Goal: Task Accomplishment & Management: Complete application form

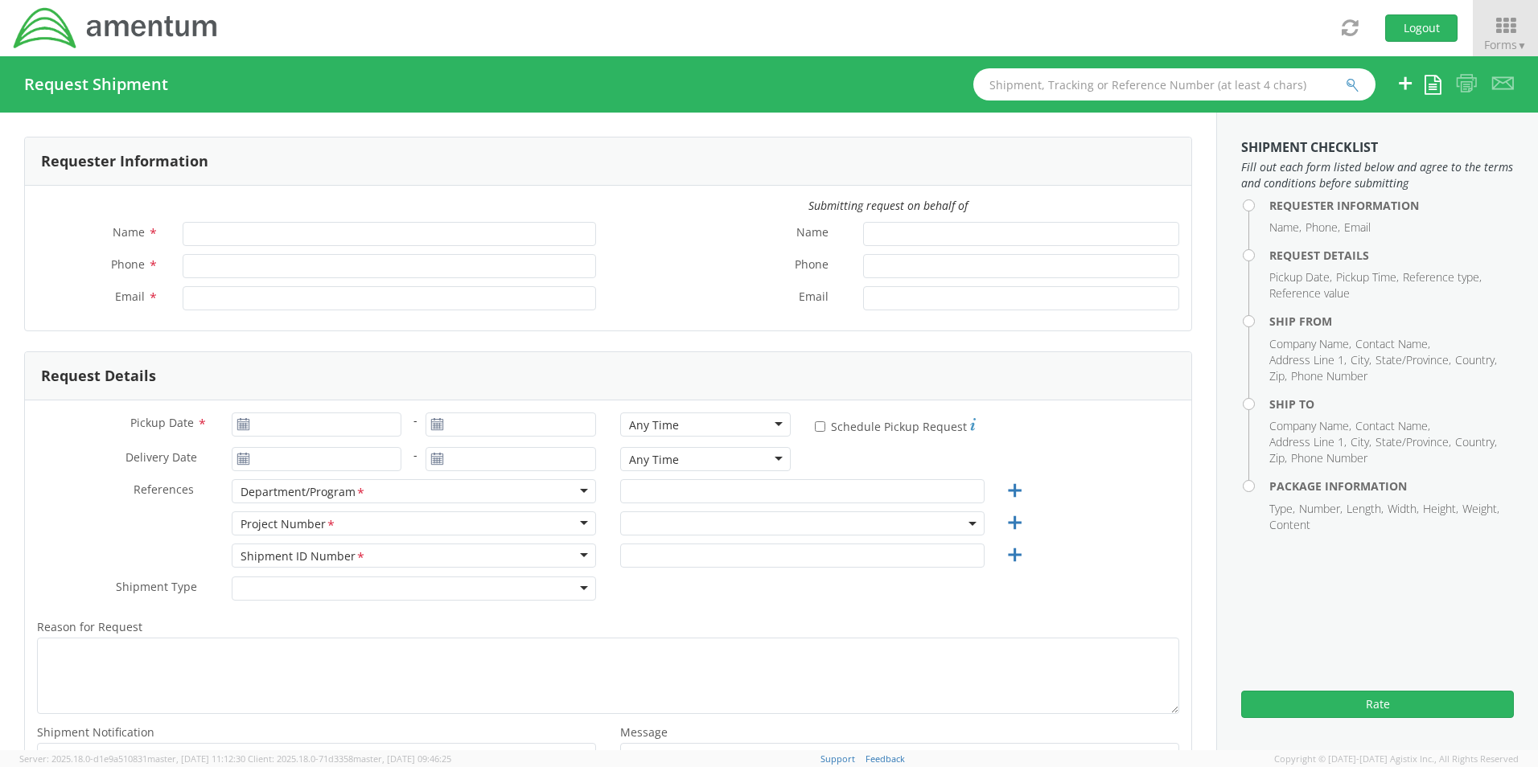
type input "[PERSON_NAME]"
type input "8172241568"
type input "[EMAIL_ADDRESS][PERSON_NAME][DOMAIN_NAME]"
type input "[DATE]"
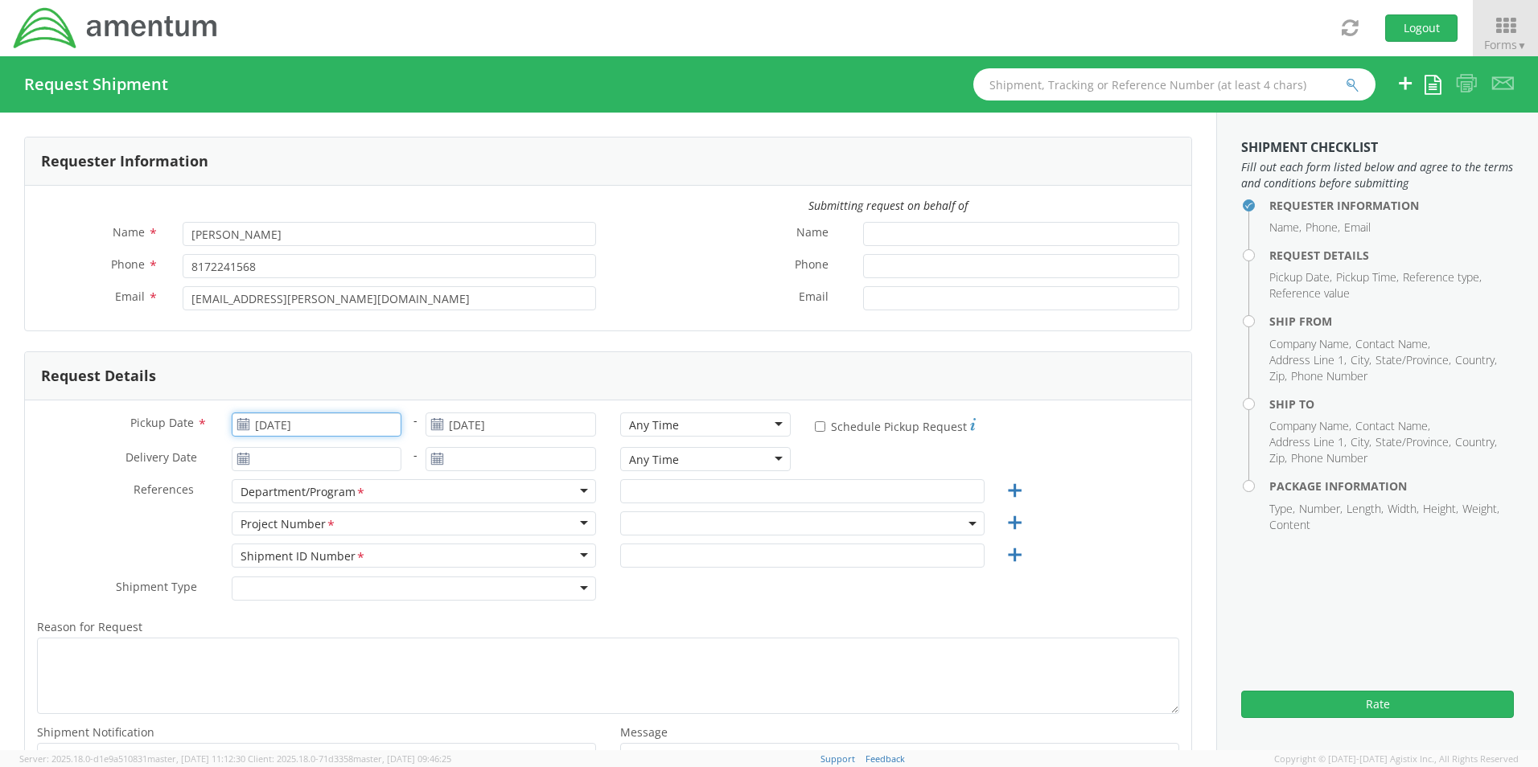
click at [298, 422] on input "[DATE]" at bounding box center [317, 425] width 171 height 24
select select "OCCP.600391.00000"
drag, startPoint x: 341, startPoint y: 529, endPoint x: 415, endPoint y: 508, distance: 77.1
click at [343, 532] on td "10" at bounding box center [342, 527] width 34 height 24
click at [653, 426] on div "Any Time" at bounding box center [654, 425] width 50 height 16
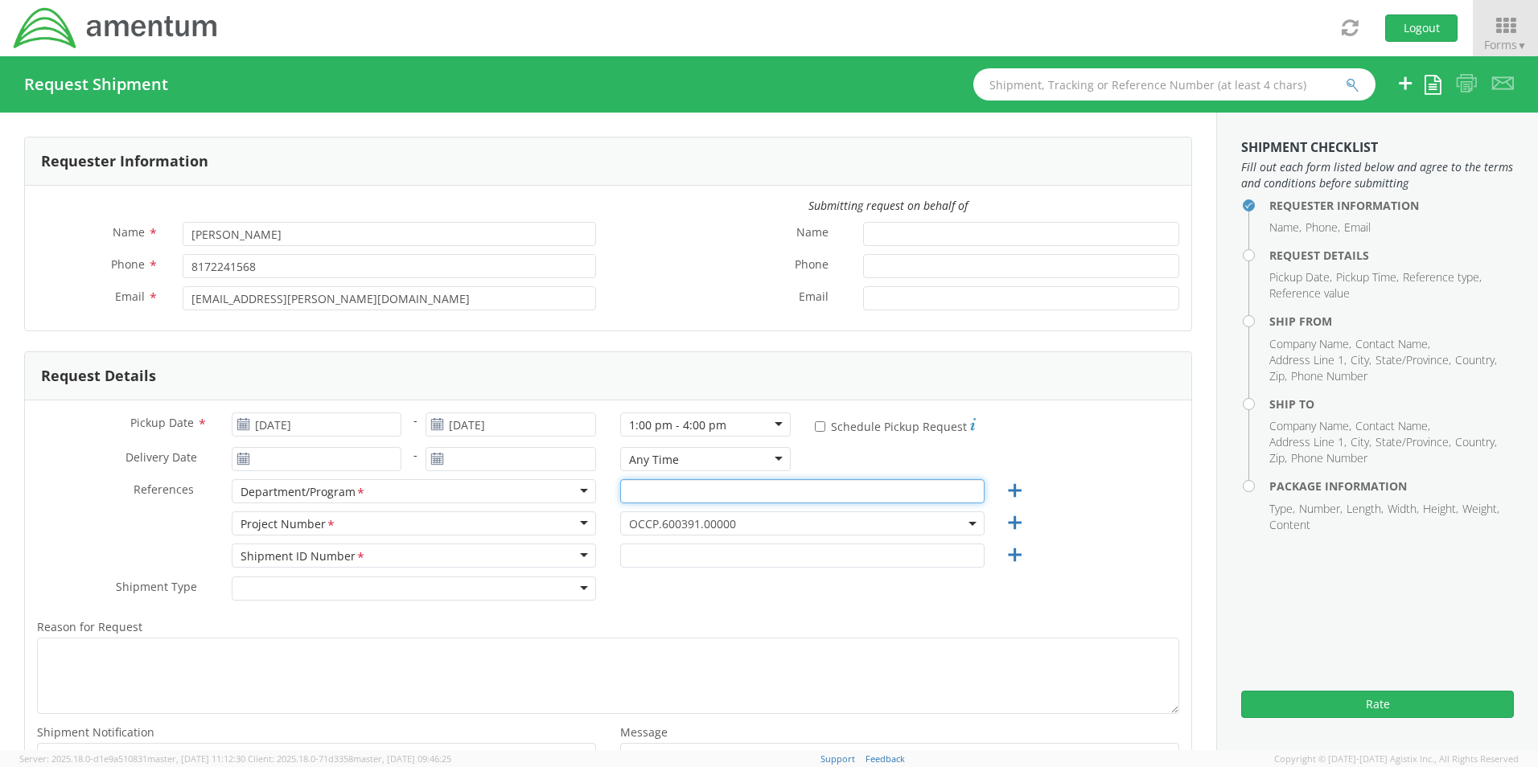
click at [654, 493] on input "text" at bounding box center [802, 491] width 364 height 24
paste input "[PERSON_NAME]"
type input "[PERSON_NAME]"
click at [647, 528] on span "OCCP.600391.00000" at bounding box center [802, 523] width 347 height 15
click at [649, 552] on input "search" at bounding box center [800, 550] width 352 height 24
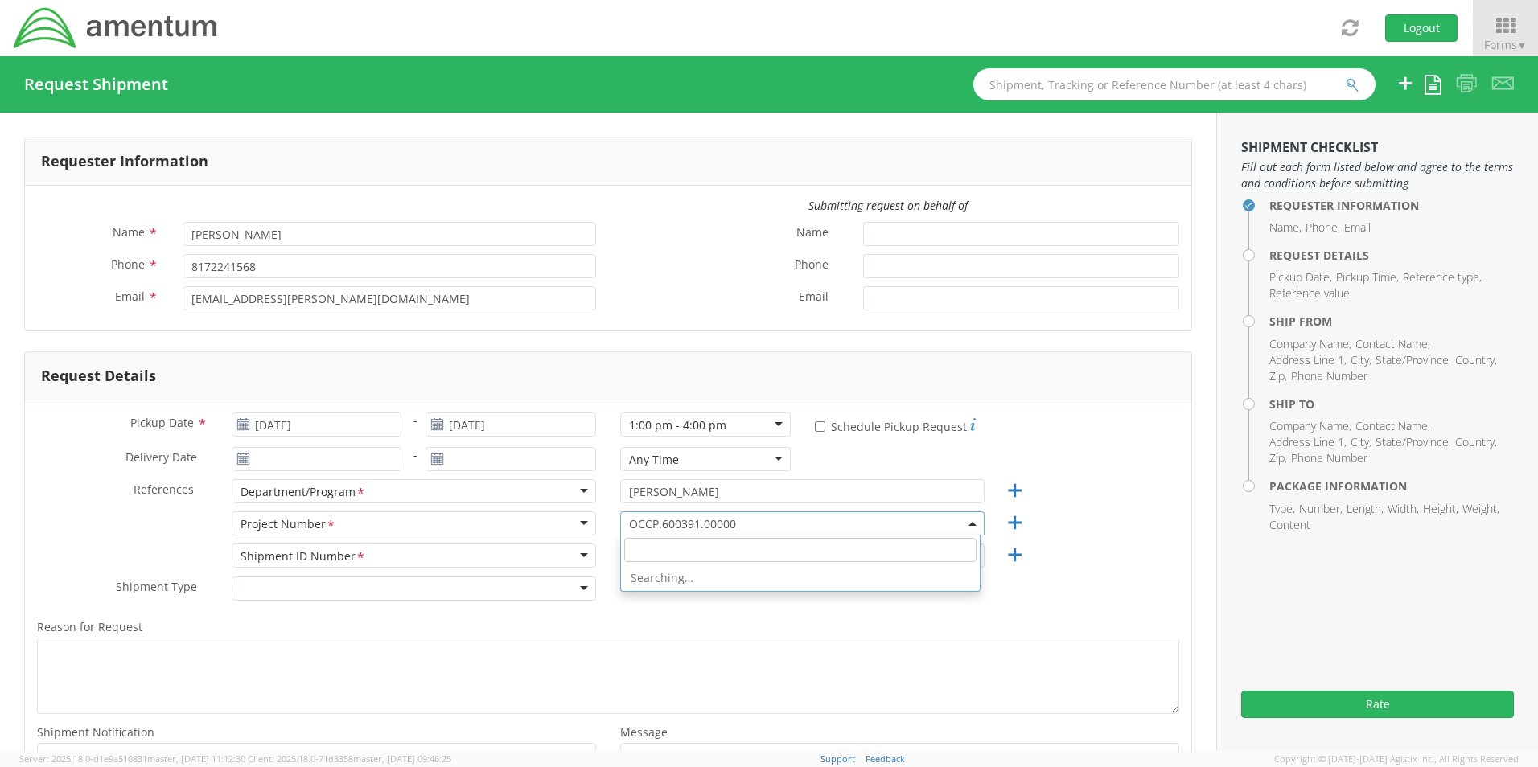
paste input "4999.F.2500.AA.AA.00.0000.00"
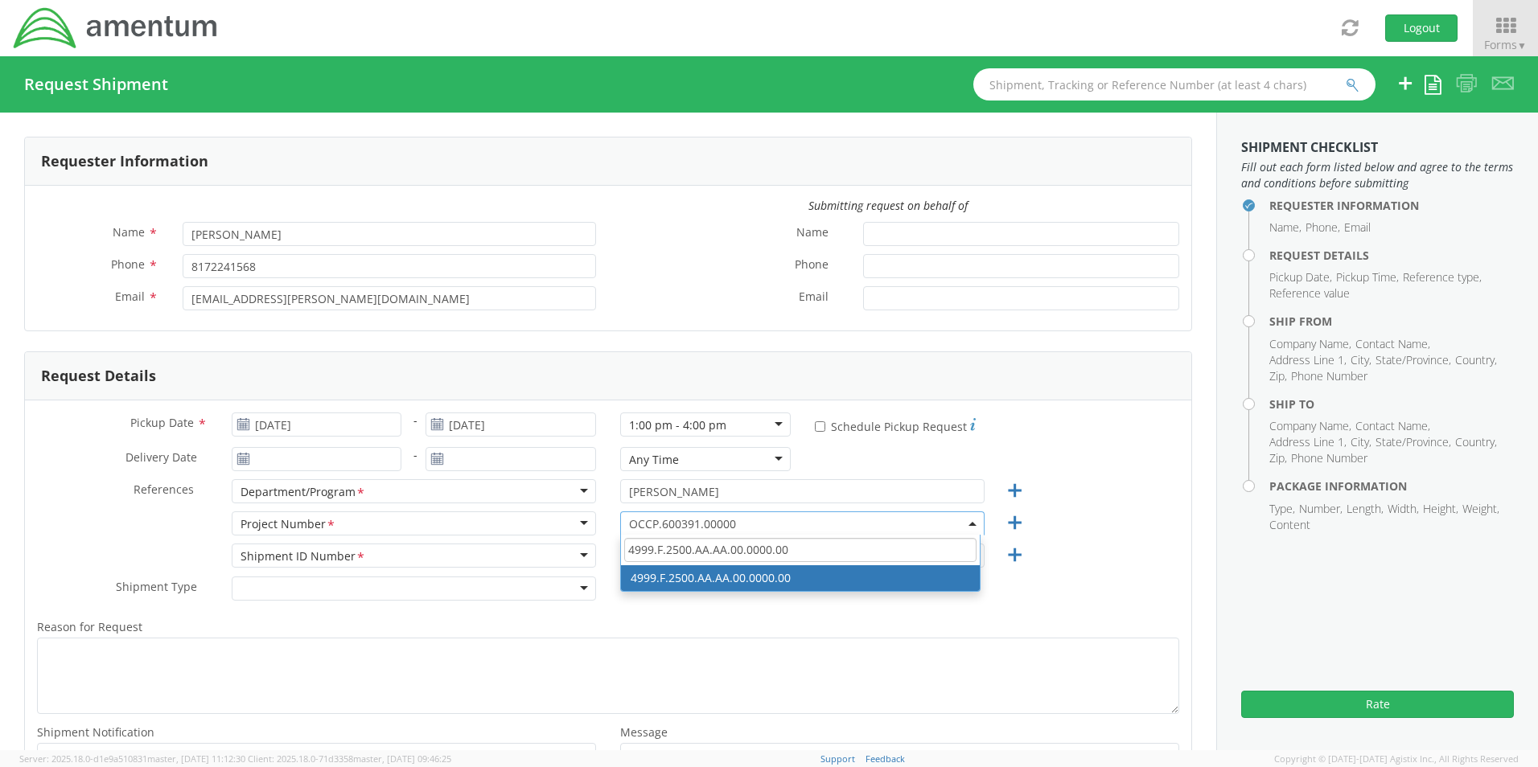
type input "4999.F.2500.AA.AA.00.0000.00"
select select "4999.F.2500.AA.AA.00.0000.00"
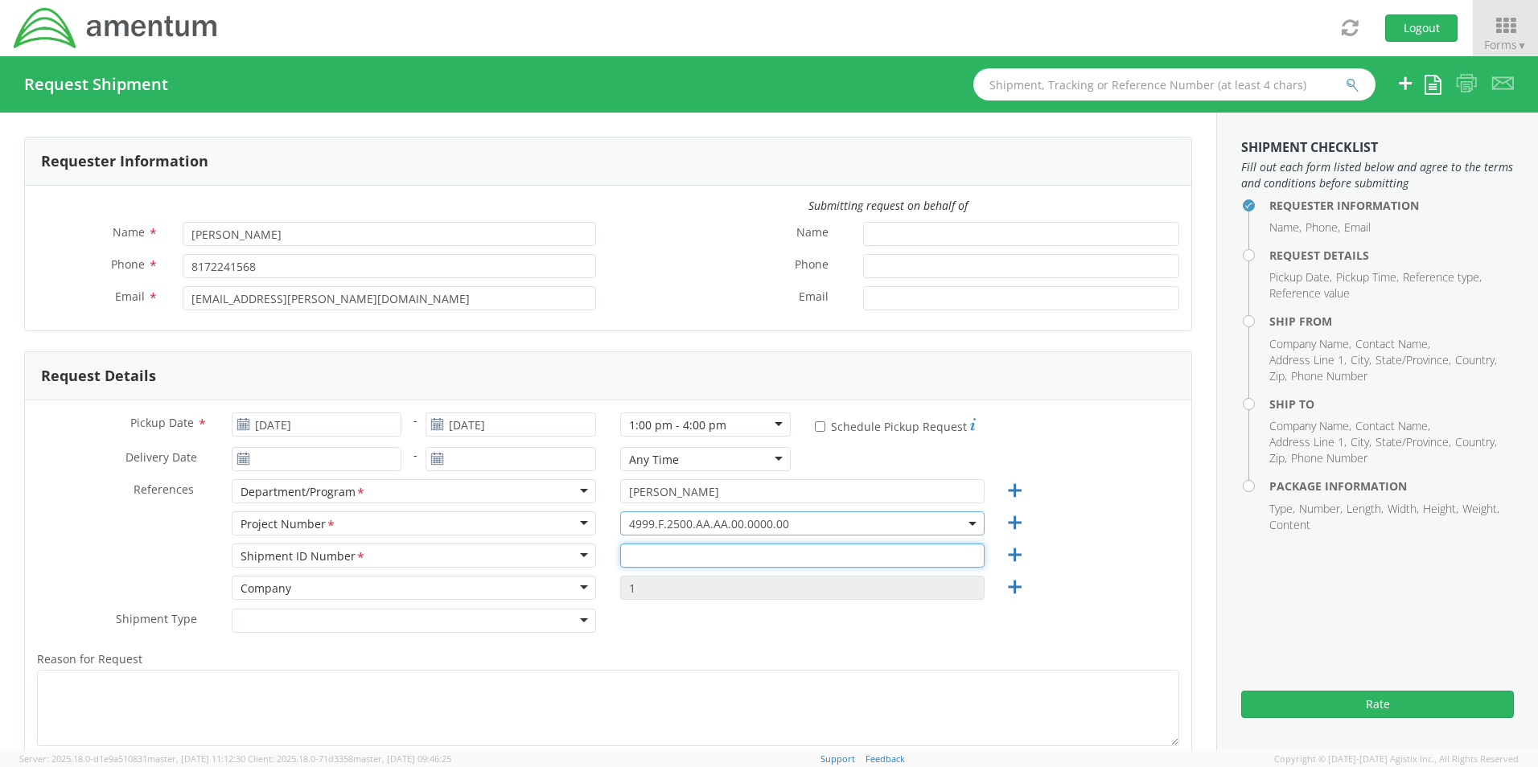
click at [644, 548] on input "text" at bounding box center [802, 556] width 364 height 24
paste input "[PERSON_NAME] RITM0237637"
type input "[PERSON_NAME] RITM0237637"
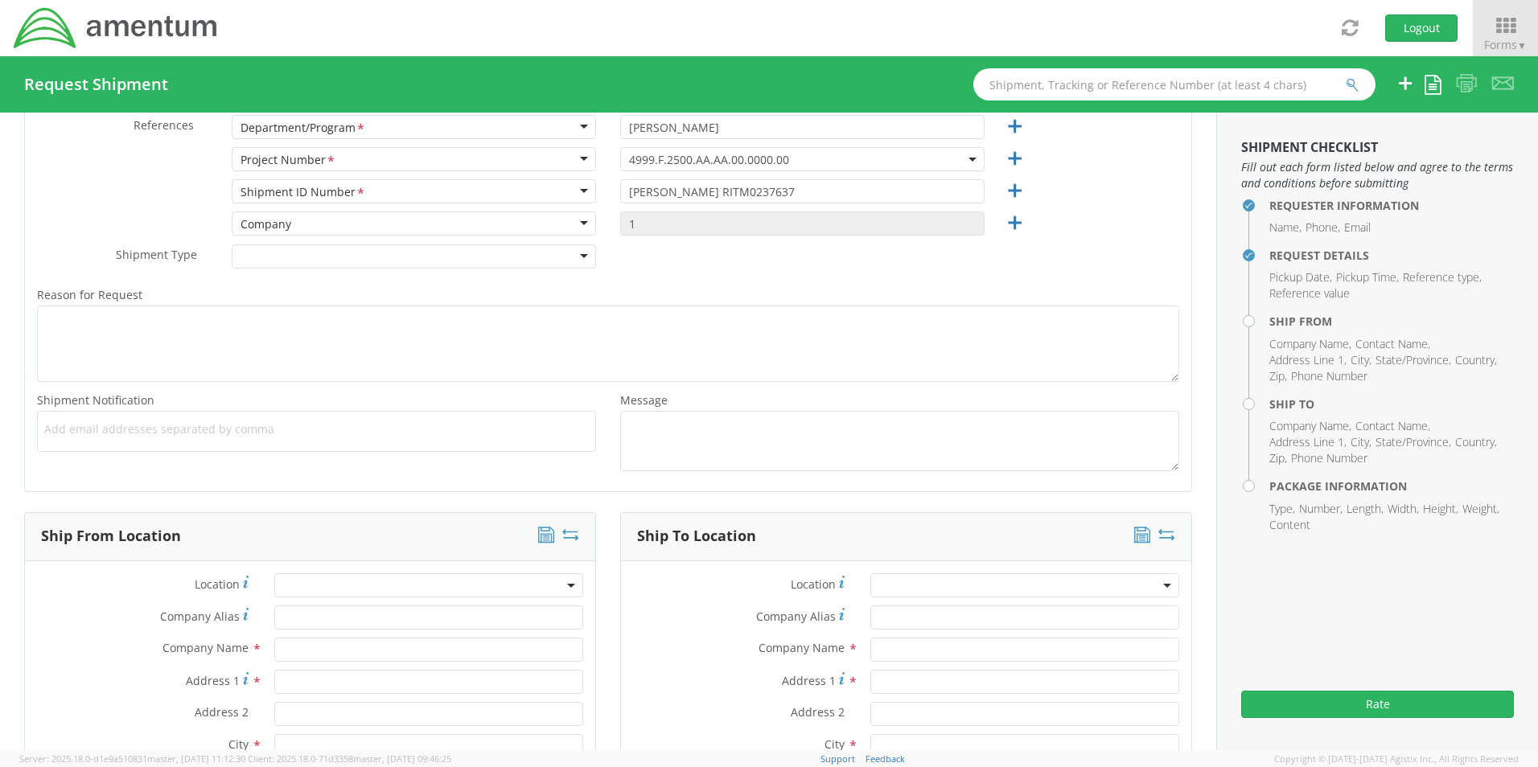
click at [85, 427] on span "Add email addresses separated by comma" at bounding box center [316, 430] width 545 height 16
paste input "[PERSON_NAME][EMAIL_ADDRESS][PERSON_NAME][DOMAIN_NAME]"
type input "[PERSON_NAME][EMAIL_ADDRESS][PERSON_NAME][DOMAIN_NAME]"
click at [283, 434] on span "Add email addresses separated by comma" at bounding box center [316, 430] width 545 height 16
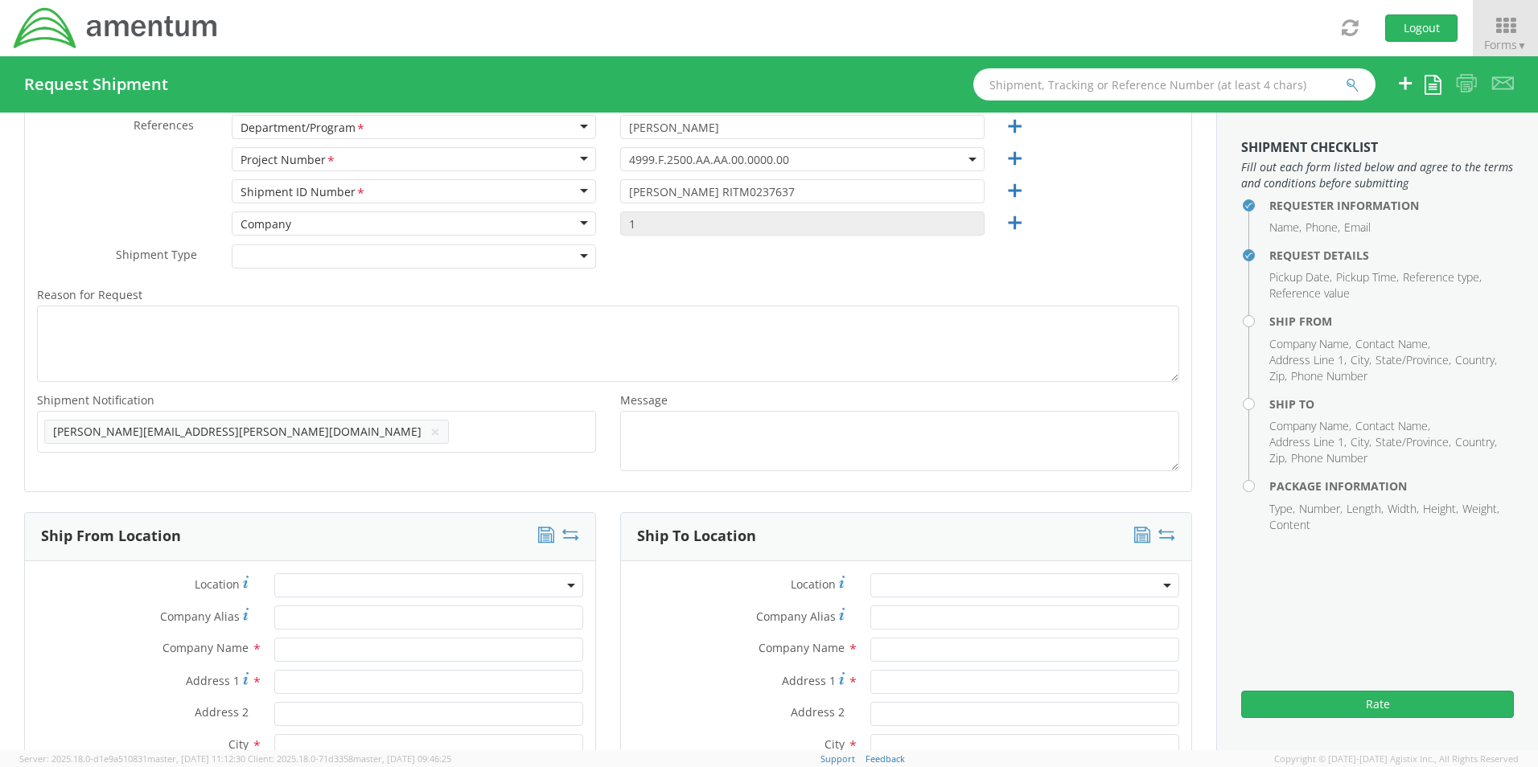
paste input "[EMAIL_ADDRESS][DOMAIN_NAME]"
type input "[EMAIL_ADDRESS][DOMAIN_NAME]"
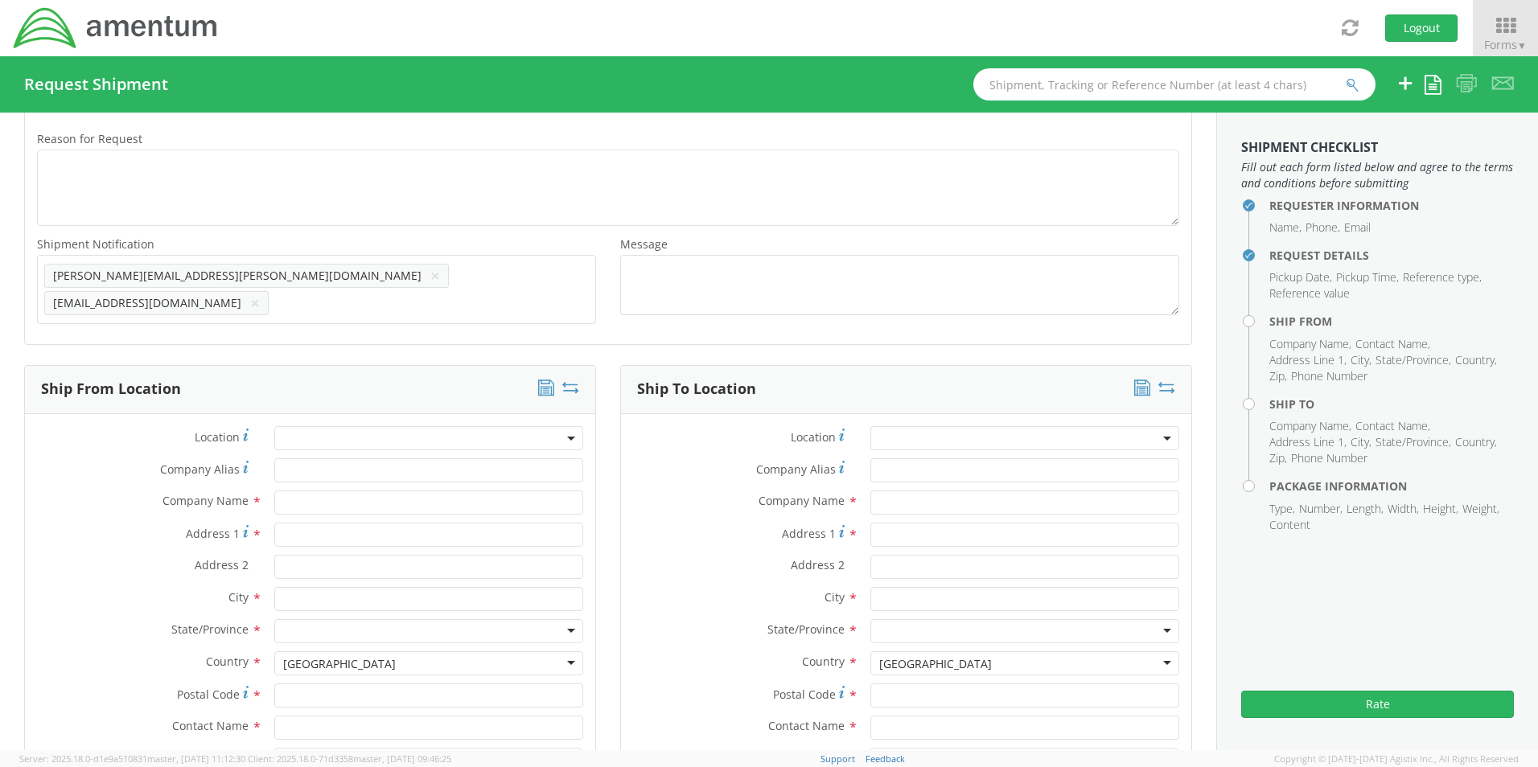
scroll to position [767, 0]
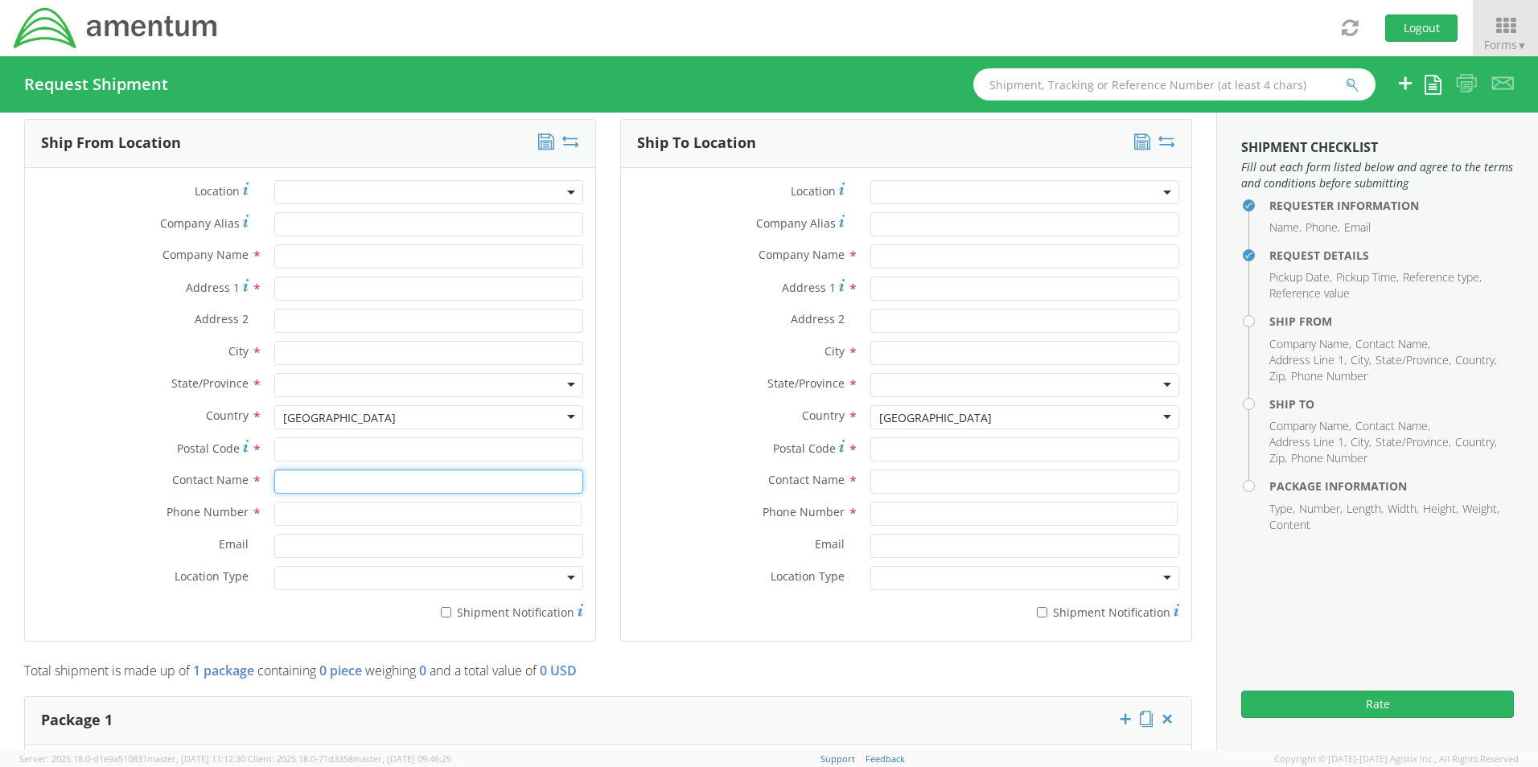
click at [305, 474] on input "text" at bounding box center [428, 482] width 309 height 24
type input "sene"
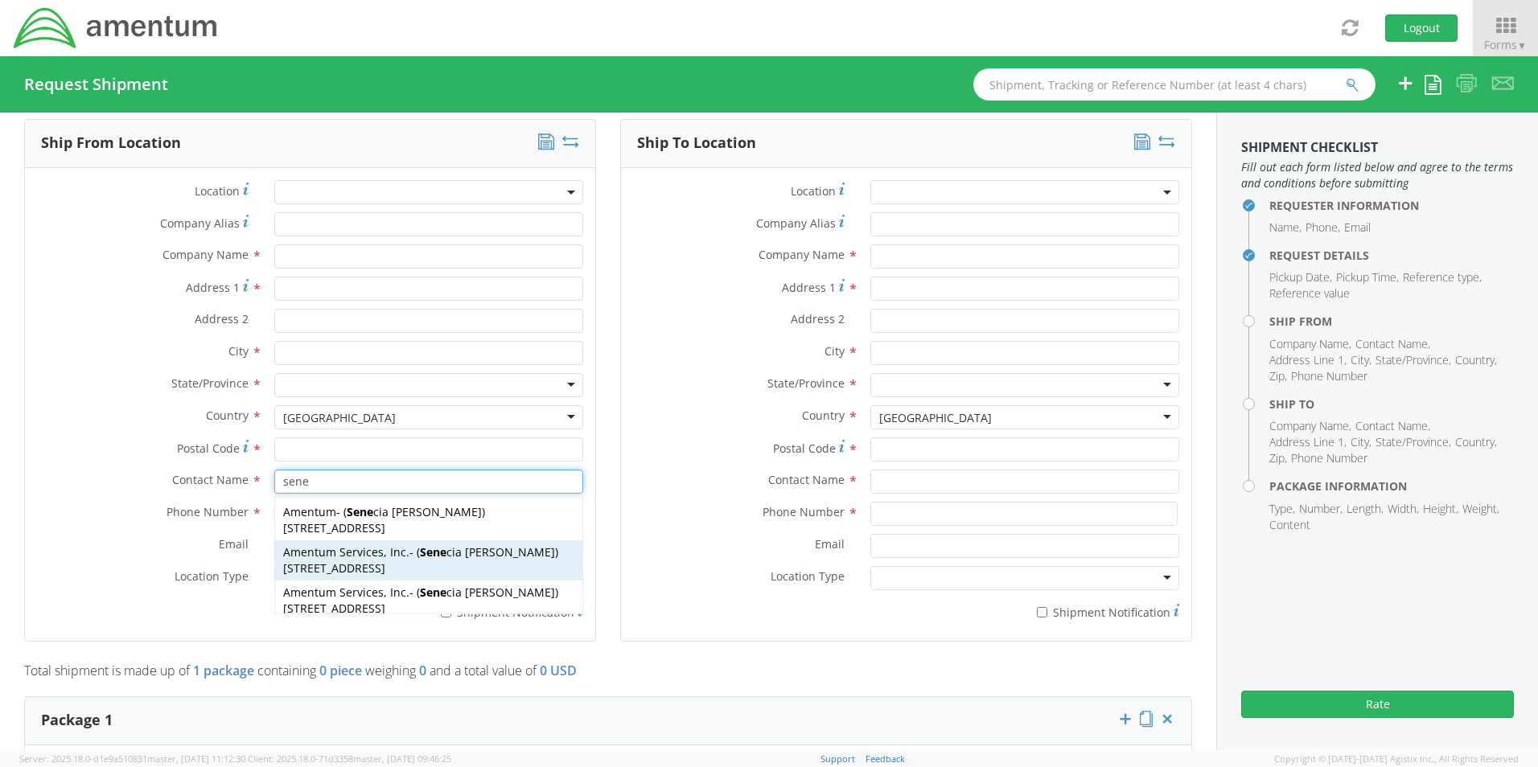
click at [341, 563] on span "[STREET_ADDRESS]" at bounding box center [334, 568] width 102 height 15
type input "Amentum Services, Inc."
type input "[STREET_ADDRESS]"
type input "[GEOGRAPHIC_DATA]"
type input "76177"
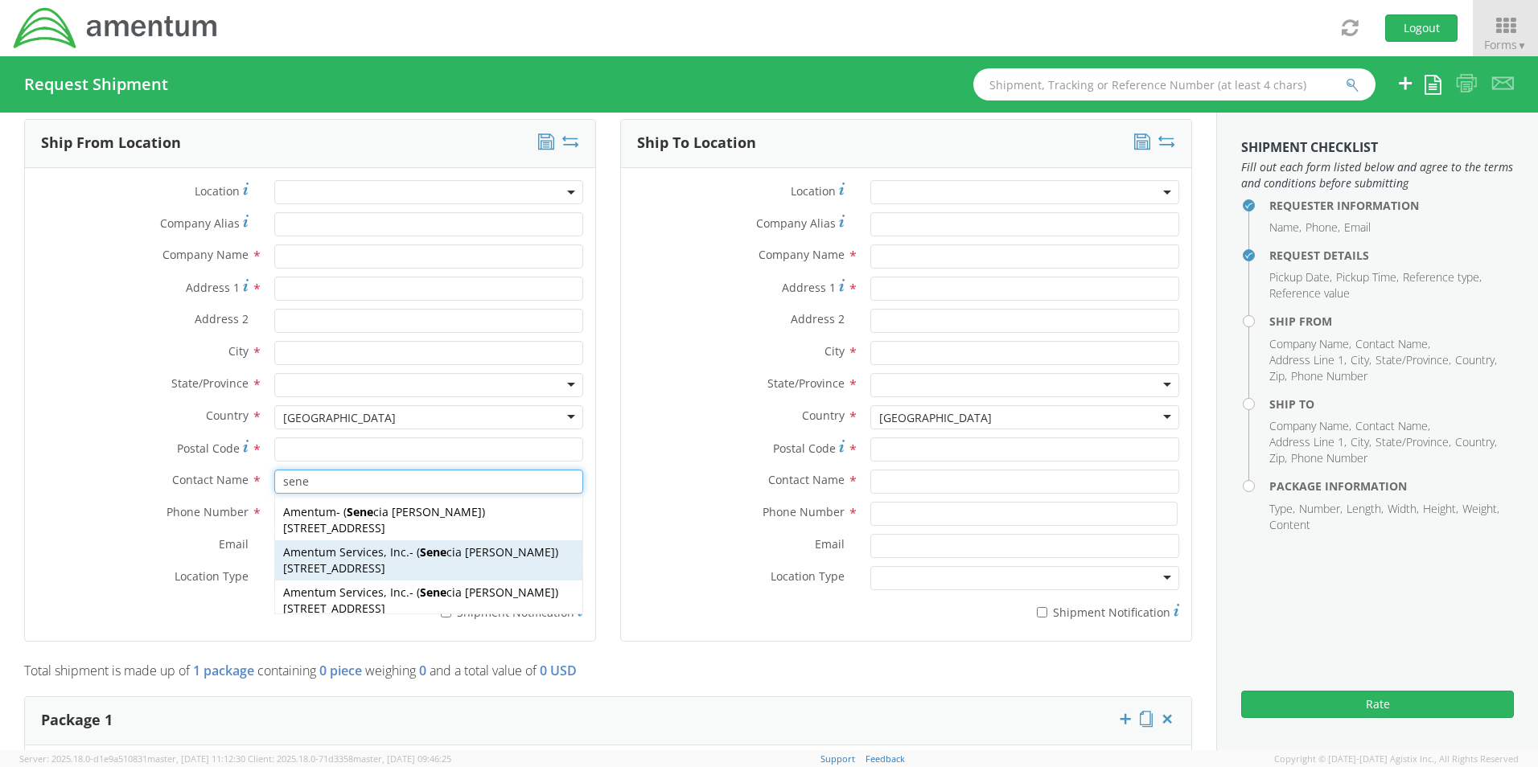
type input "[PERSON_NAME]"
type input "[PHONE_NUMBER]"
type input "[EMAIL_ADDRESS][PERSON_NAME][DOMAIN_NAME]"
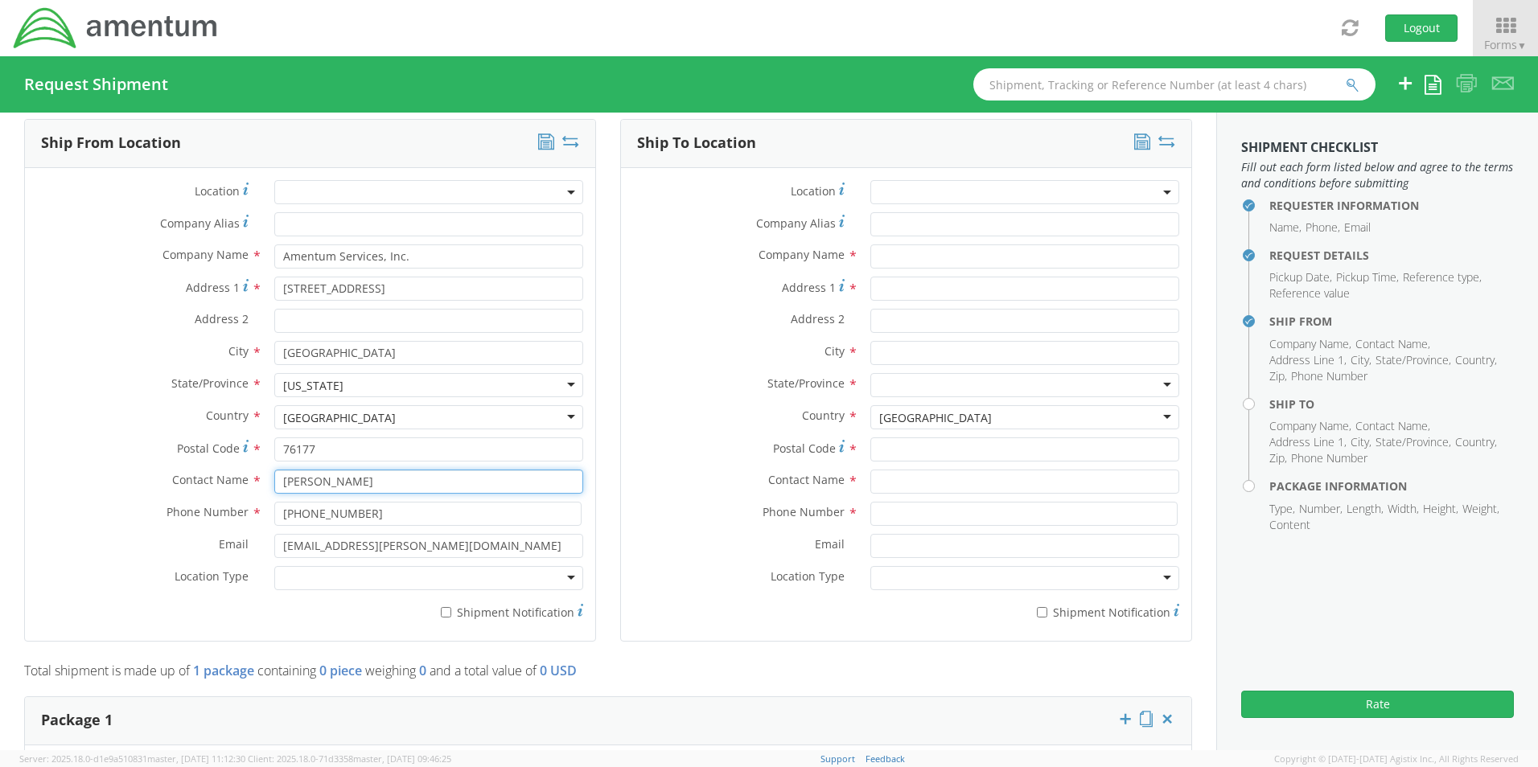
type input "[PERSON_NAME]"
drag, startPoint x: 339, startPoint y: 566, endPoint x: 344, endPoint y: 581, distance: 15.5
click at [342, 572] on div at bounding box center [428, 578] width 309 height 24
click at [441, 607] on input "* Shipment Notification" at bounding box center [446, 612] width 10 height 10
checkbox input "true"
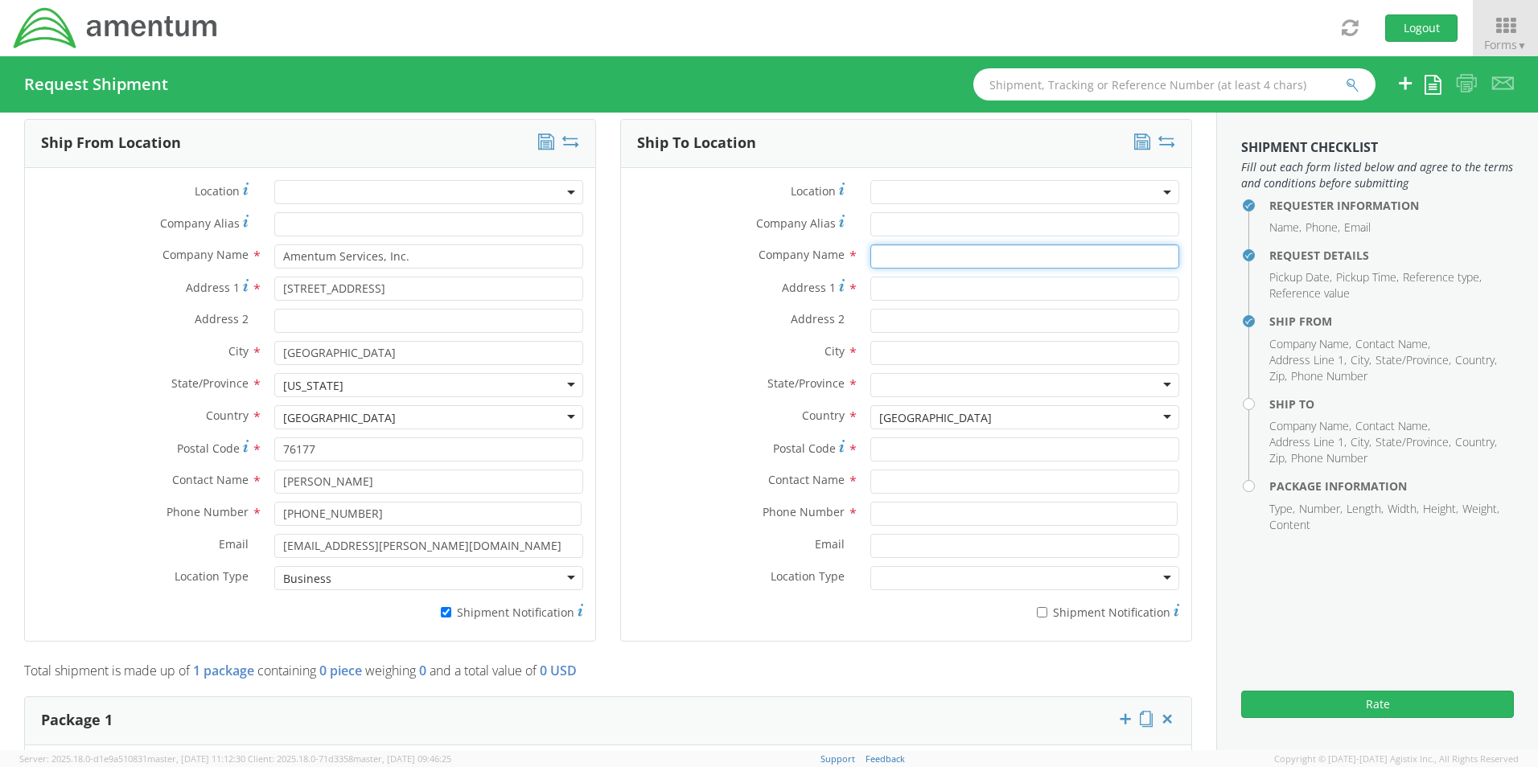
click at [914, 246] on input "text" at bounding box center [1024, 257] width 309 height 24
paste input "[PERSON_NAME]"
type input "Amentum / [PERSON_NAME]"
click at [878, 479] on input "text" at bounding box center [1024, 482] width 309 height 24
paste input "[PERSON_NAME]"
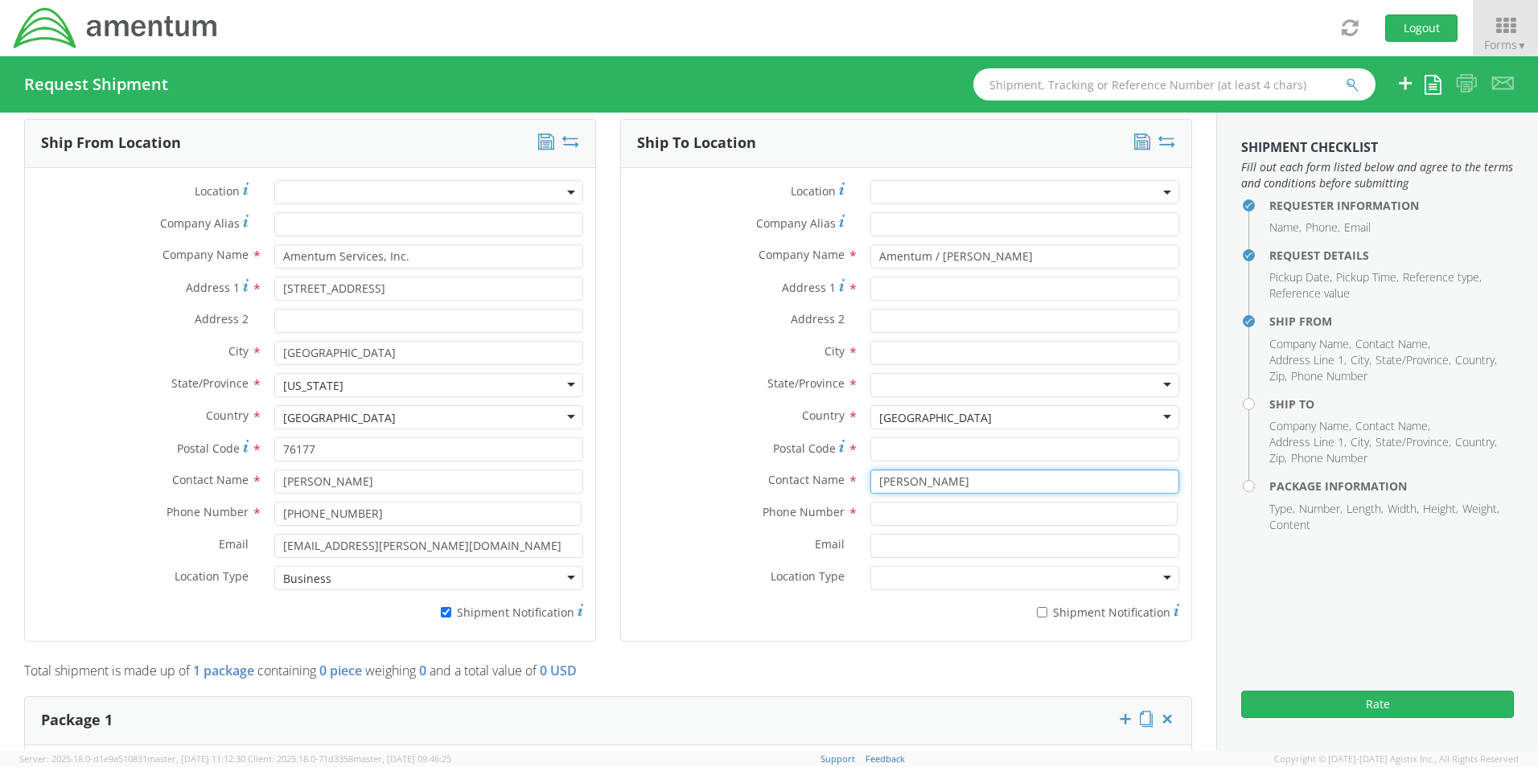
type input "[PERSON_NAME]"
click at [885, 284] on input "Address 1 *" at bounding box center [1024, 289] width 309 height 24
paste input "[STREET_ADDRESS]"
type input "141 Thunderbird Dr"
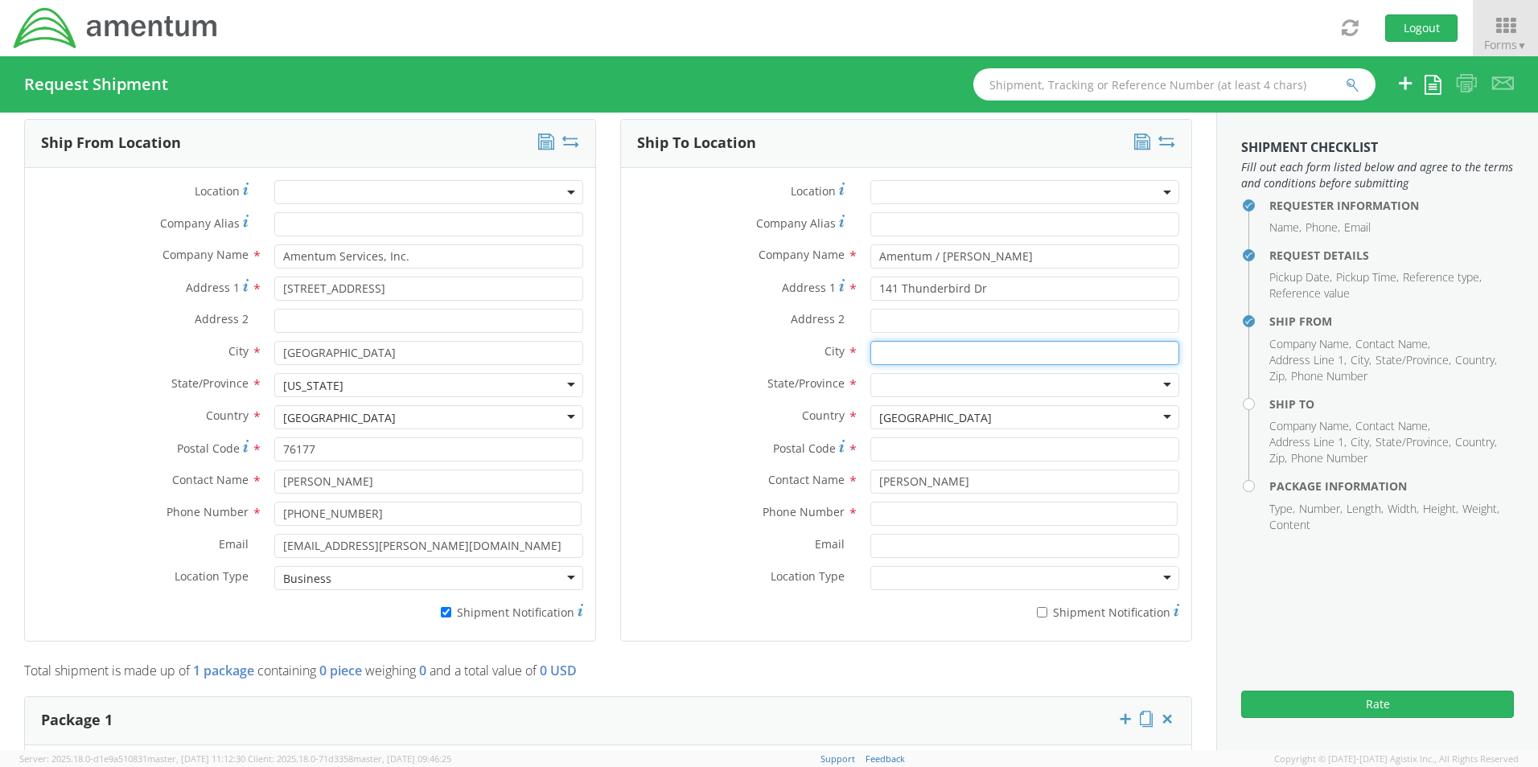
click at [910, 343] on input "text" at bounding box center [1024, 353] width 309 height 24
paste input "Harvest"
type input "Harvest"
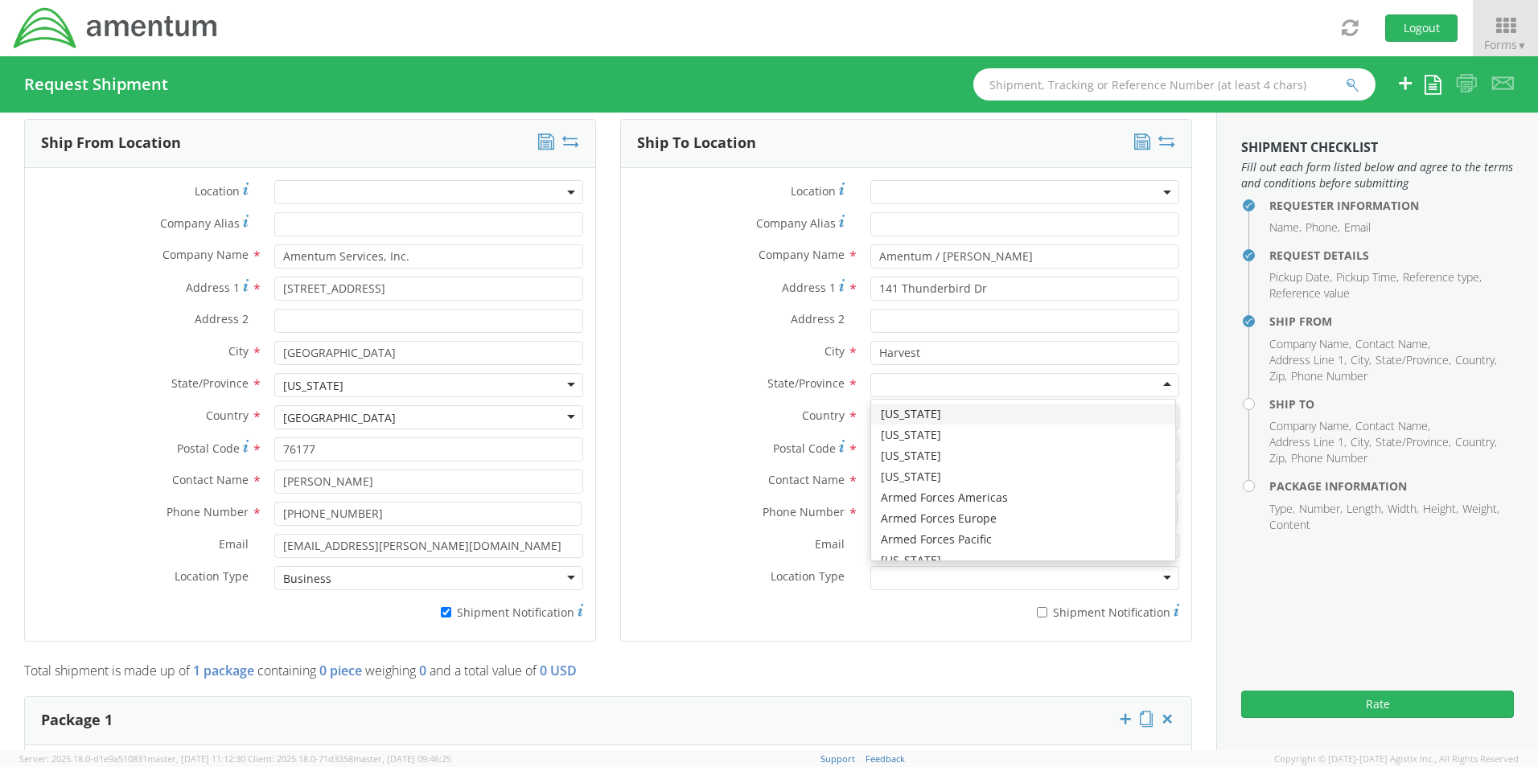
click at [882, 376] on div at bounding box center [1024, 385] width 309 height 24
type input "a"
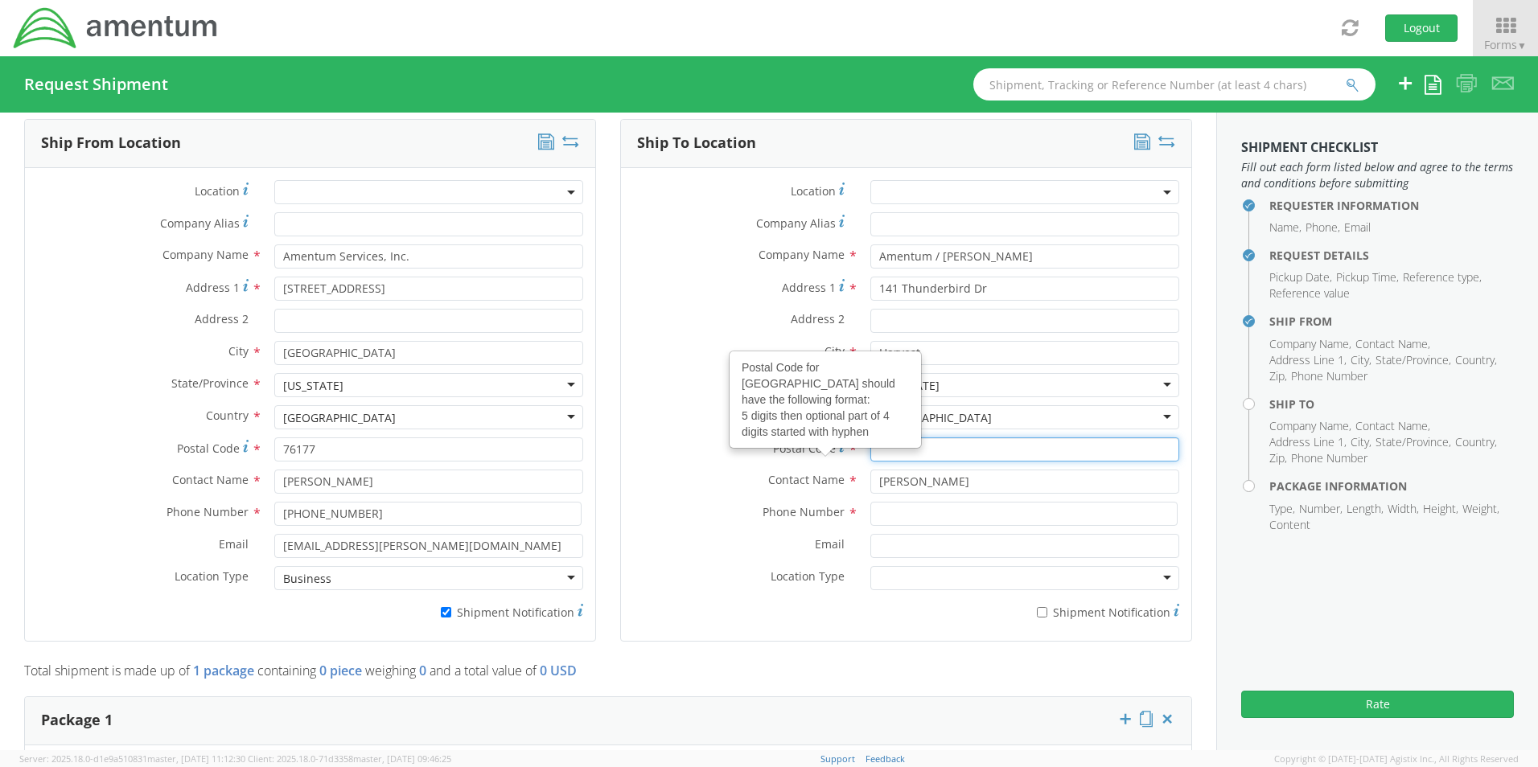
click at [910, 442] on input "Postal Code Postal Code for United States should have the following format: 5 d…" at bounding box center [1024, 450] width 309 height 24
paste input "35749"
click at [874, 442] on input "35749" at bounding box center [1024, 450] width 309 height 24
type input "35749"
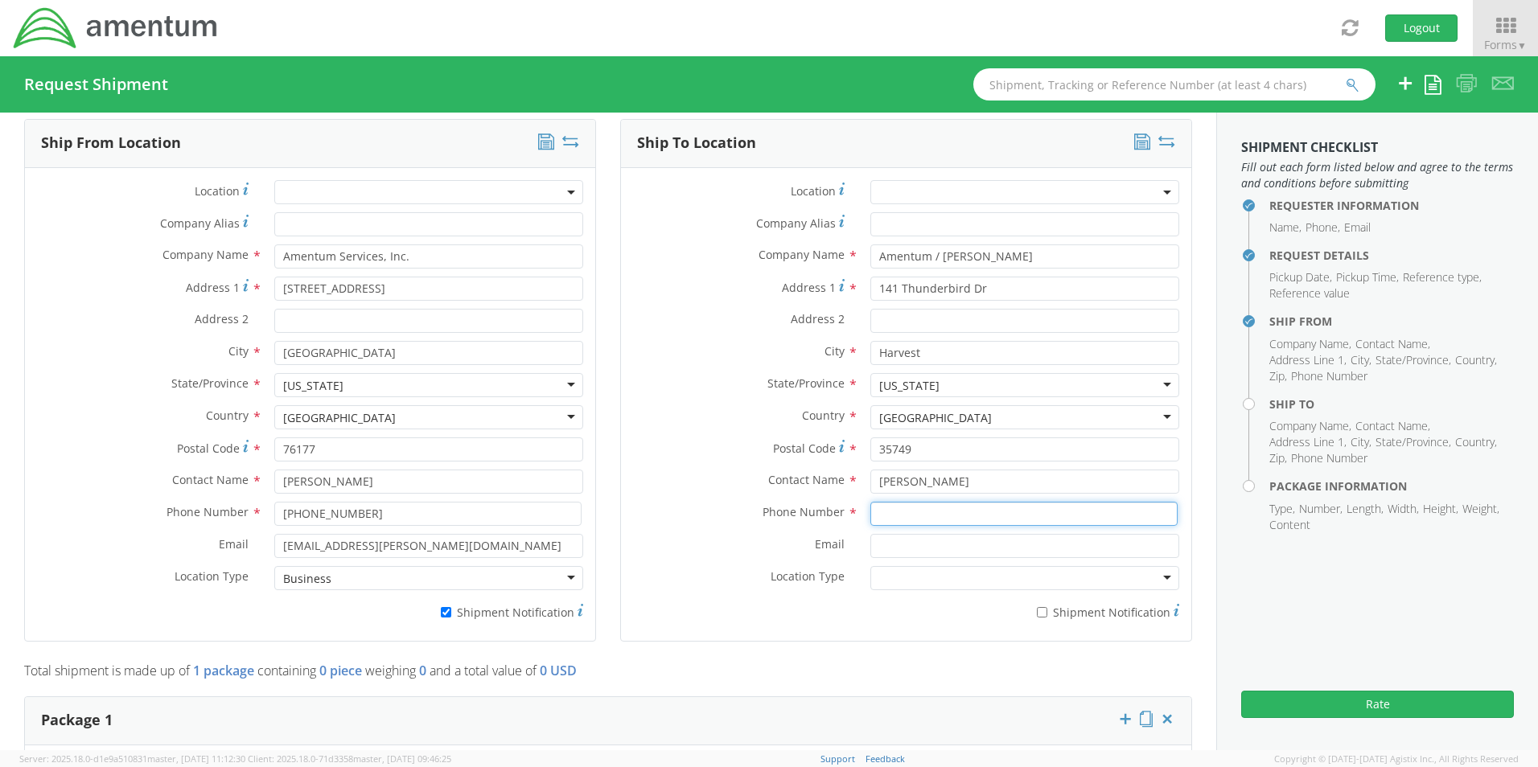
click at [886, 505] on input at bounding box center [1023, 514] width 307 height 24
paste input "[PHONE_NUMBER]"
type input "[PHONE_NUMBER]"
click at [900, 539] on input "Email *" at bounding box center [1024, 546] width 309 height 24
paste input "[PERSON_NAME][EMAIL_ADDRESS][PERSON_NAME][DOMAIN_NAME]"
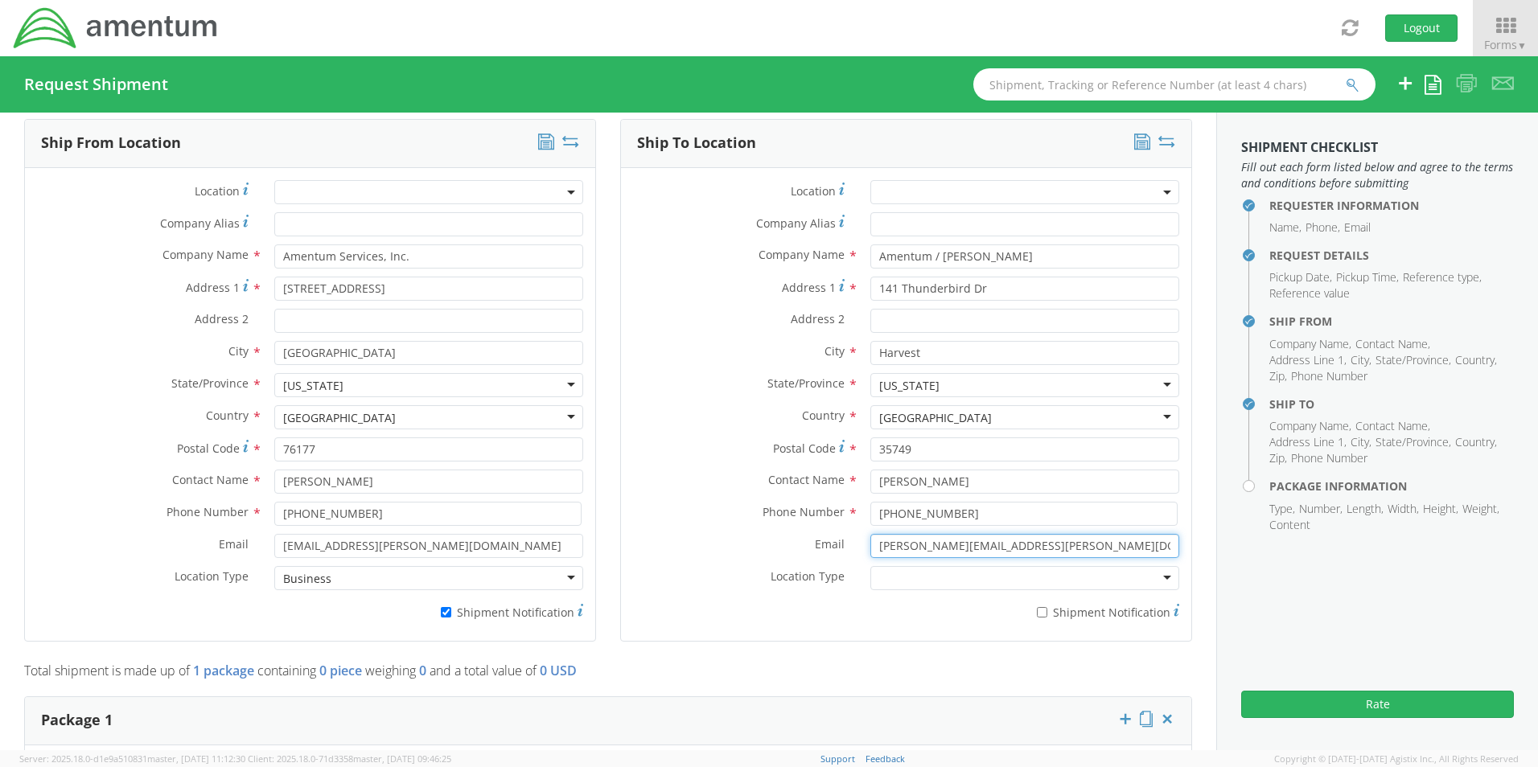
type input "[PERSON_NAME][EMAIL_ADDRESS][PERSON_NAME][DOMAIN_NAME]"
click at [1037, 607] on input "* Shipment Notification" at bounding box center [1042, 612] width 10 height 10
checkbox input "true"
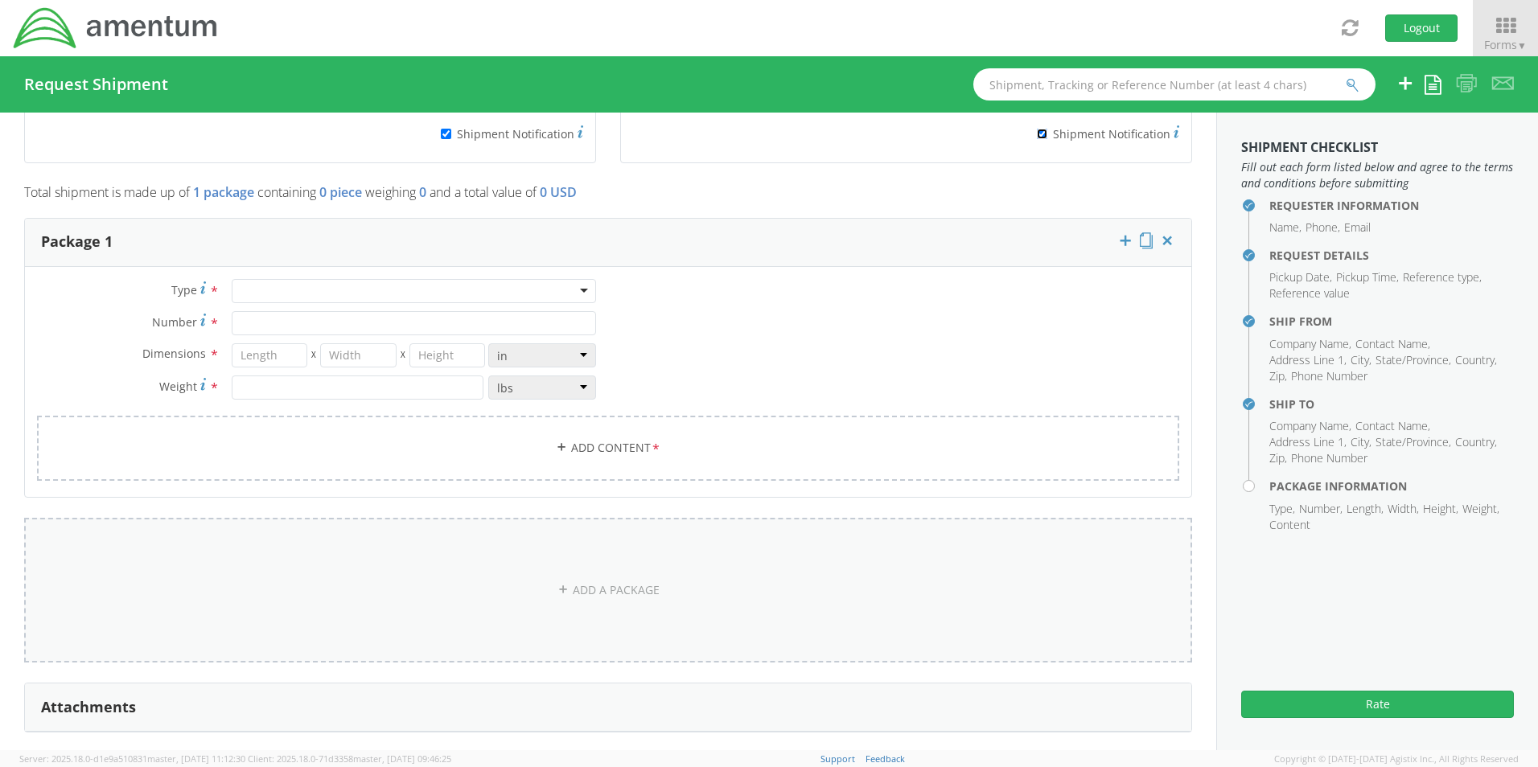
scroll to position [1249, 0]
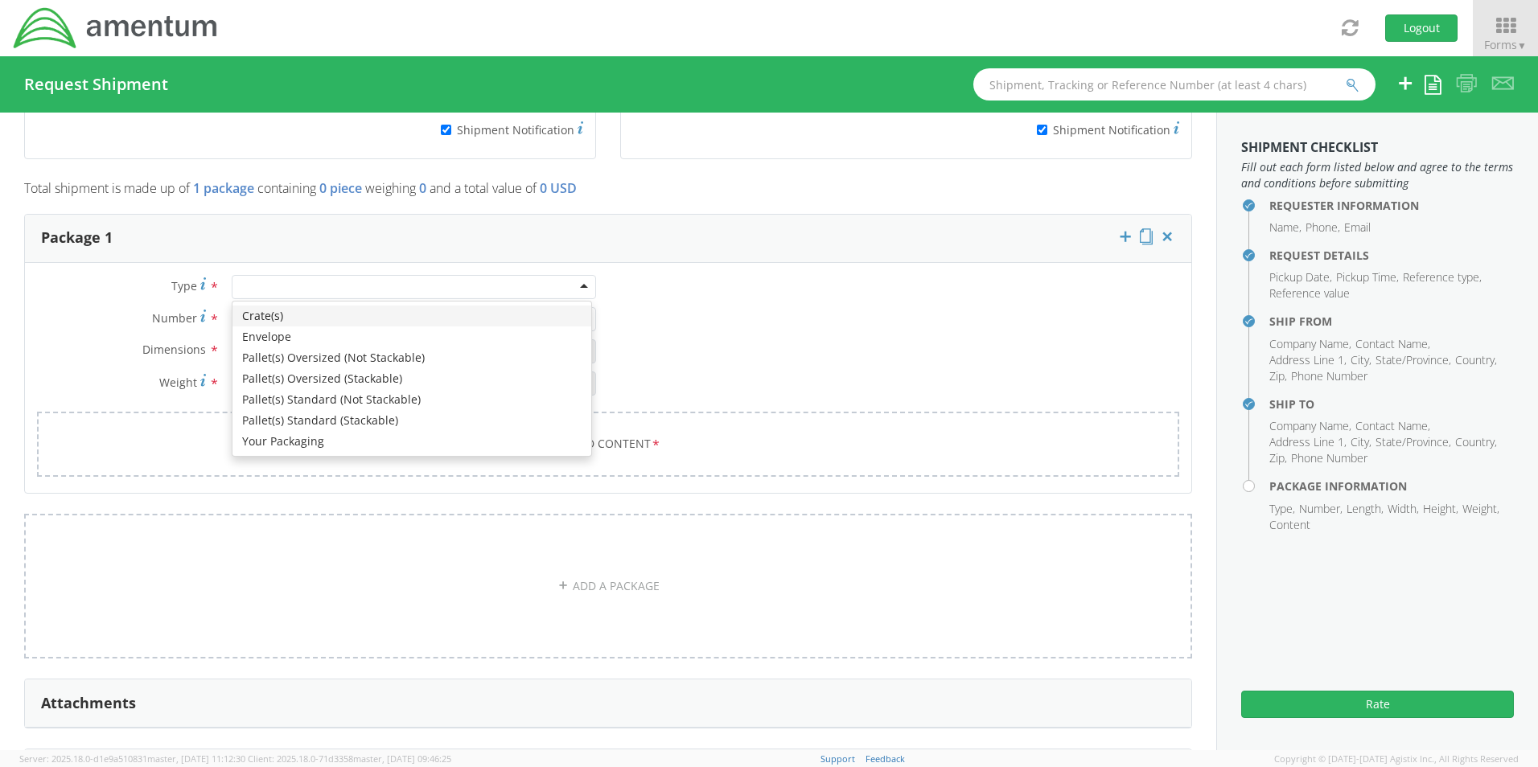
click at [259, 279] on div at bounding box center [414, 287] width 364 height 24
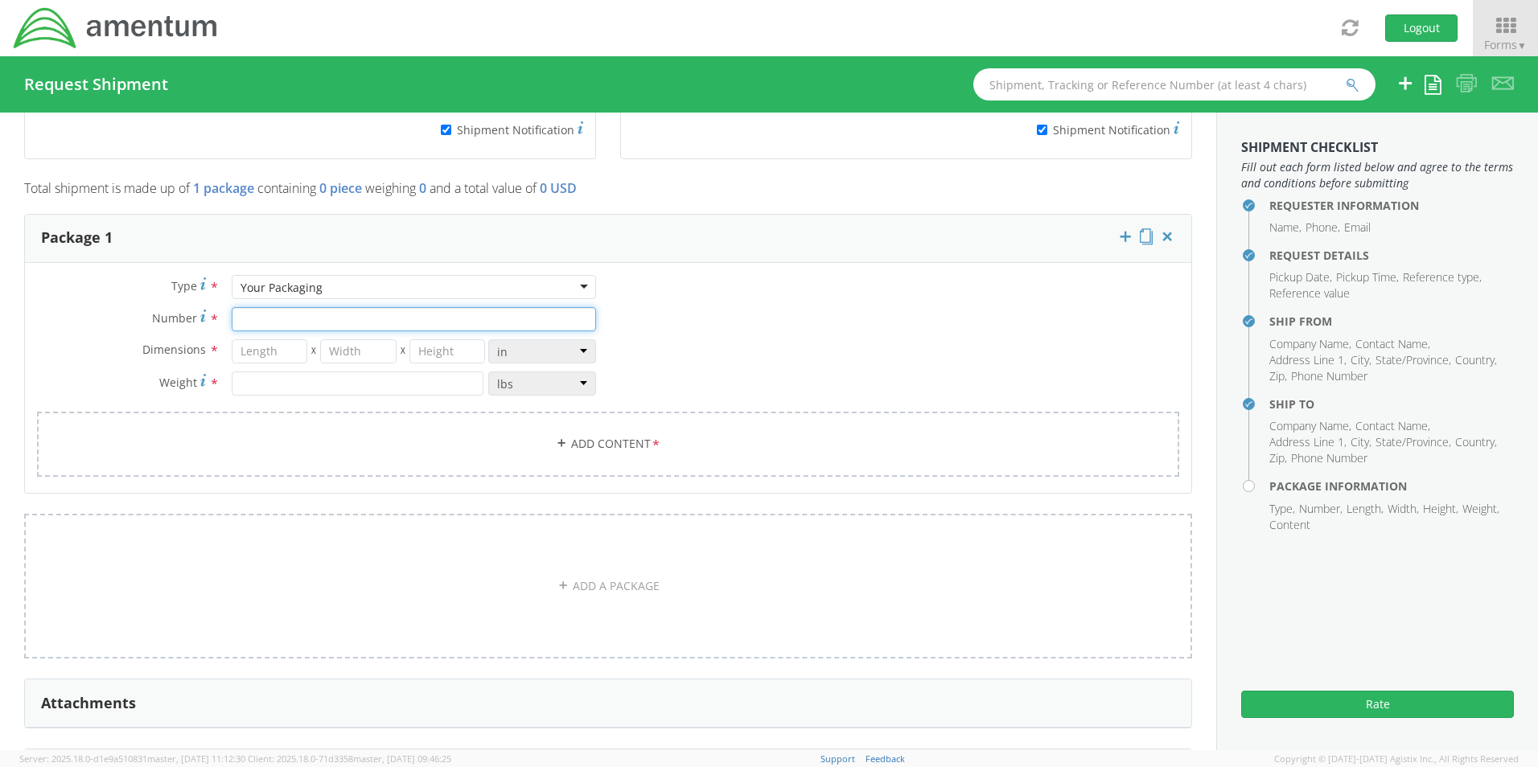
click at [281, 315] on input "Number *" at bounding box center [414, 319] width 364 height 24
type input "1"
type input "16"
type input "14"
type input "3"
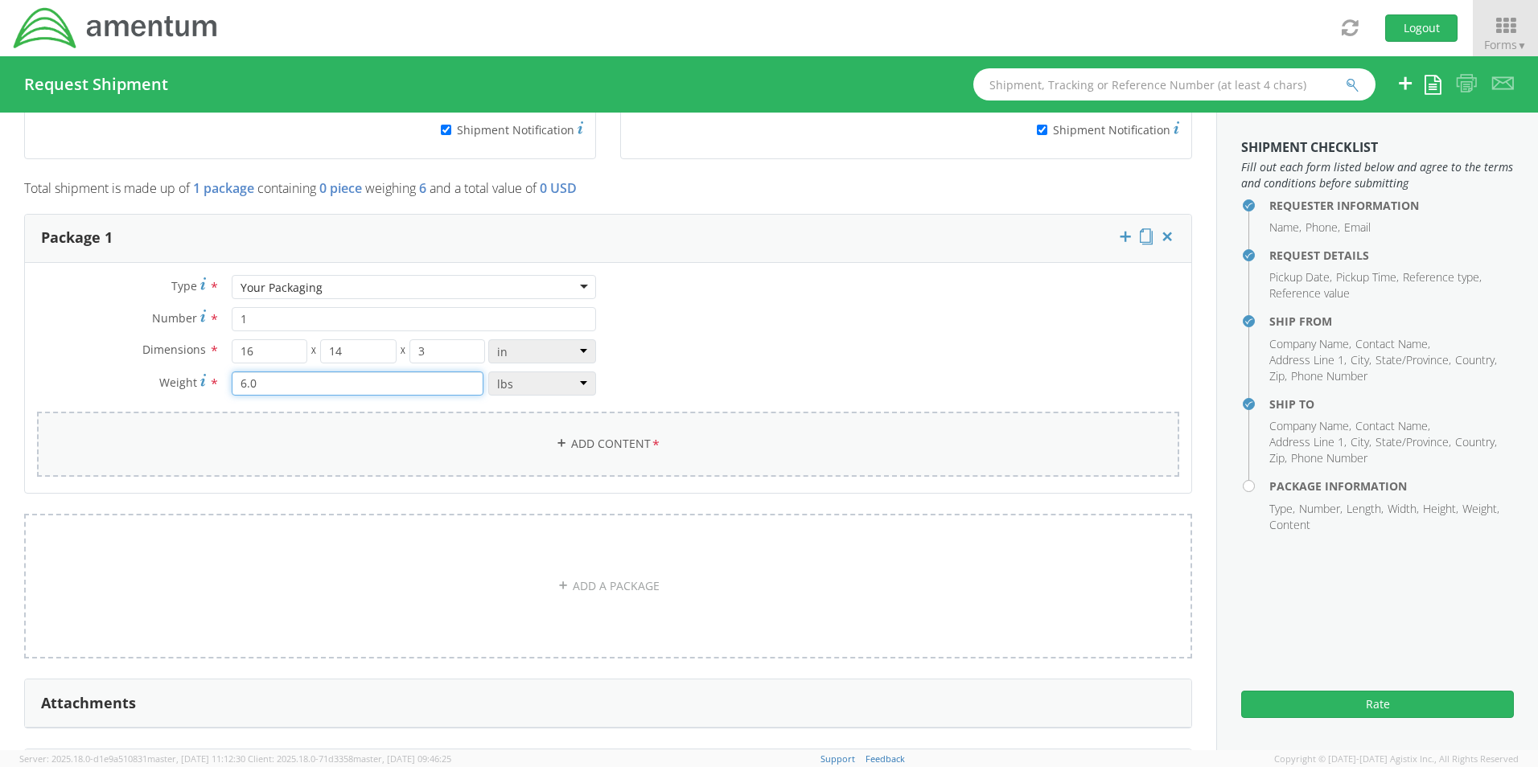
type input "6.0"
click at [578, 433] on link "Add Content *" at bounding box center [608, 444] width 1142 height 65
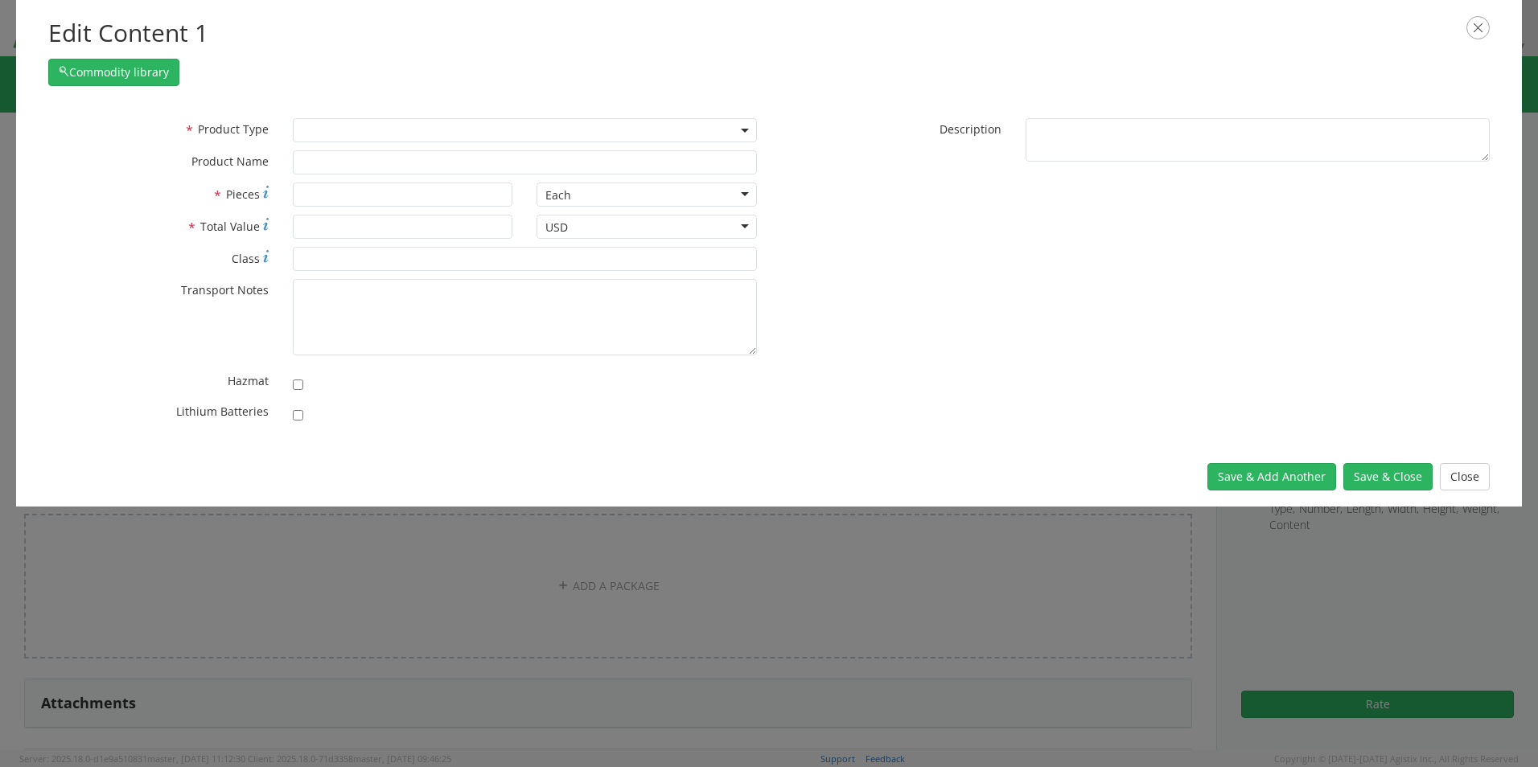
click at [319, 145] on div "* Product Type Documents General Commodity * Product Name" at bounding box center [402, 150] width 733 height 64
click at [327, 130] on span at bounding box center [525, 130] width 464 height 24
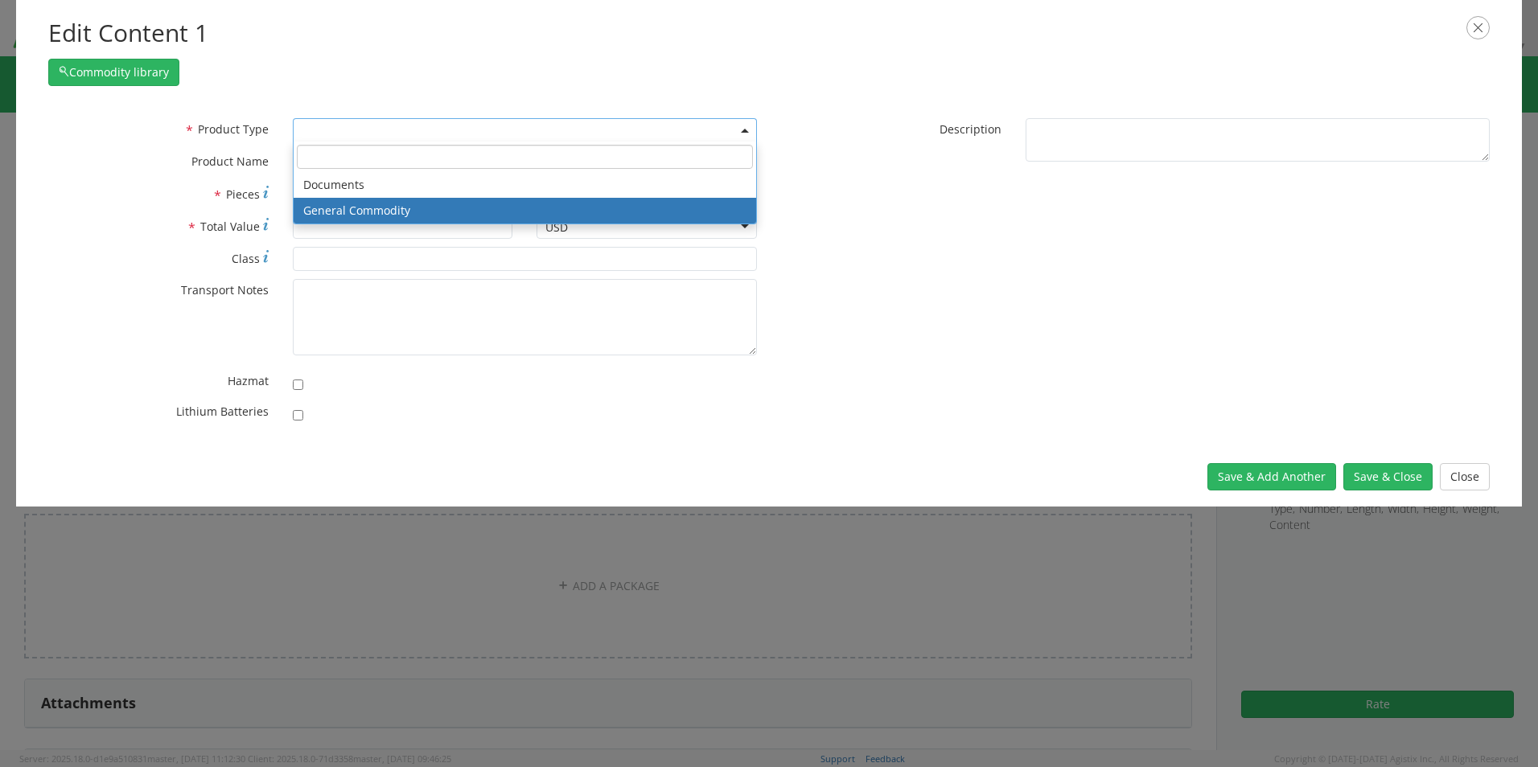
select select "COMMODITY"
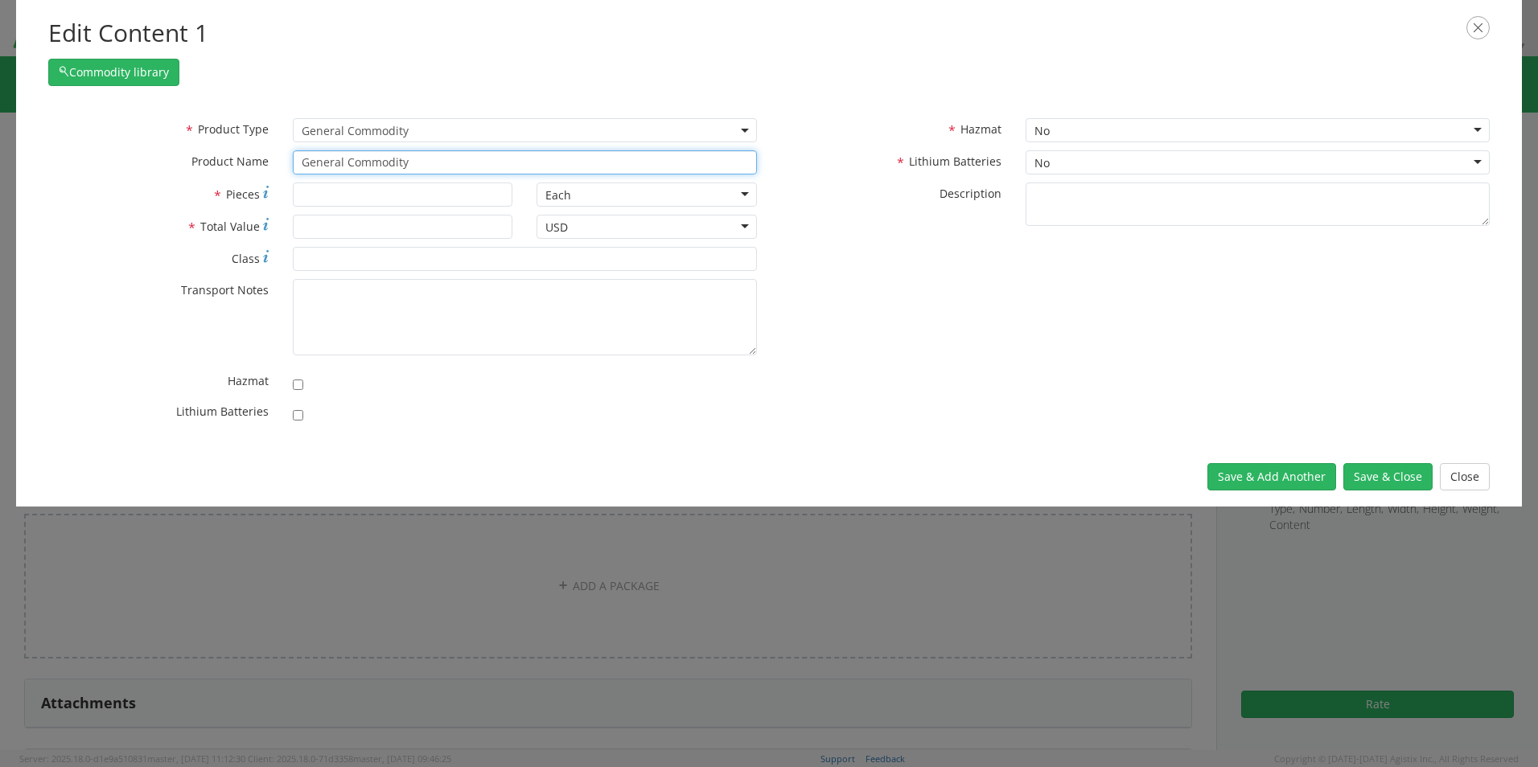
drag, startPoint x: 458, startPoint y: 168, endPoint x: 169, endPoint y: 155, distance: 289.1
click at [191, 156] on div "* Product Name General Commodity" at bounding box center [402, 162] width 733 height 24
paste input "Laptop: CORP026716/SN: 8DY1184"
type input "Laptop: CORP026716/SN: 8DY1184"
type input "1"
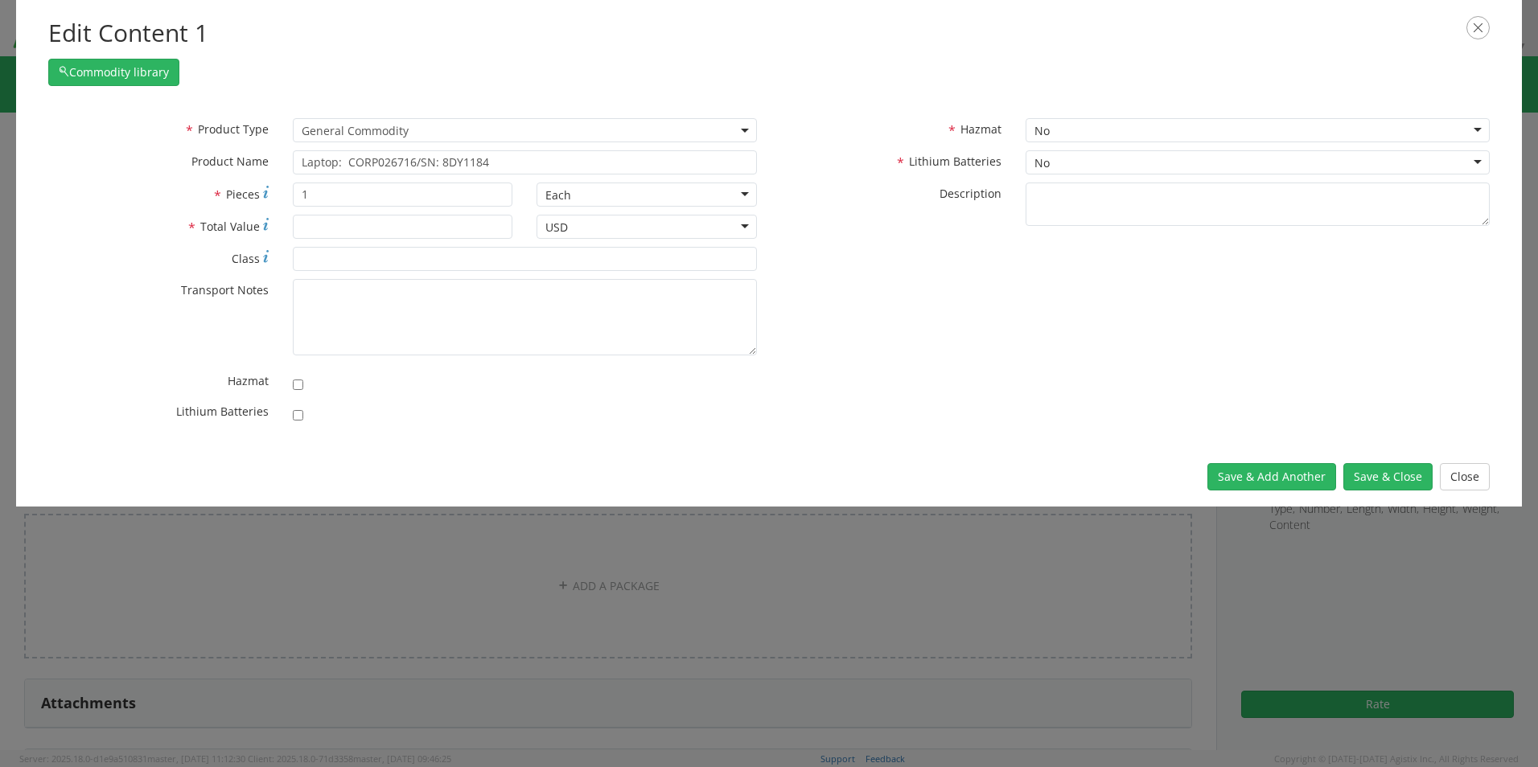
scroll to position [144, 0]
type input "1500.00"
click at [302, 417] on input "checkbox" at bounding box center [298, 415] width 10 height 10
checkbox input "true"
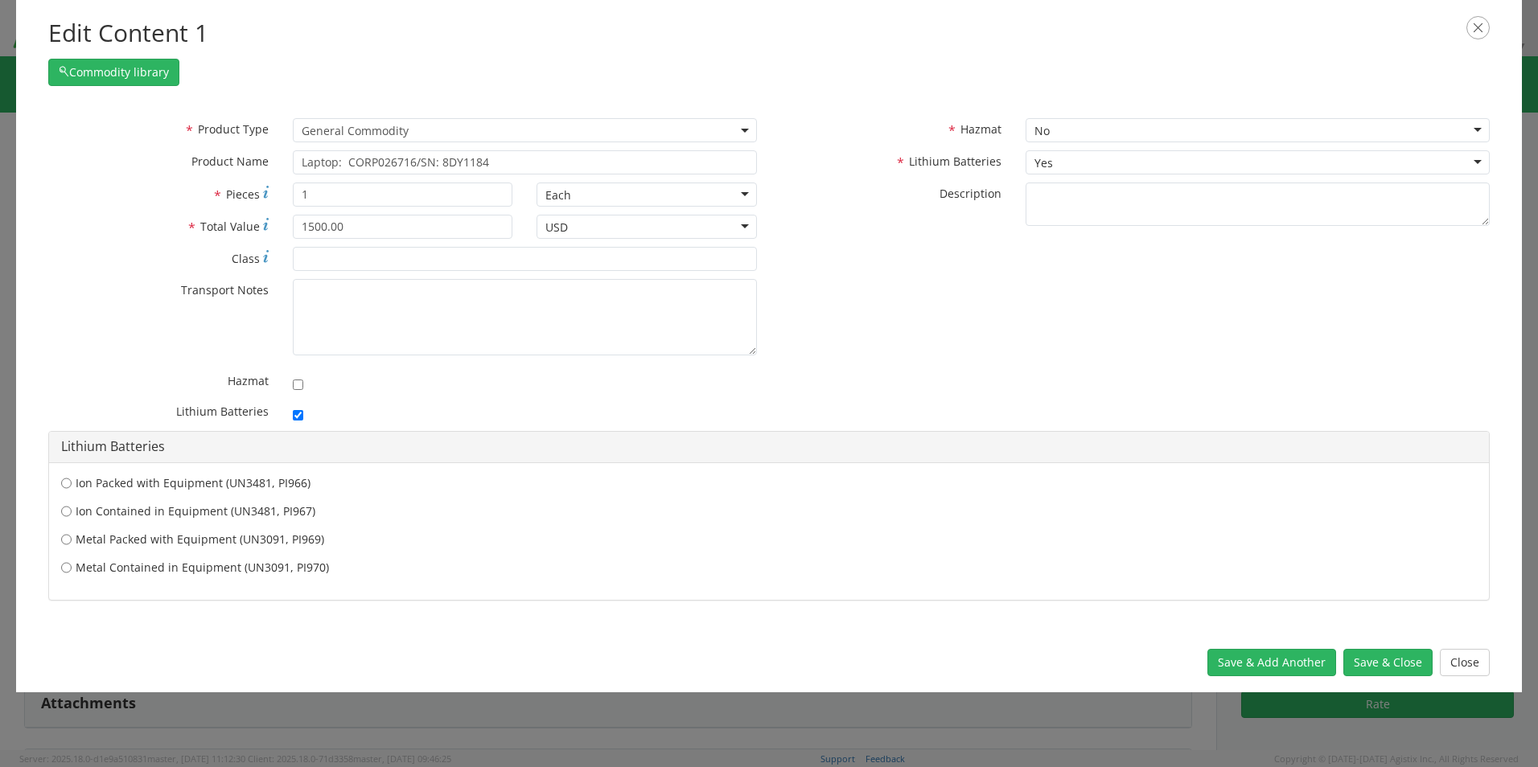
click at [176, 510] on label "Ion Contained in Equipment (UN3481, PI967)" at bounding box center [769, 512] width 1416 height 16
click at [72, 510] on input "Ion Contained in Equipment (UN3481, PI967)" at bounding box center [66, 512] width 10 height 16
radio input "true"
click at [1376, 657] on button "Save & Close" at bounding box center [1387, 662] width 89 height 27
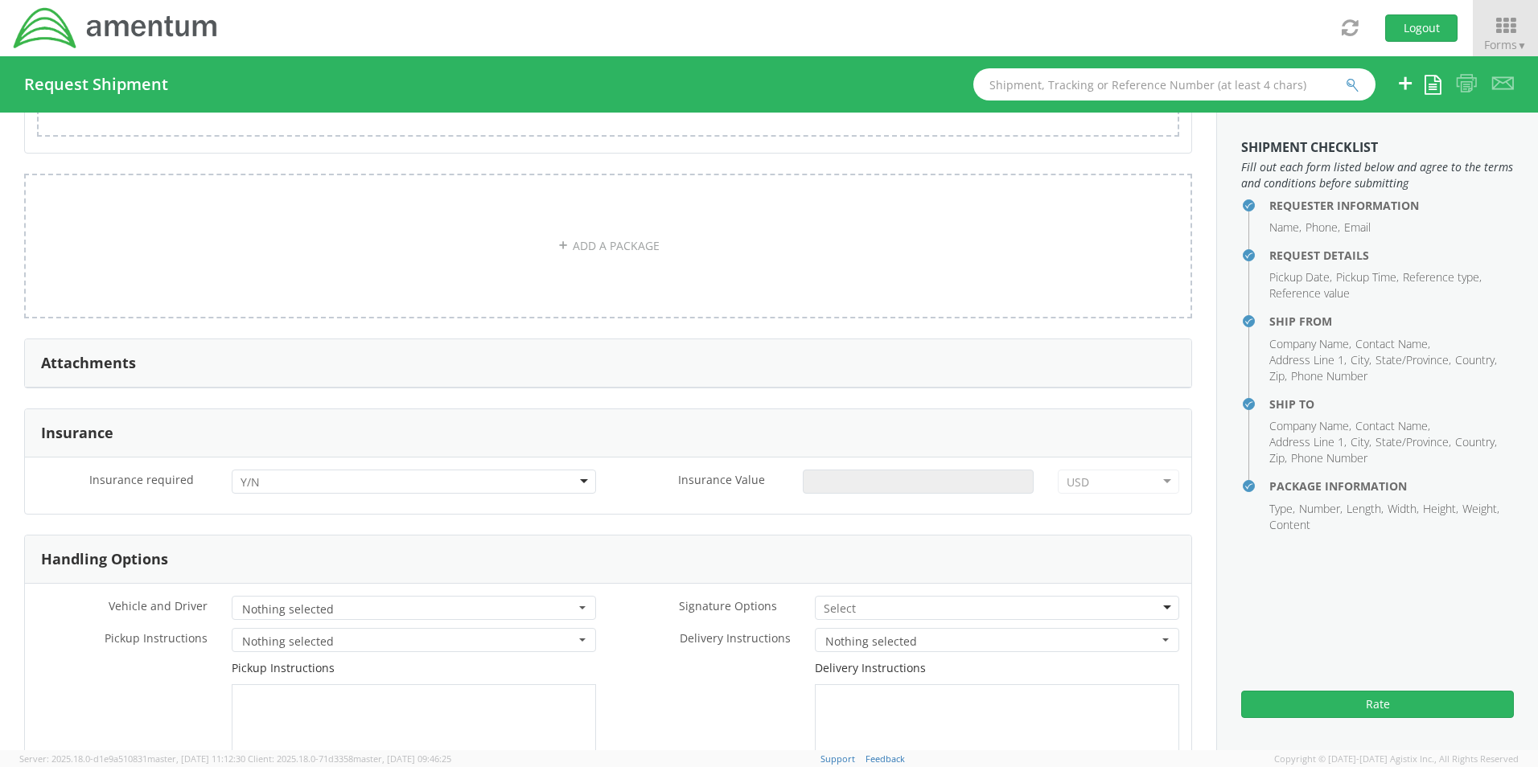
scroll to position [1732, 0]
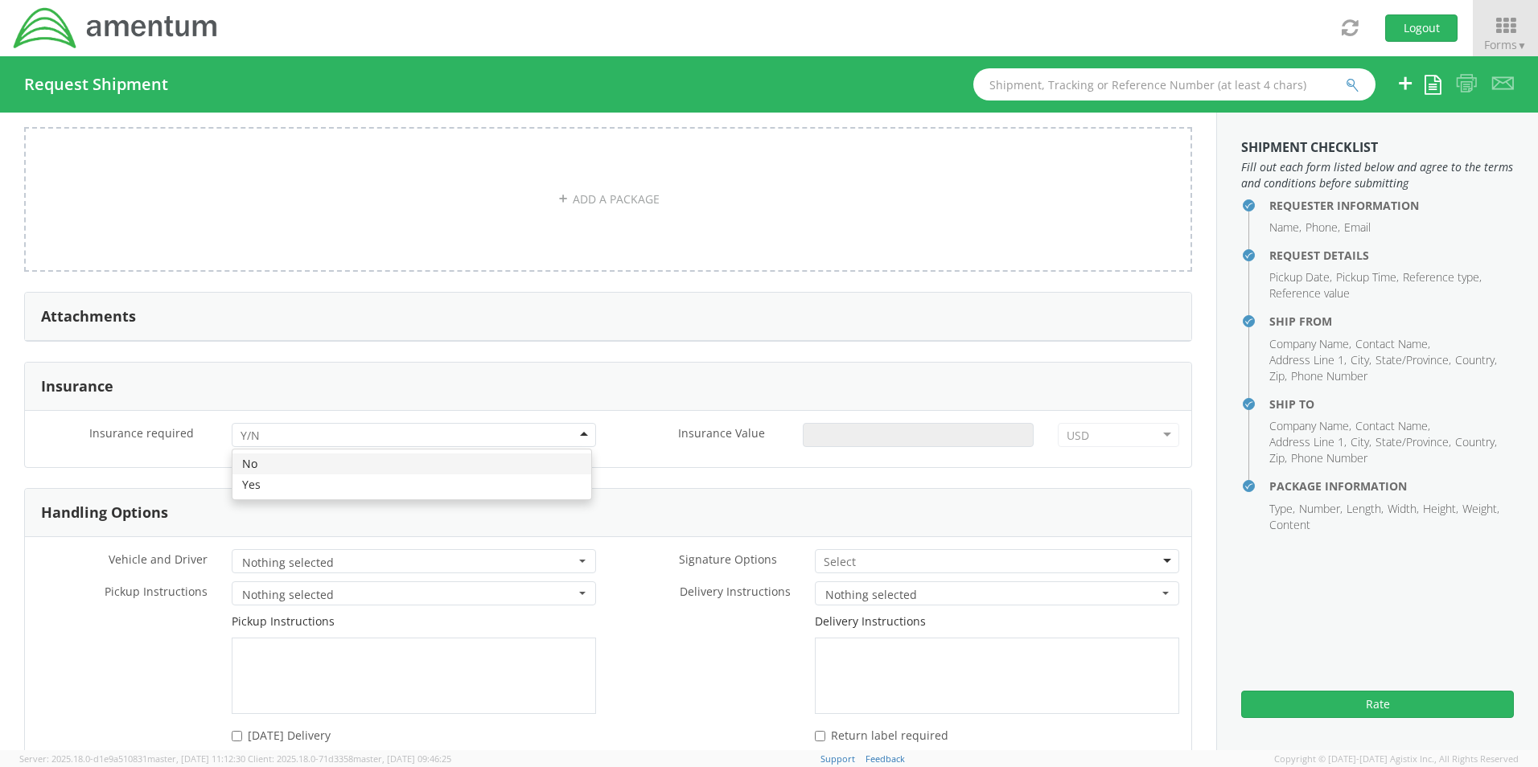
click at [306, 430] on div at bounding box center [414, 435] width 364 height 24
drag, startPoint x: 309, startPoint y: 479, endPoint x: 338, endPoint y: 479, distance: 29.0
click at [836, 429] on input "Insurance Value *" at bounding box center [918, 435] width 231 height 24
type input "1500.00"
drag, startPoint x: 841, startPoint y: 547, endPoint x: 844, endPoint y: 563, distance: 16.4
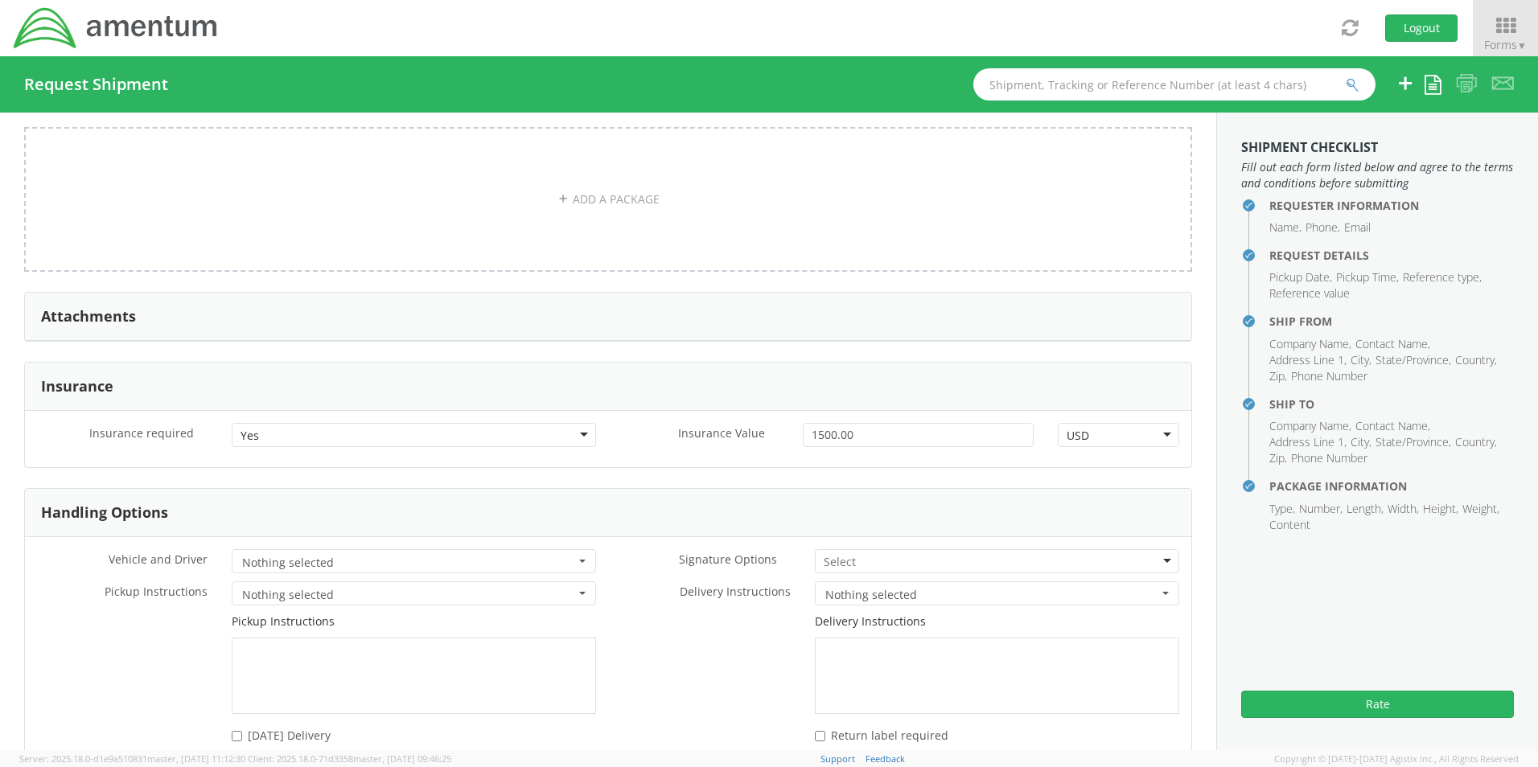
click at [843, 556] on input "select-one" at bounding box center [841, 562] width 35 height 16
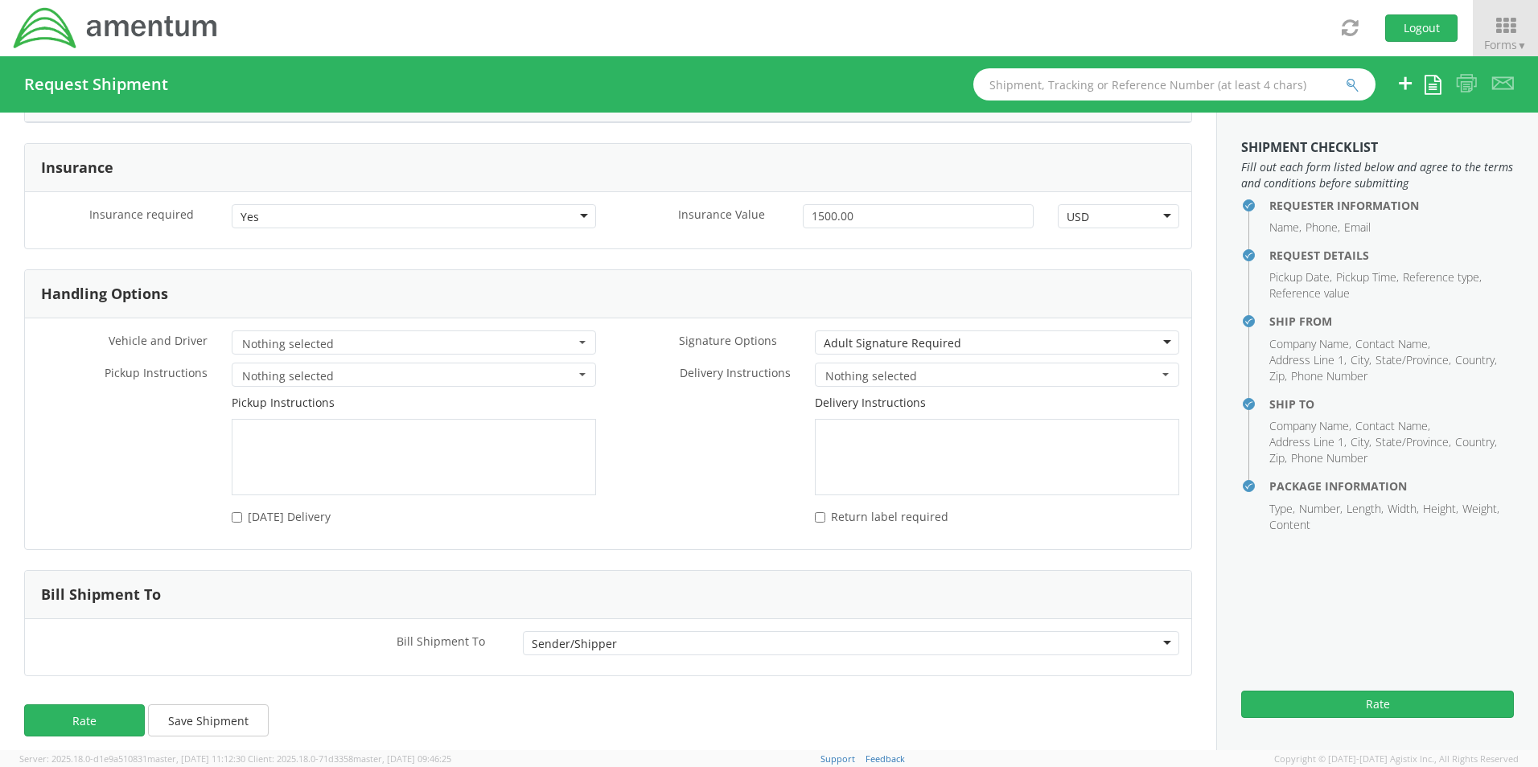
scroll to position [1952, 0]
click at [115, 718] on button "Rate" at bounding box center [84, 719] width 121 height 32
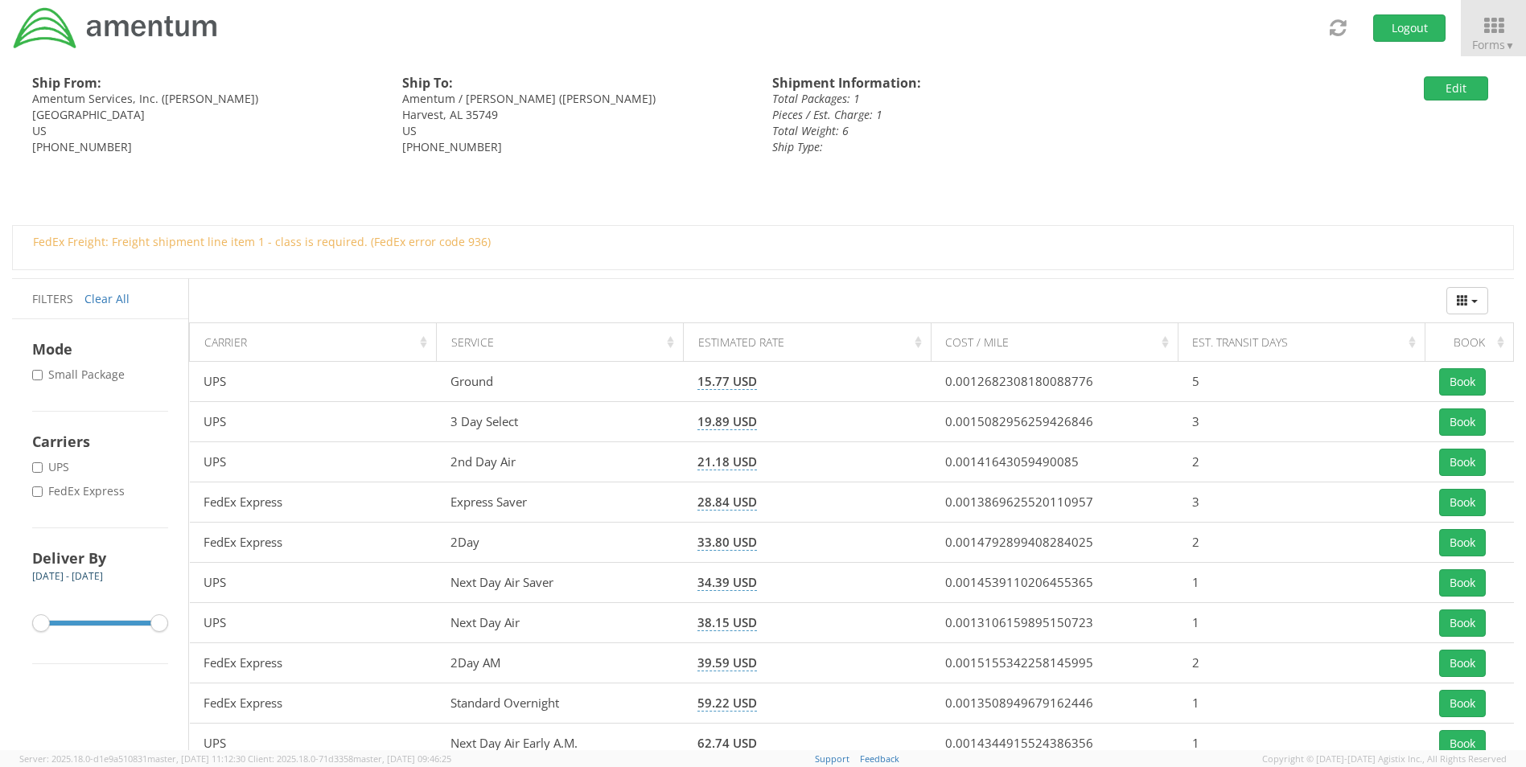
click at [100, 491] on label "* FedEx Express" at bounding box center [80, 491] width 96 height 16
click at [43, 491] on input "* FedEx Express" at bounding box center [37, 492] width 10 height 10
checkbox input "true"
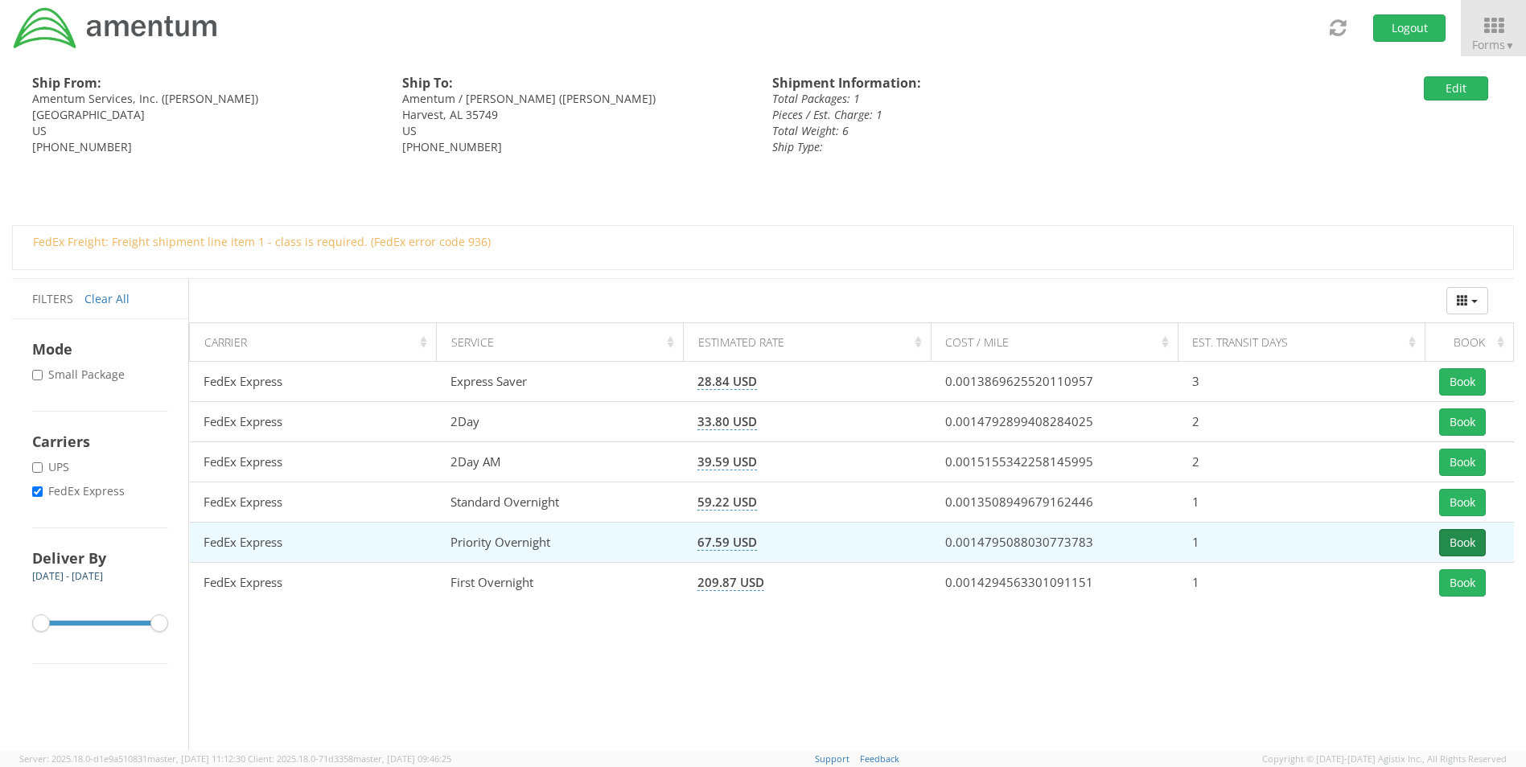
click at [1462, 541] on button "Book" at bounding box center [1462, 542] width 47 height 27
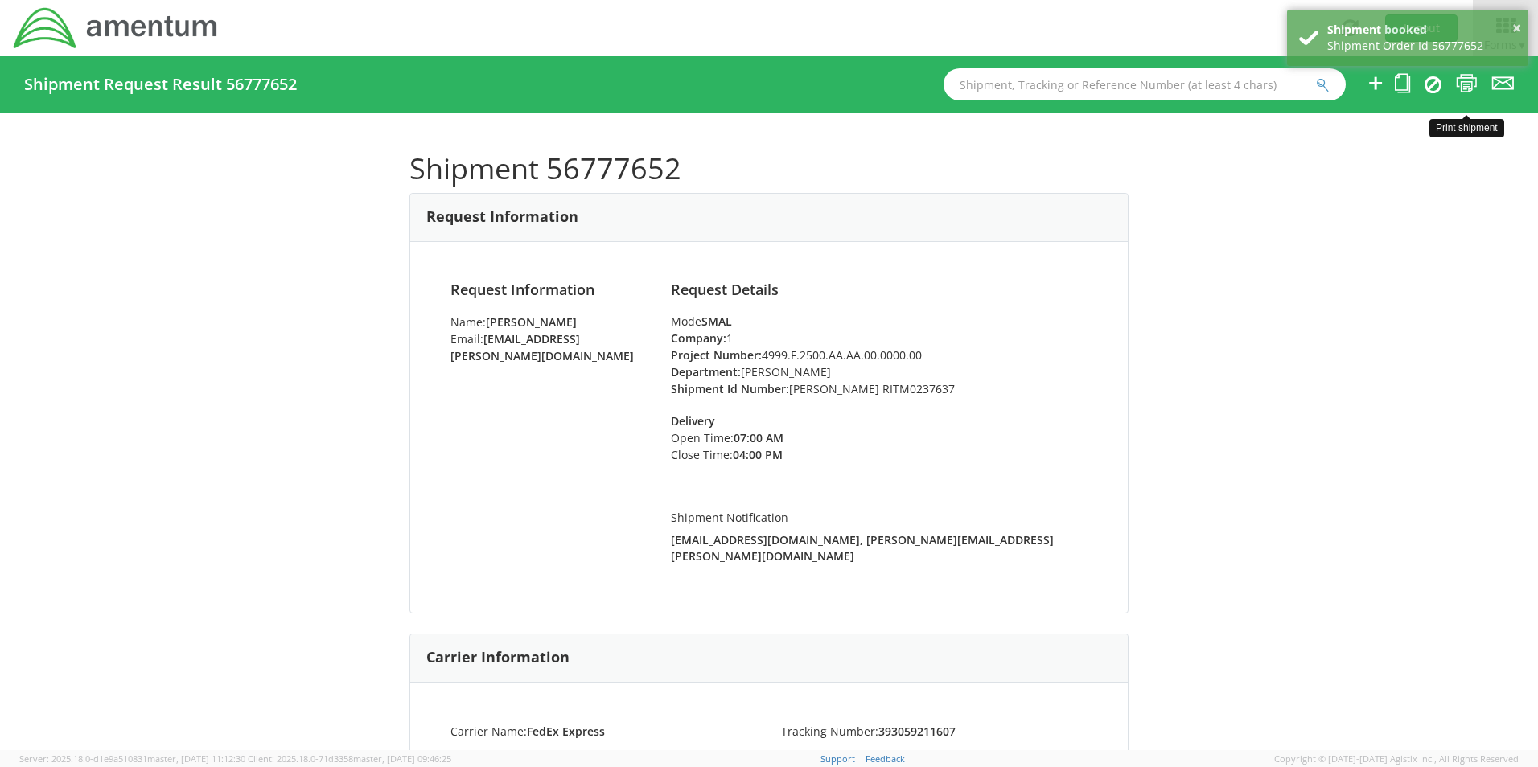
click at [1468, 81] on icon at bounding box center [1467, 83] width 22 height 20
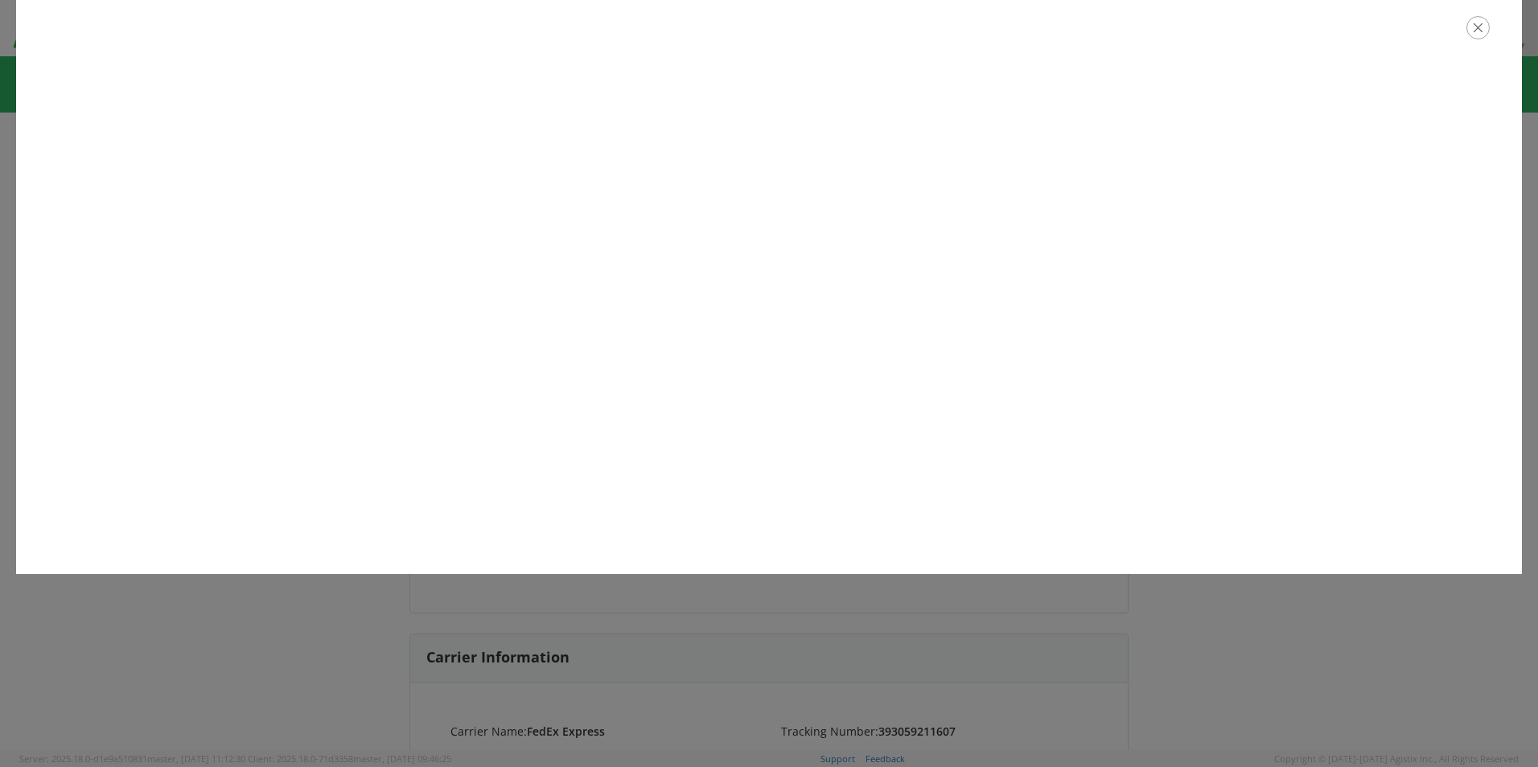
click at [1478, 29] on icon "button" at bounding box center [1477, 27] width 23 height 23
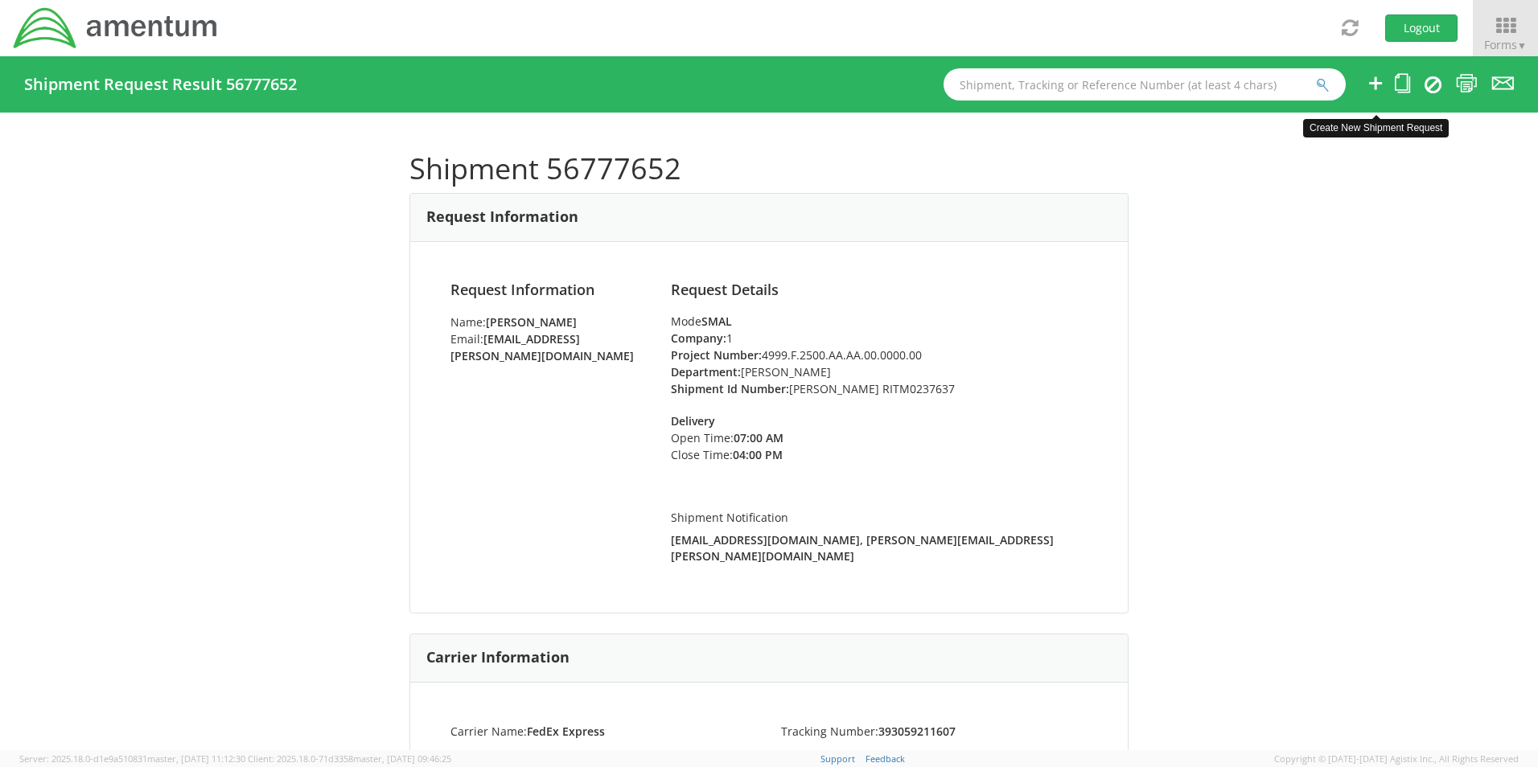
click at [1378, 86] on icon at bounding box center [1375, 83] width 19 height 20
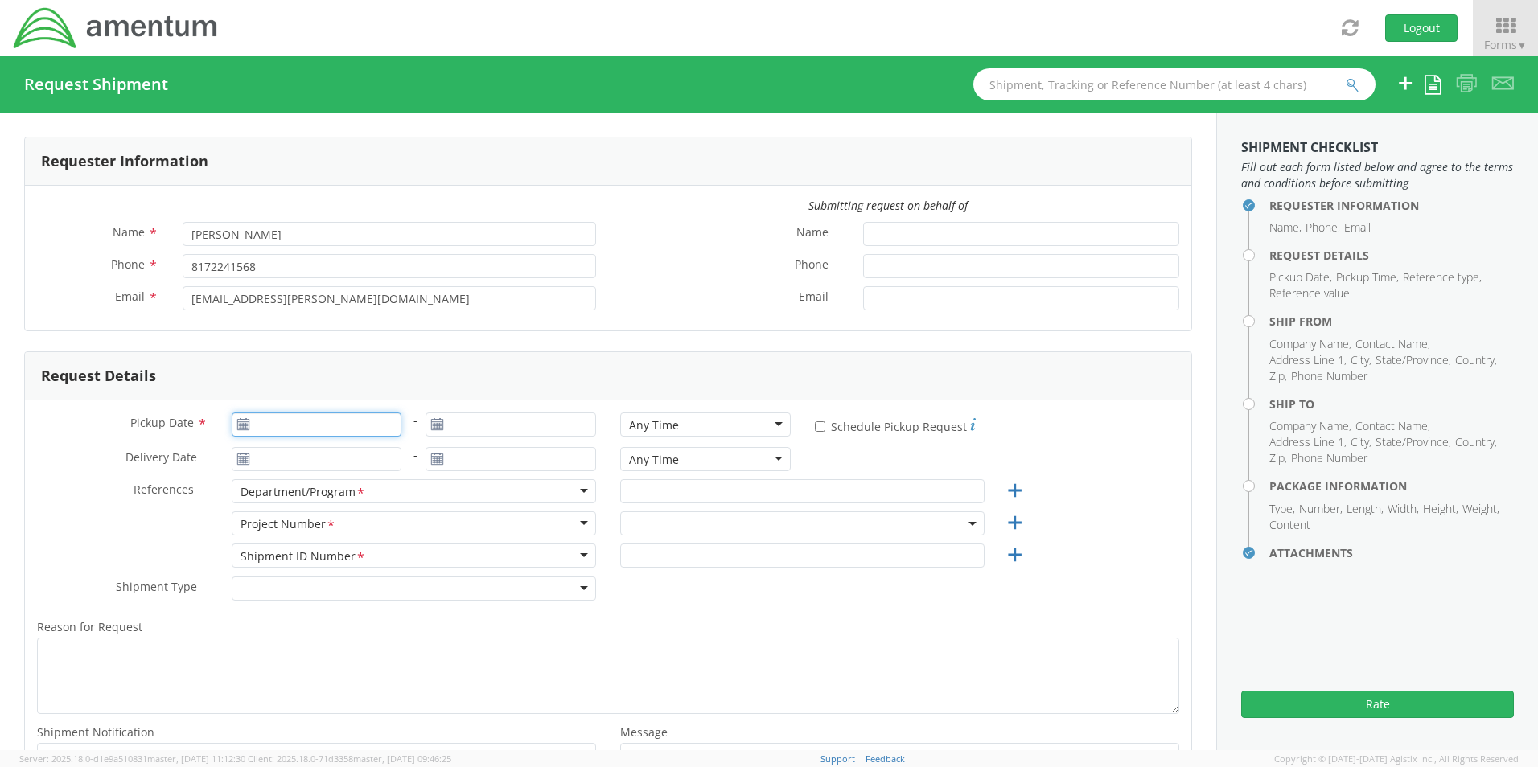
type input "[DATE]"
click at [321, 428] on input "[DATE]" at bounding box center [317, 425] width 171 height 24
select select "OCCP.600391.00000"
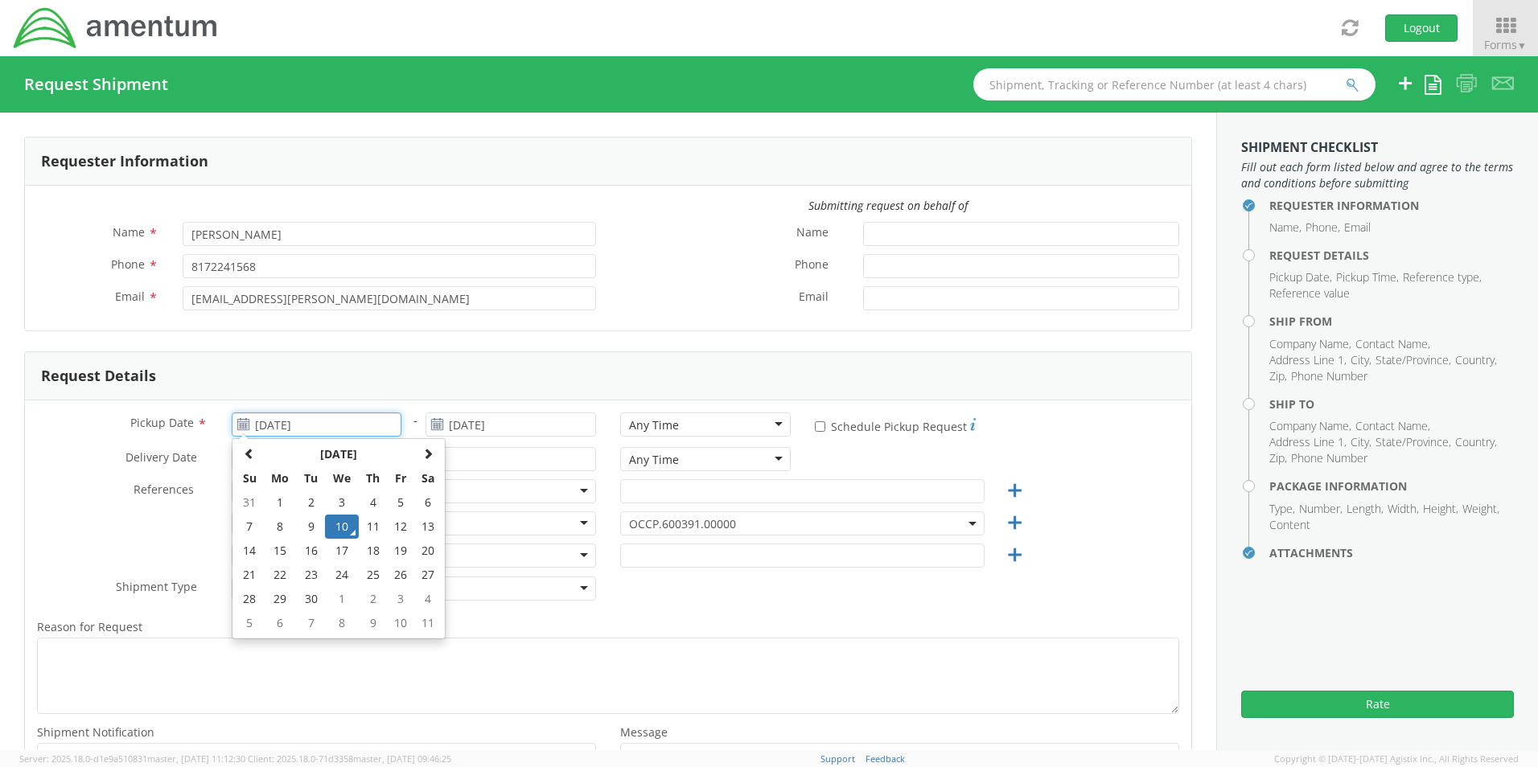
drag, startPoint x: 339, startPoint y: 527, endPoint x: 446, endPoint y: 478, distance: 117.0
click at [339, 526] on td "10" at bounding box center [342, 527] width 34 height 24
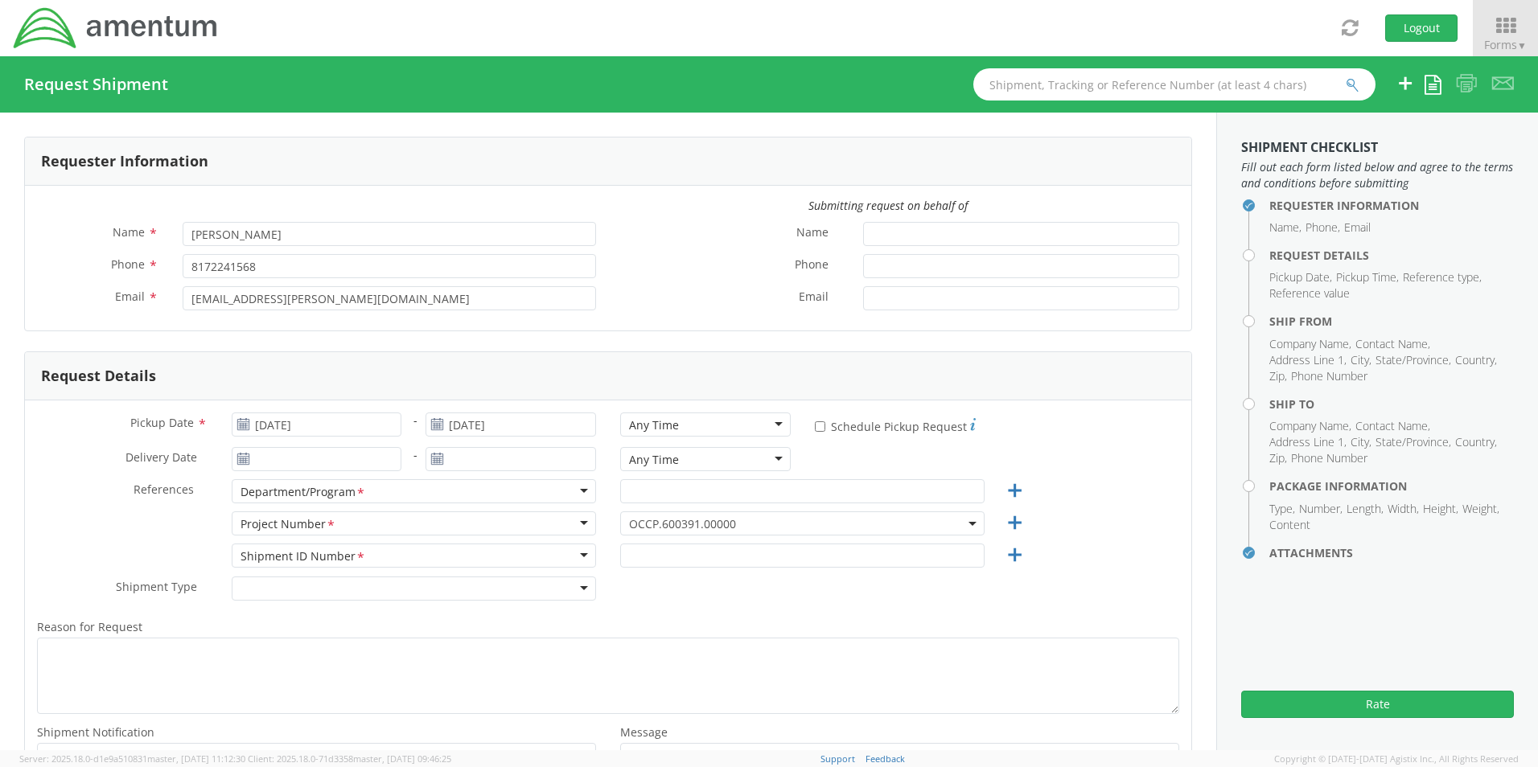
click at [656, 428] on div "Any Time" at bounding box center [654, 425] width 50 height 16
click at [682, 489] on input "text" at bounding box center [802, 491] width 364 height 24
paste input "[PERSON_NAME]"
type input "[PERSON_NAME]"
click at [660, 526] on span "OCCP.600391.00000" at bounding box center [802, 523] width 347 height 15
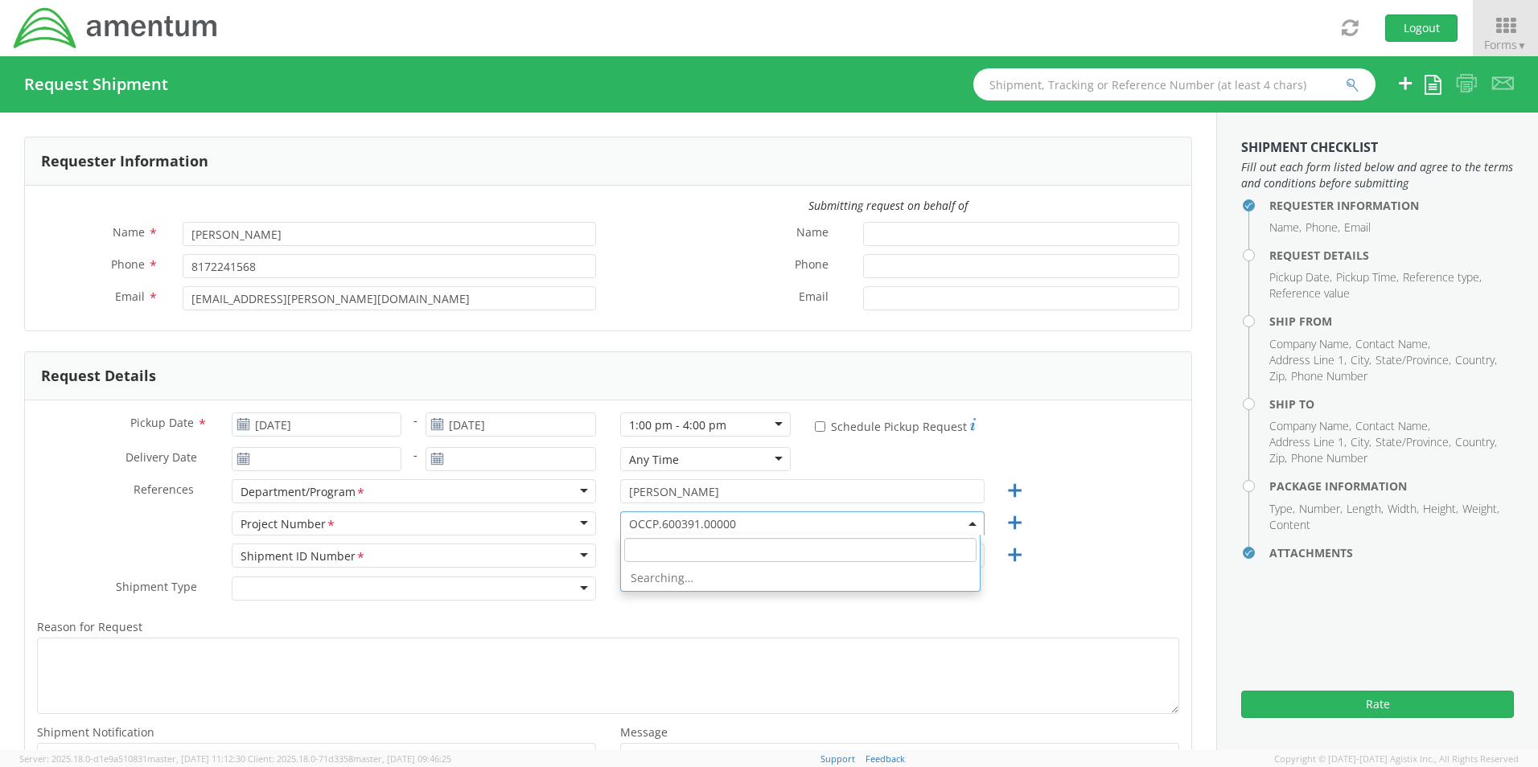
paste input "OVHD.705317.00000"
click at [659, 549] on input "search" at bounding box center [800, 550] width 352 height 24
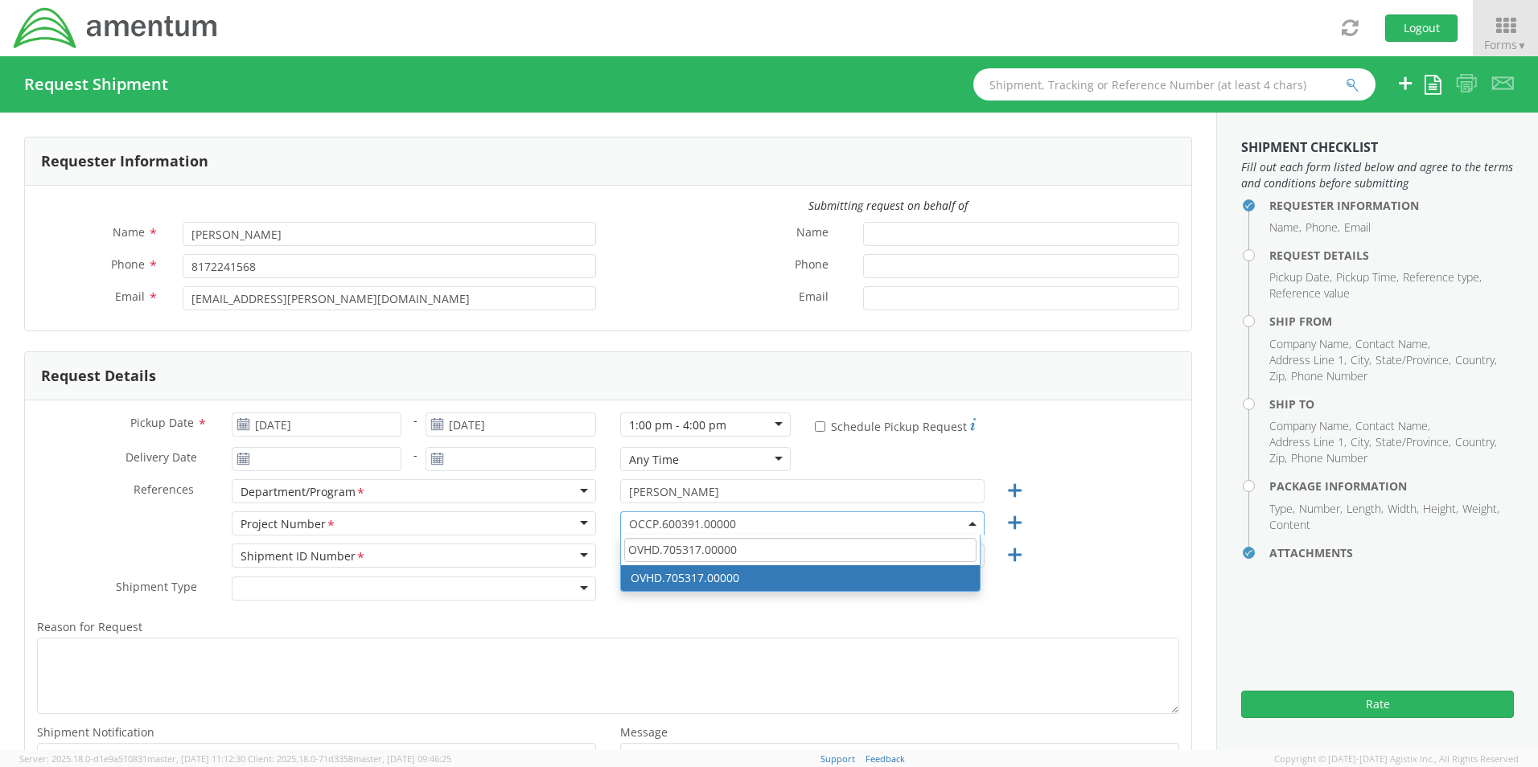
type input "OVHD.705317.00000"
select select "OVHD.705317.00000"
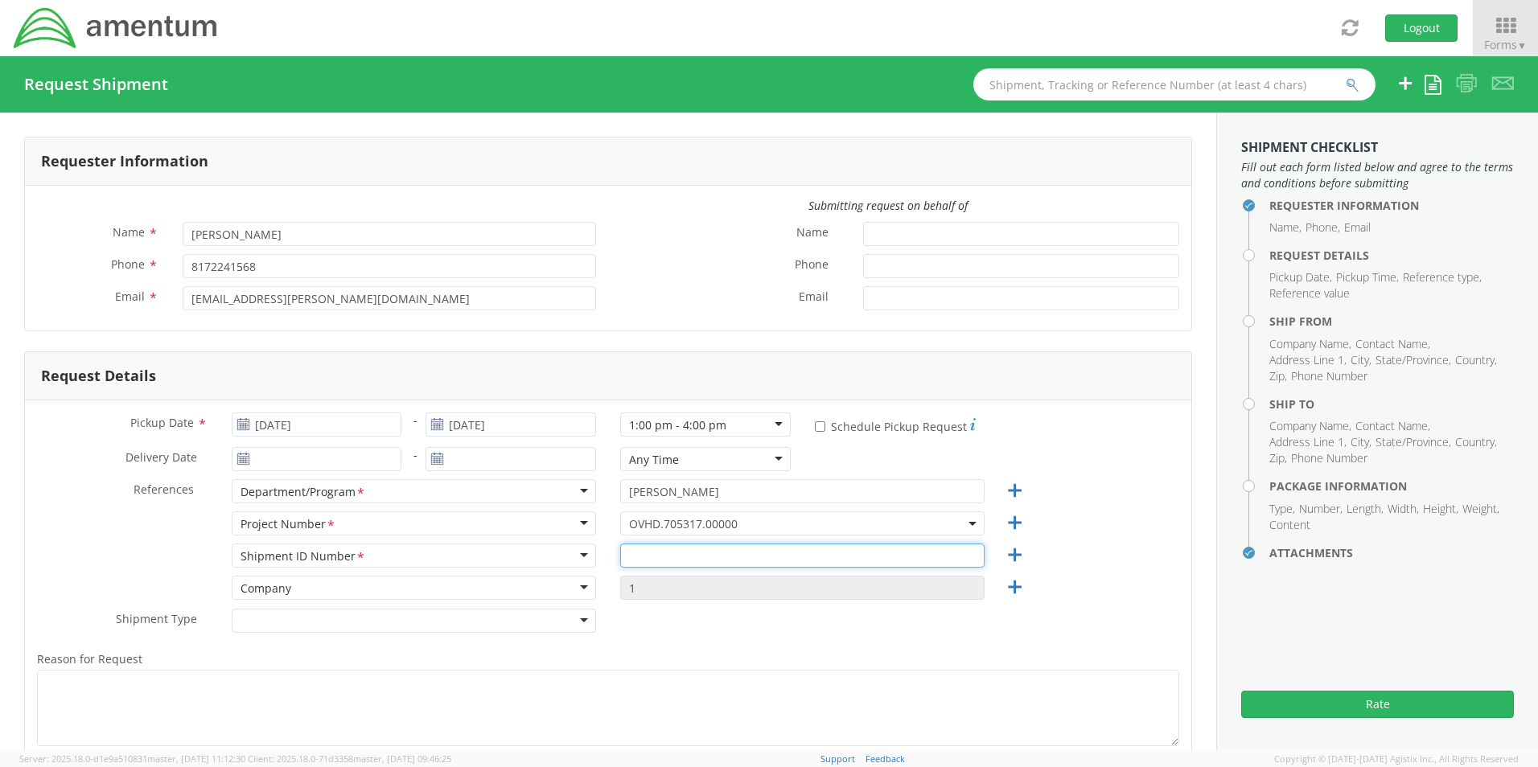
click at [670, 556] on input "text" at bounding box center [802, 556] width 364 height 24
paste input "[PERSON_NAME] RITM0224880"
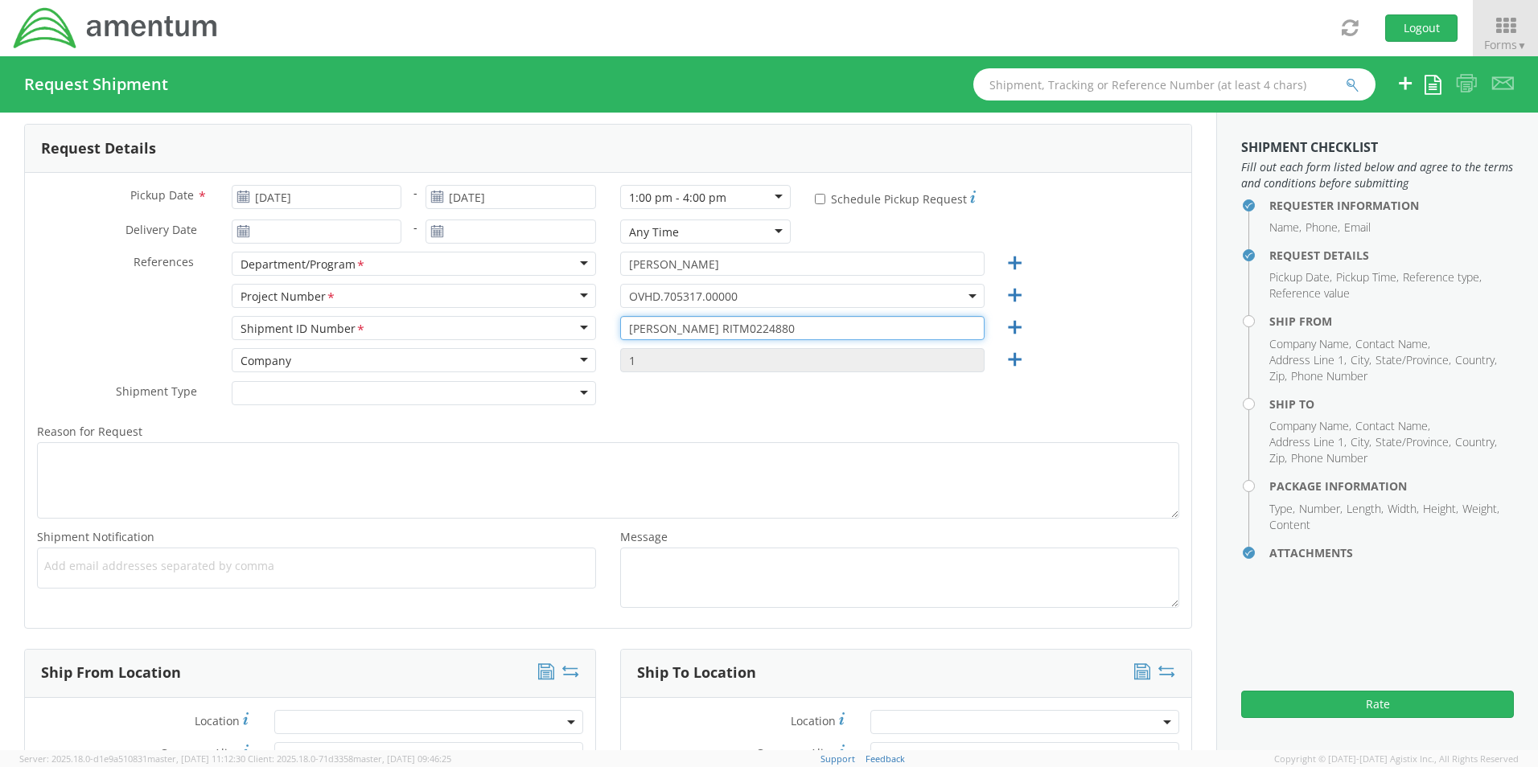
scroll to position [241, 0]
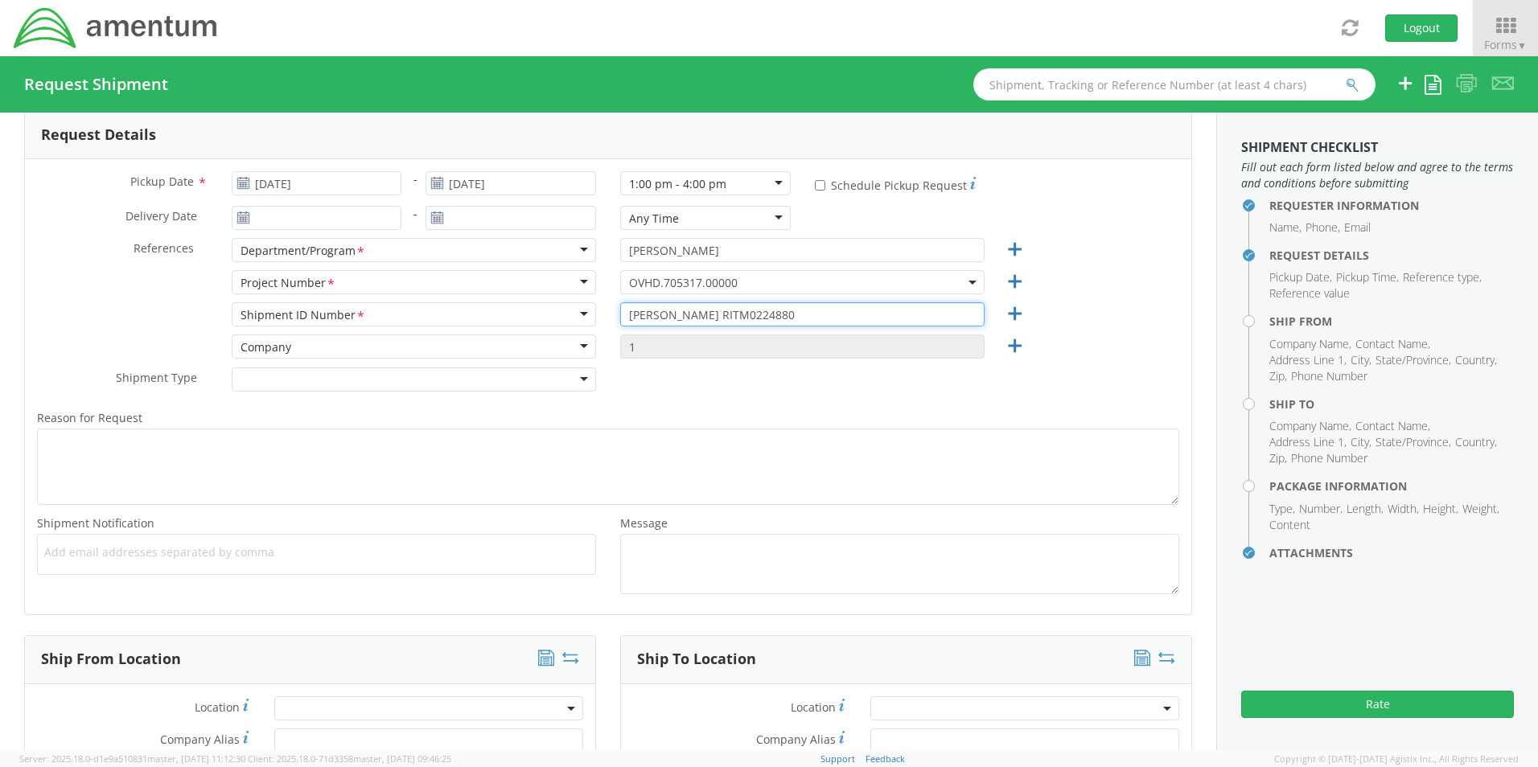
type input "[PERSON_NAME] RITM0224880"
click at [275, 560] on span "Add email addresses separated by comma" at bounding box center [316, 553] width 545 height 16
click at [56, 557] on span "Add email addresses separated by comma" at bounding box center [316, 553] width 545 height 16
paste input "[PERSON_NAME][EMAIL_ADDRESS][PERSON_NAME][DOMAIN_NAME]"
type input "[PERSON_NAME][EMAIL_ADDRESS][PERSON_NAME][DOMAIN_NAME]"
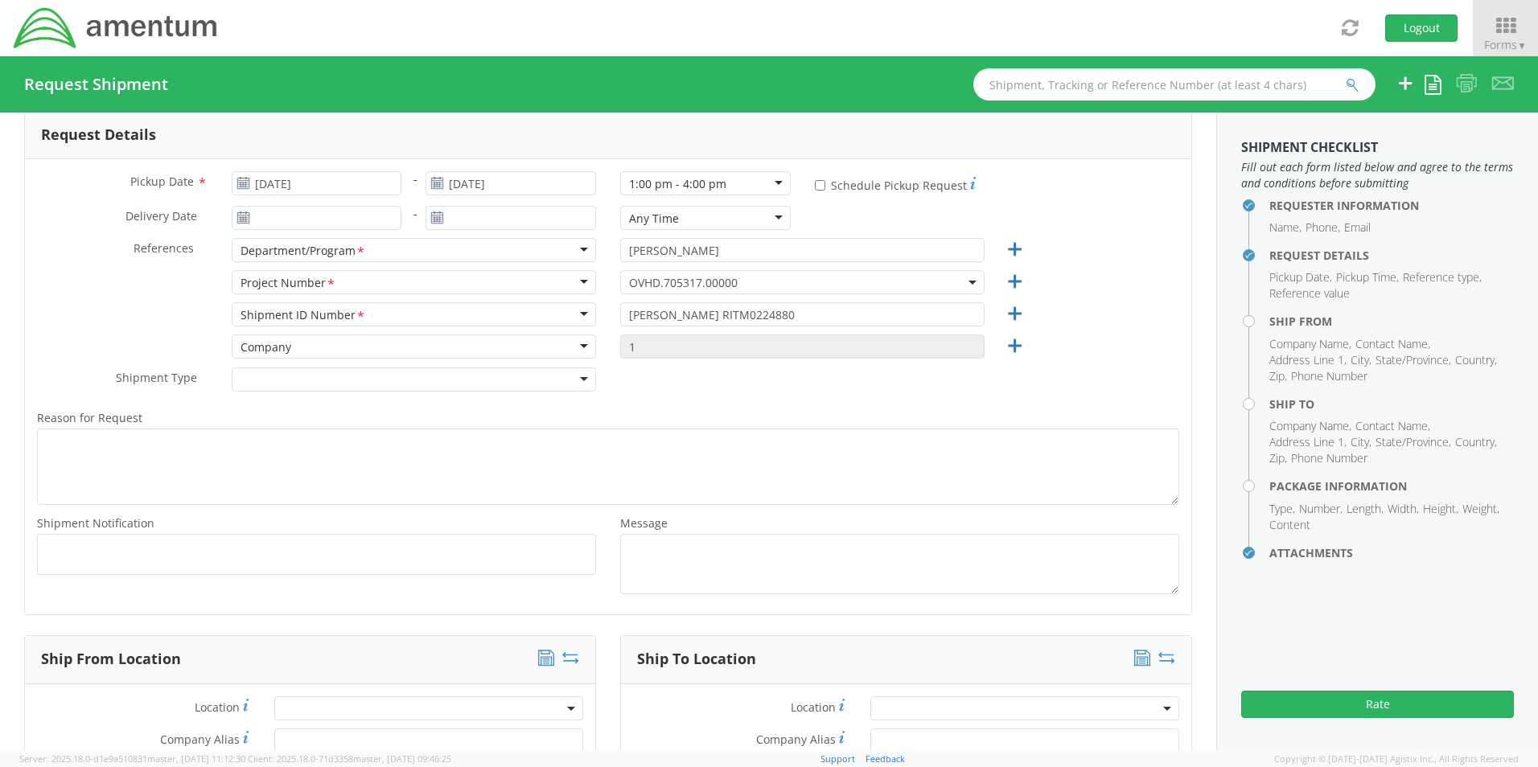
scroll to position [0, 0]
click at [310, 553] on span "Add email addresses separated by comma" at bounding box center [316, 553] width 545 height 16
paste input "[EMAIL_ADDRESS][DOMAIN_NAME]"
type input "[EMAIL_ADDRESS][DOMAIN_NAME]"
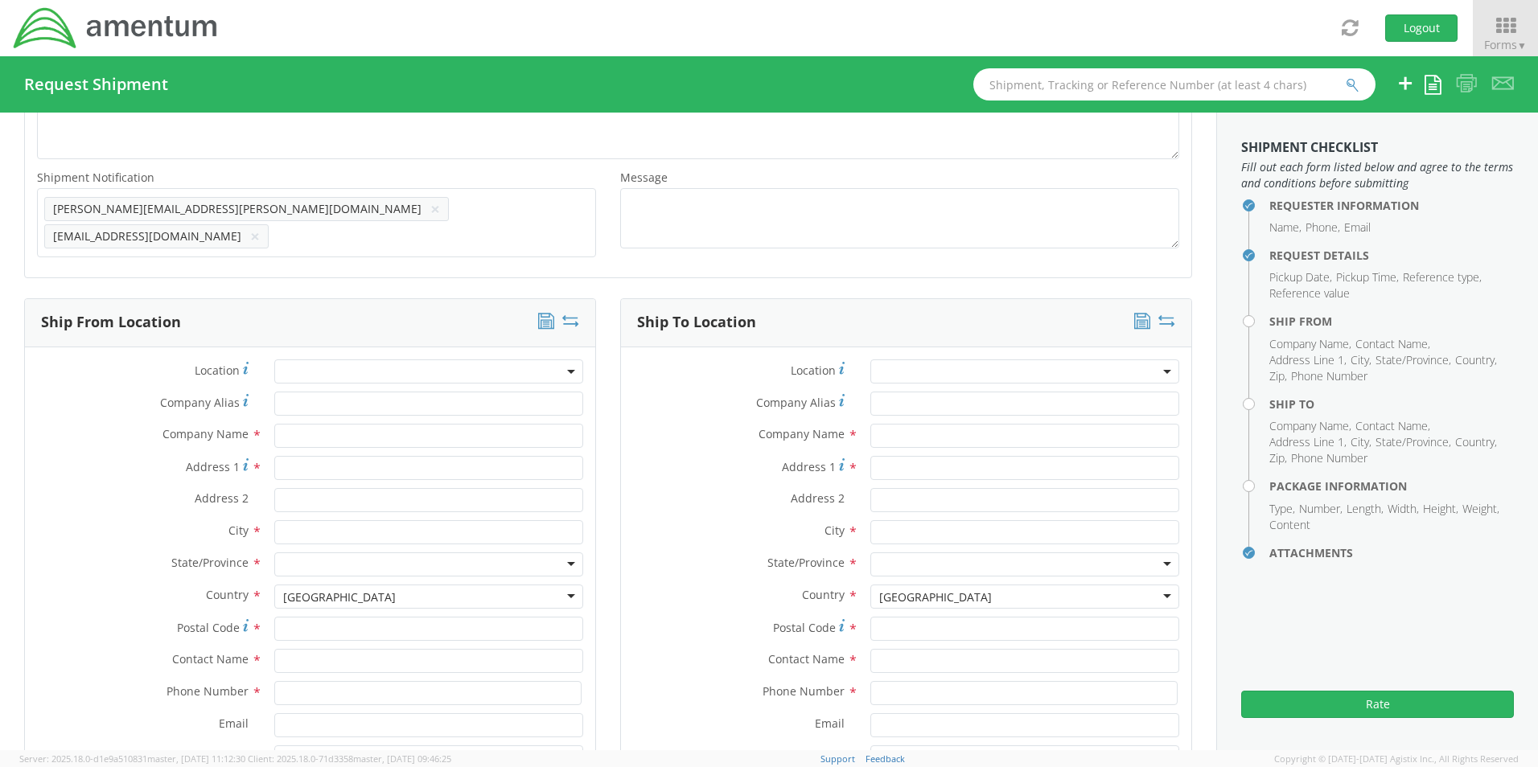
scroll to position [644, 0]
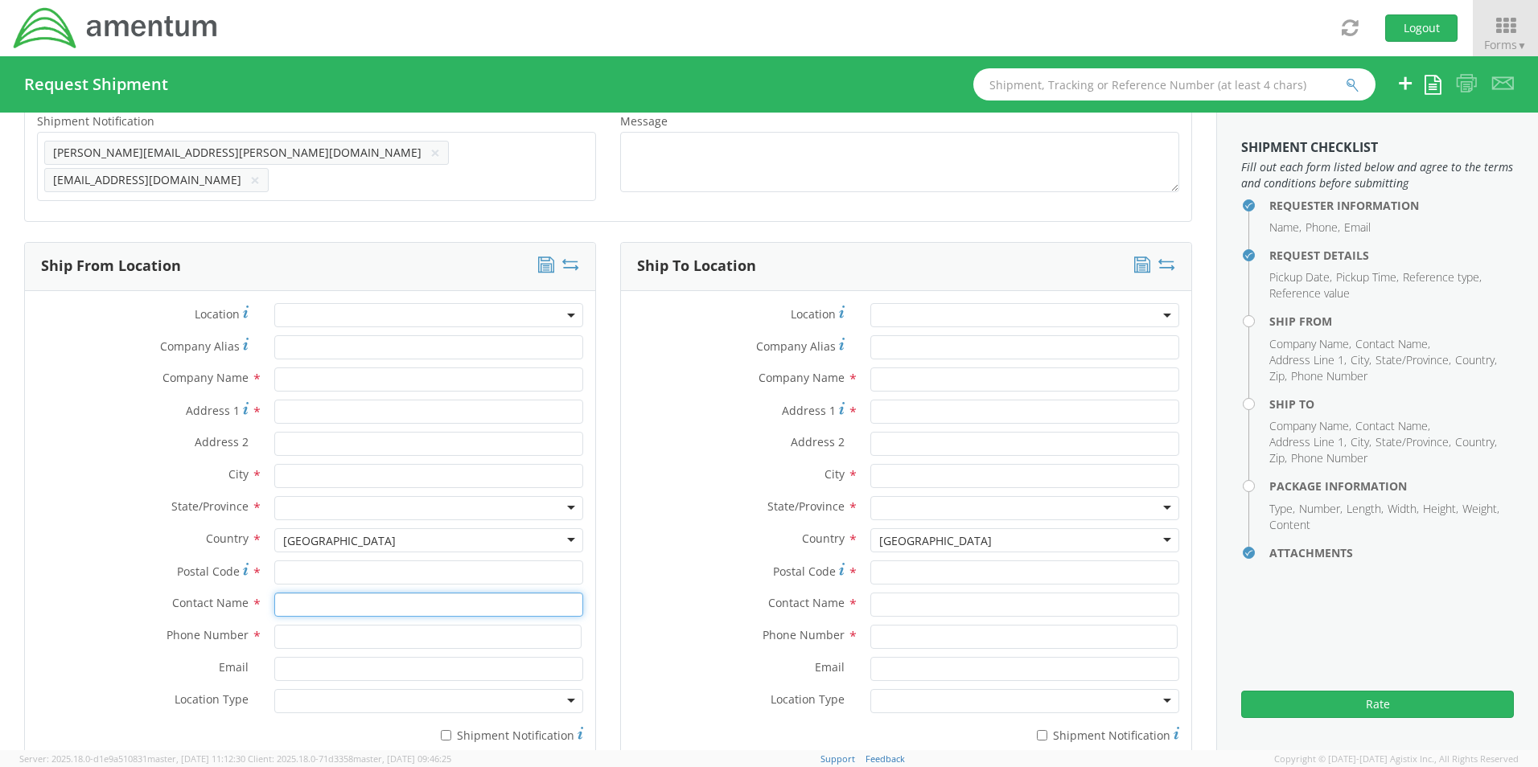
click at [313, 596] on input "text" at bounding box center [428, 605] width 309 height 24
type input "sene"
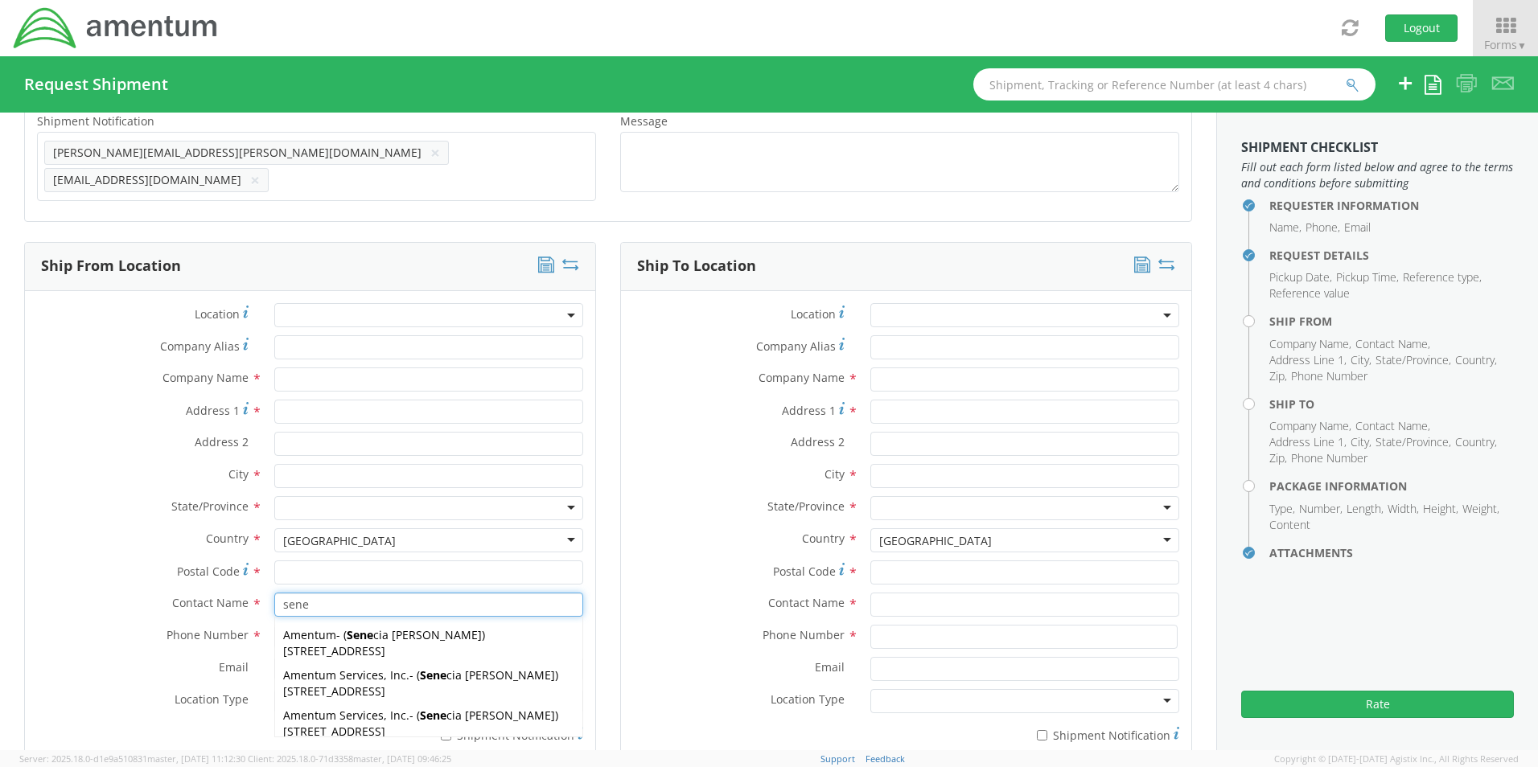
drag, startPoint x: 324, startPoint y: 679, endPoint x: 326, endPoint y: 696, distance: 17.0
click at [324, 684] on span "[STREET_ADDRESS]" at bounding box center [334, 691] width 102 height 15
type input "Amentum Services, Inc."
type input "[STREET_ADDRESS]"
type input "[GEOGRAPHIC_DATA]"
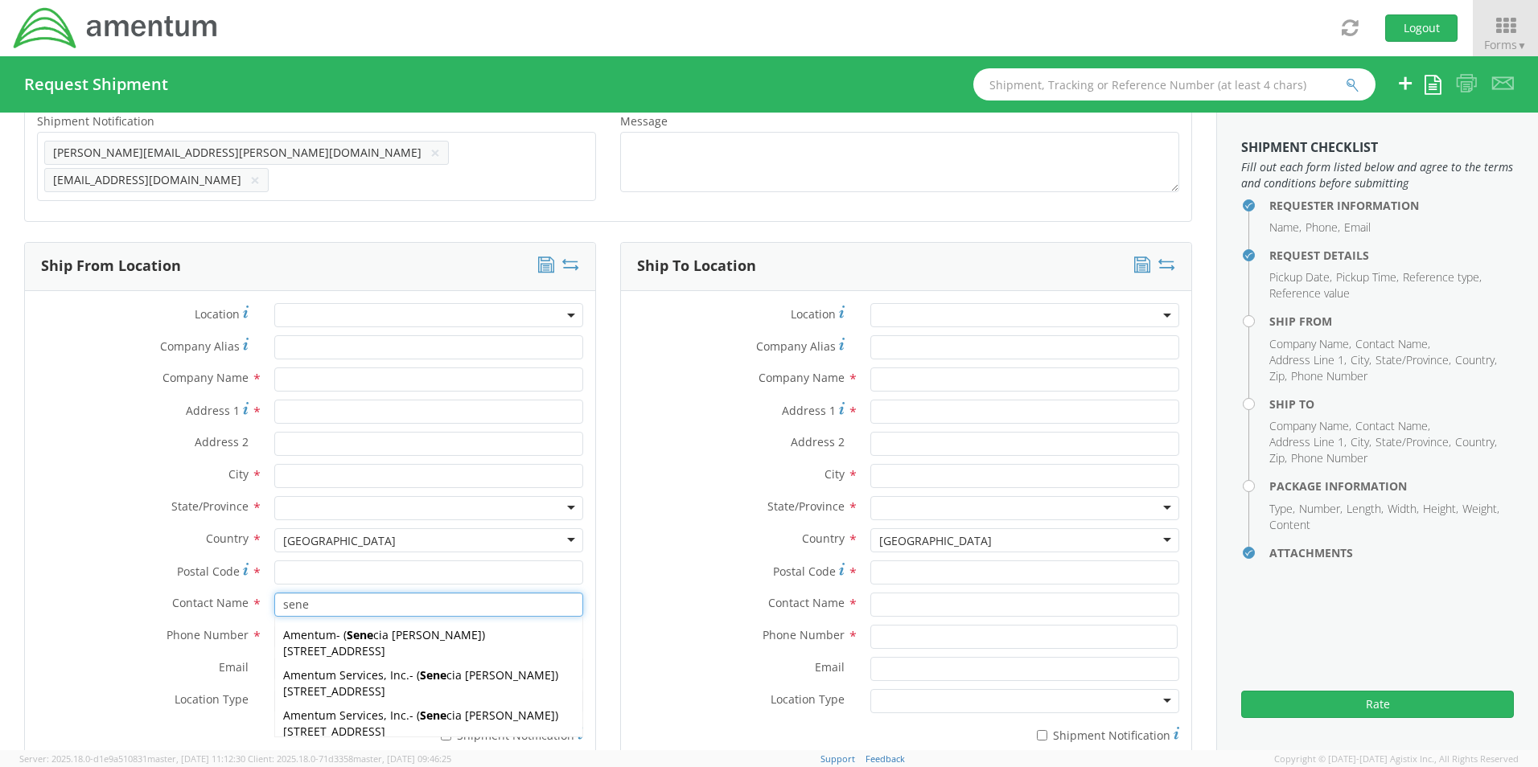
type input "76177"
type input "[PERSON_NAME]"
type input "[PHONE_NUMBER]"
type input "[EMAIL_ADDRESS][PERSON_NAME][DOMAIN_NAME]"
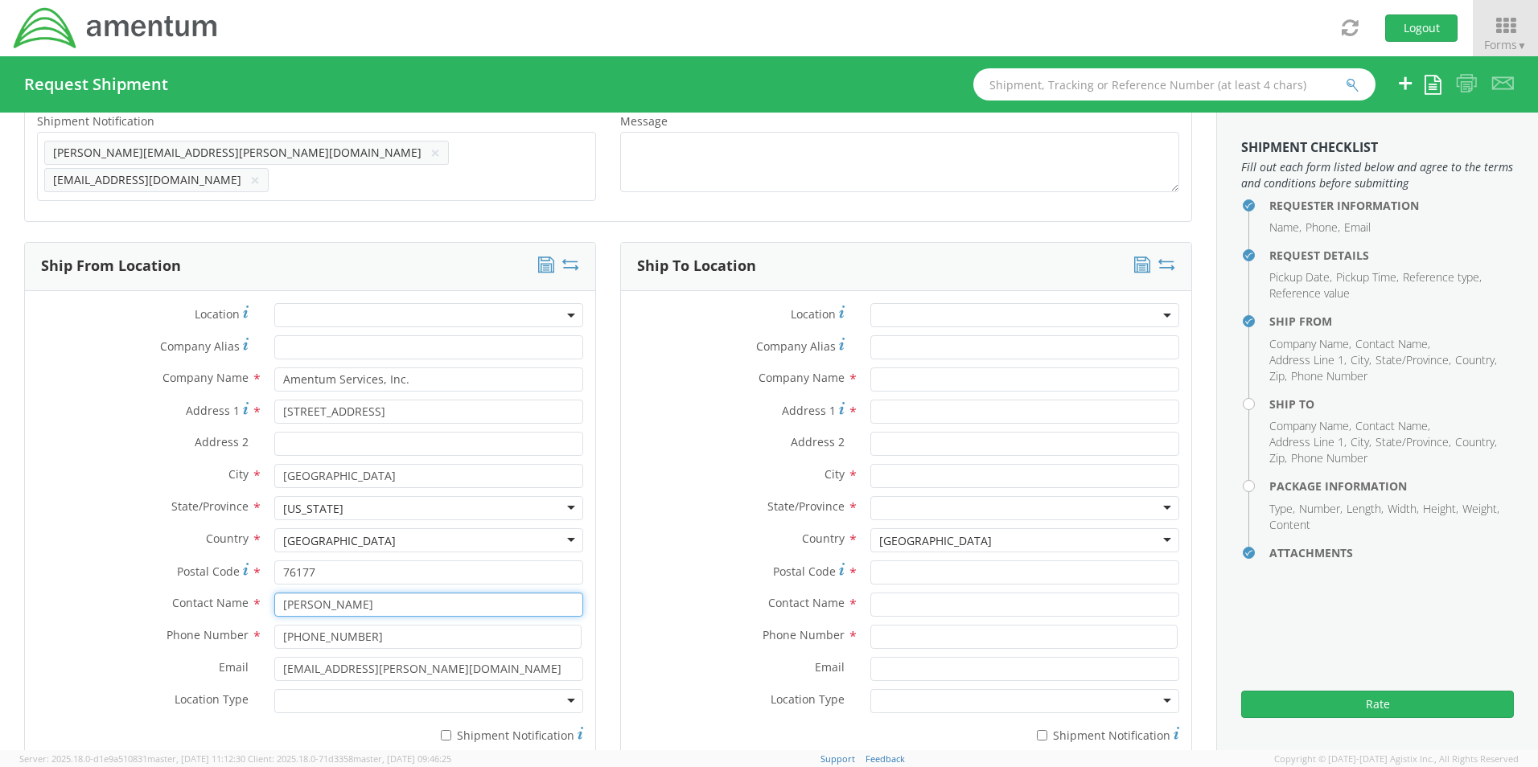
type input "[PERSON_NAME]"
drag, startPoint x: 326, startPoint y: 696, endPoint x: 327, endPoint y: 704, distance: 8.1
click at [327, 697] on div at bounding box center [428, 701] width 309 height 24
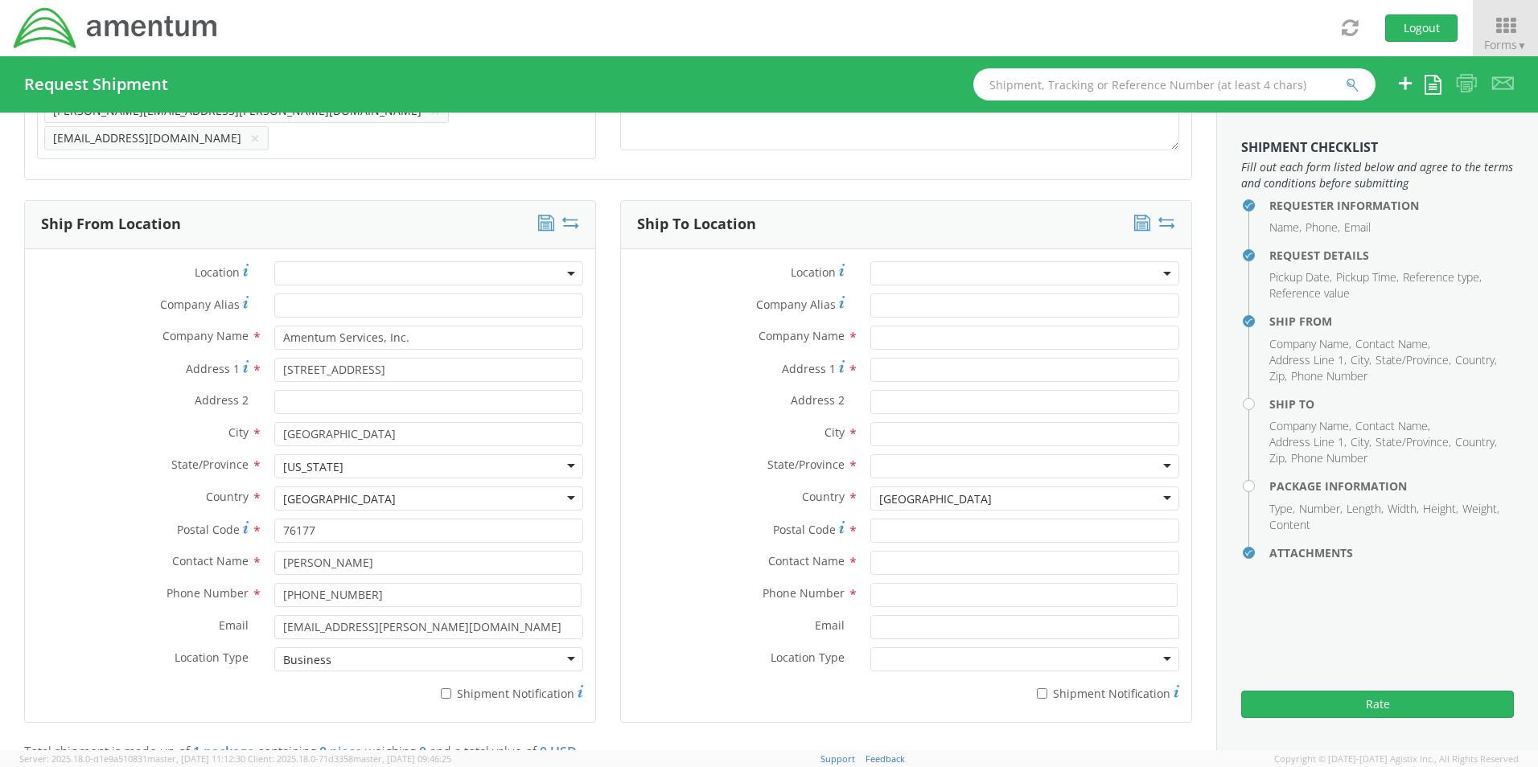
scroll to position [724, 0]
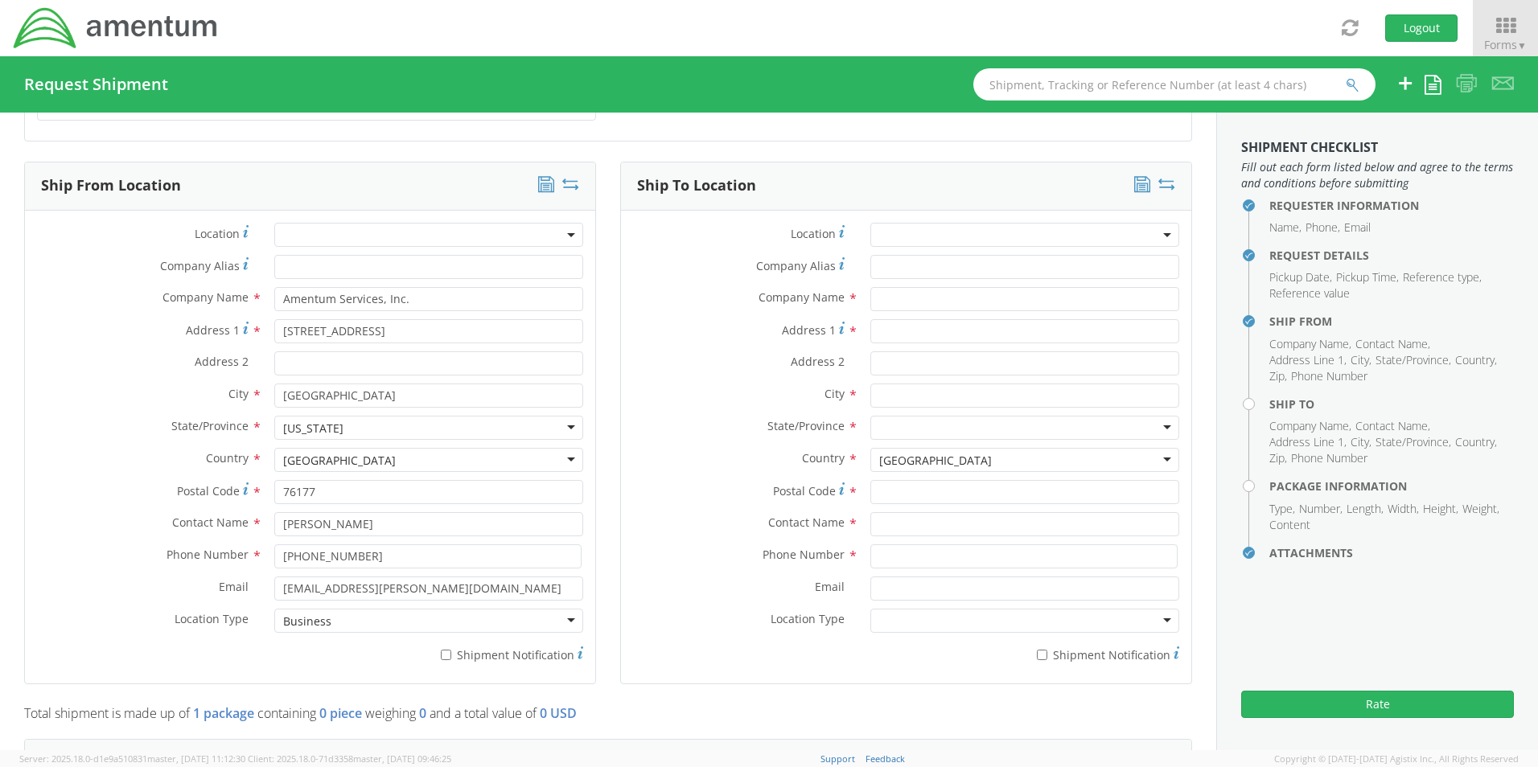
click at [450, 649] on label "* Shipment Notification" at bounding box center [428, 653] width 309 height 19
click at [450, 650] on input "* Shipment Notification" at bounding box center [446, 655] width 10 height 10
checkbox input "true"
click at [894, 294] on input "text" at bounding box center [1024, 299] width 309 height 24
paste input "Amentum"
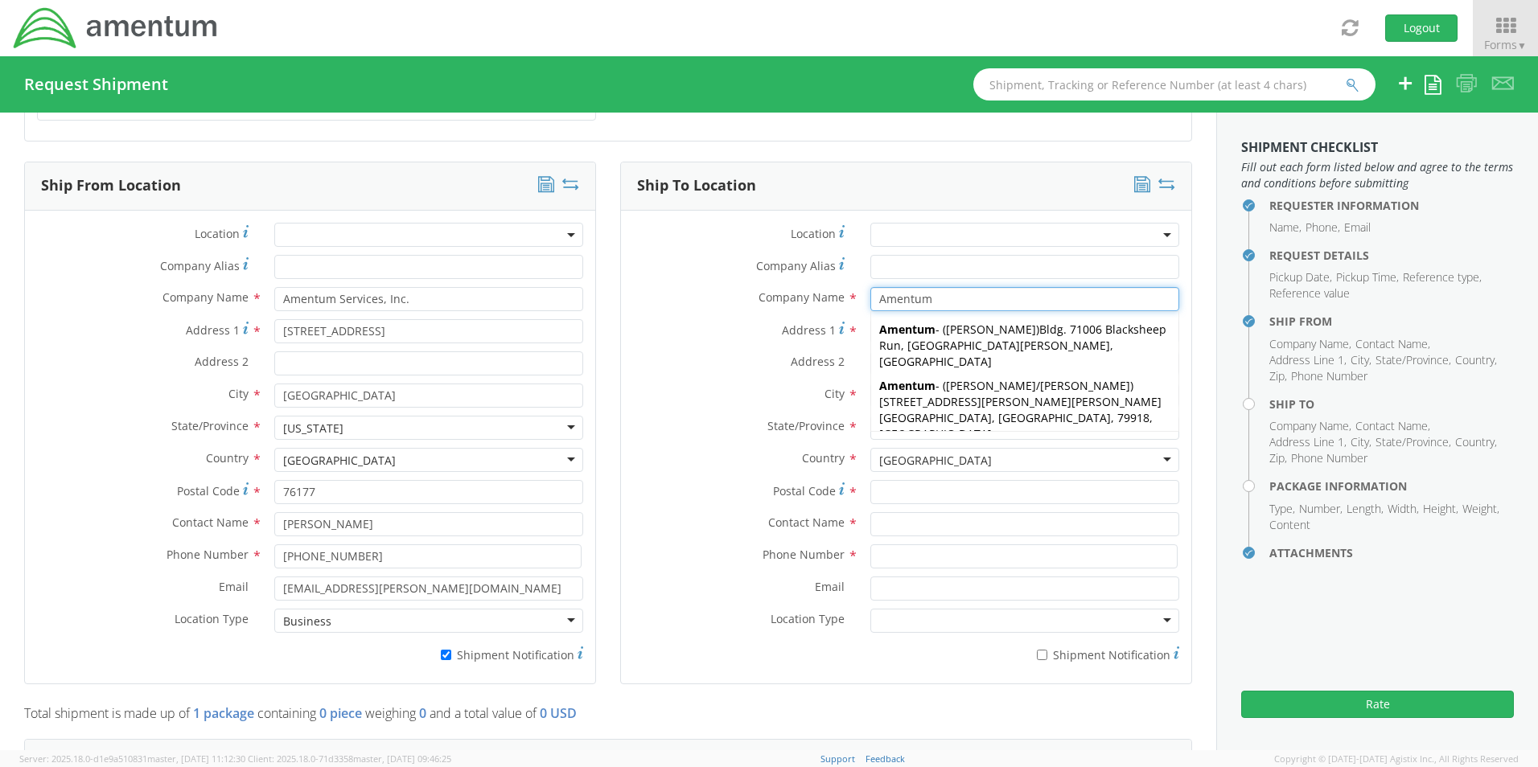
type input "Amentum"
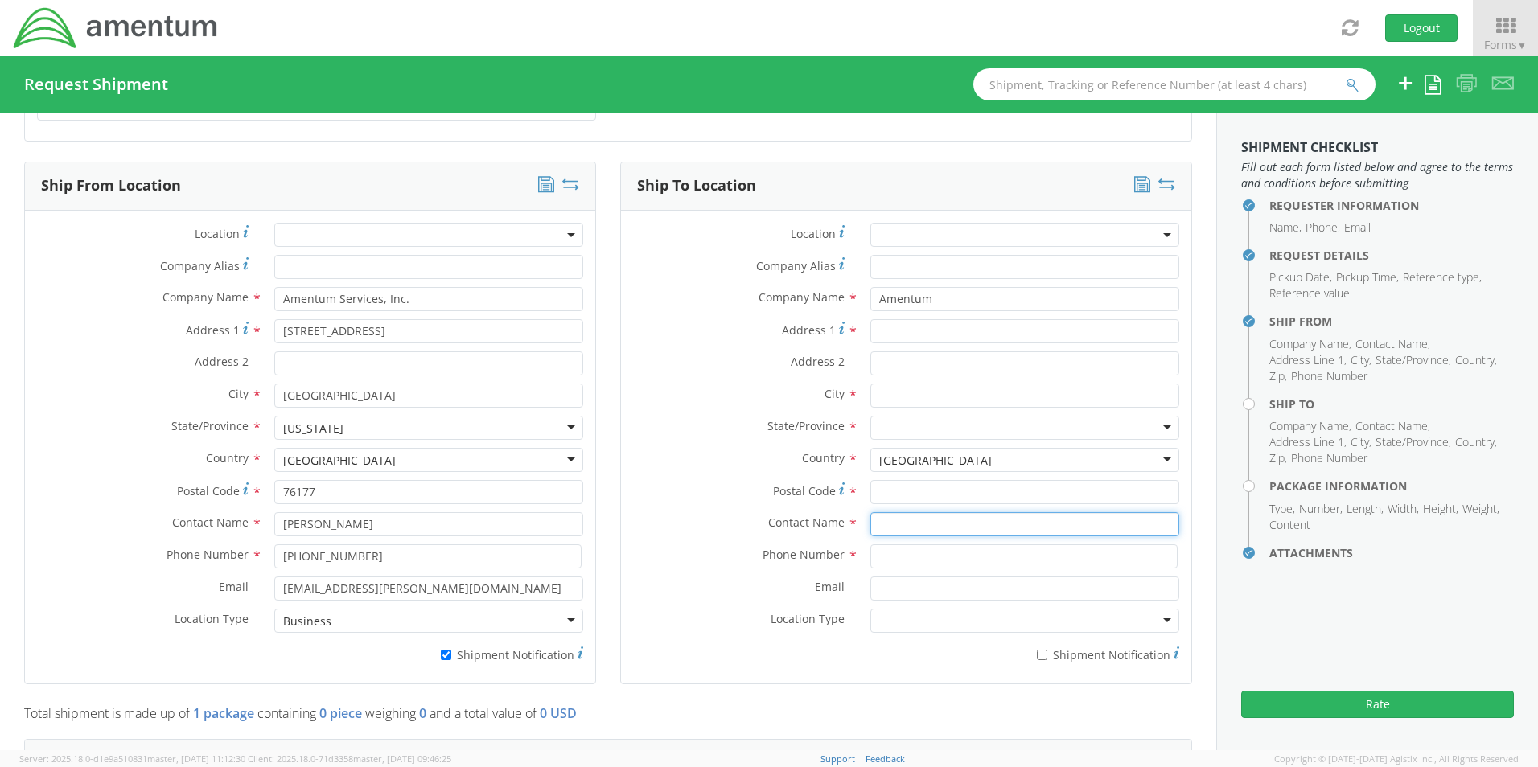
click at [903, 518] on input "text" at bounding box center [1024, 524] width 309 height 24
paste input "Attn: [PERSON_NAME]"
type input "Attn: [PERSON_NAME]"
click at [900, 327] on input "Address 1 *" at bounding box center [1024, 331] width 309 height 24
paste input "[STREET_ADDRESS]"
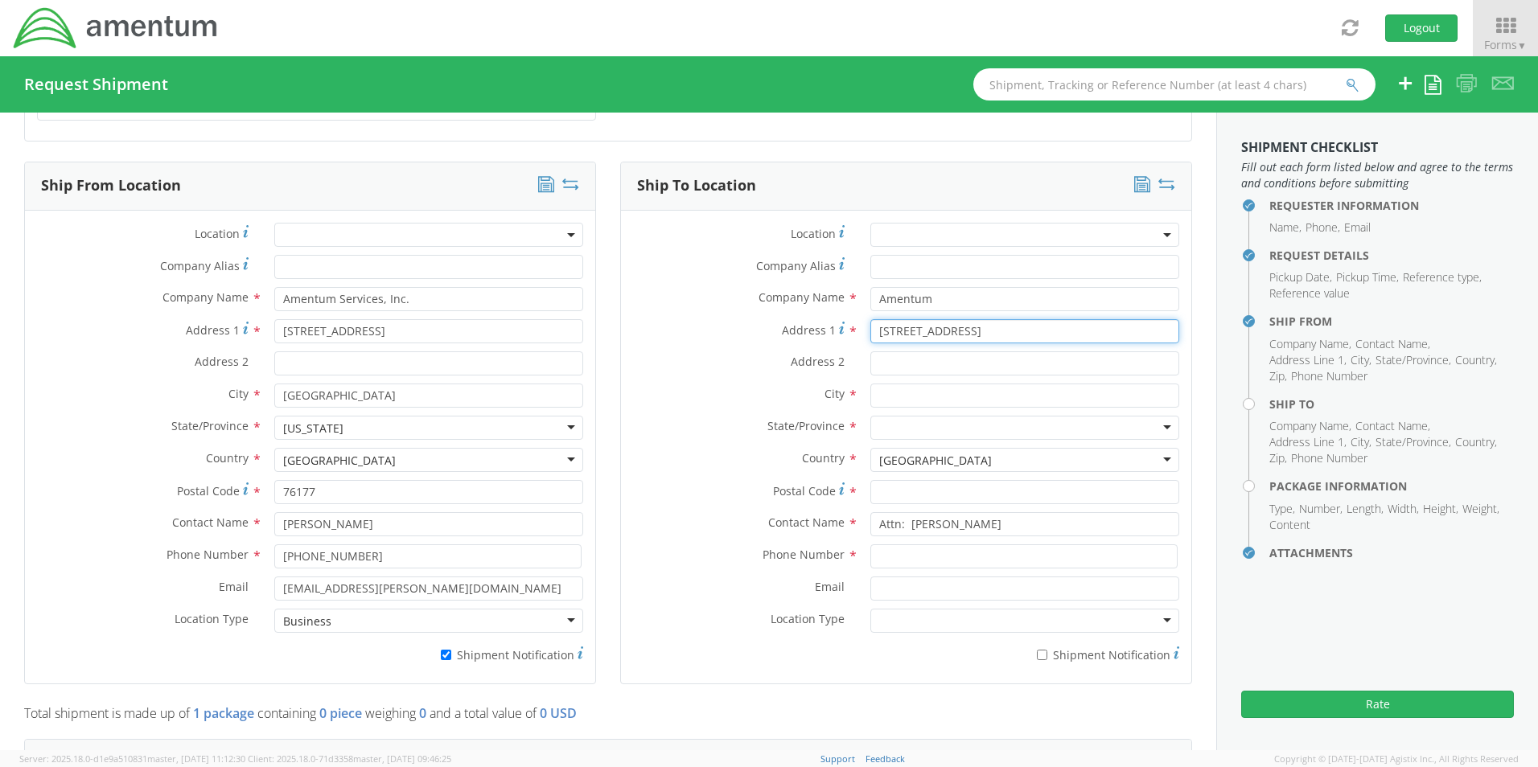
type input "[STREET_ADDRESS]"
click at [897, 354] on input "Address 2 *" at bounding box center [1024, 364] width 309 height 24
paste input "Suite 306"
type input "Suite 306"
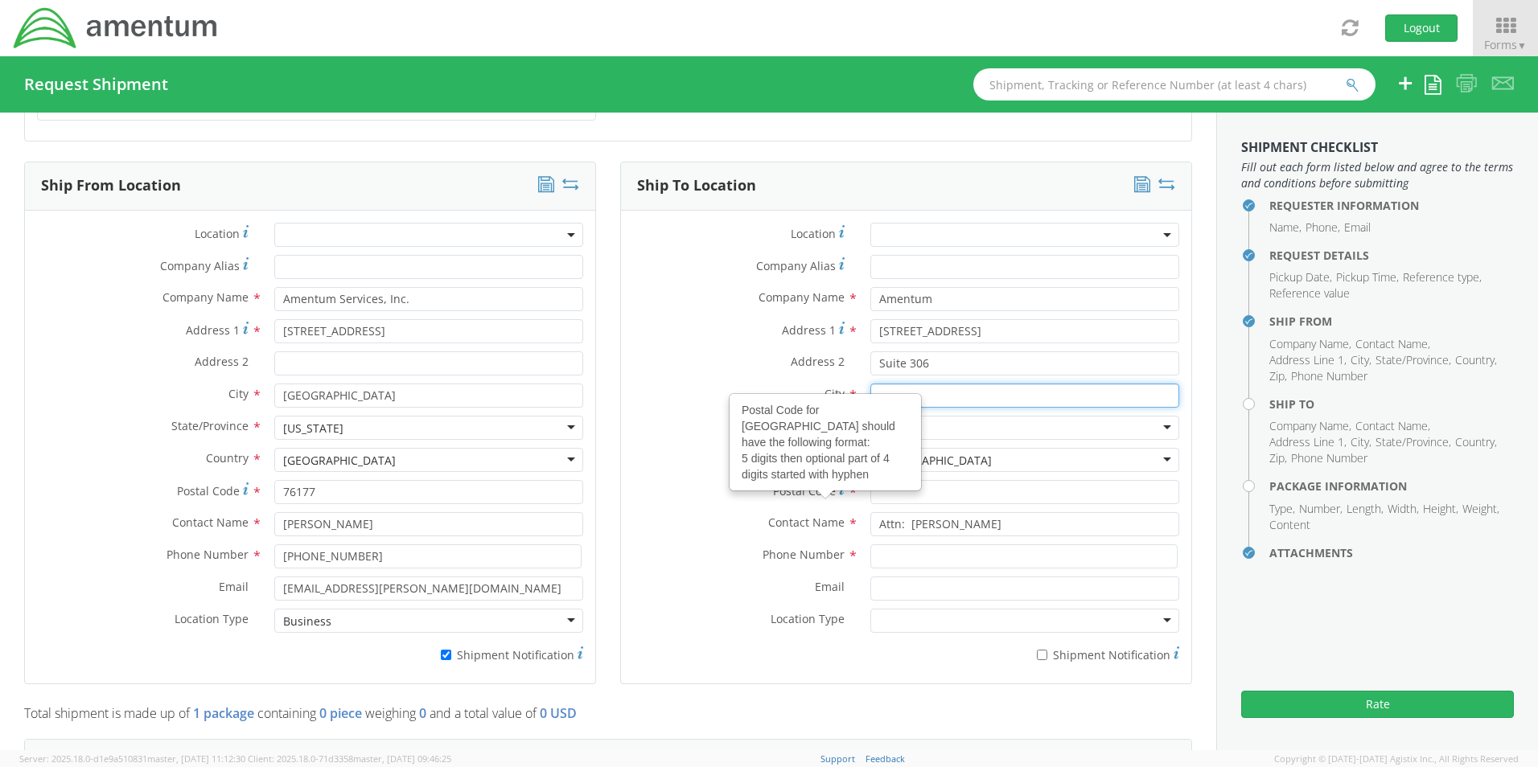
click at [940, 384] on input "text" at bounding box center [1024, 396] width 309 height 24
paste input "[GEOGRAPHIC_DATA],"
type input "[GEOGRAPHIC_DATA]"
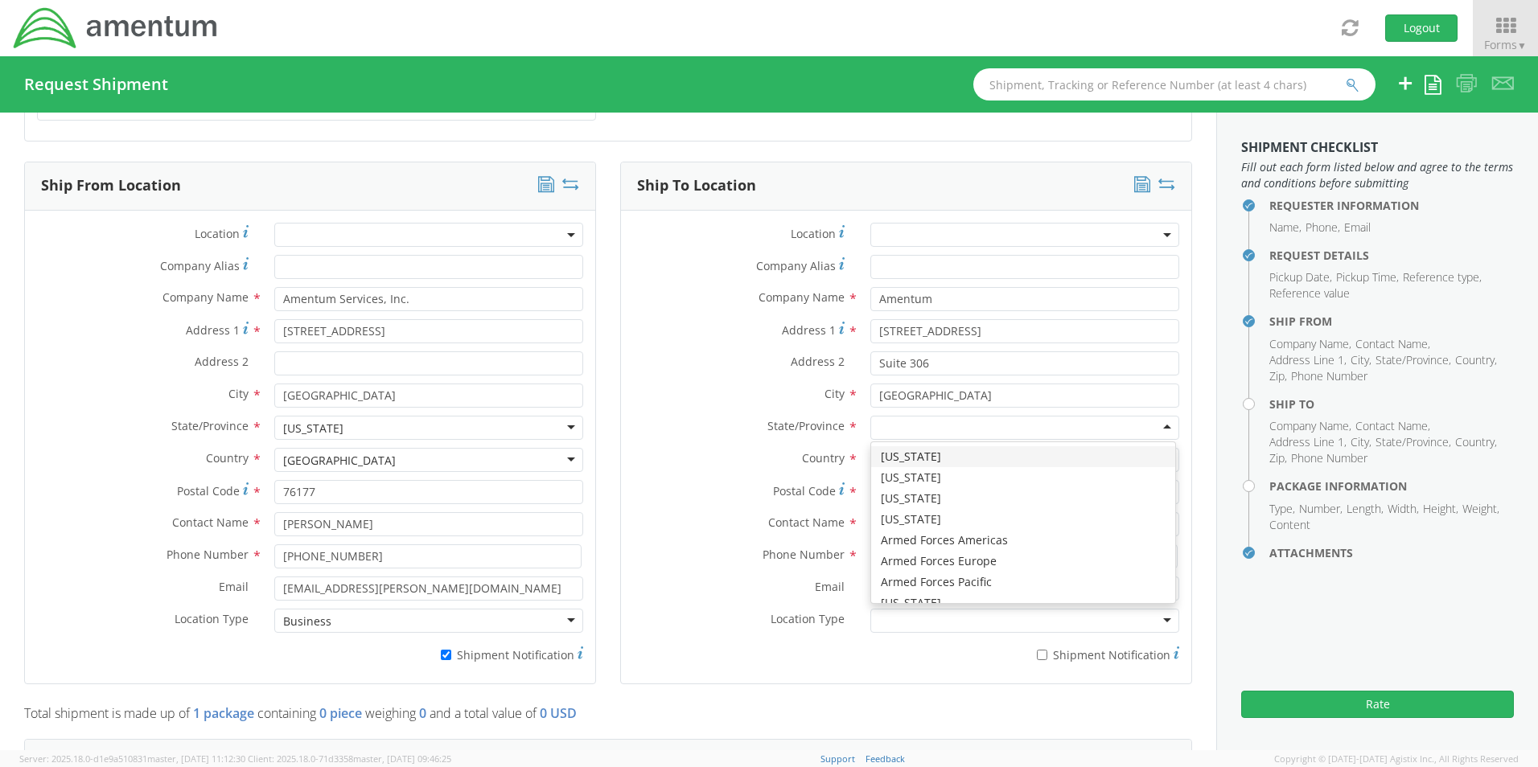
click at [878, 419] on div at bounding box center [1024, 428] width 309 height 24
type input "v"
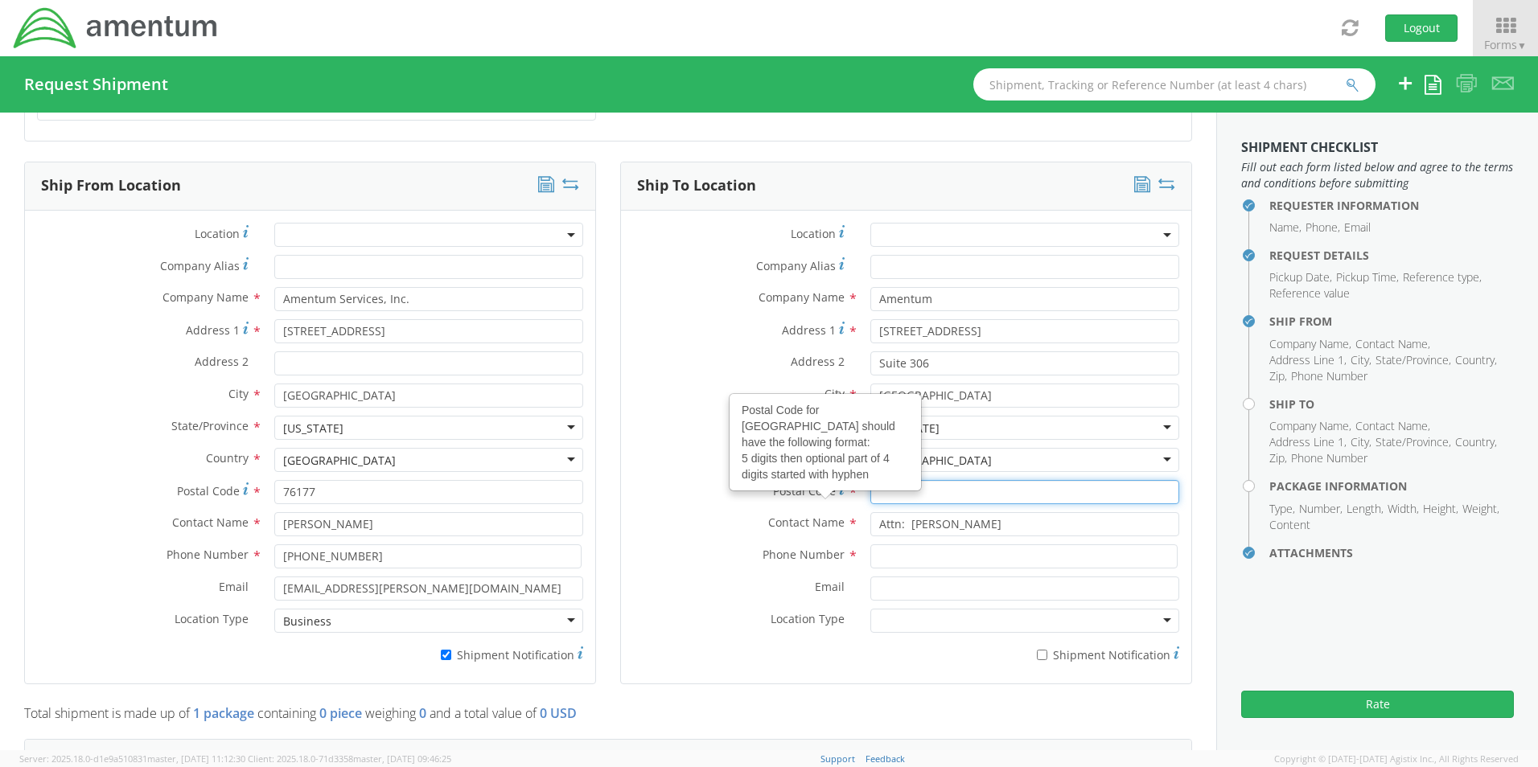
click at [874, 480] on input "Postal Code Postal Code for United States should have the following format: 5 d…" at bounding box center [1024, 492] width 309 height 24
paste input "23188"
type input "23188"
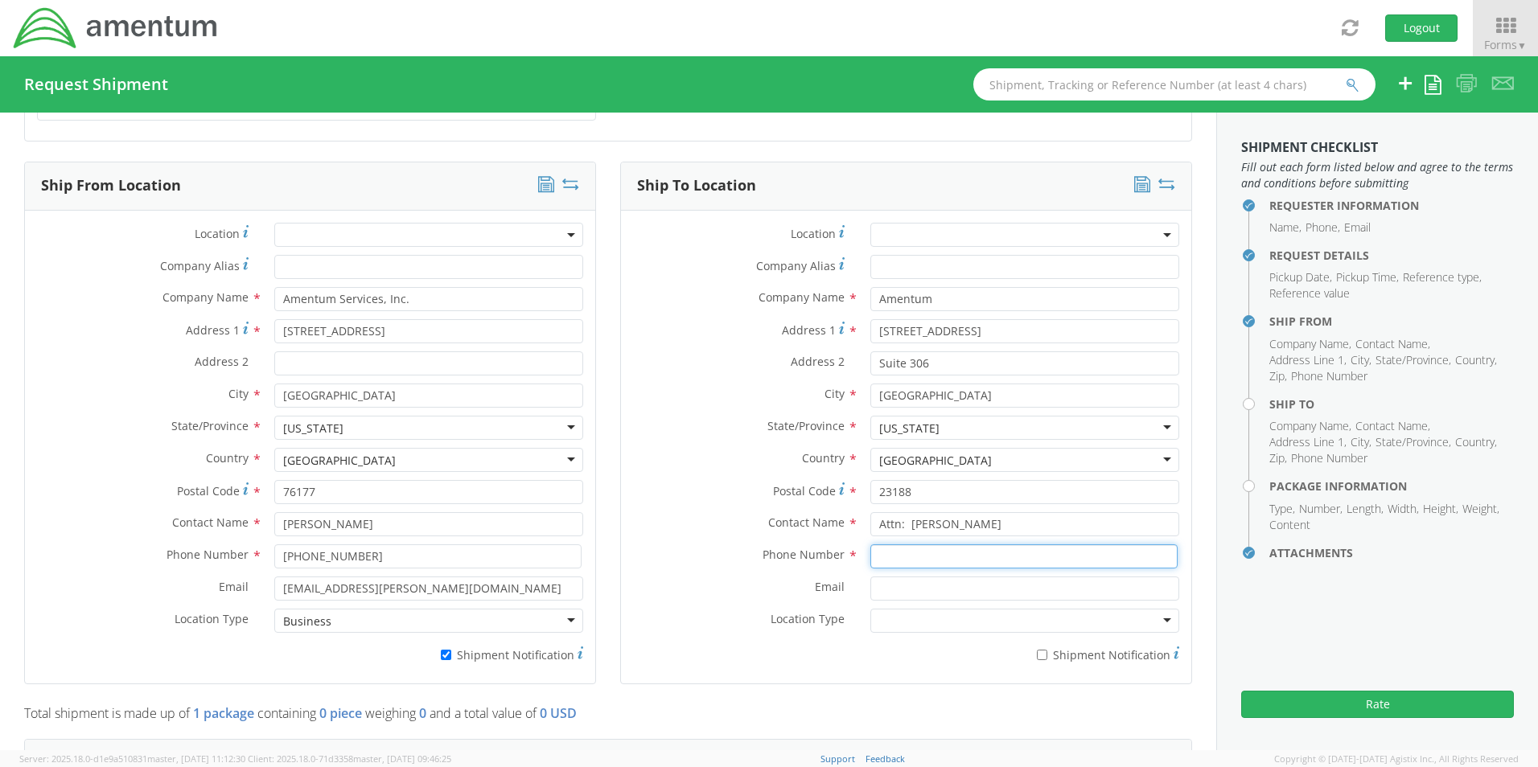
click at [929, 550] on input at bounding box center [1023, 557] width 307 height 24
paste input "[PHONE_NUMBER]"
type input "[PHONE_NUMBER]"
click at [900, 578] on input "Email *" at bounding box center [1024, 589] width 309 height 24
paste input "[PERSON_NAME][EMAIL_ADDRESS][PERSON_NAME][DOMAIN_NAME]"
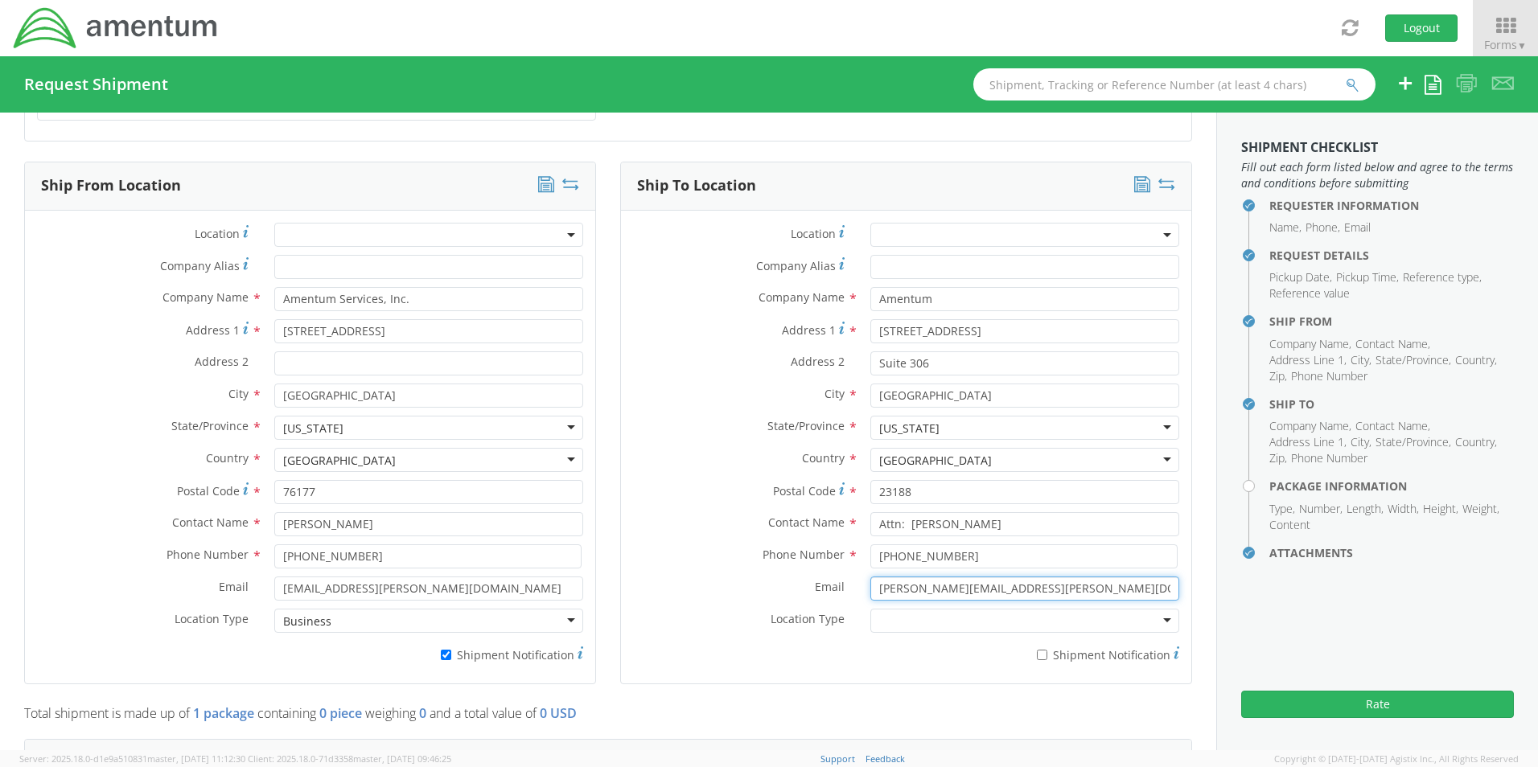
type input "[PERSON_NAME][EMAIL_ADDRESS][PERSON_NAME][DOMAIN_NAME]"
click at [1037, 650] on input "* Shipment Notification" at bounding box center [1042, 655] width 10 height 10
checkbox input "true"
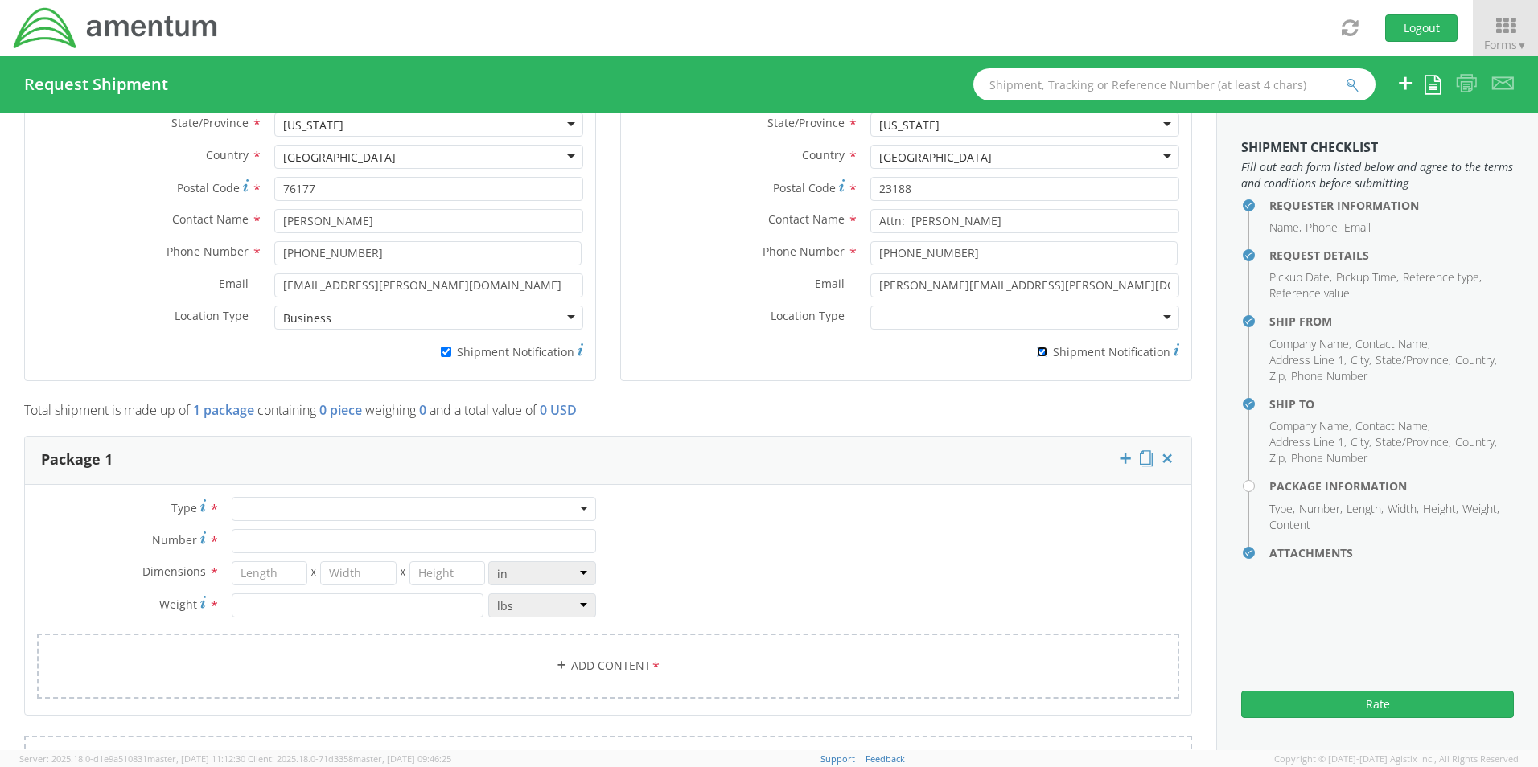
scroll to position [1046, 0]
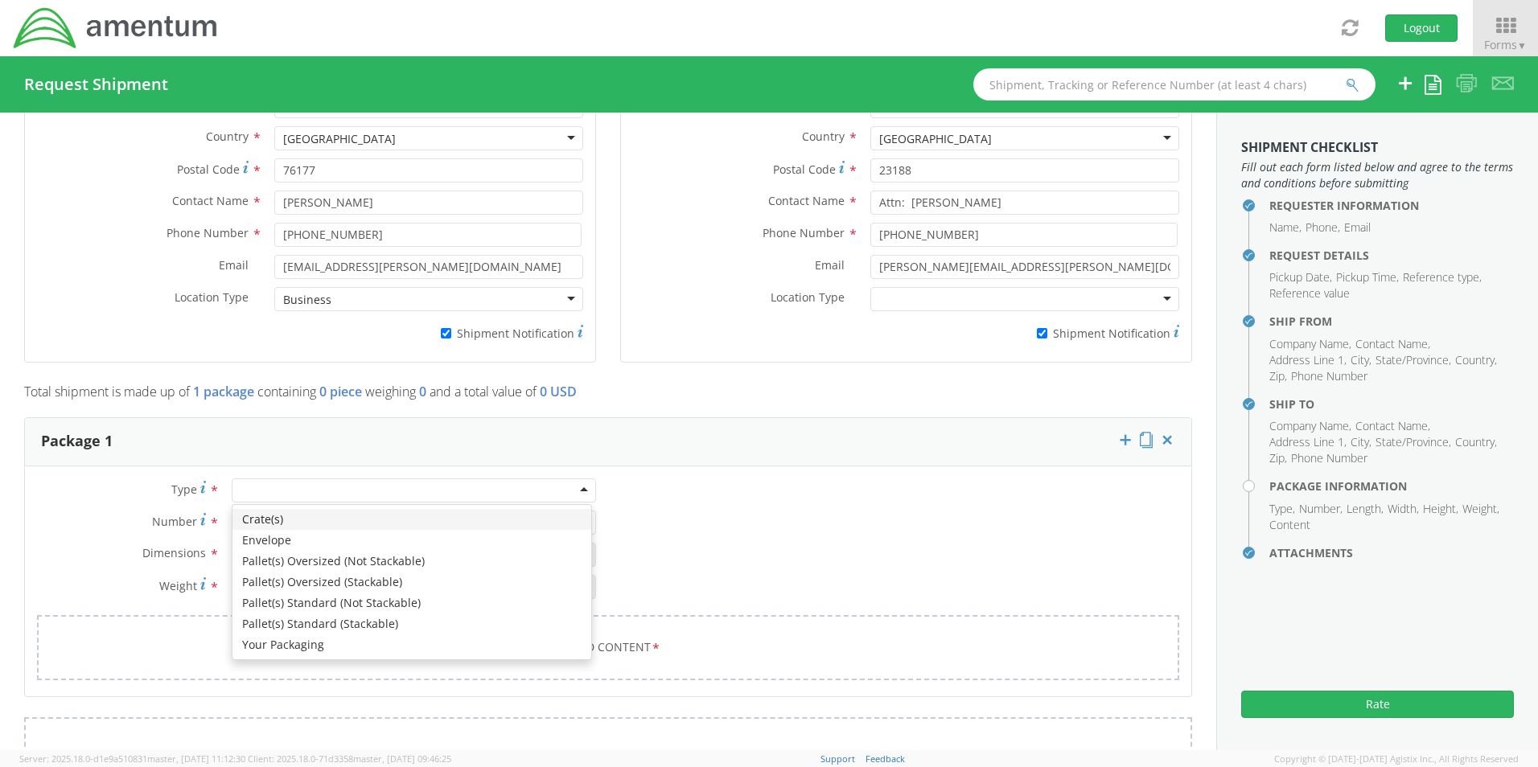
click at [247, 479] on div at bounding box center [414, 491] width 364 height 24
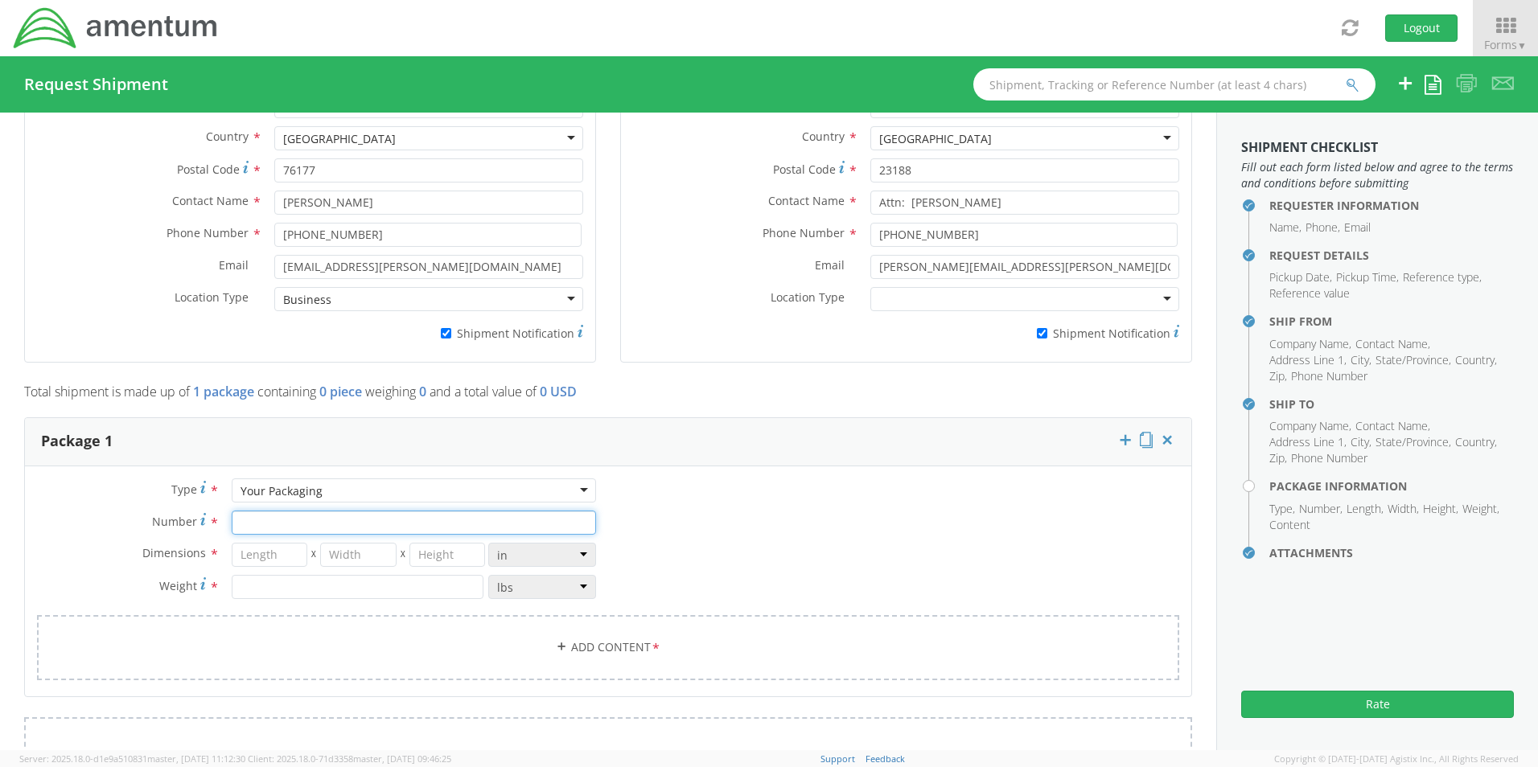
click at [255, 514] on input "Number *" at bounding box center [414, 523] width 364 height 24
type input "1"
type input "29"
type input "16"
type input "5"
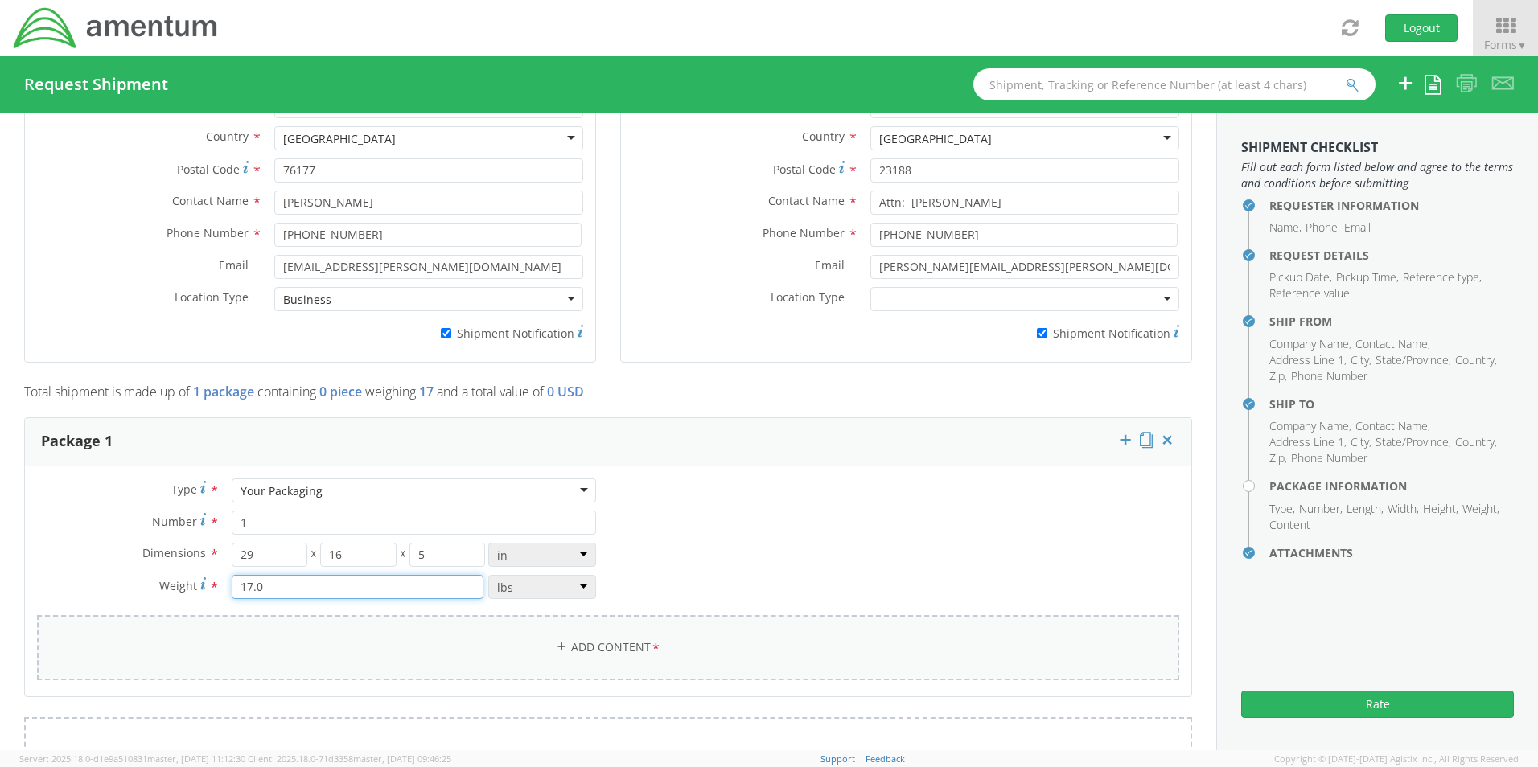
type input "17.0"
click at [571, 633] on link "Add Content *" at bounding box center [608, 647] width 1142 height 65
select select
type input "General Commodity"
checkbox input "false"
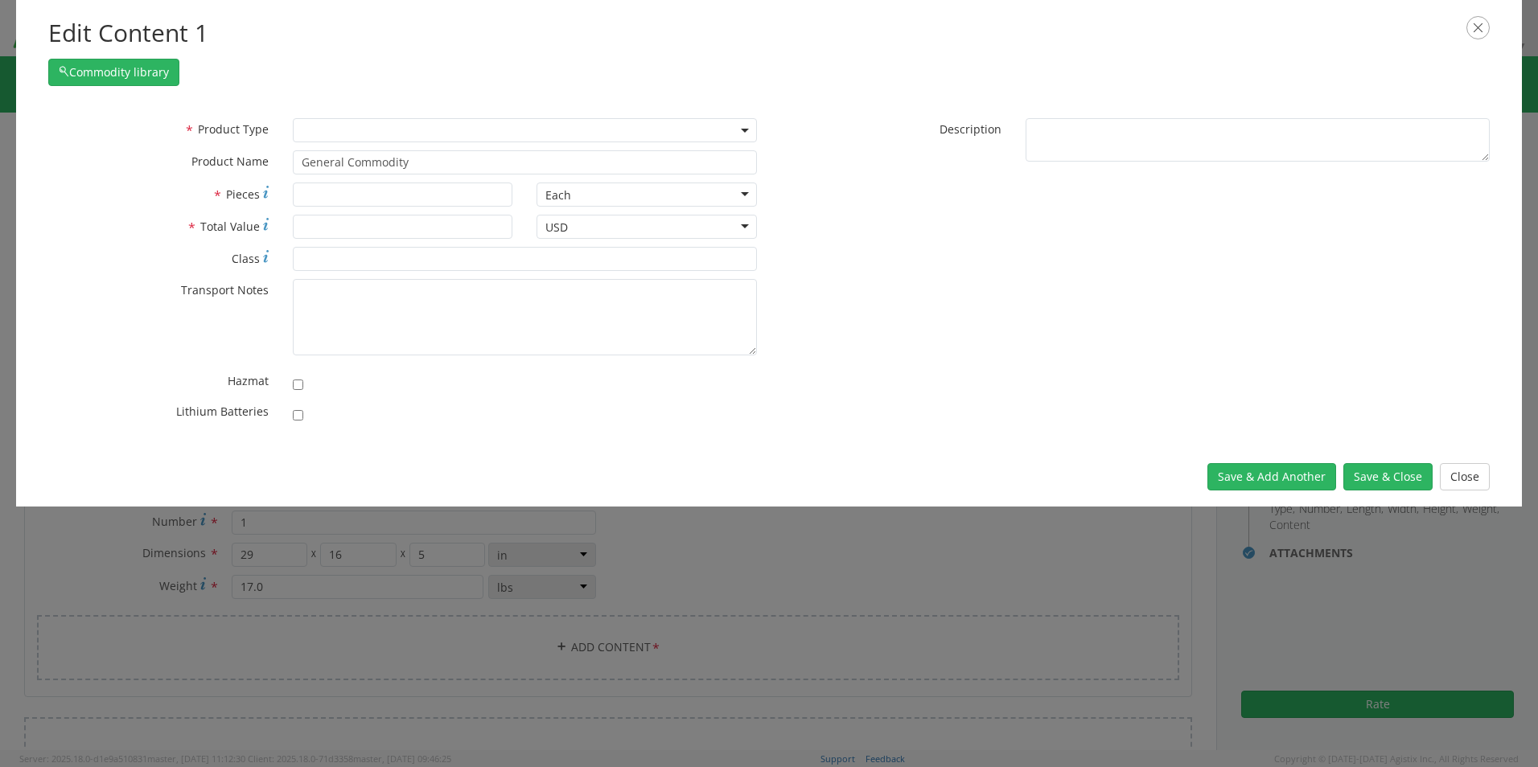
click at [335, 132] on span at bounding box center [525, 130] width 464 height 24
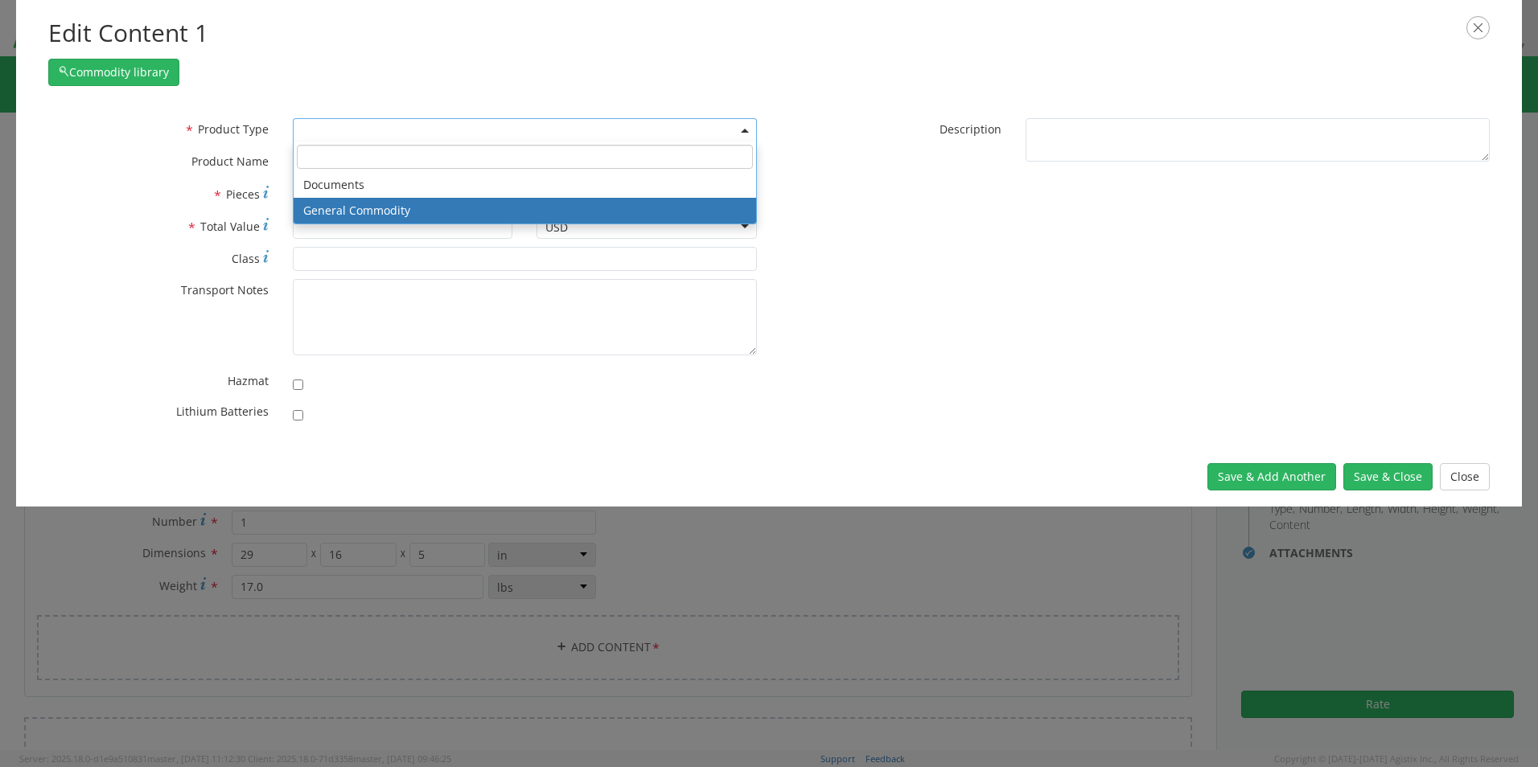
select select "COMMODITY"
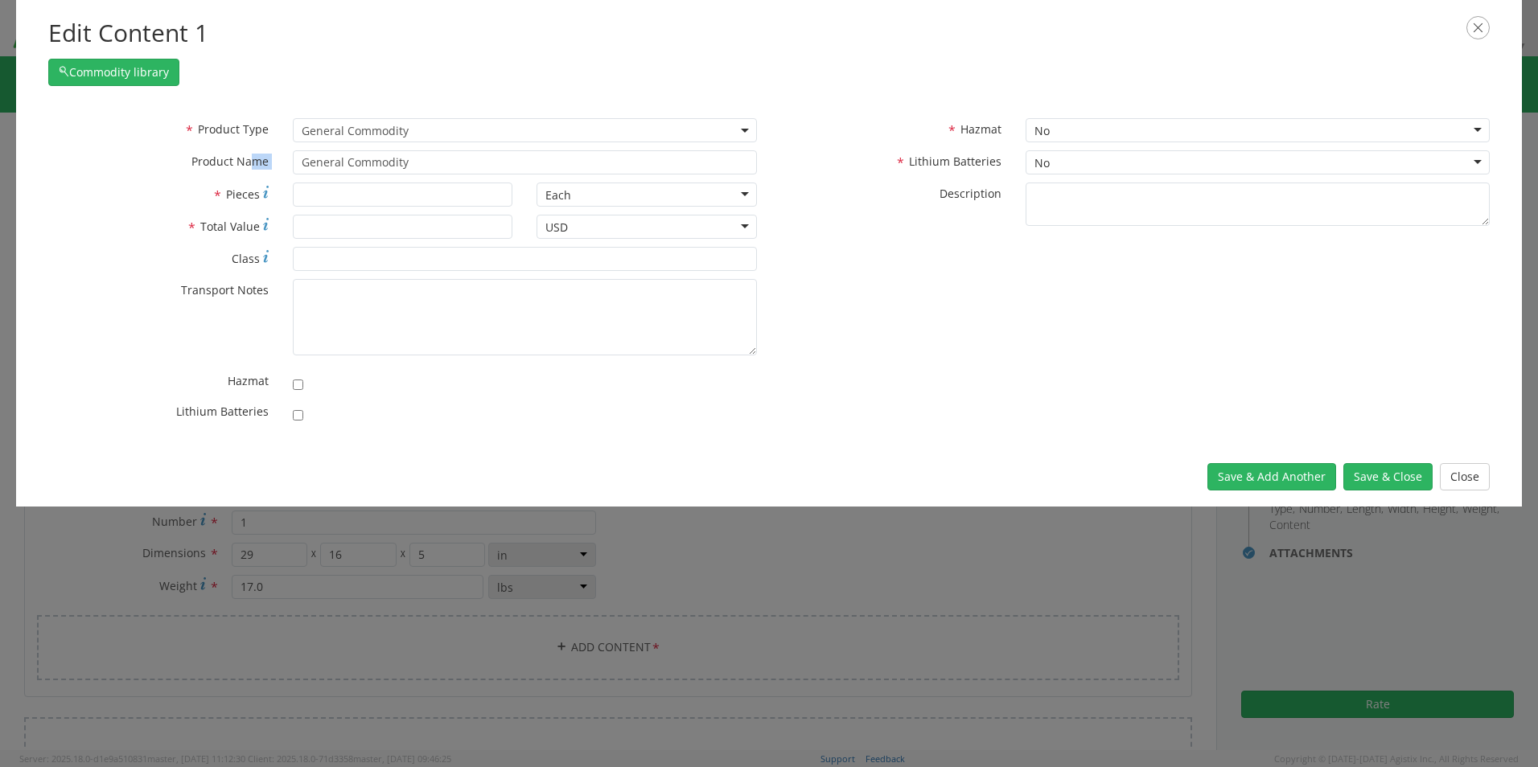
drag, startPoint x: 450, startPoint y: 167, endPoint x: 241, endPoint y: 160, distance: 209.3
click at [241, 160] on div "* Product Type Documents General Commodity General Commodity * Product Name Gen…" at bounding box center [402, 150] width 733 height 64
click at [451, 166] on input "General Commodity" at bounding box center [525, 162] width 464 height 24
drag, startPoint x: 431, startPoint y: 165, endPoint x: 277, endPoint y: 158, distance: 154.6
click at [282, 158] on div "General Commodity unable to find any results that match the current query" at bounding box center [525, 162] width 488 height 24
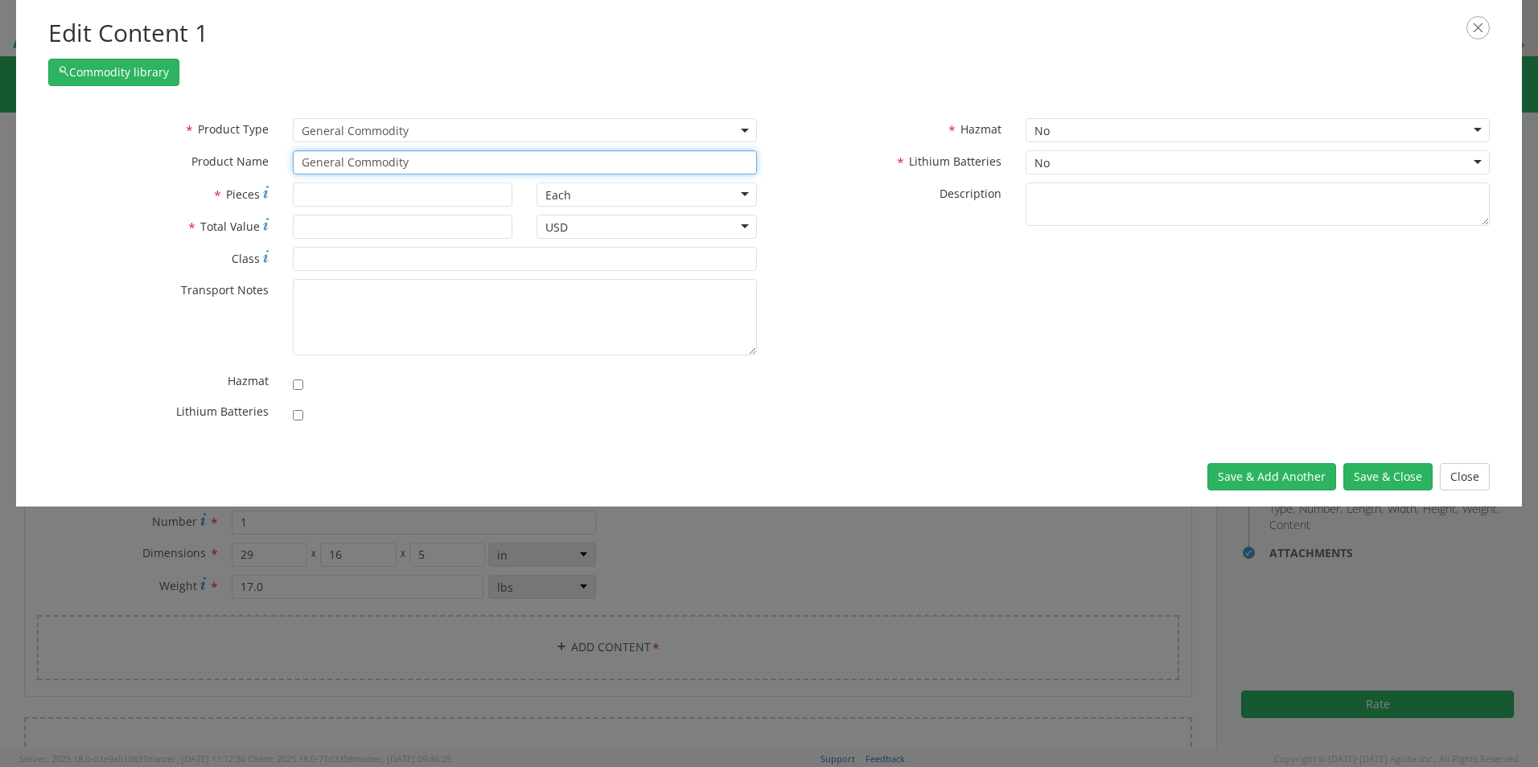
paste input "Monitors x 2 (24”) SN: 5V11W04 + 5V1NV04"
type input "Monitors x 2 (24”) SN: 5V11W04 + 5V1NV04"
type input "1"
type input "300.00"
click at [1367, 473] on button "Save & Close" at bounding box center [1387, 476] width 89 height 27
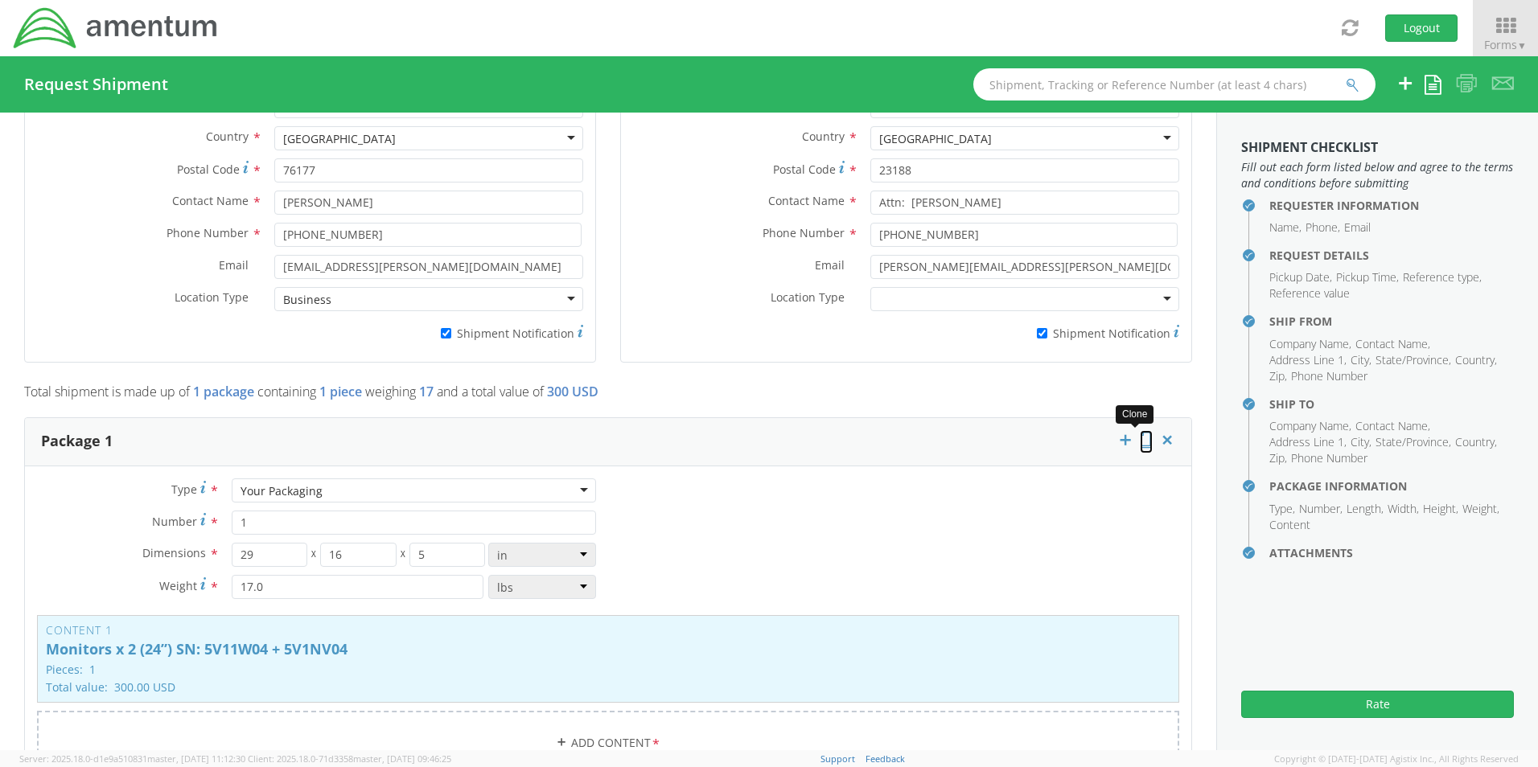
click at [1140, 436] on icon at bounding box center [1146, 440] width 13 height 16
click at [759, 642] on p "Monitors x 2 (24”) SN: 5V11W04 + 5V1NV04" at bounding box center [608, 650] width 1125 height 16
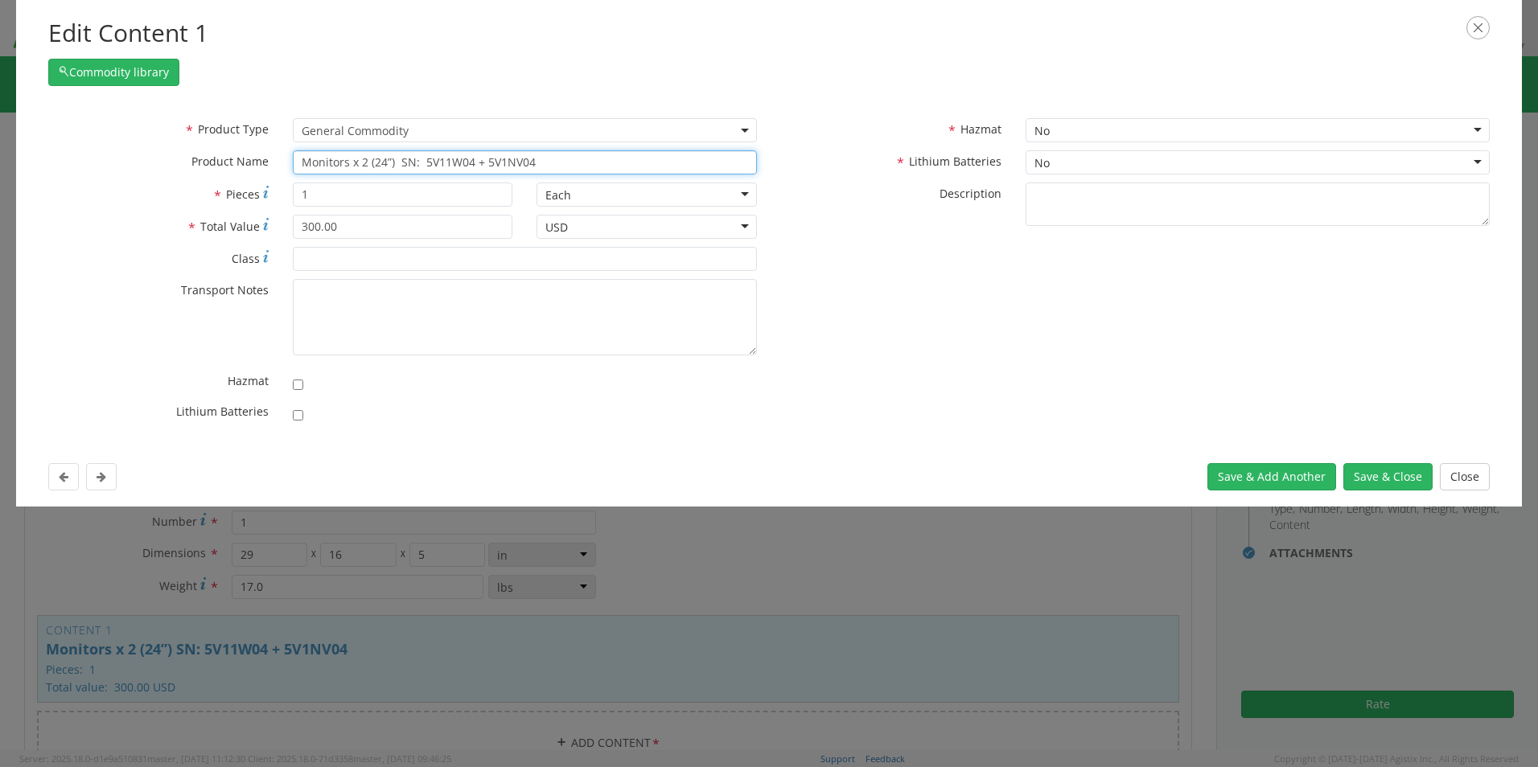
click at [349, 160] on input "Monitors x 2 (24”) SN: 5V11W04 + 5V1NV04" at bounding box center [525, 162] width 464 height 24
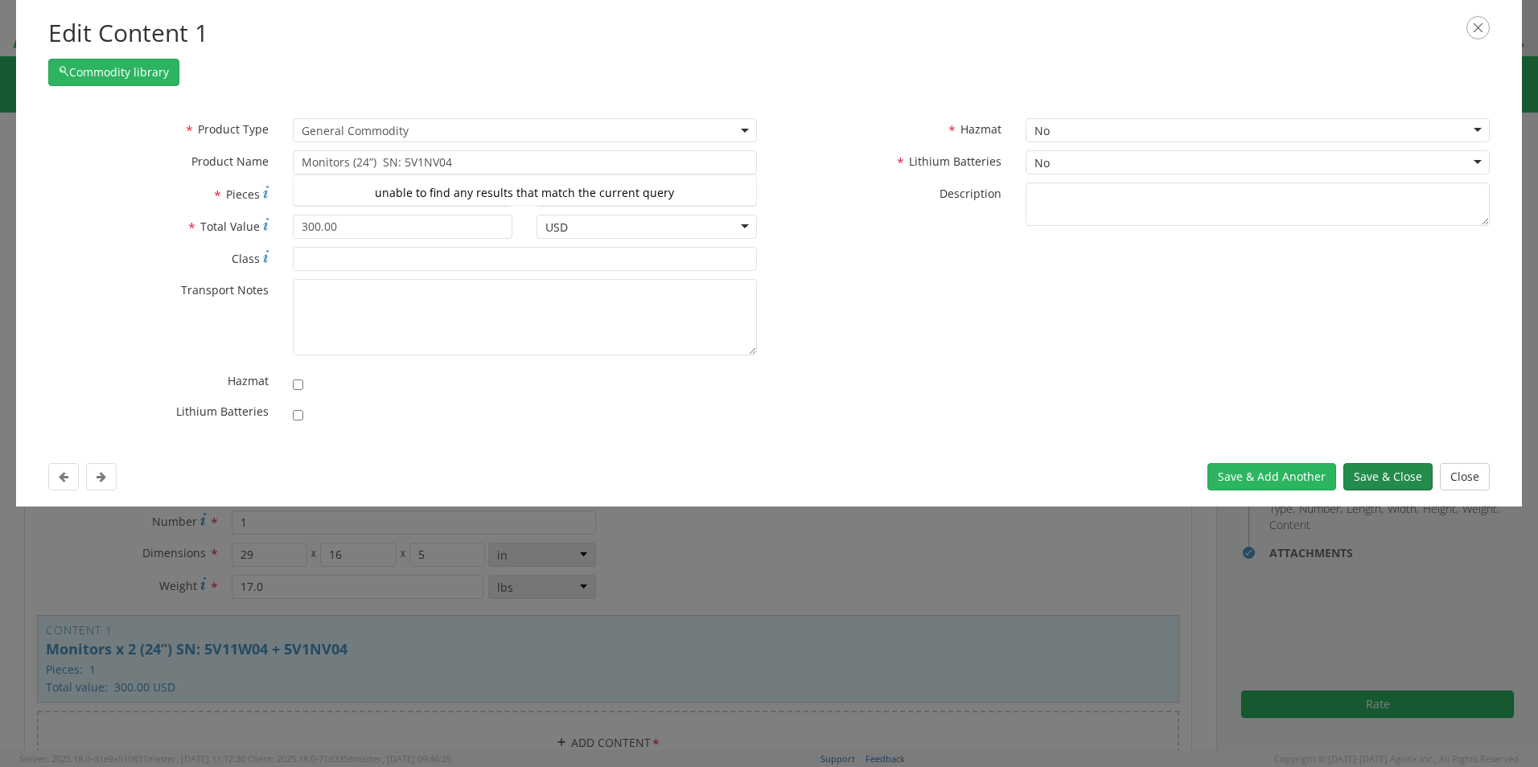
click at [1393, 478] on button "Save & Close" at bounding box center [1387, 476] width 89 height 27
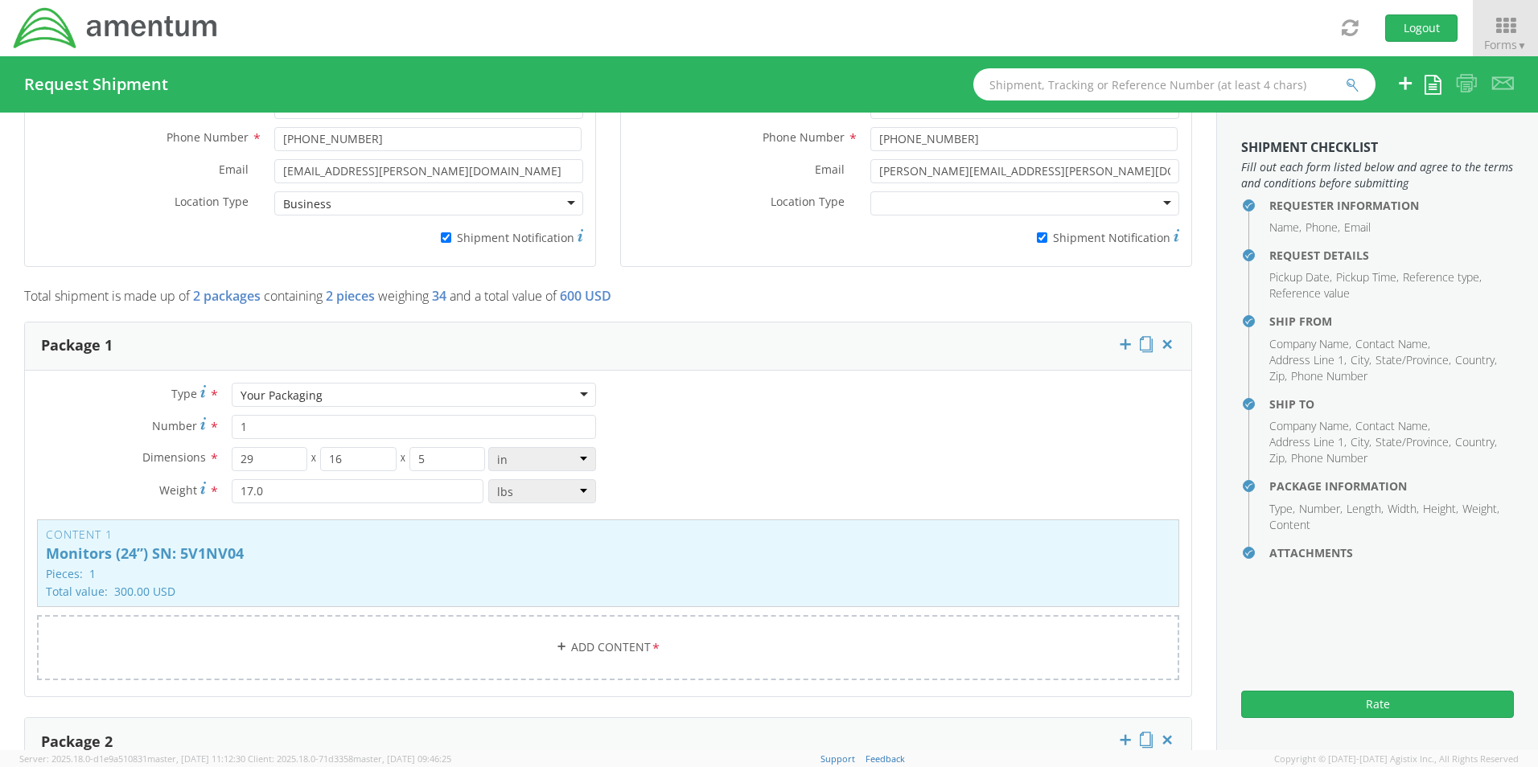
scroll to position [1448, 0]
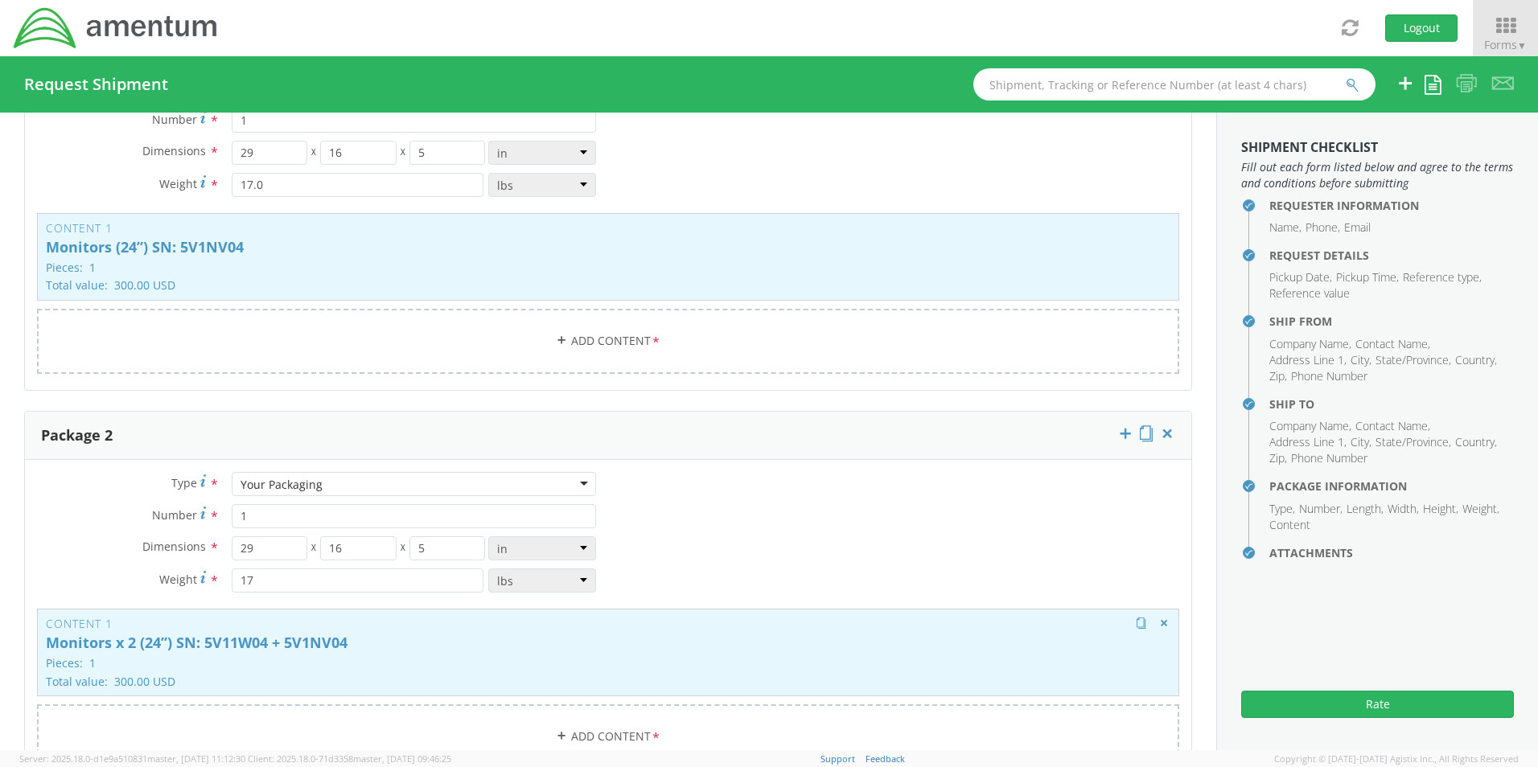
click at [497, 657] on p "Pieces: 1" at bounding box center [608, 663] width 1125 height 12
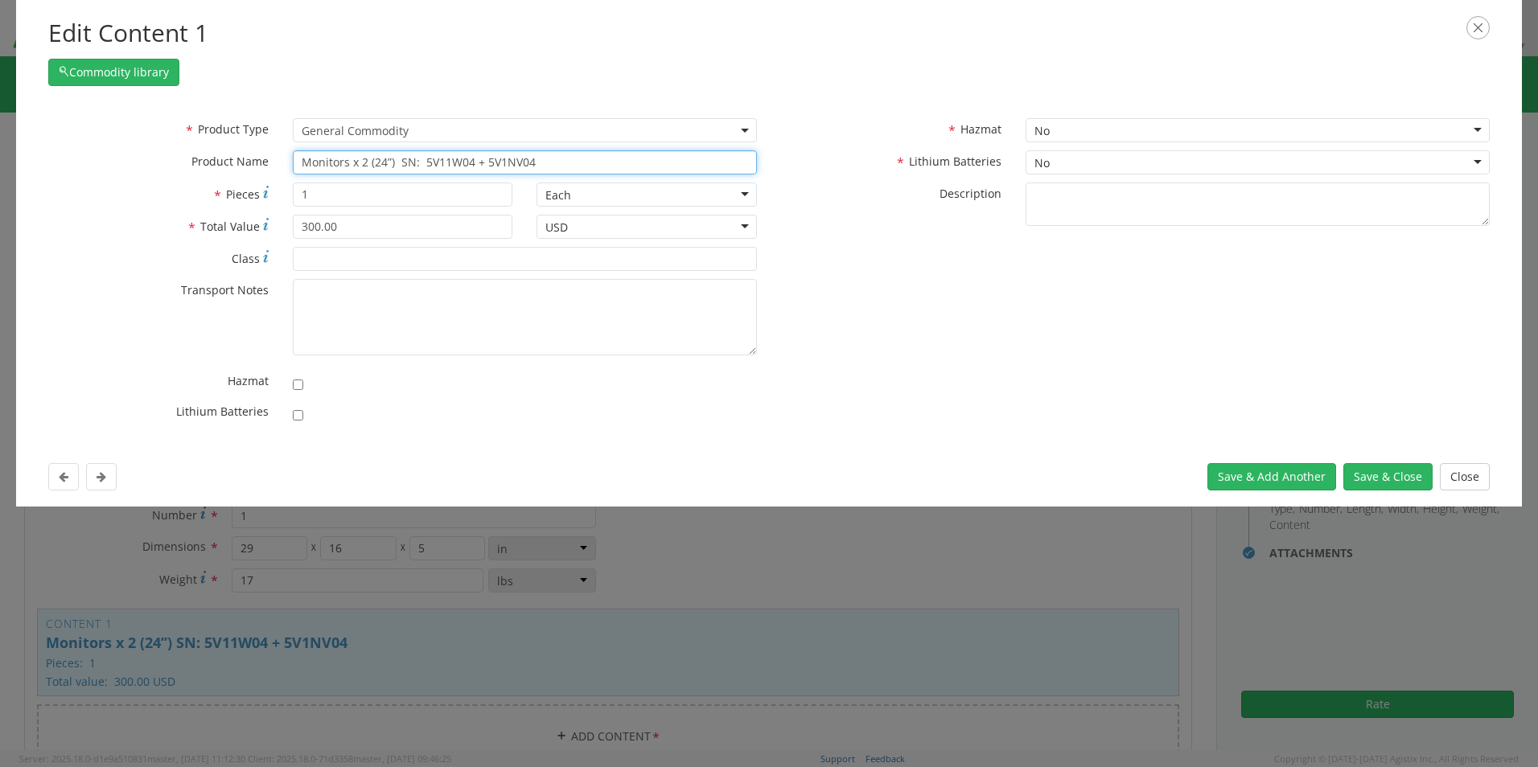
click at [542, 163] on input "Monitors x 2 (24”) SN: 5V11W04 + 5V1NV04" at bounding box center [525, 162] width 464 height 24
click at [368, 167] on input "Monitors x 2 (24”) SN: 5V11W04" at bounding box center [525, 162] width 464 height 24
type input "Monitors (24”) SN: 5V11W04"
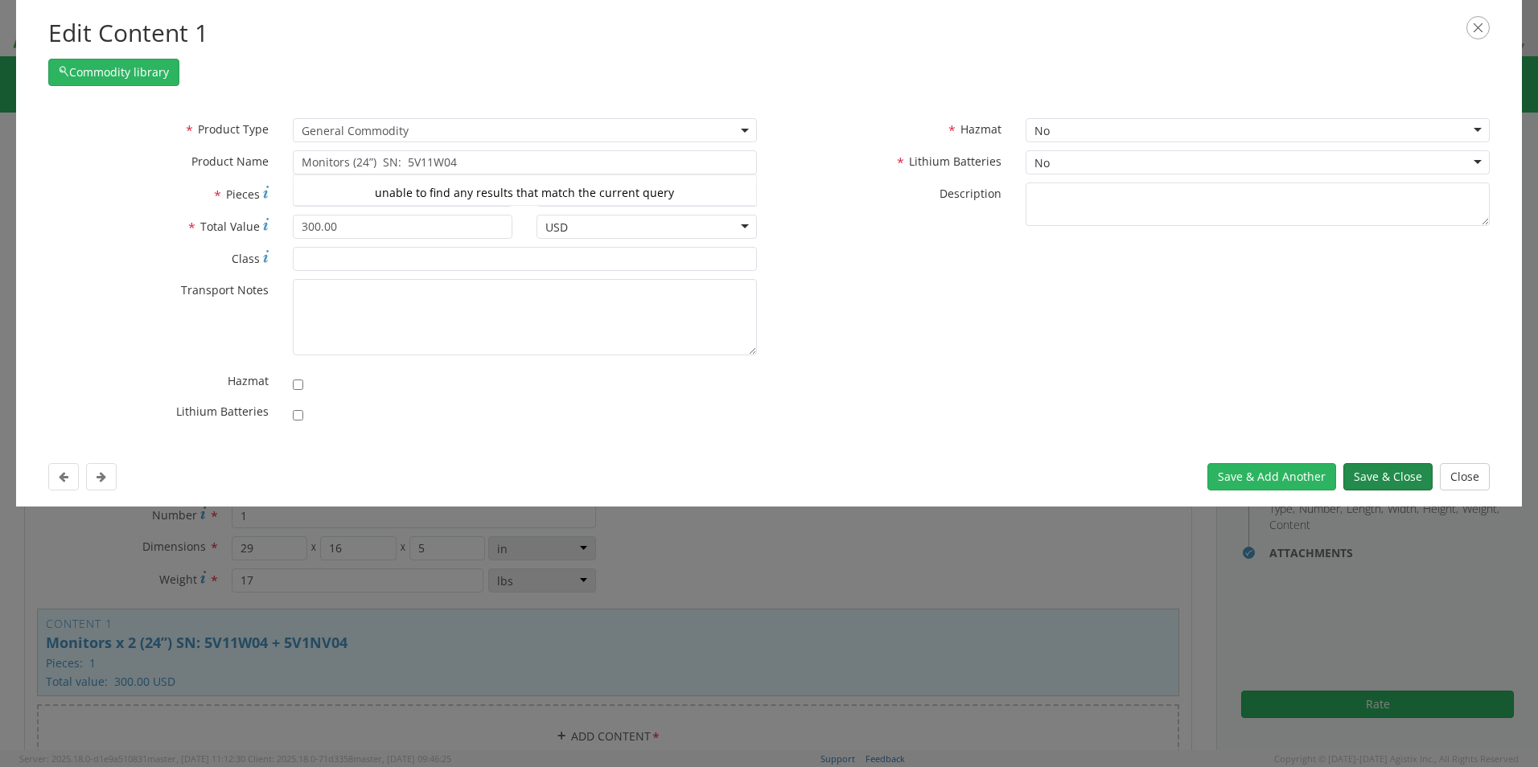
click at [1378, 477] on button "Save & Close" at bounding box center [1387, 476] width 89 height 27
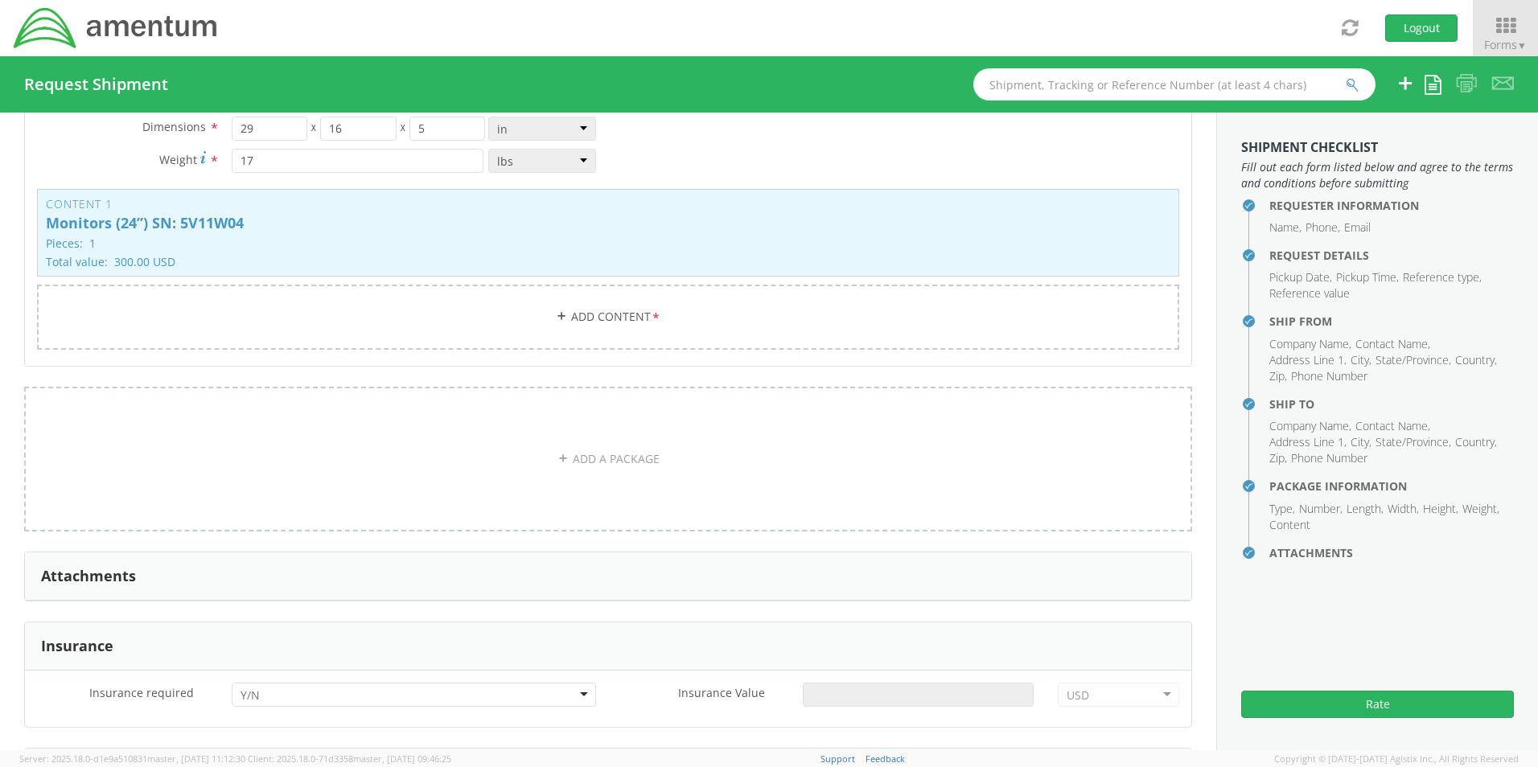
scroll to position [2011, 0]
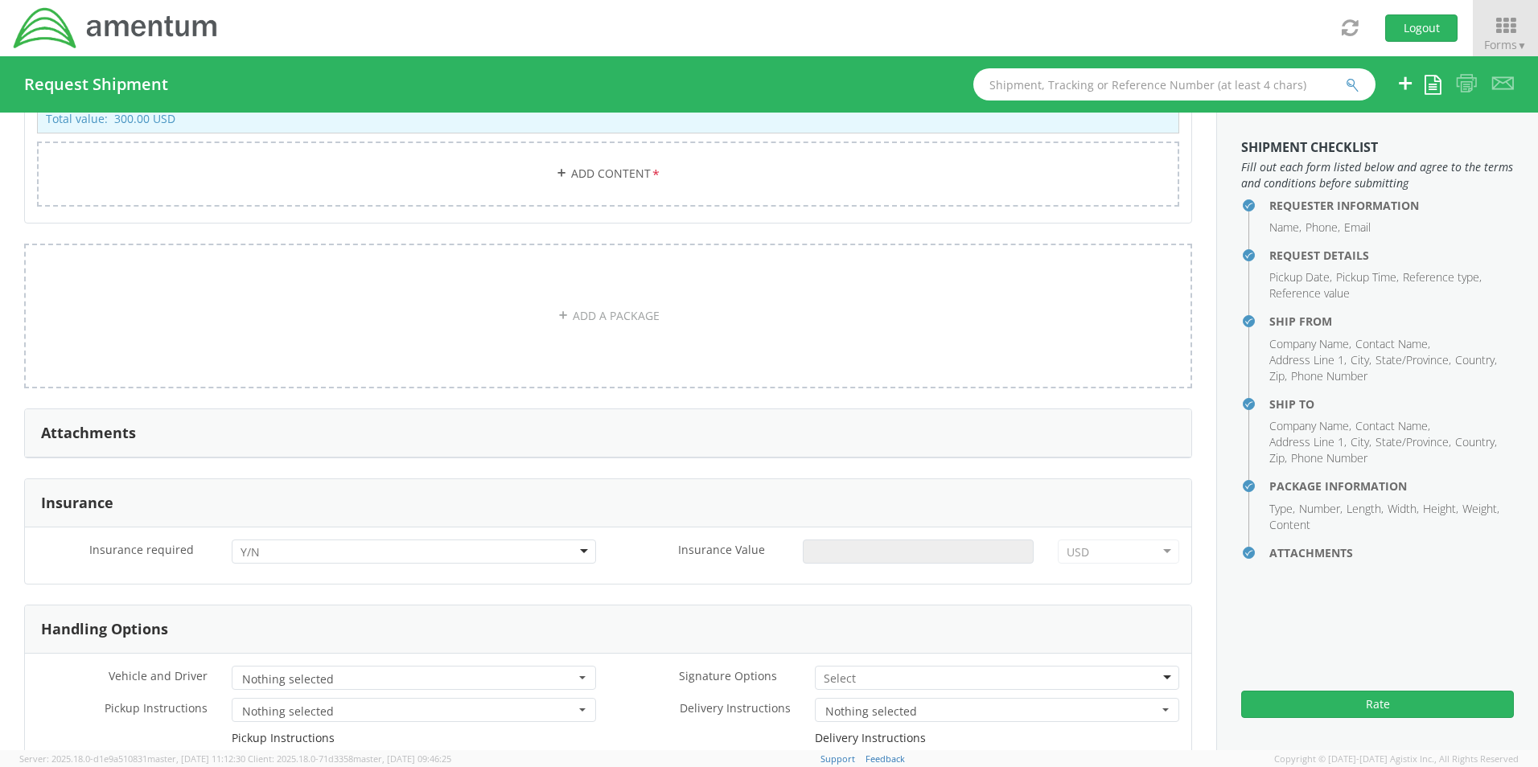
click at [271, 549] on div at bounding box center [414, 552] width 364 height 24
click at [841, 553] on input "Insurance Value *" at bounding box center [918, 552] width 231 height 24
type input "600.00"
click at [841, 671] on input "select-one" at bounding box center [841, 679] width 35 height 16
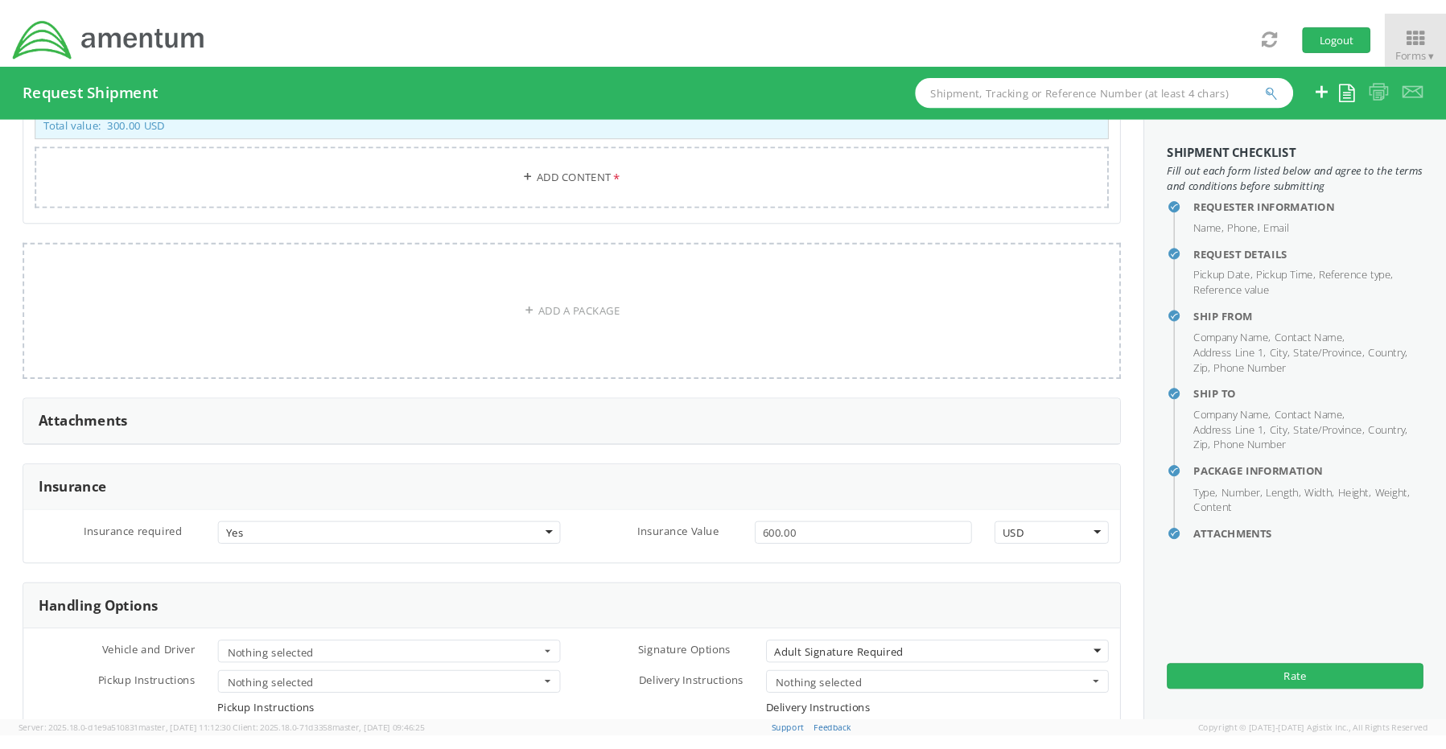
scroll to position [2333, 0]
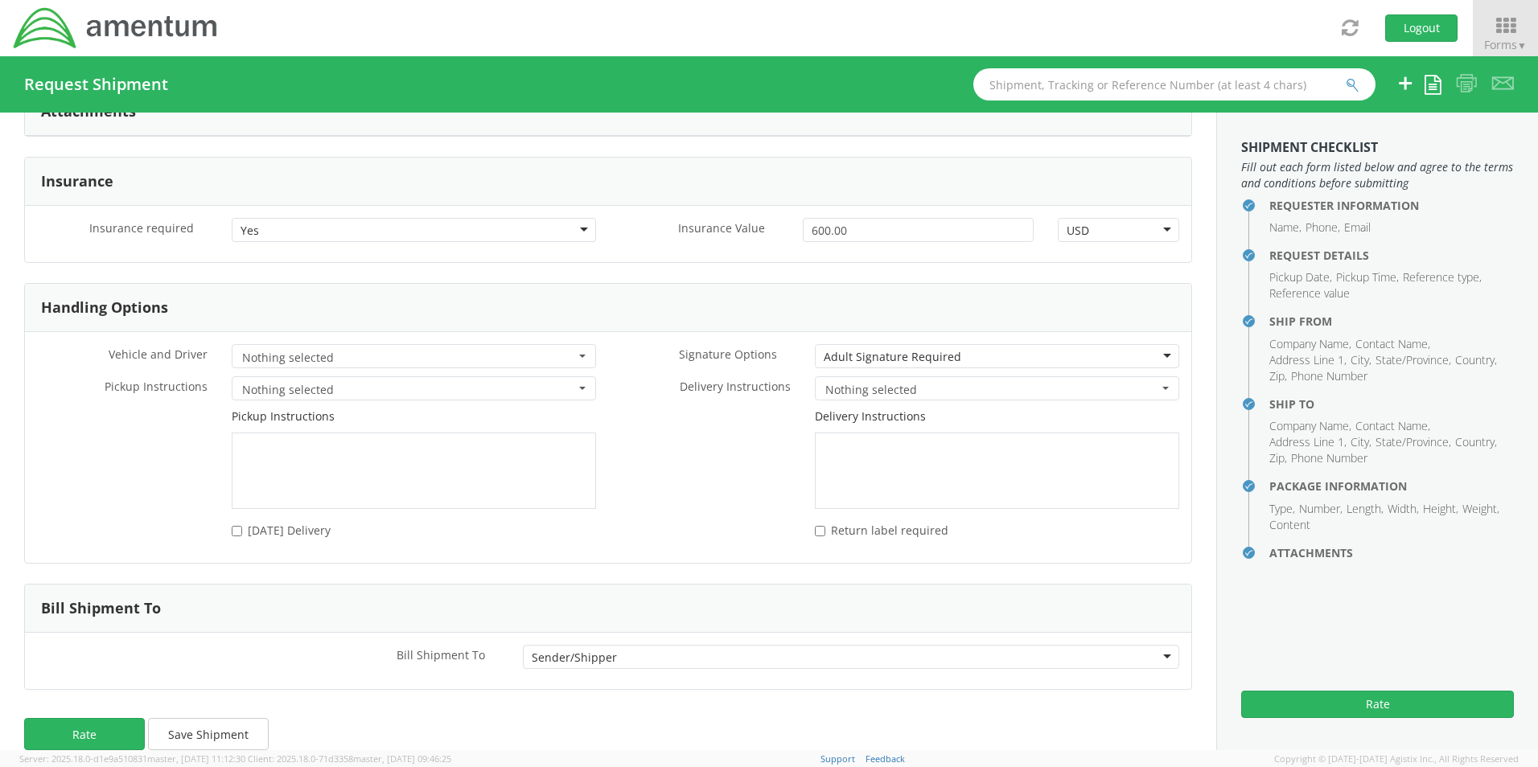
click at [79, 710] on div "Rate Save Shipment" at bounding box center [608, 742] width 1216 height 64
click at [89, 727] on button "Rate" at bounding box center [84, 734] width 121 height 32
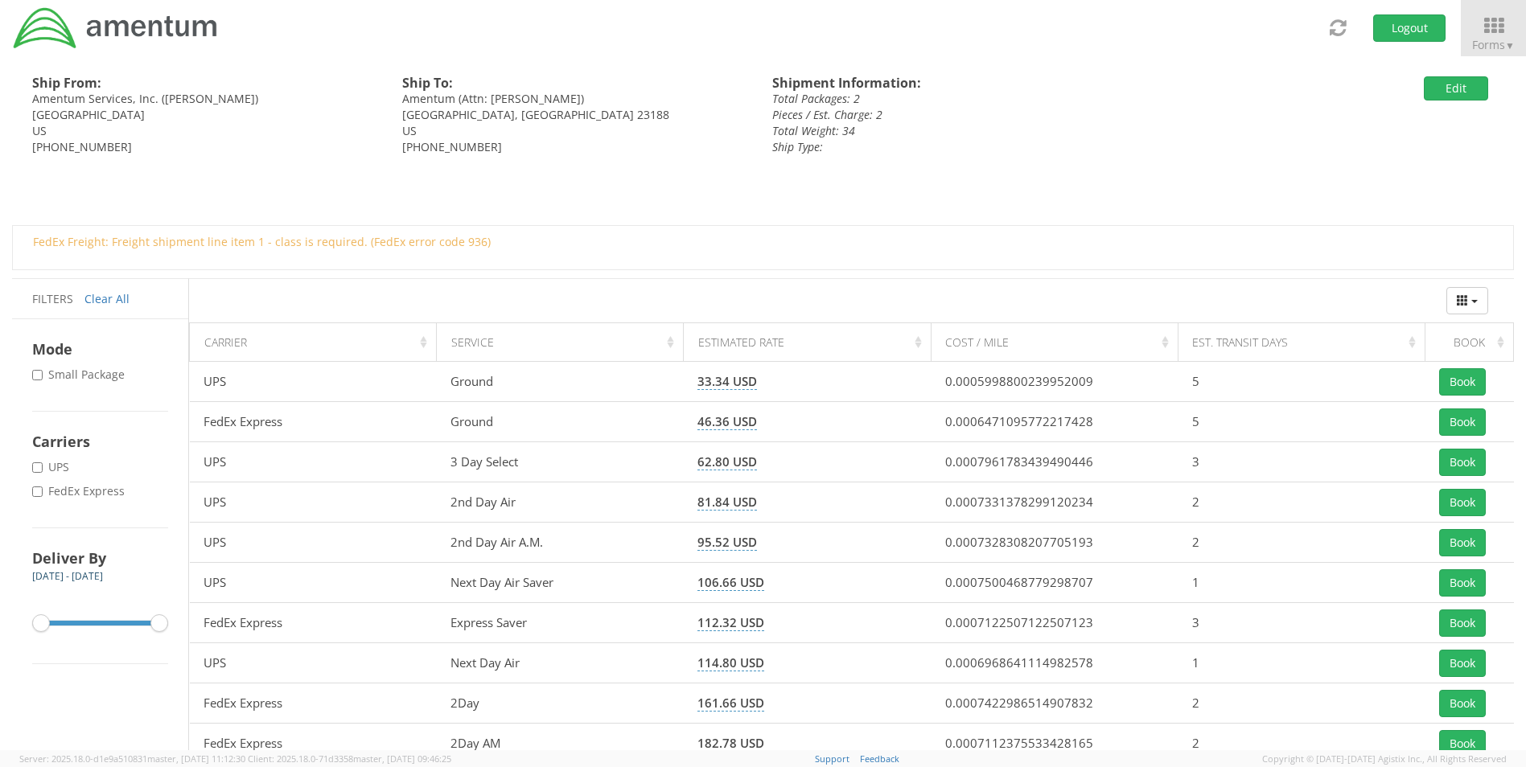
click at [56, 495] on label "* FedEx Express" at bounding box center [80, 491] width 96 height 16
click at [43, 495] on input "* FedEx Express" at bounding box center [37, 492] width 10 height 10
checkbox input "true"
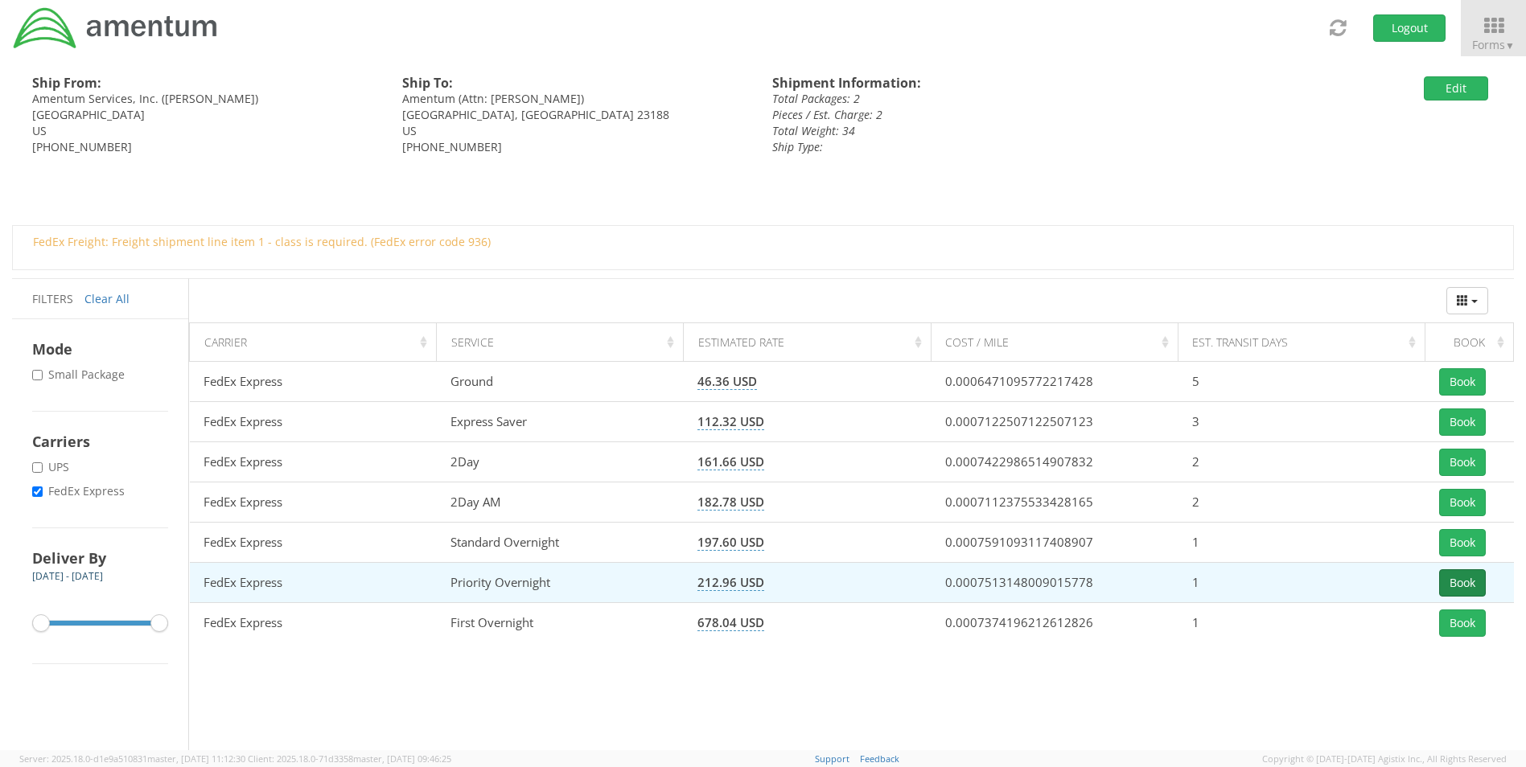
click at [1465, 575] on button "Book" at bounding box center [1462, 583] width 47 height 27
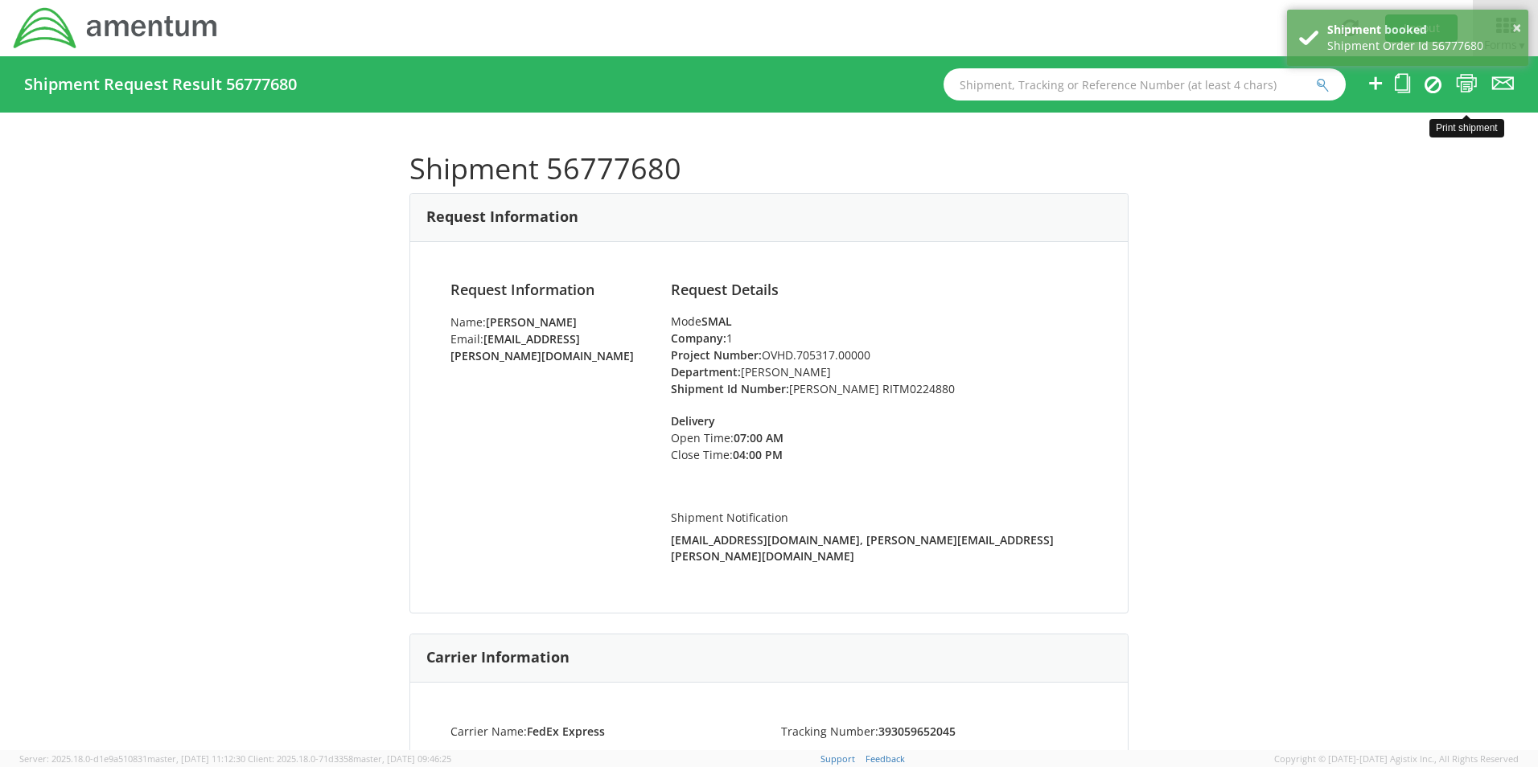
click at [1465, 78] on icon at bounding box center [1467, 83] width 22 height 20
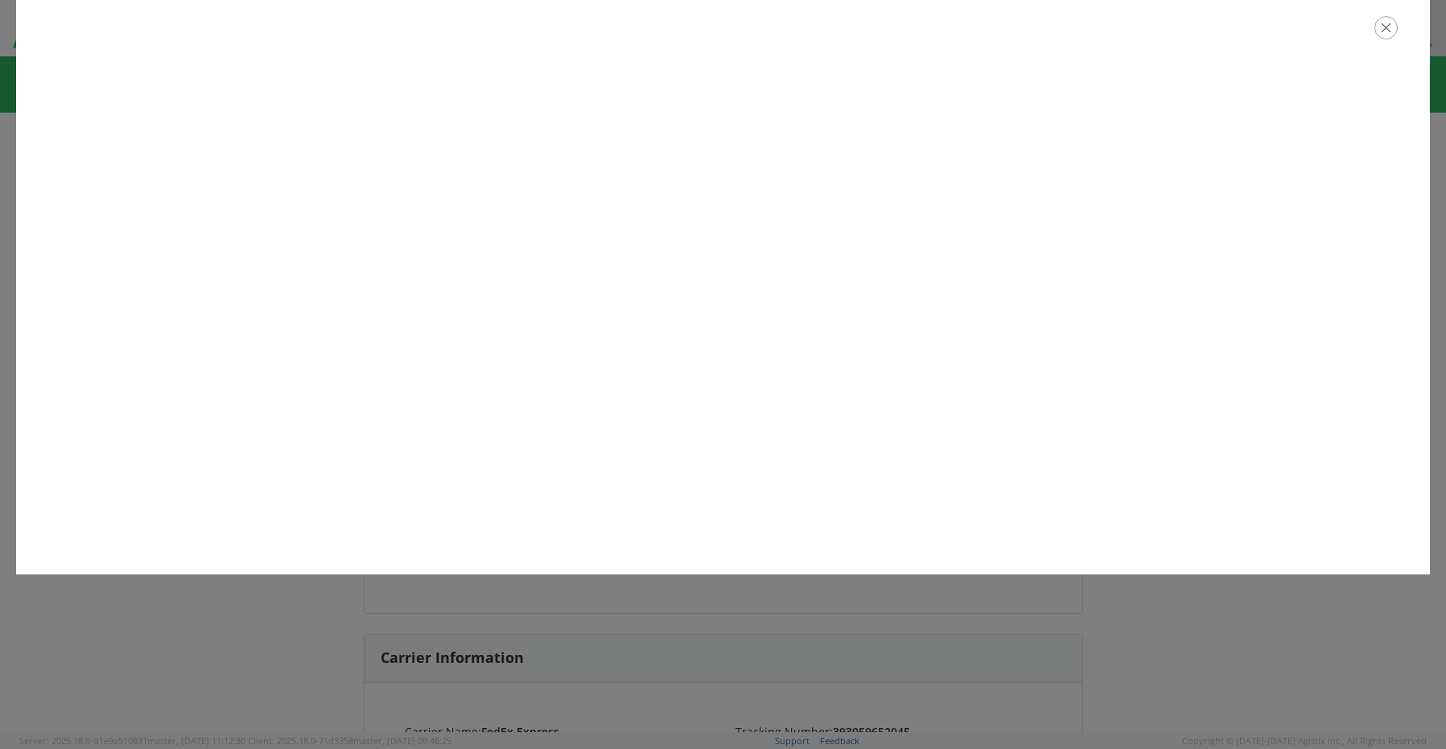
click at [1376, 31] on icon "button" at bounding box center [1385, 27] width 23 height 23
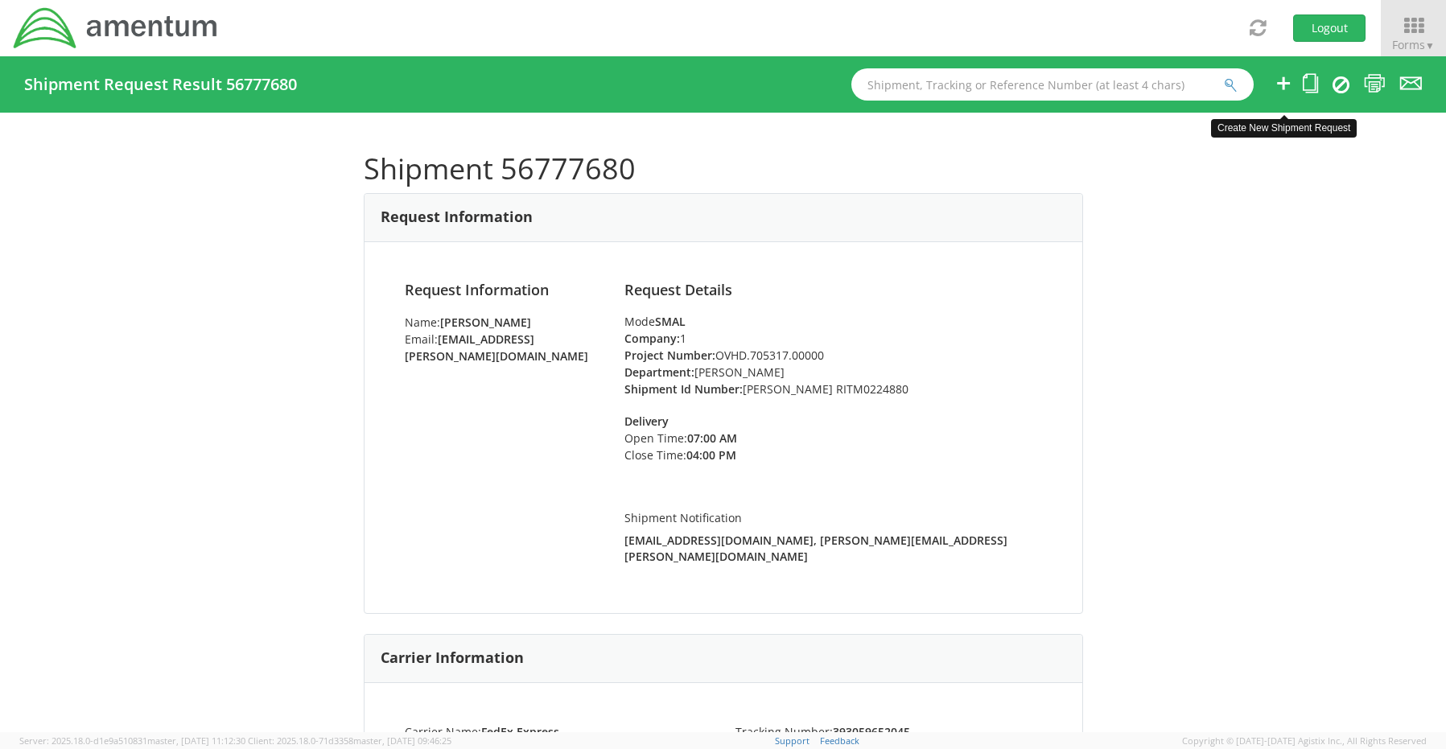
click at [1281, 81] on icon at bounding box center [1282, 83] width 19 height 20
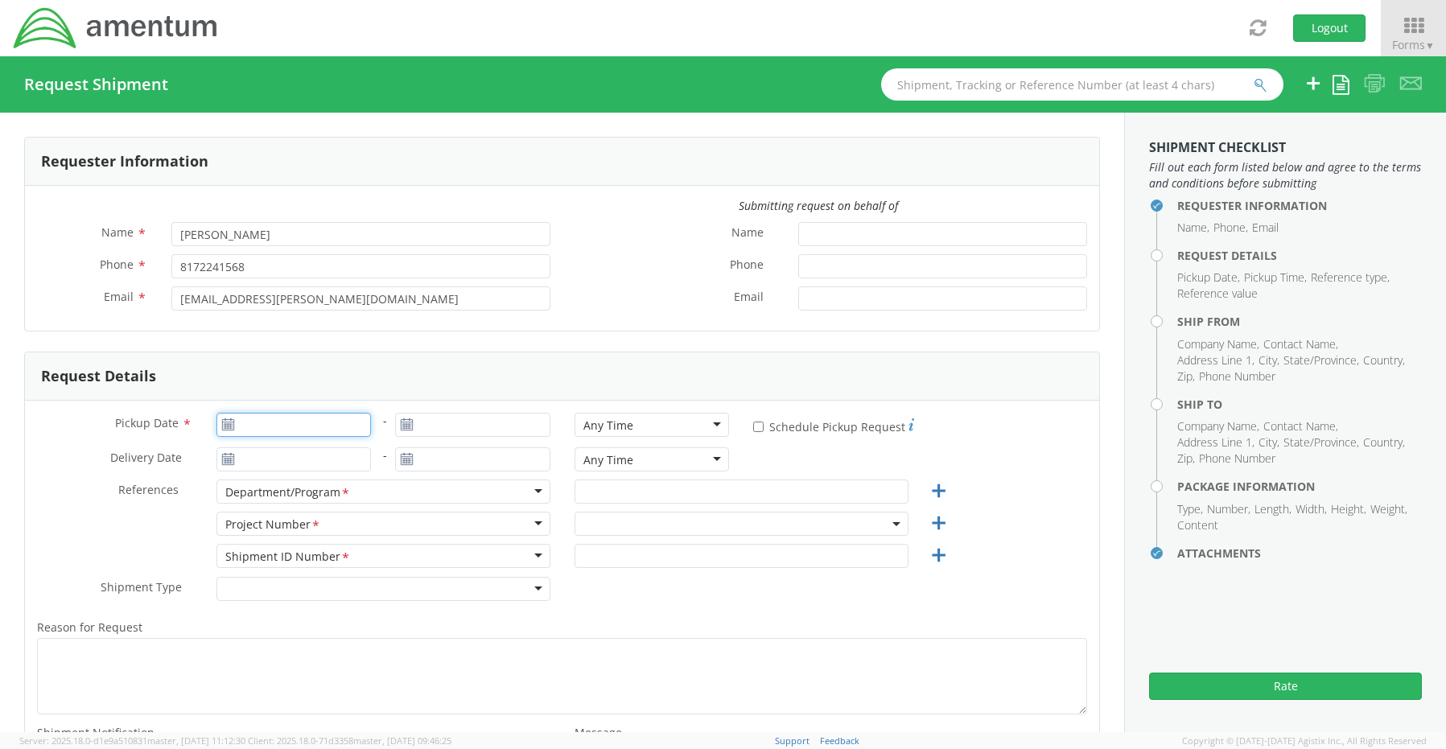
type input "[DATE]"
click at [292, 427] on input "[DATE]" at bounding box center [293, 425] width 155 height 24
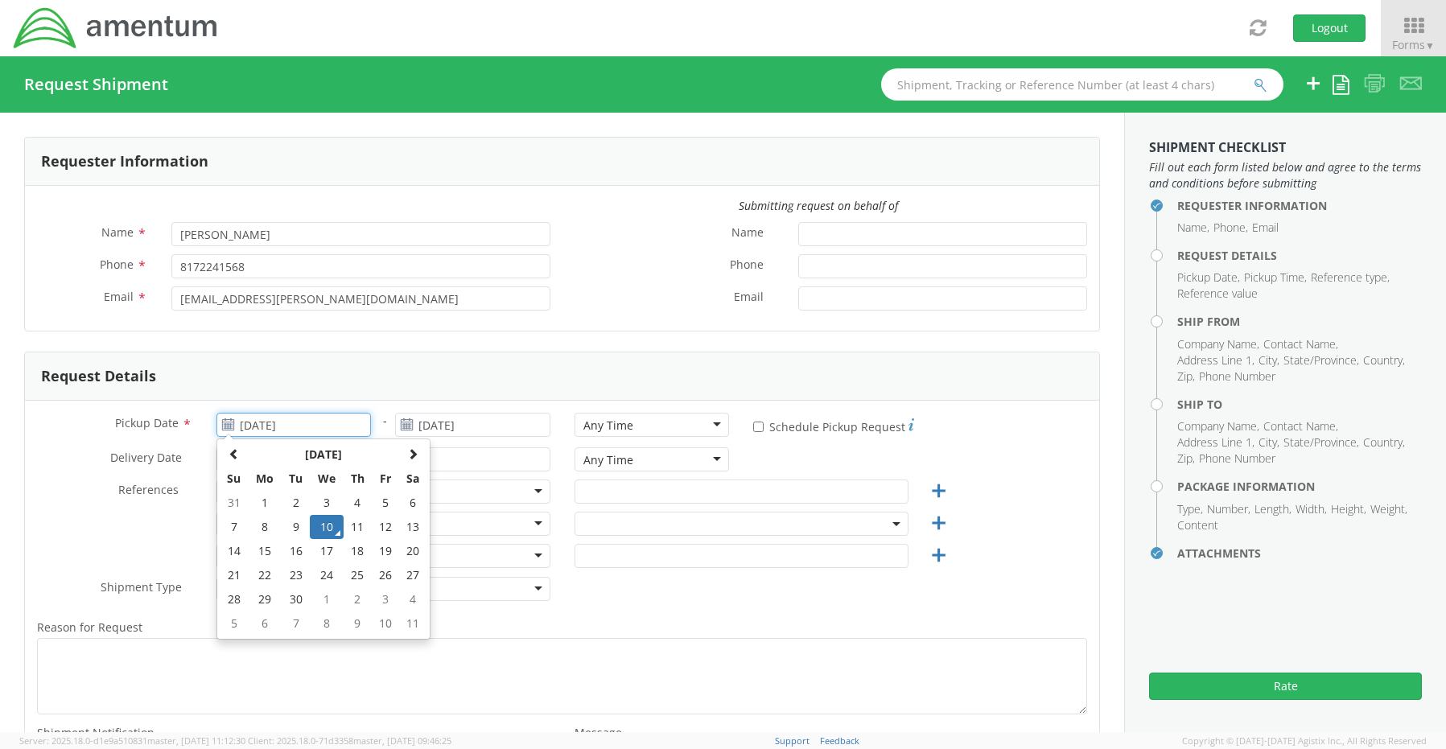
select select "OCCP.600391.00000"
click at [323, 527] on td "10" at bounding box center [327, 527] width 34 height 24
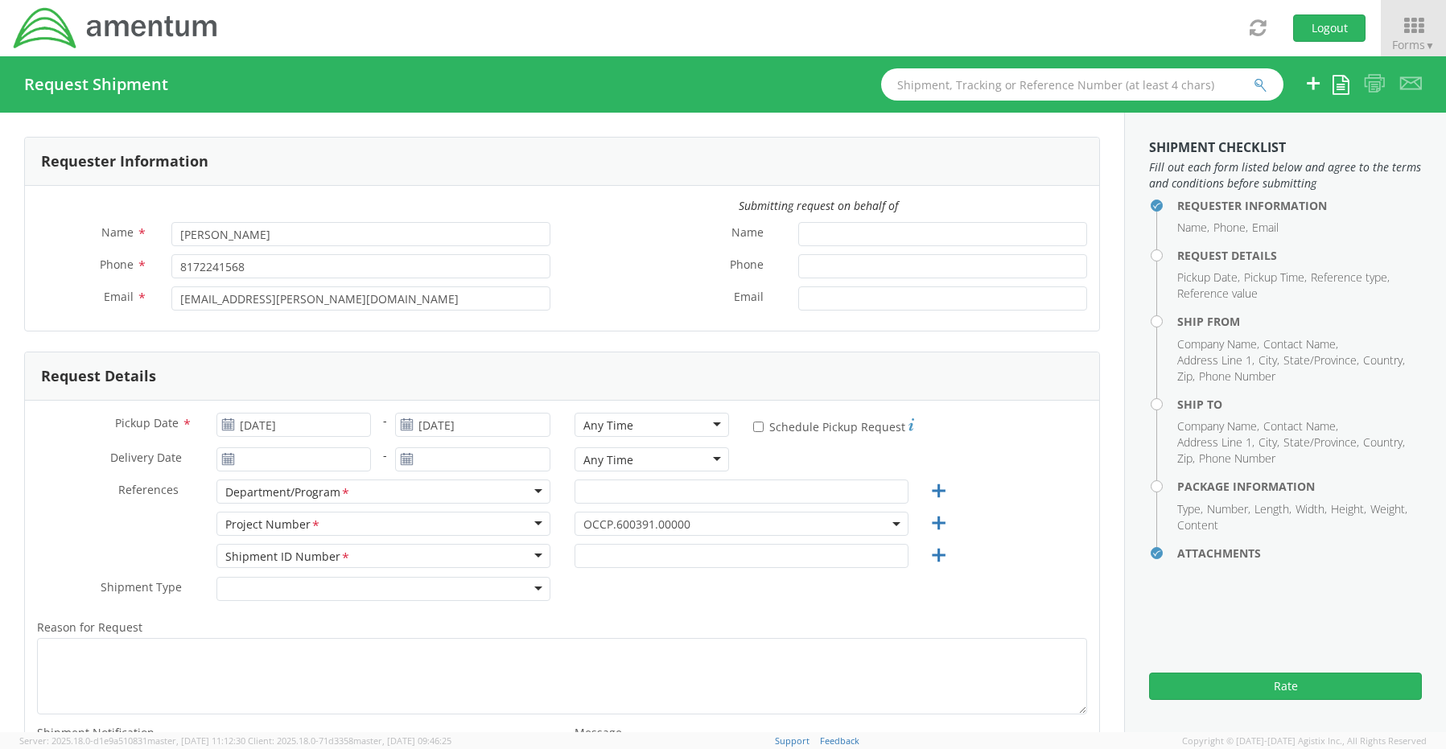
click at [593, 427] on div "Any Time" at bounding box center [608, 425] width 50 height 16
click at [621, 483] on input "text" at bounding box center [741, 491] width 334 height 24
paste input "[PERSON_NAME]"
type input "[PERSON_NAME]"
click at [639, 533] on span "OCCP.600391.00000" at bounding box center [741, 524] width 334 height 24
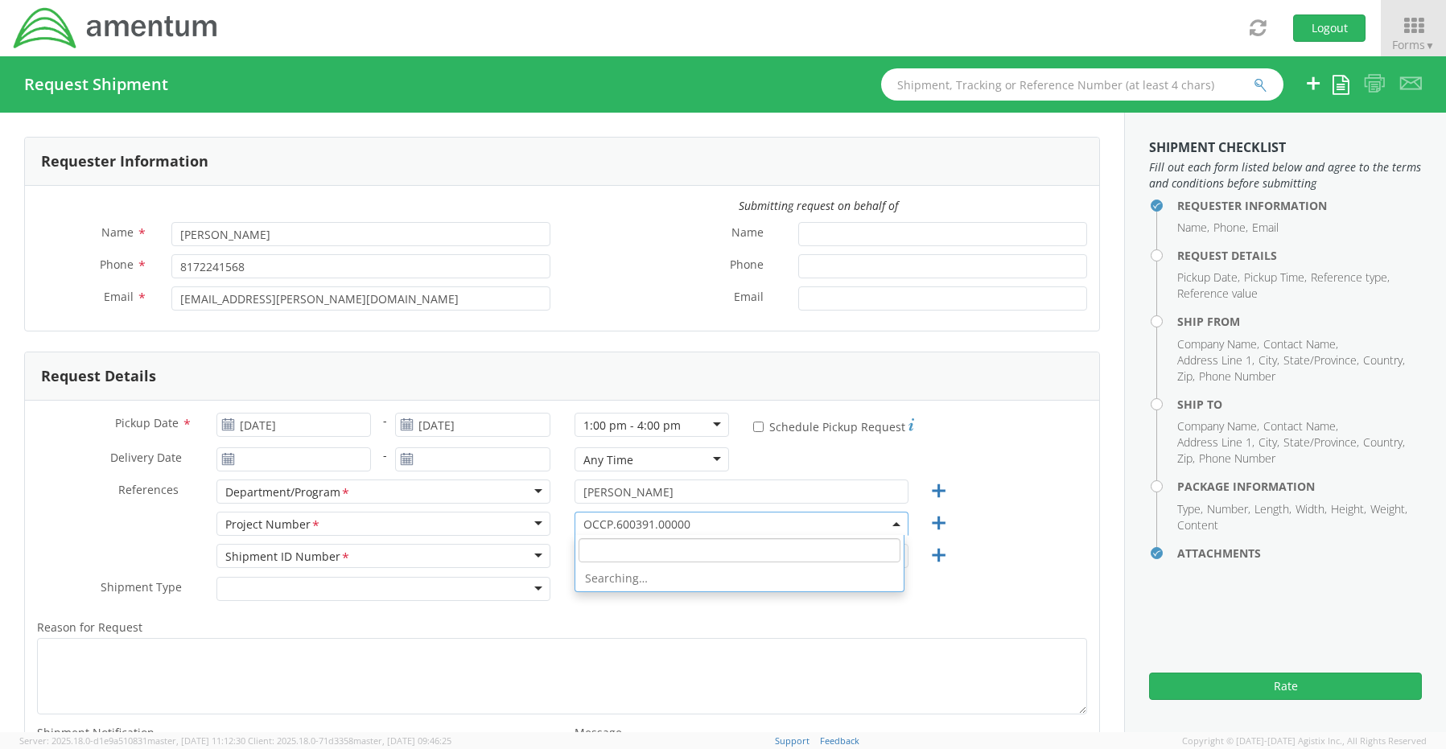
click at [632, 556] on input "search" at bounding box center [739, 550] width 322 height 24
paste input "OVHD.600537.00PMO"
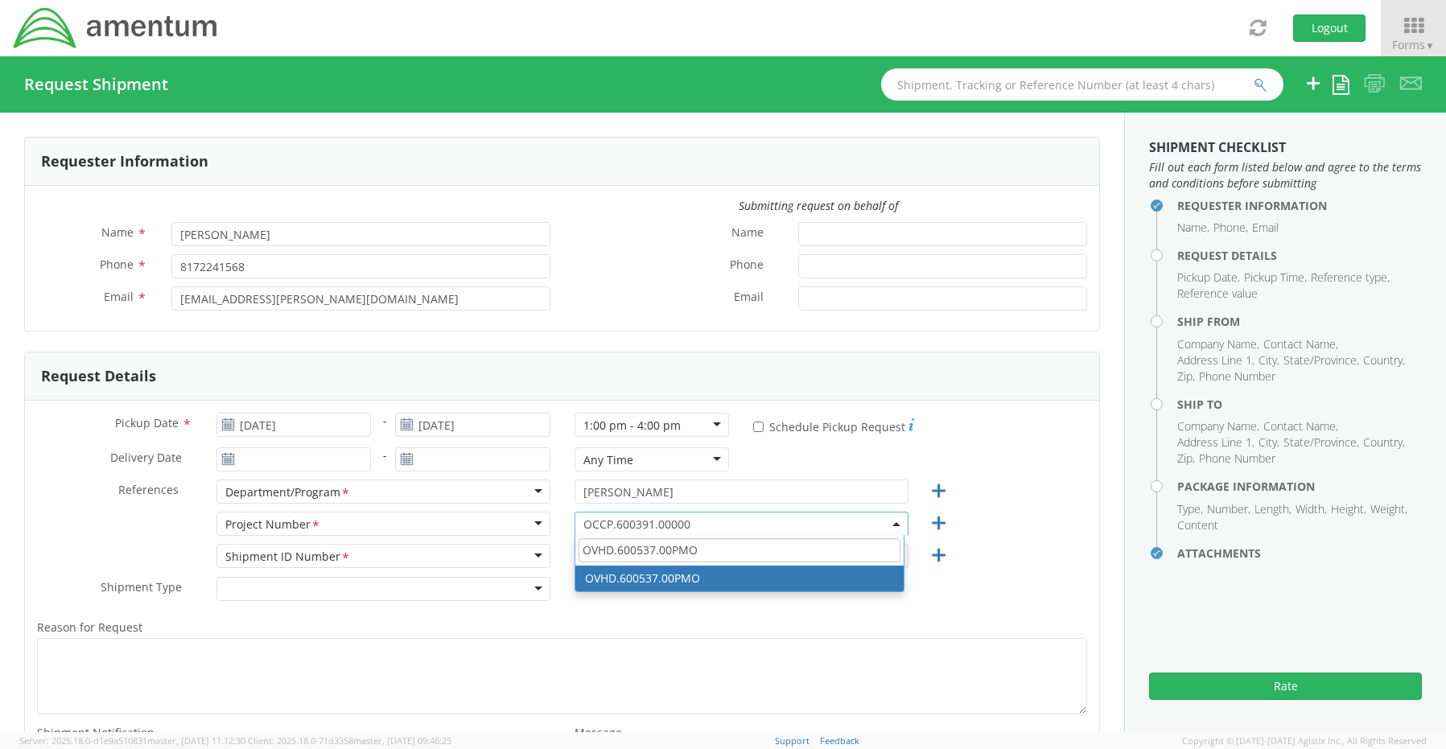
type input "OVHD.600537.00PMO"
select select "OVHD.600537.00PMO"
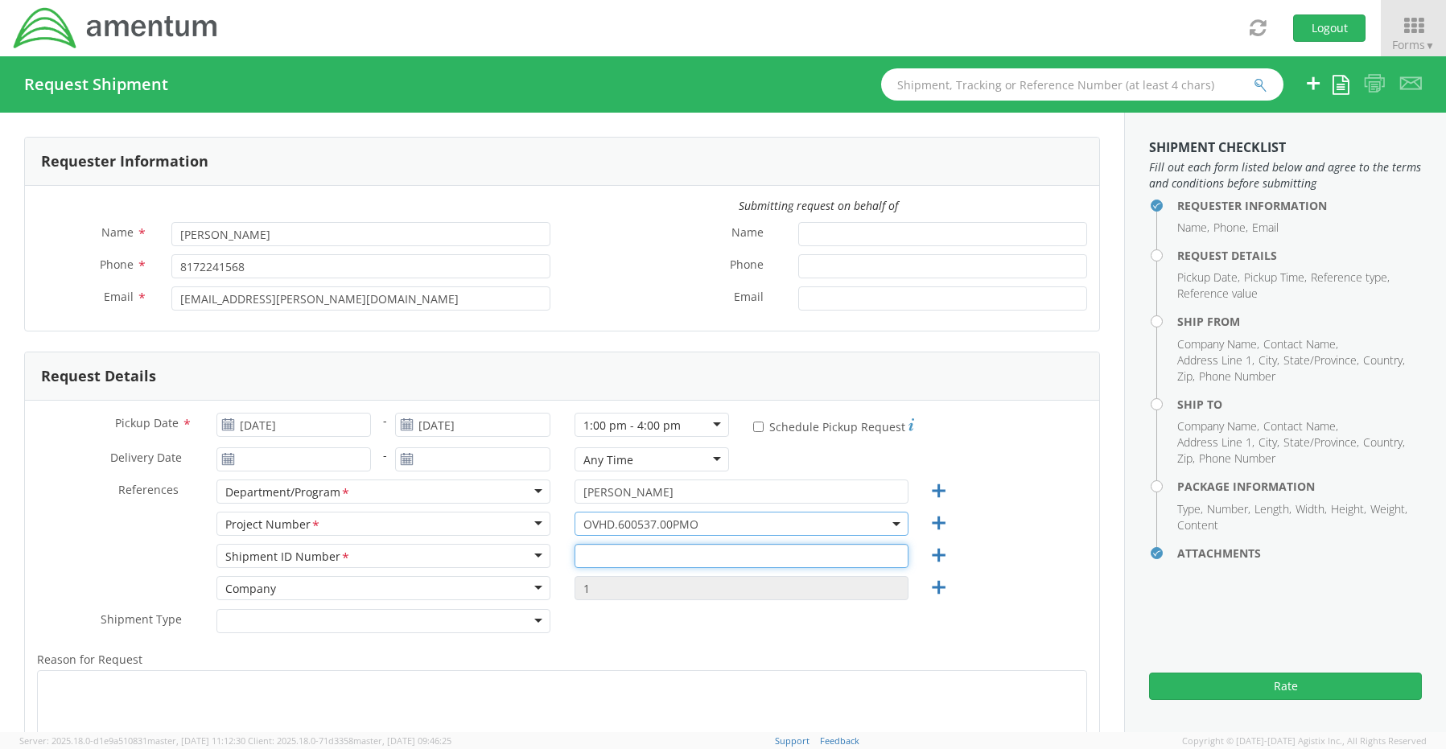
click at [593, 560] on input "text" at bounding box center [741, 556] width 334 height 24
paste input "[PERSON_NAME] REQ0212051"
type input "[PERSON_NAME] REQ0212051"
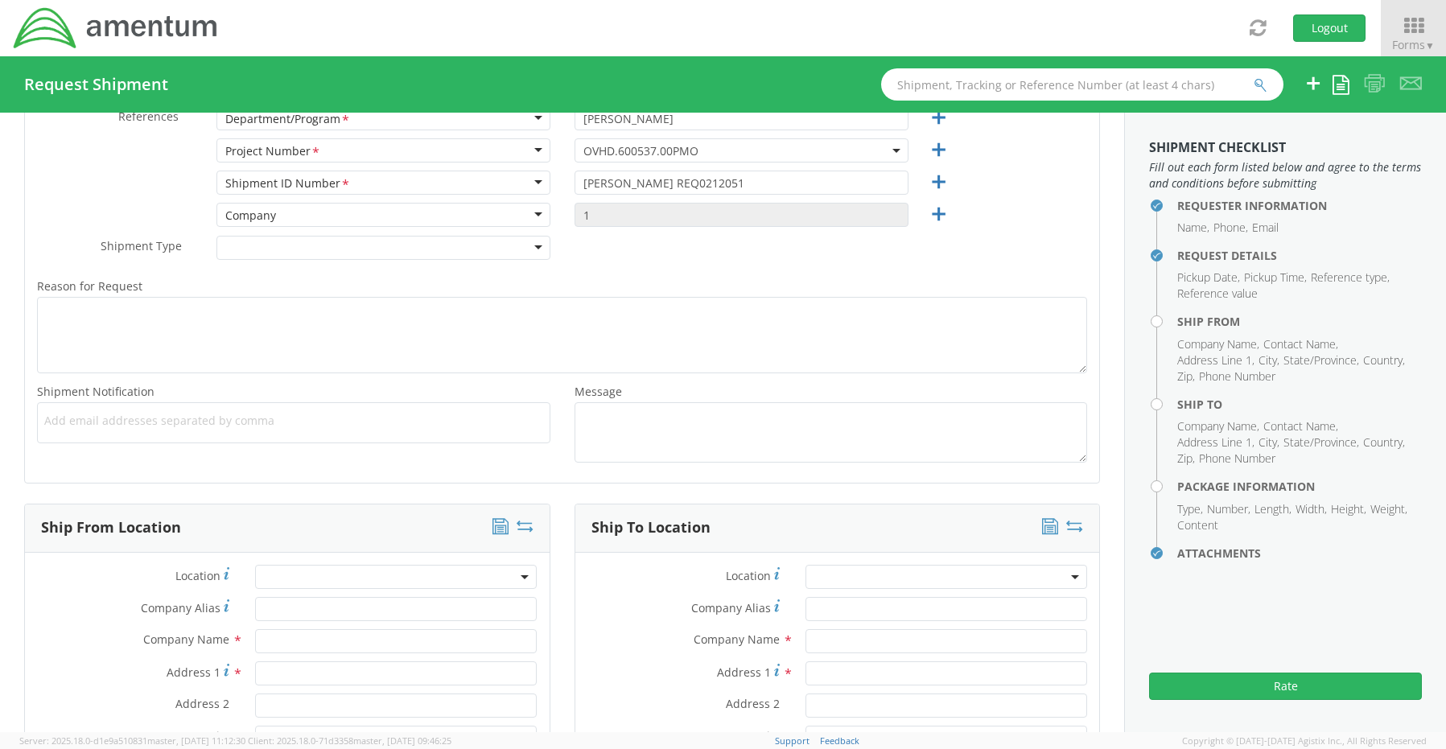
click at [77, 422] on span "Add email addresses separated by comma" at bounding box center [293, 421] width 499 height 16
paste input "[PERSON_NAME][EMAIL_ADDRESS][PERSON_NAME][DOMAIN_NAME]"
type input "[PERSON_NAME][EMAIL_ADDRESS][PERSON_NAME][DOMAIN_NAME]"
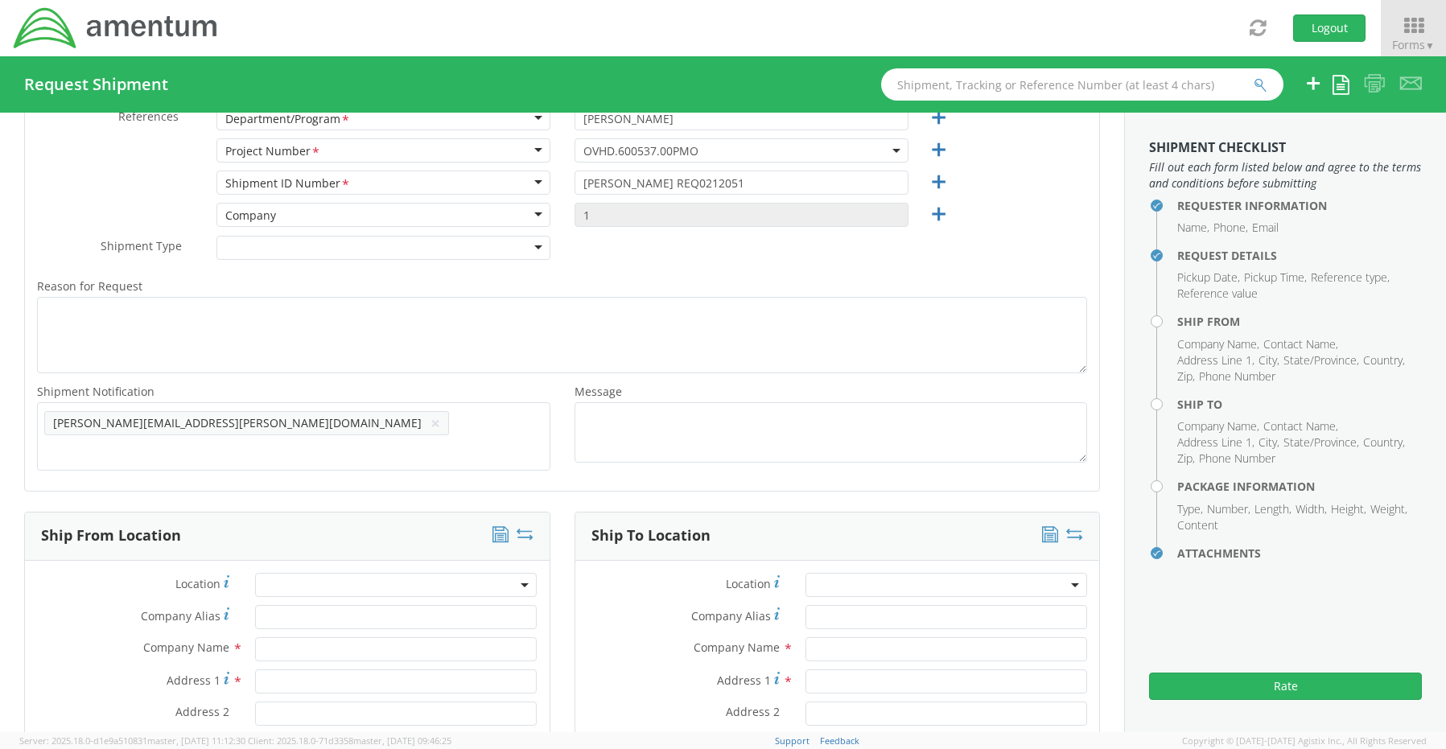
scroll to position [0, 0]
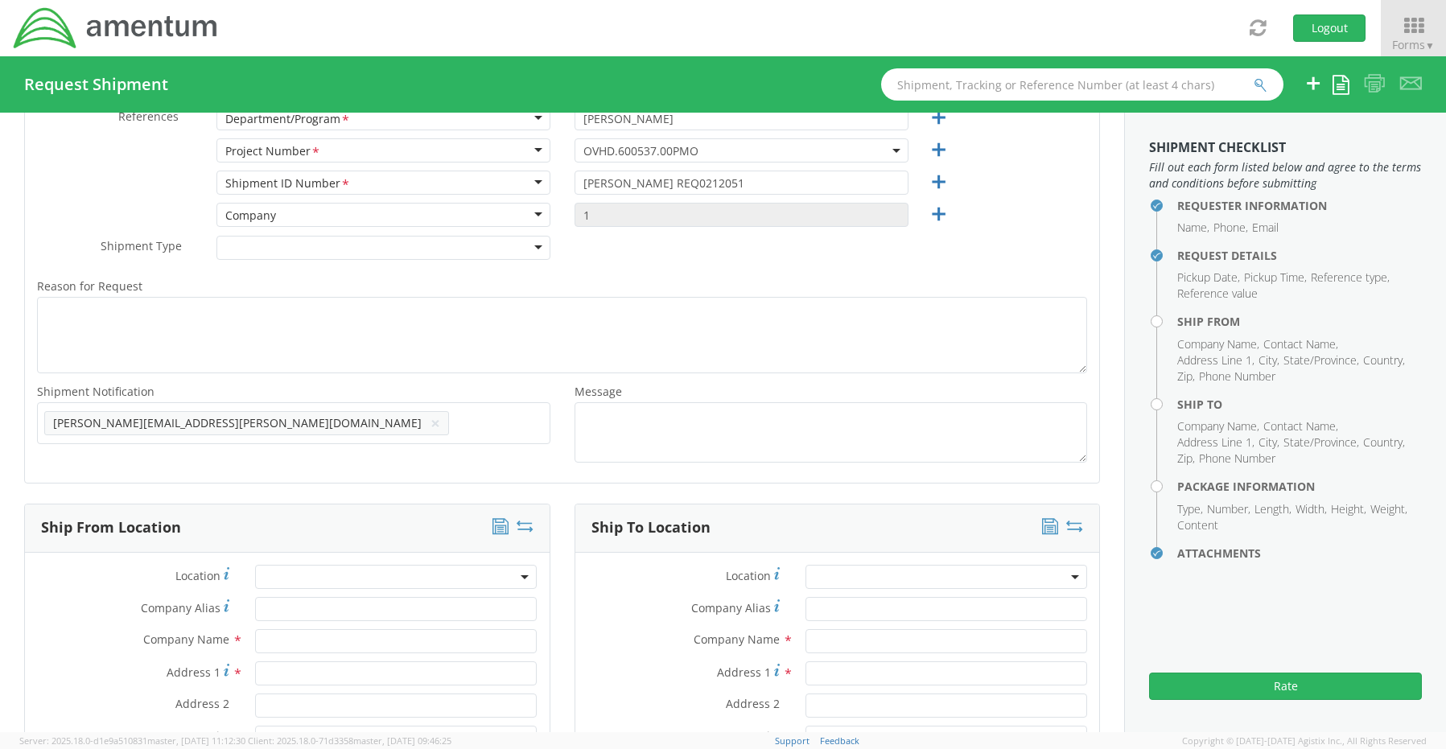
click at [286, 426] on span "Add email addresses separated by comma" at bounding box center [293, 421] width 499 height 16
paste input "[EMAIL_ADDRESS][DOMAIN_NAME]"
type input "[EMAIL_ADDRESS][DOMAIN_NAME]"
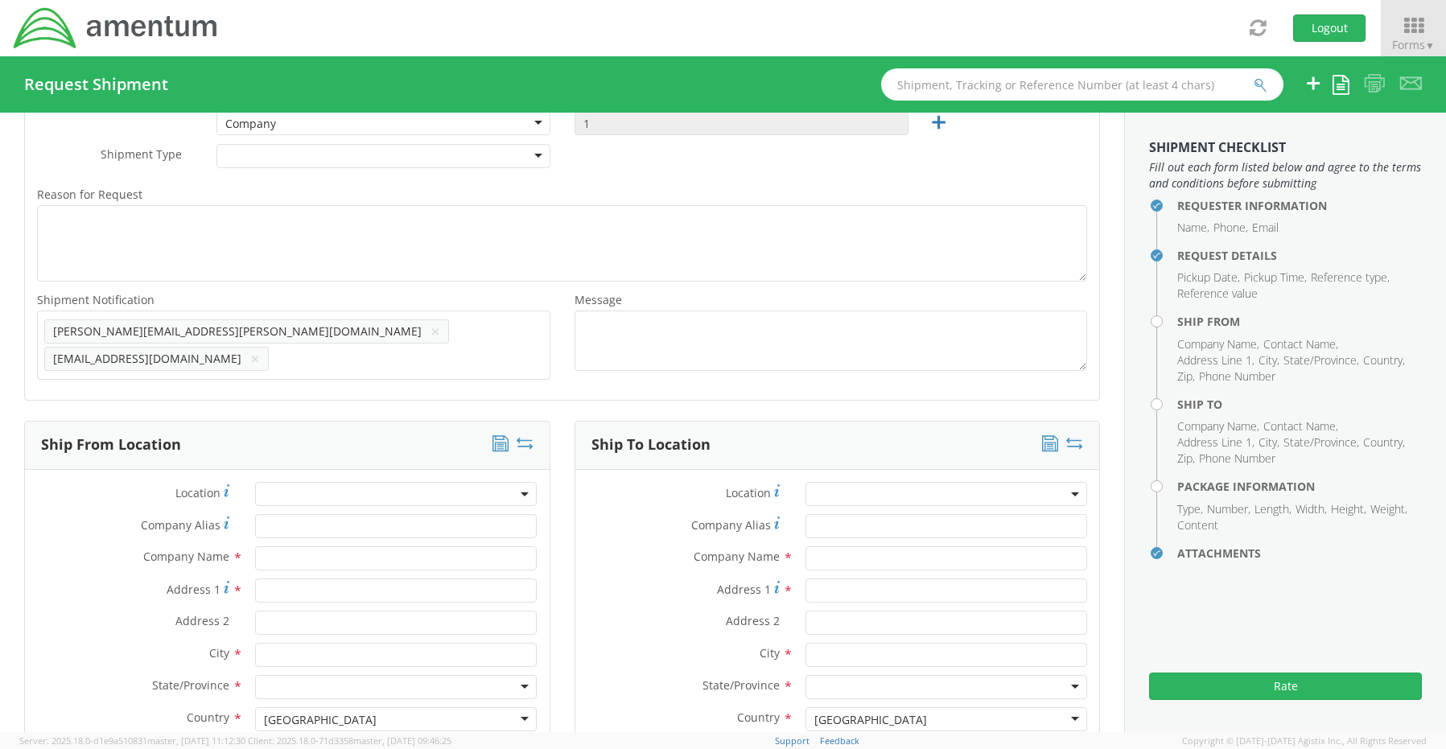
scroll to position [695, 0]
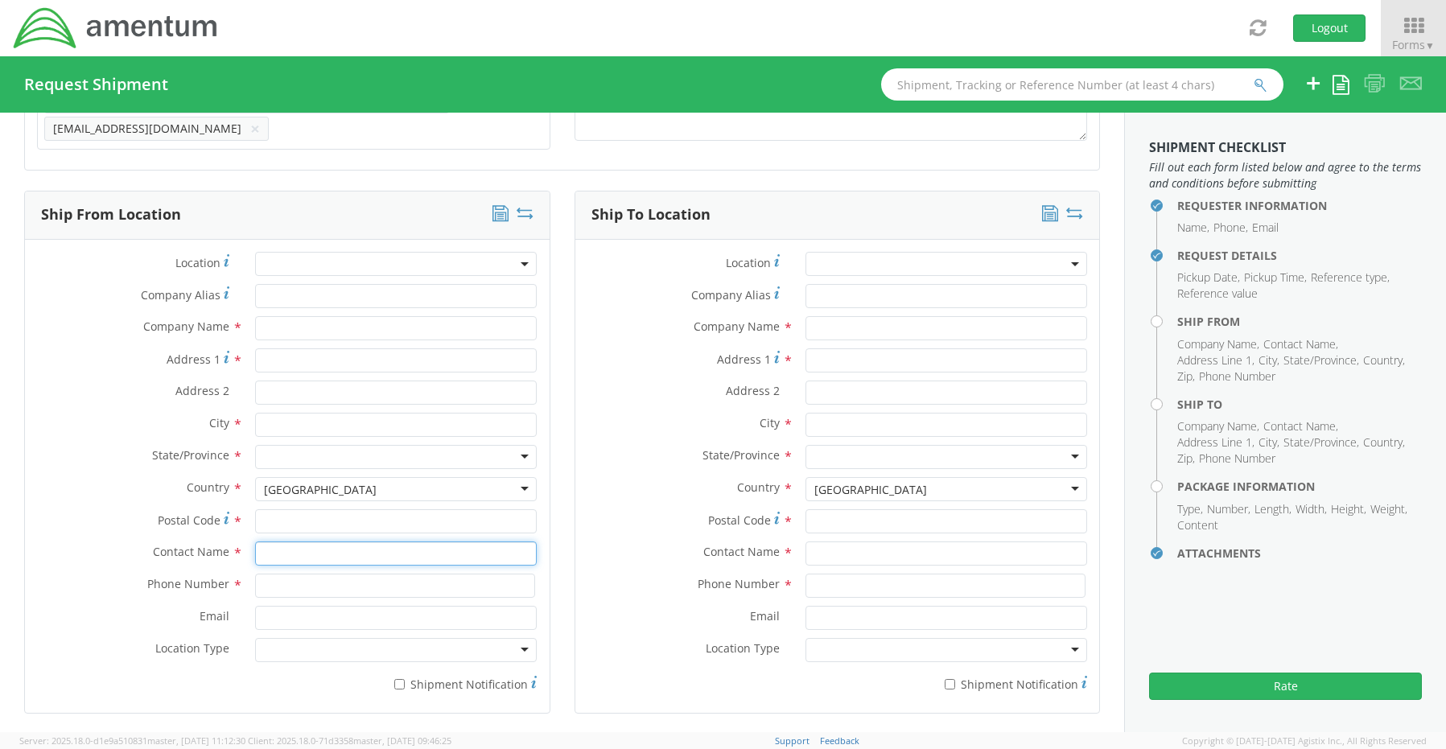
click at [267, 541] on input "text" at bounding box center [396, 553] width 282 height 24
type input "sene"
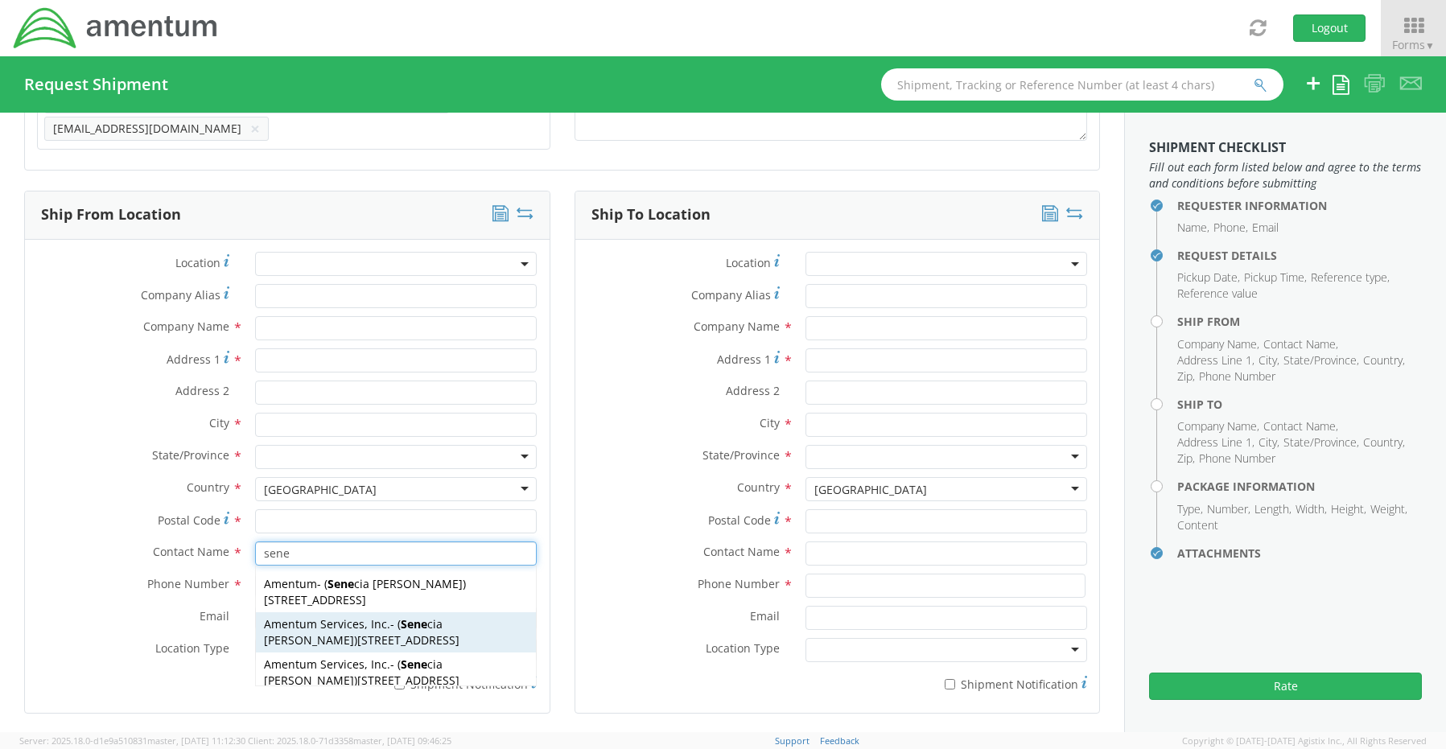
click at [357, 632] on span "[STREET_ADDRESS]" at bounding box center [408, 639] width 102 height 15
type input "Amentum Services, Inc."
type input "[STREET_ADDRESS]"
type input "[GEOGRAPHIC_DATA]"
type input "76177"
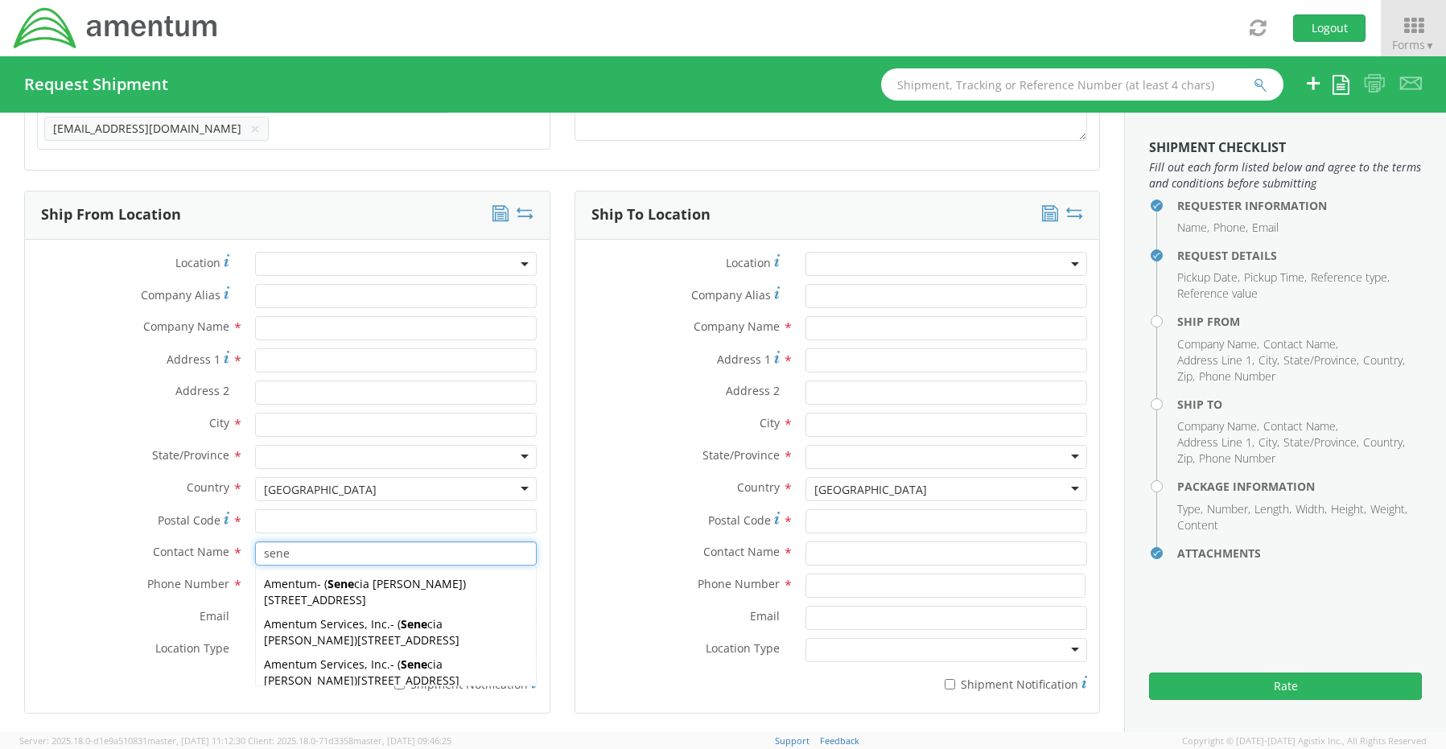
type input "[PERSON_NAME]"
type input "[PHONE_NUMBER]"
type input "[EMAIL_ADDRESS][PERSON_NAME][DOMAIN_NAME]"
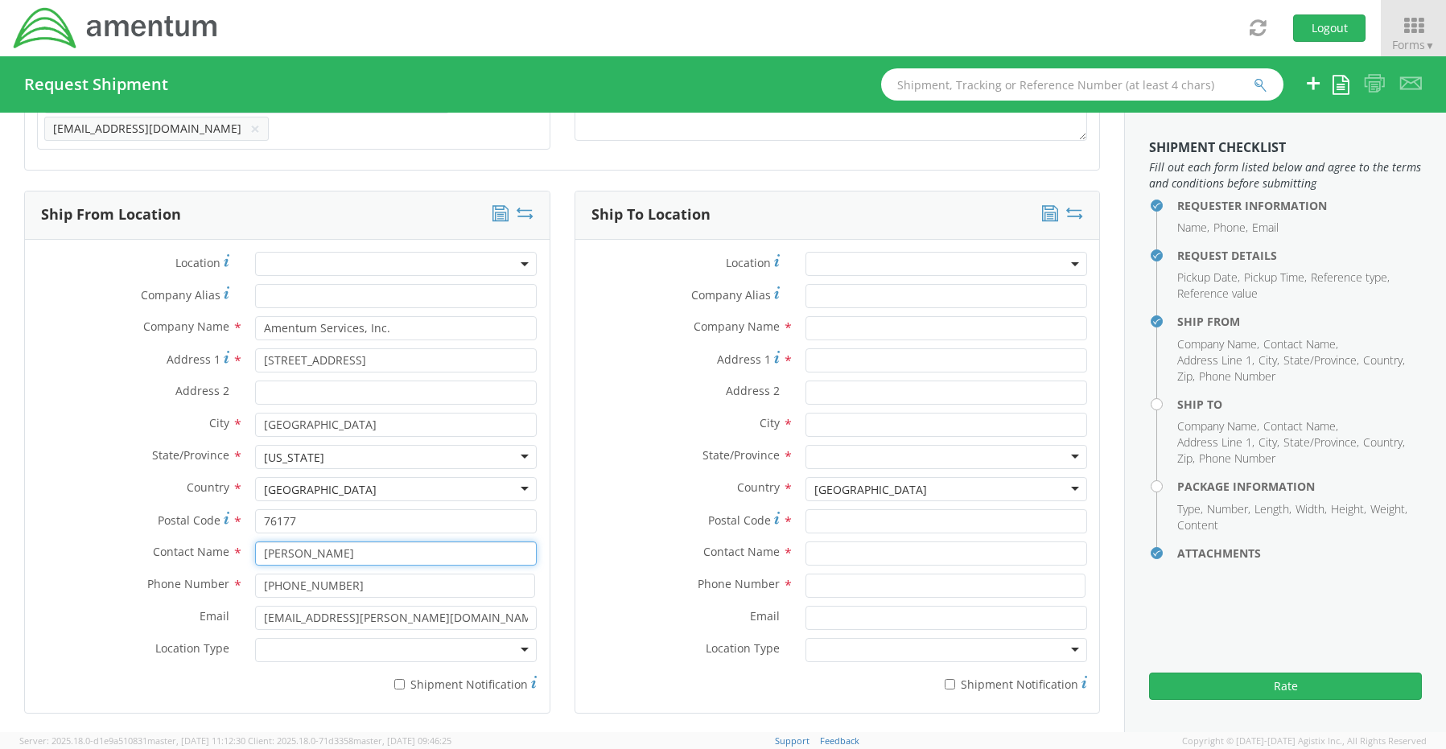
type input "[PERSON_NAME]"
drag, startPoint x: 323, startPoint y: 639, endPoint x: 331, endPoint y: 652, distance: 15.2
click at [328, 649] on div at bounding box center [396, 650] width 282 height 24
drag, startPoint x: 338, startPoint y: 670, endPoint x: 366, endPoint y: 674, distance: 28.4
click at [422, 677] on label "* Shipment Notification" at bounding box center [396, 682] width 282 height 19
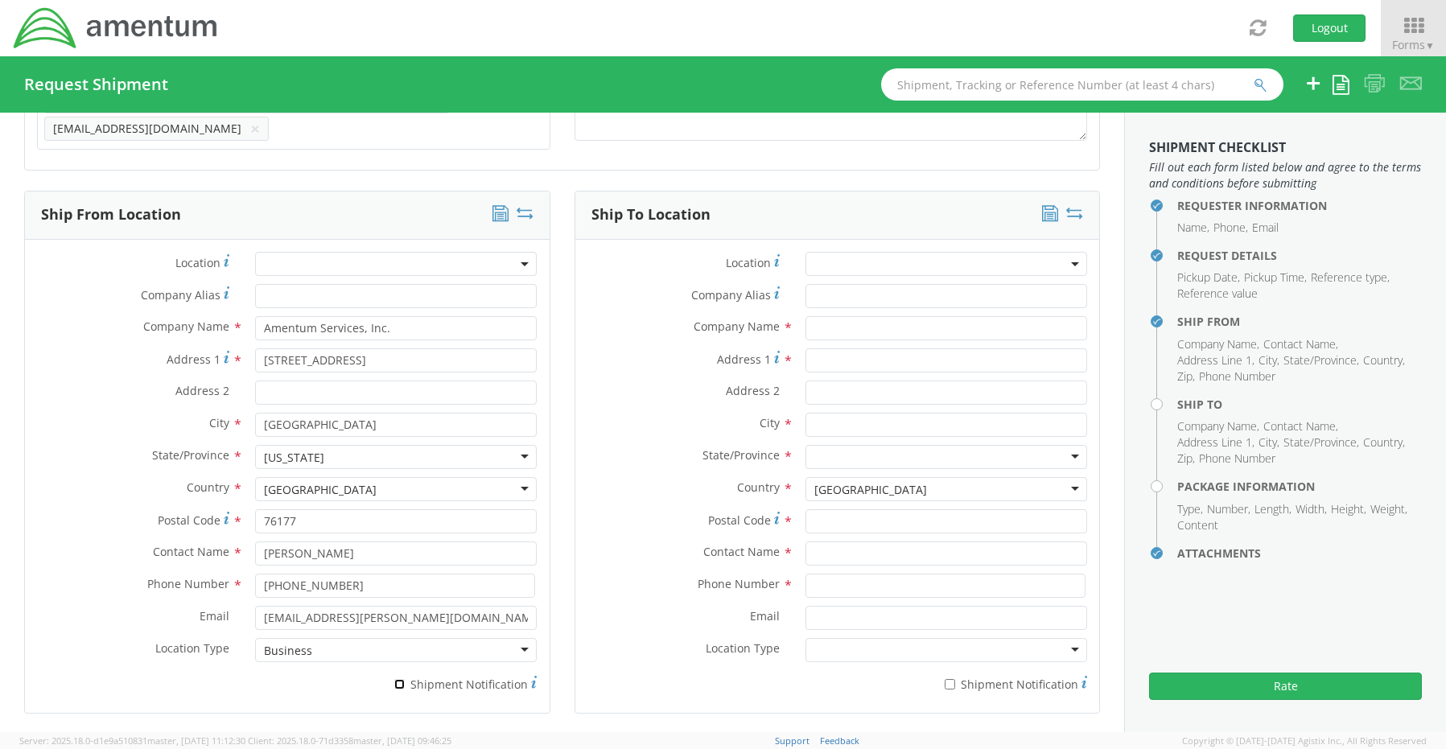
click at [405, 679] on input "* Shipment Notification" at bounding box center [399, 684] width 10 height 10
checkbox input "true"
click at [834, 288] on input "Company Alias *" at bounding box center [946, 296] width 282 height 24
click at [841, 317] on input "text" at bounding box center [946, 328] width 282 height 24
paste input "Amentum"
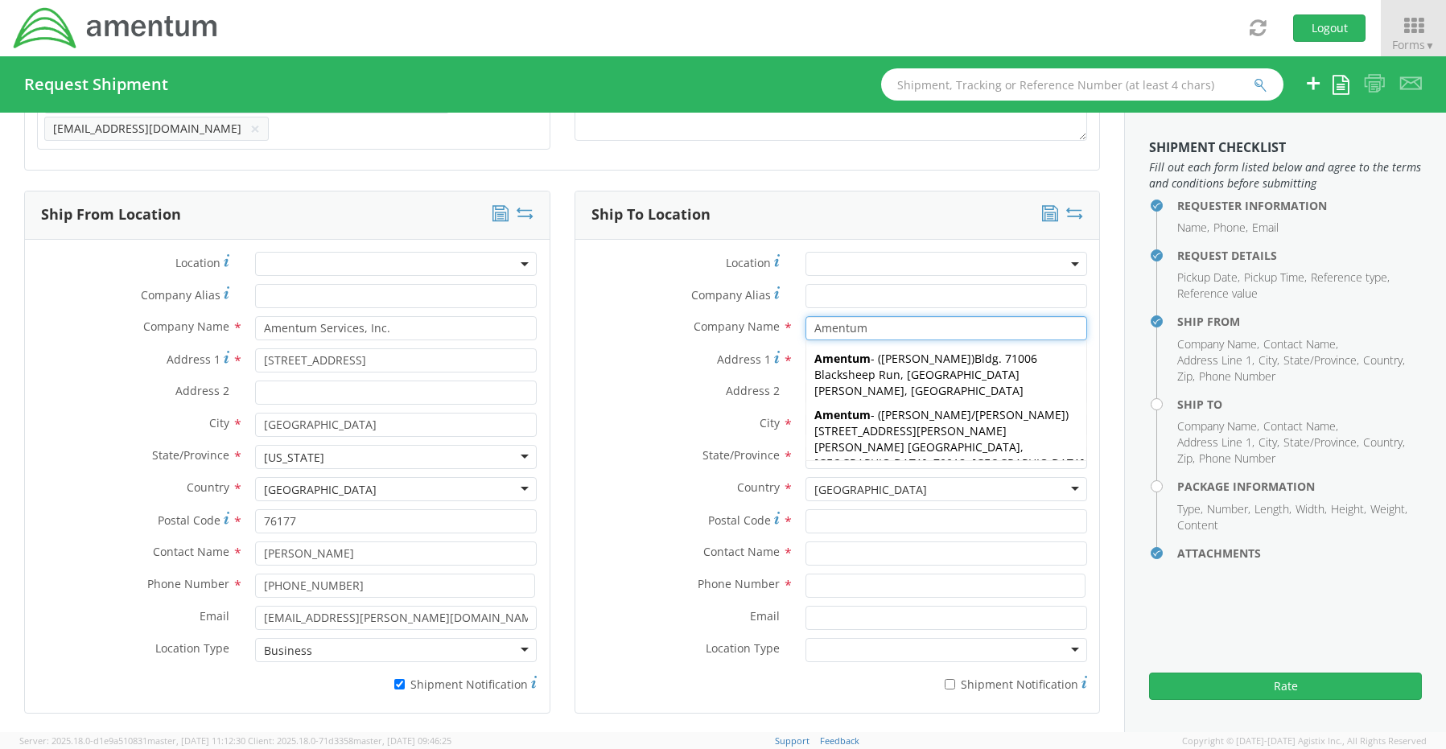
type input "Amentum"
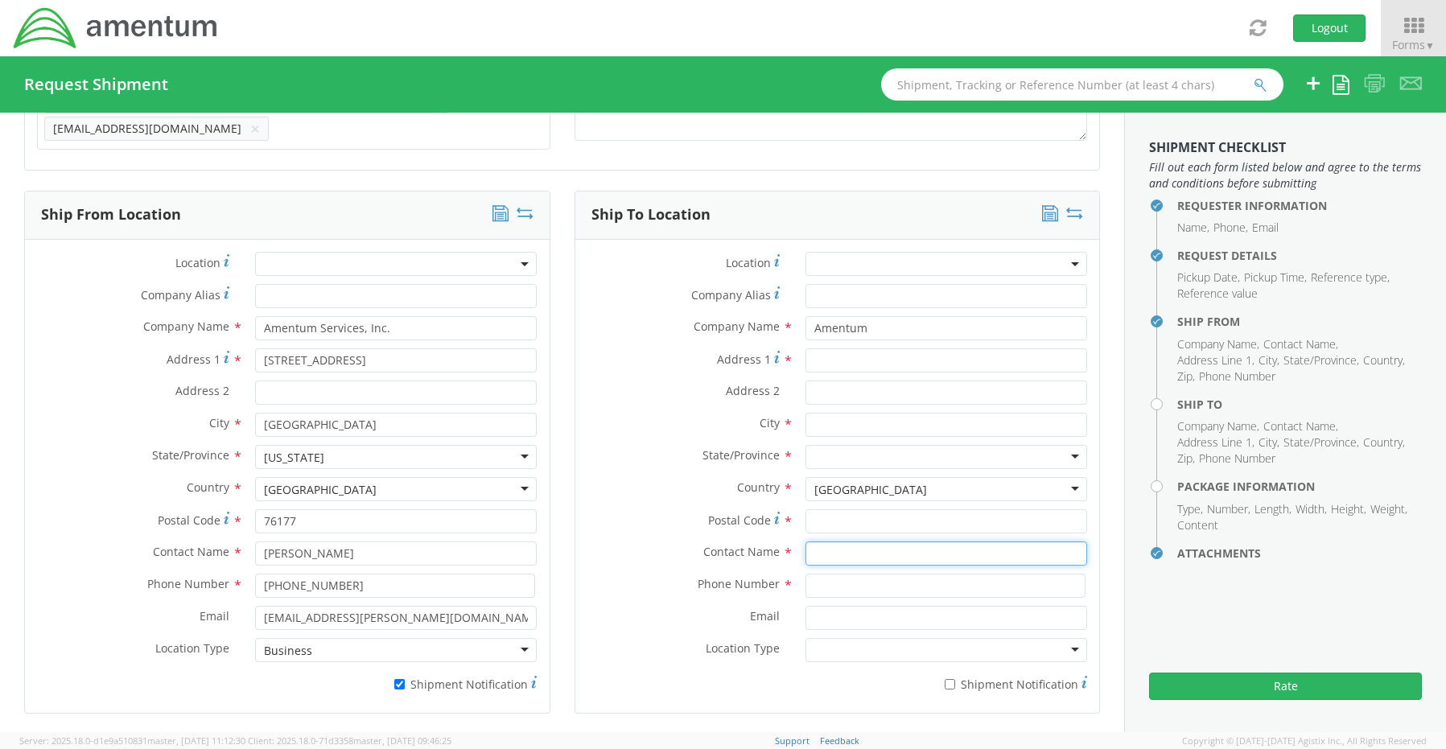
click at [830, 553] on input "text" at bounding box center [946, 553] width 282 height 24
paste input "Attn: [PERSON_NAME], c/o [PERSON_NAME]"
type input "Attn: [PERSON_NAME], c/o [PERSON_NAME]"
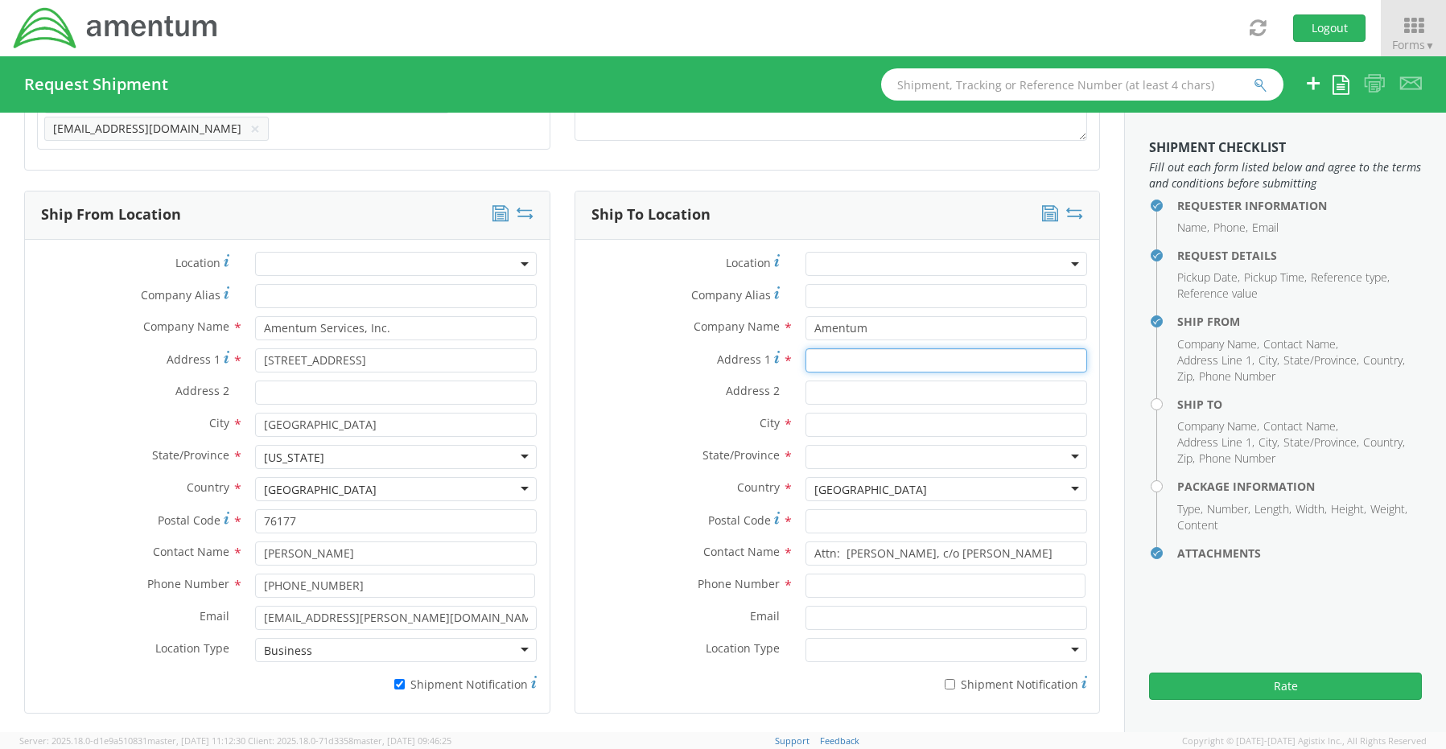
click at [812, 351] on input "Address 1 *" at bounding box center [946, 360] width 282 height 24
paste input "[STREET_ADDRESS]"
type input "[STREET_ADDRESS]"
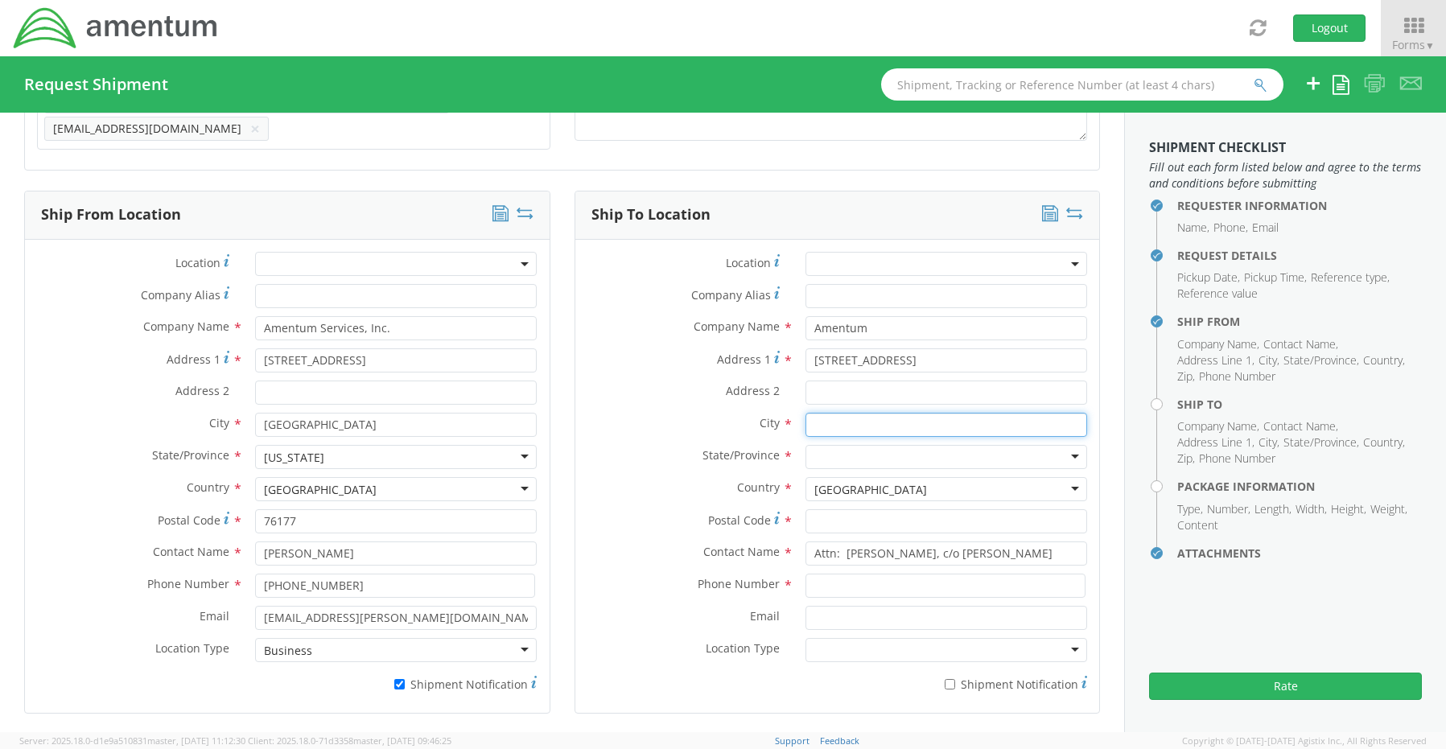
click at [834, 414] on input "text" at bounding box center [946, 425] width 282 height 24
paste input "Bridgeport"
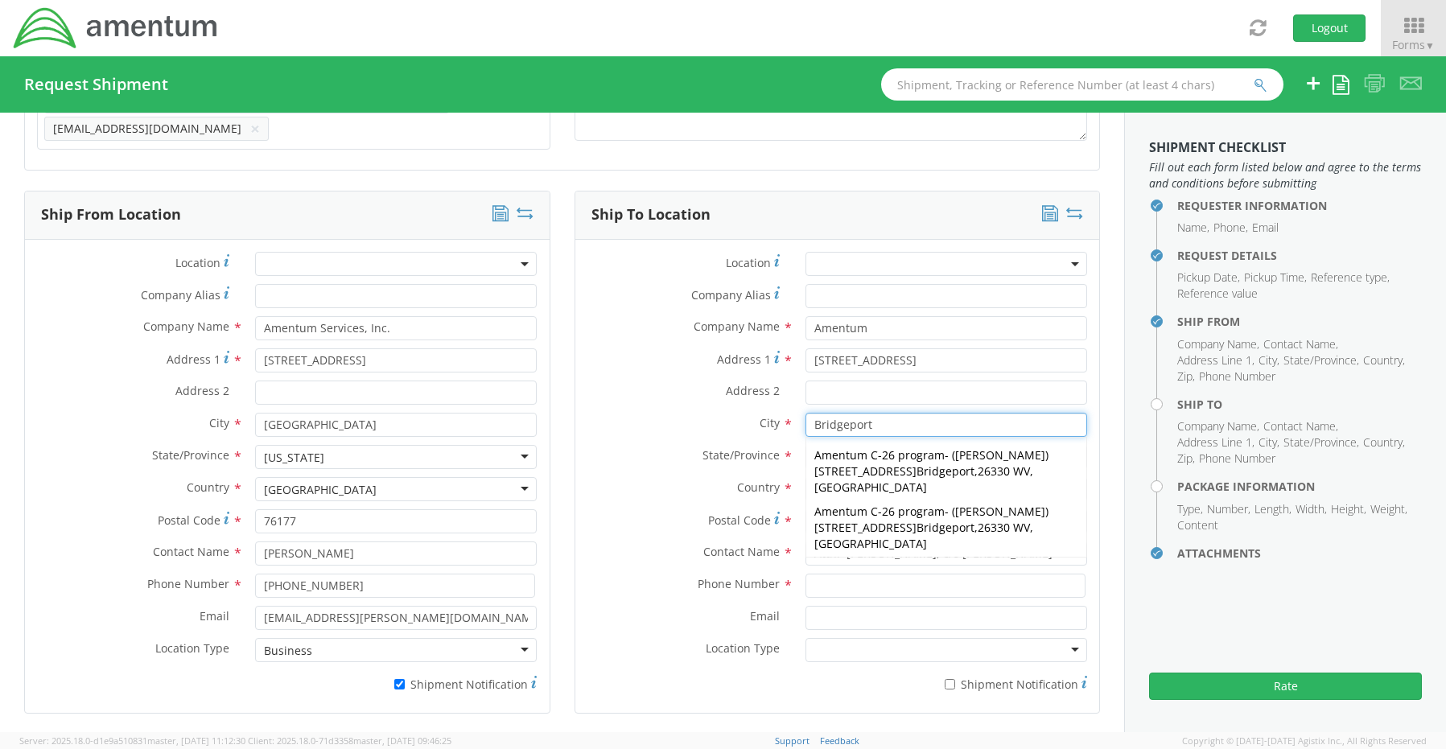
type input "Bridgeport"
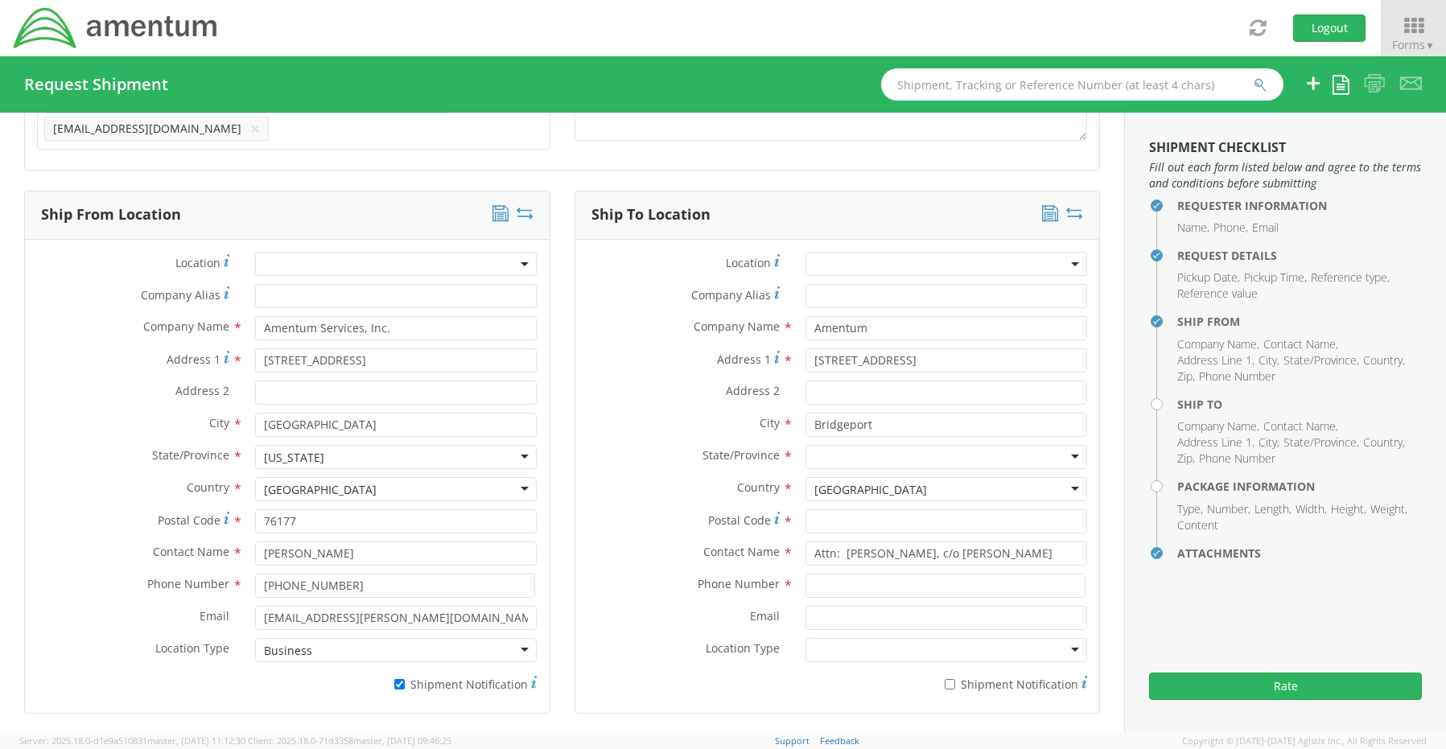
click at [686, 413] on label "City *" at bounding box center [684, 423] width 218 height 21
click at [820, 454] on div at bounding box center [946, 457] width 282 height 24
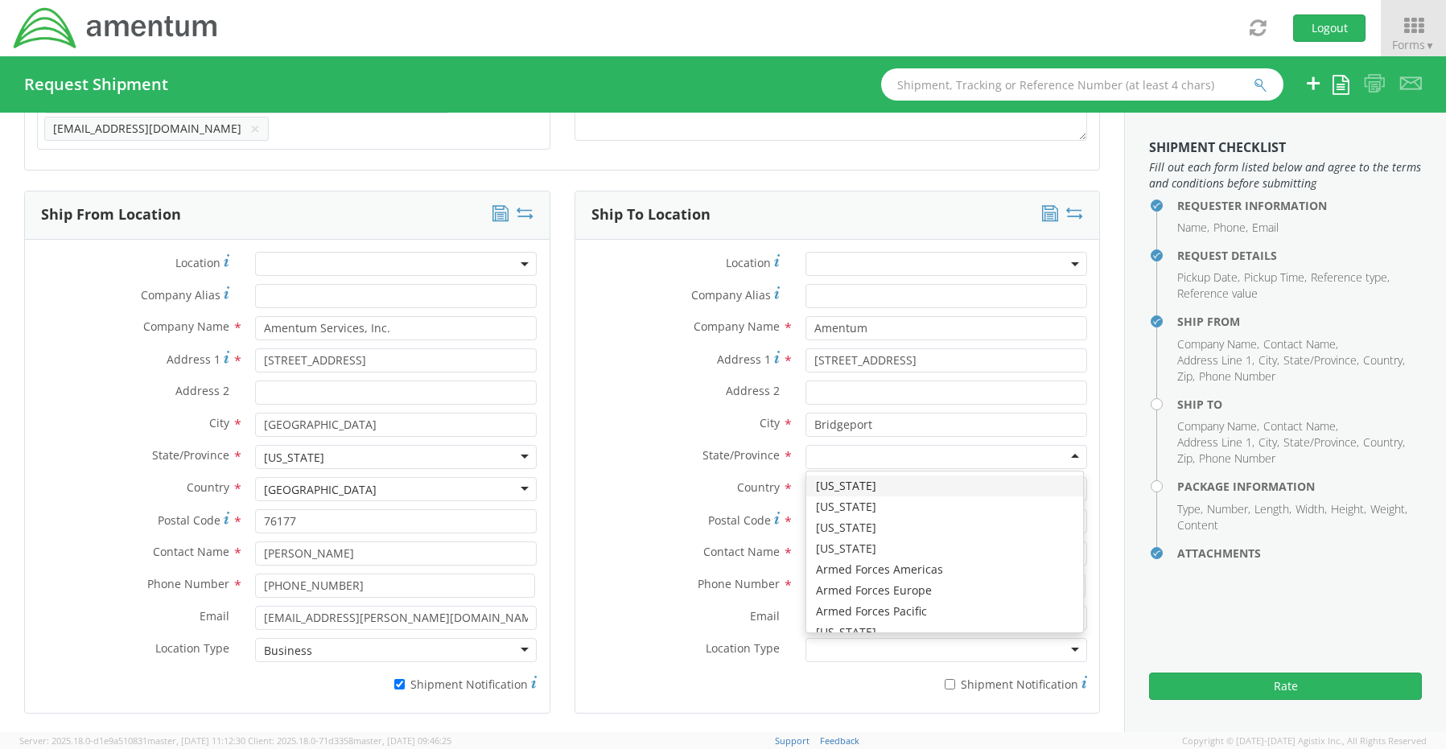
type input "w"
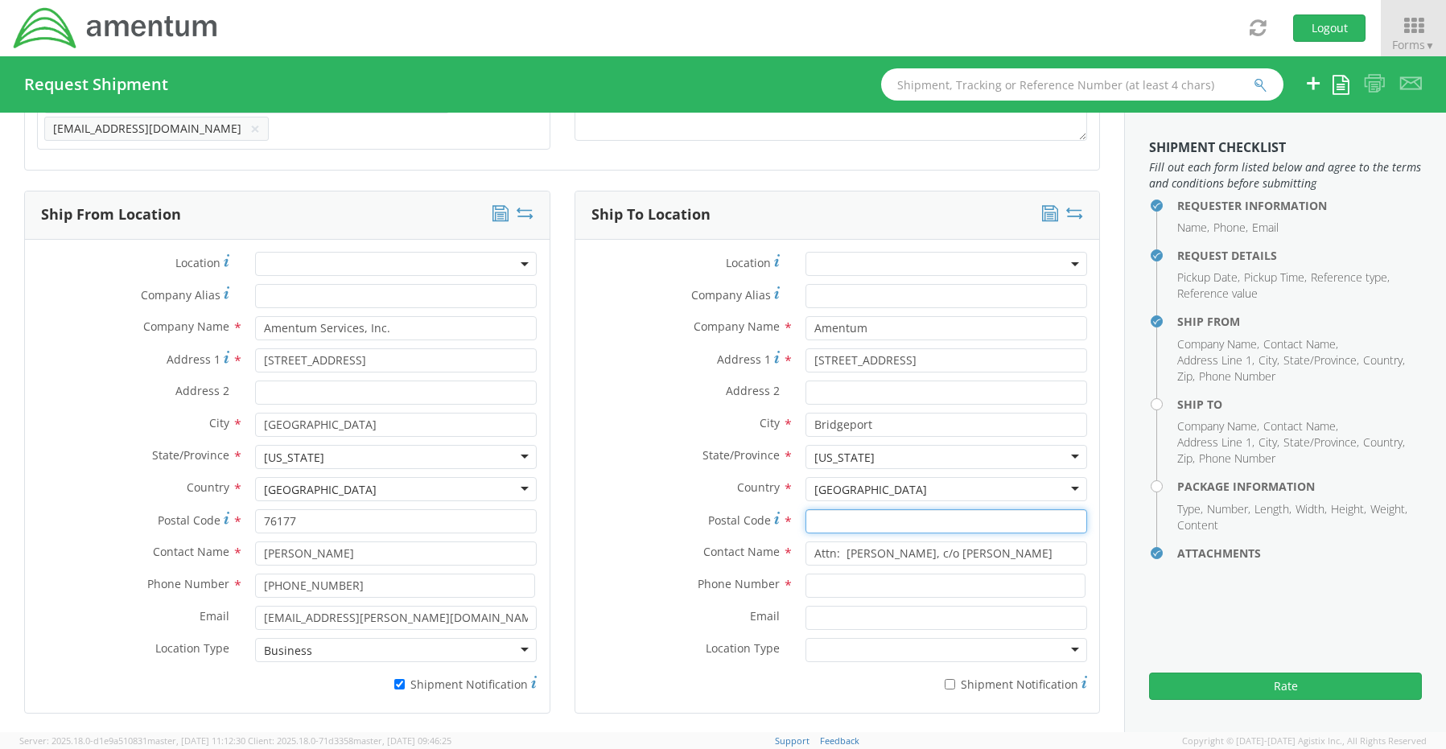
click at [840, 512] on input "Postal Code *" at bounding box center [946, 521] width 282 height 24
paste input "26330"
type input "26330"
click at [816, 580] on input at bounding box center [945, 586] width 280 height 24
paste input "26330"
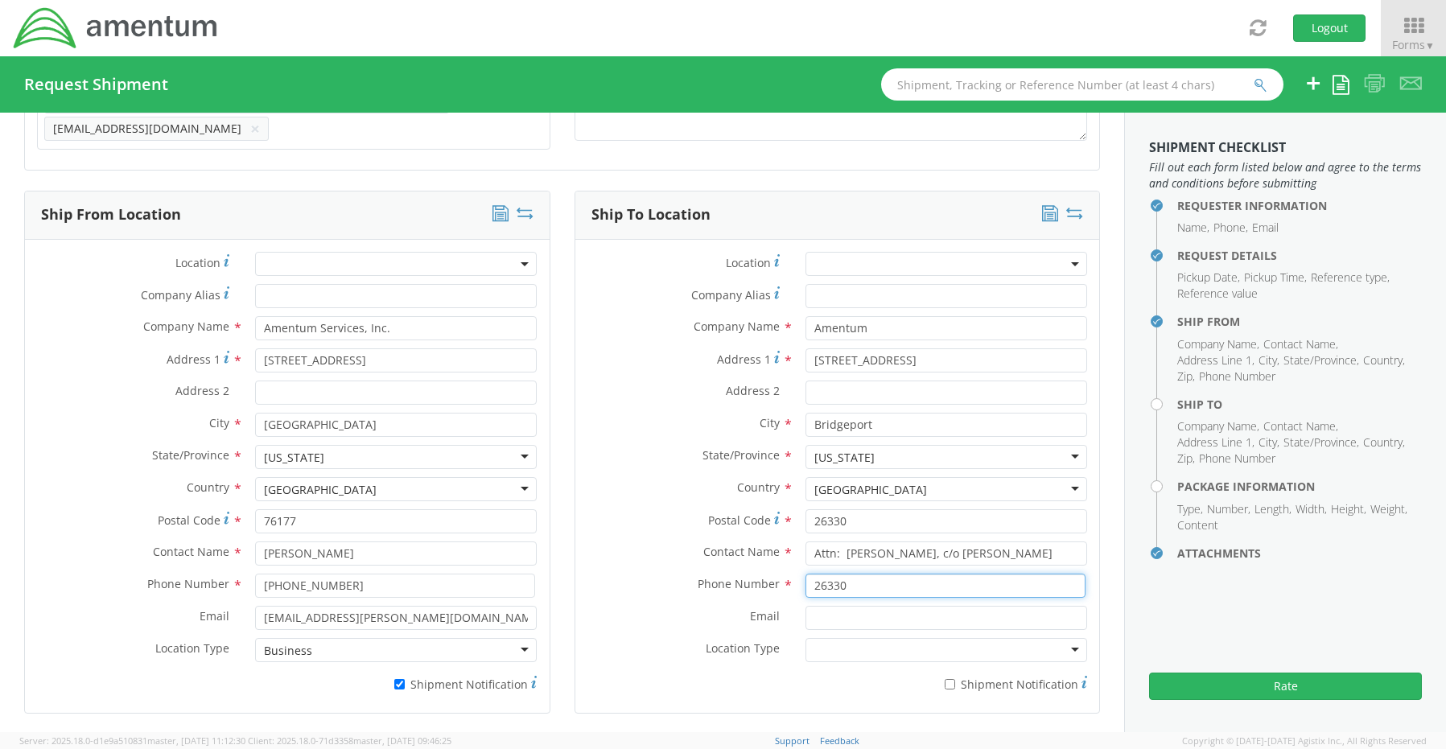
type input "26330"
click at [852, 617] on input "Email *" at bounding box center [946, 618] width 282 height 24
paste input "[PERSON_NAME][EMAIL_ADDRESS][PERSON_NAME][DOMAIN_NAME]"
type input "[PERSON_NAME][EMAIL_ADDRESS][PERSON_NAME][DOMAIN_NAME]"
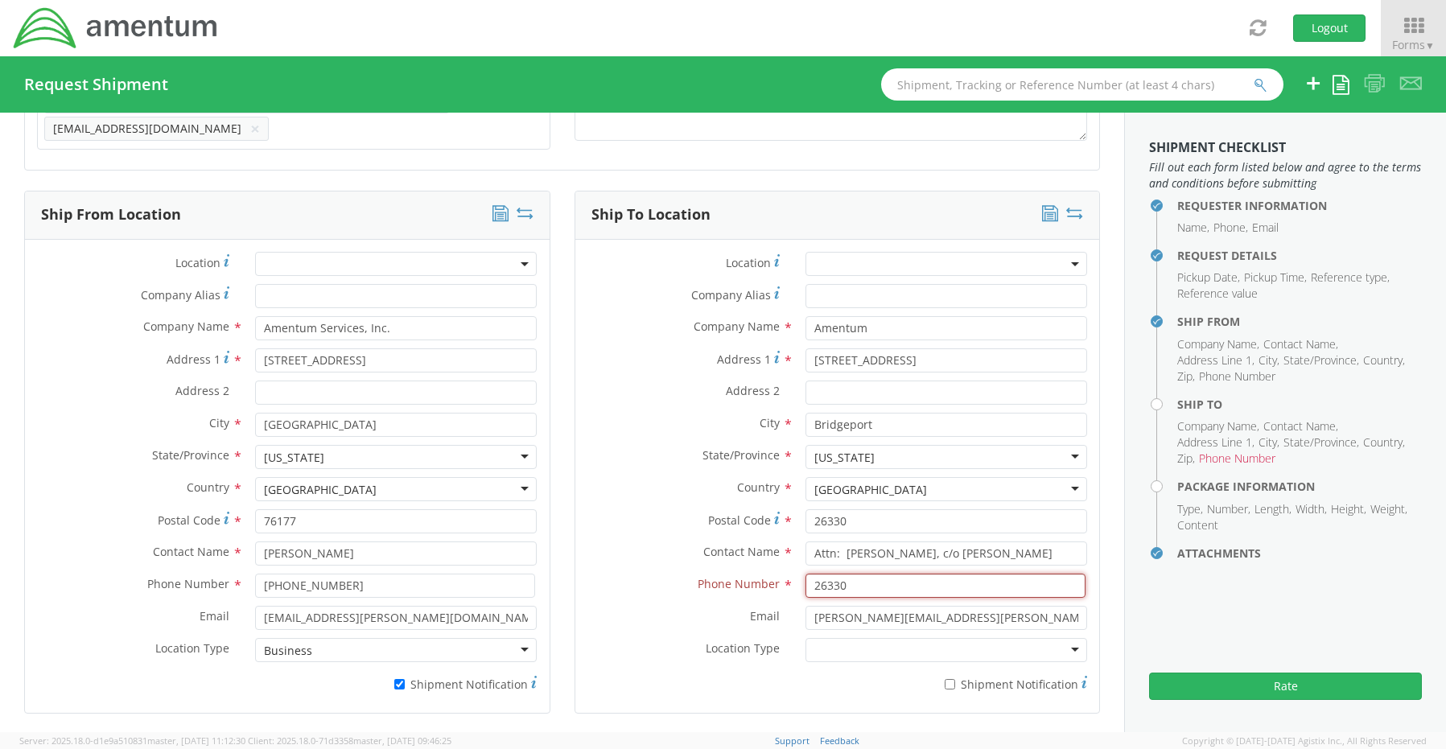
drag, startPoint x: 873, startPoint y: 576, endPoint x: 661, endPoint y: 560, distance: 212.2
click at [664, 560] on div "Location * Company Alias * Company Name * Amentum Amentum Amentum - ( [PERSON_N…" at bounding box center [837, 476] width 524 height 449
paste input "[PHONE_NUMBER]"
type input "[PHONE_NUMBER]"
click at [671, 638] on label "Location Type *" at bounding box center [684, 648] width 218 height 21
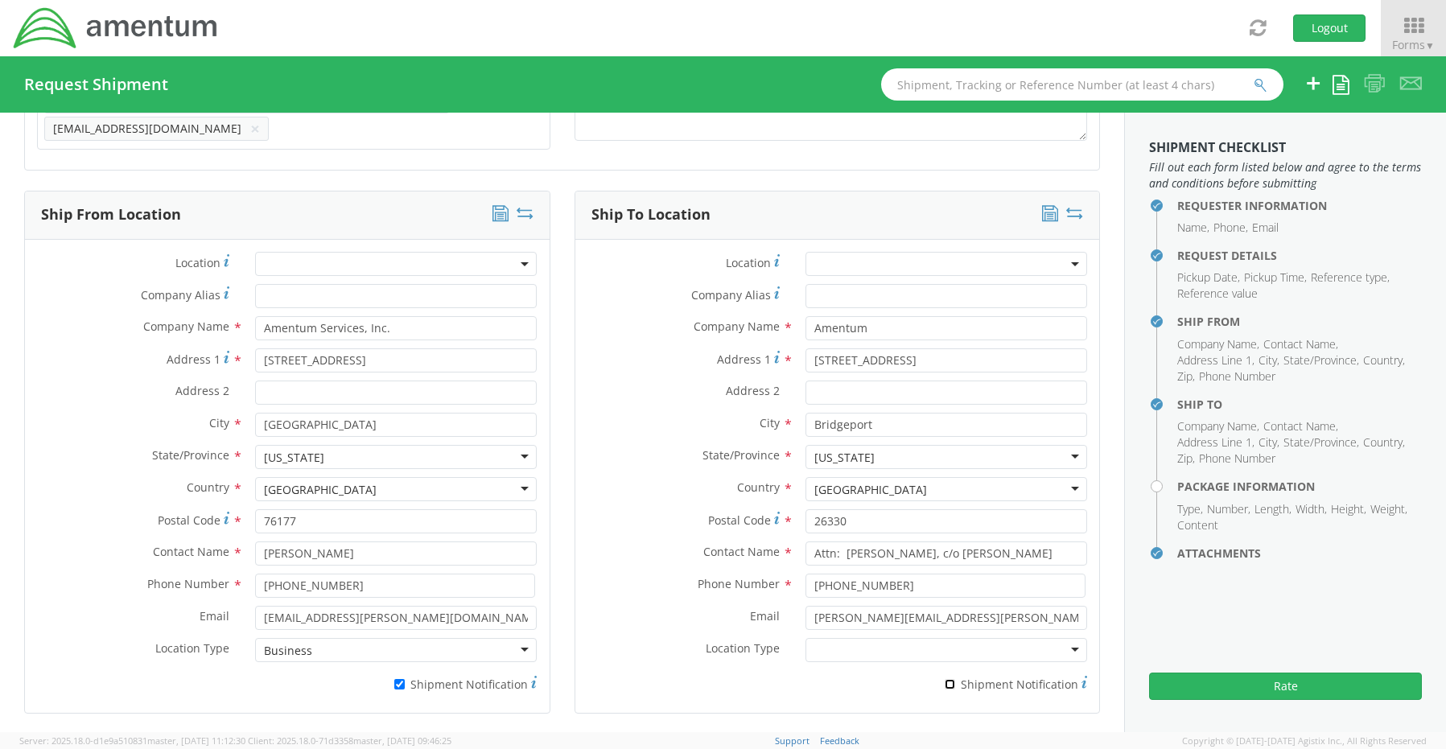
click at [944, 679] on input "* Shipment Notification" at bounding box center [949, 684] width 10 height 10
checkbox input "true"
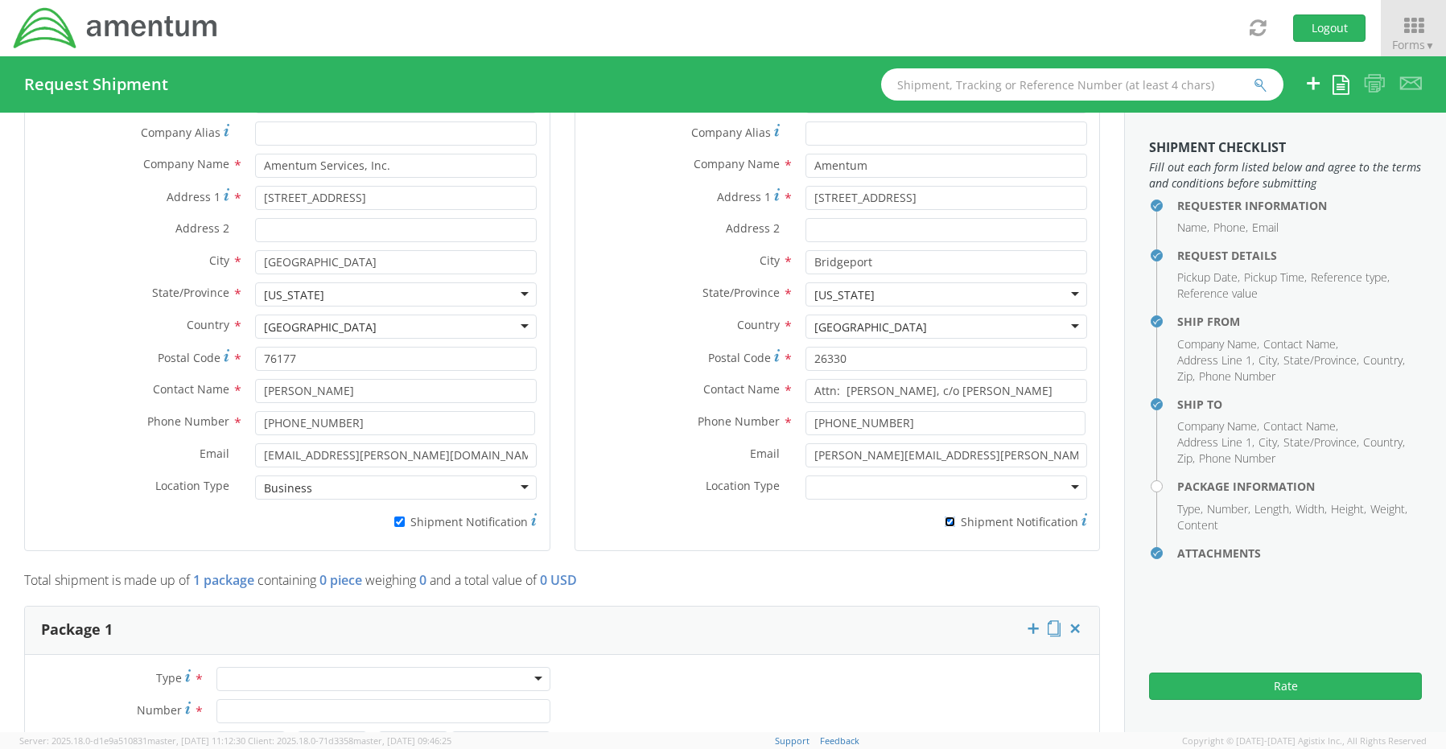
scroll to position [1097, 0]
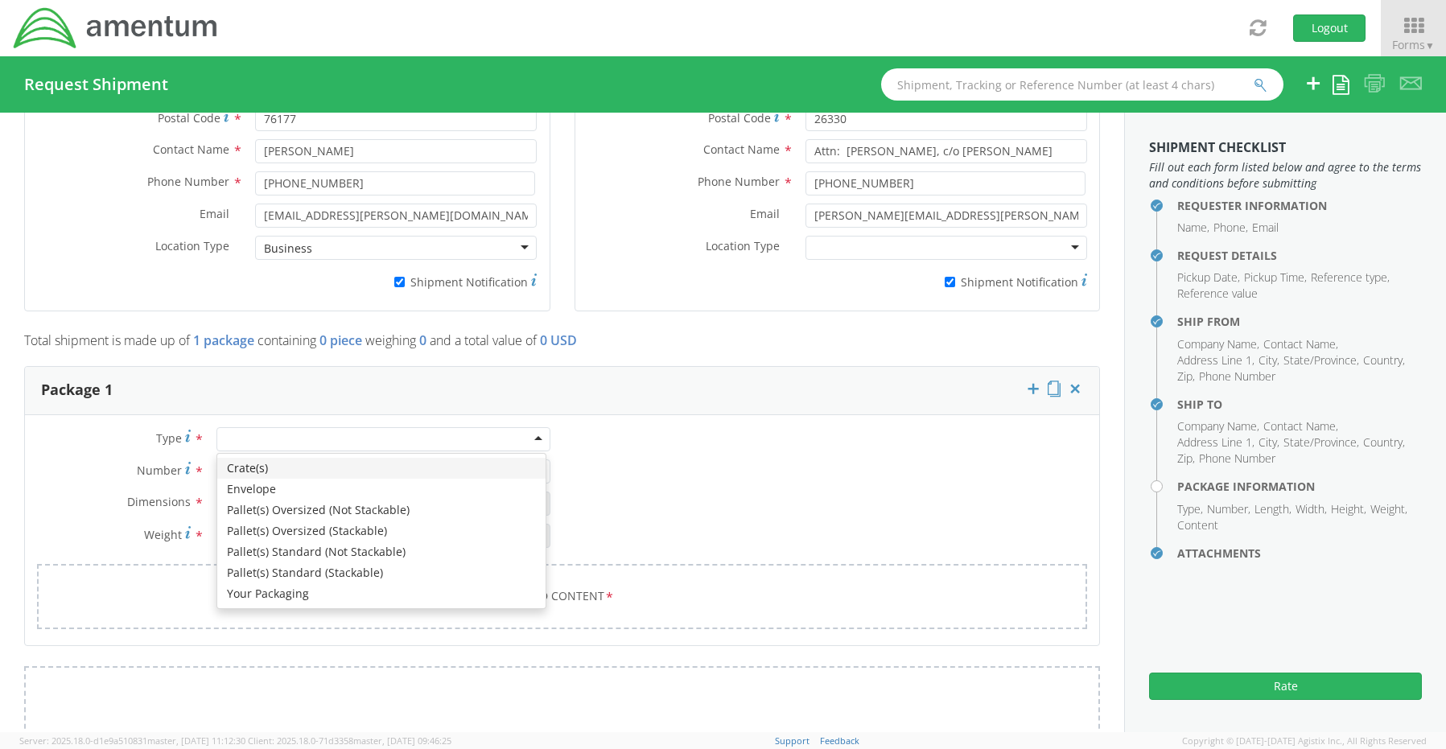
click at [232, 429] on div at bounding box center [383, 439] width 334 height 24
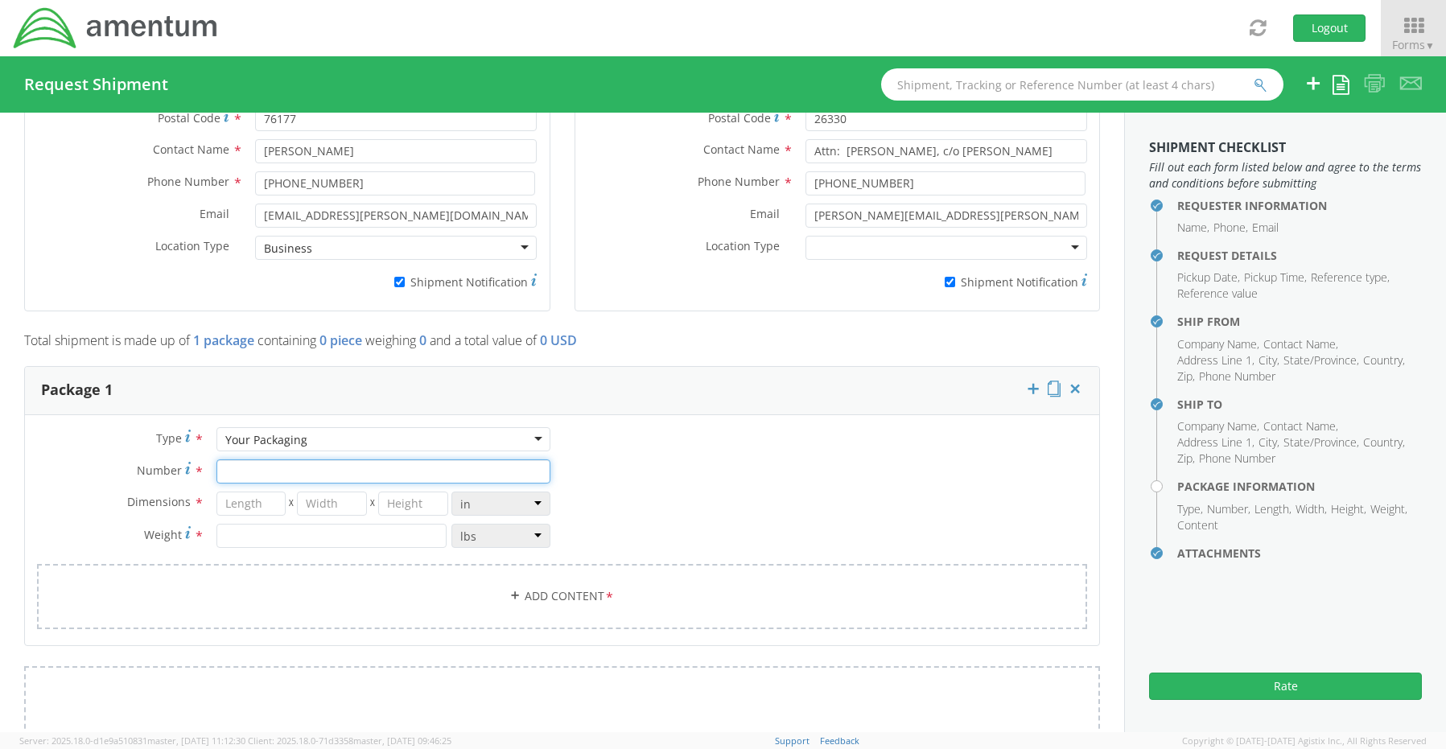
click at [259, 462] on input "Number *" at bounding box center [383, 471] width 334 height 24
type input "1"
type input "20"
type input "18"
type input "6"
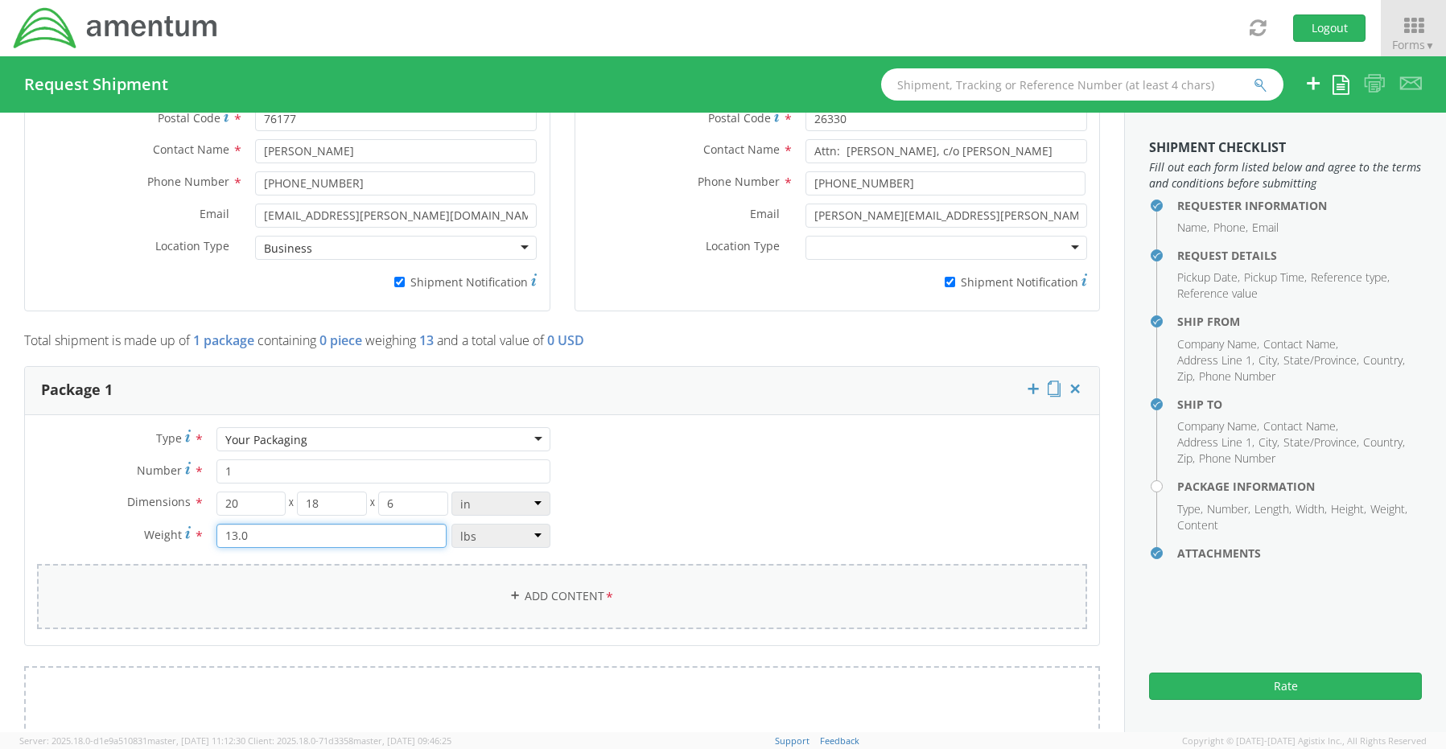
type input "13.0"
click at [543, 590] on link "Add Content *" at bounding box center [562, 596] width 1050 height 65
select select
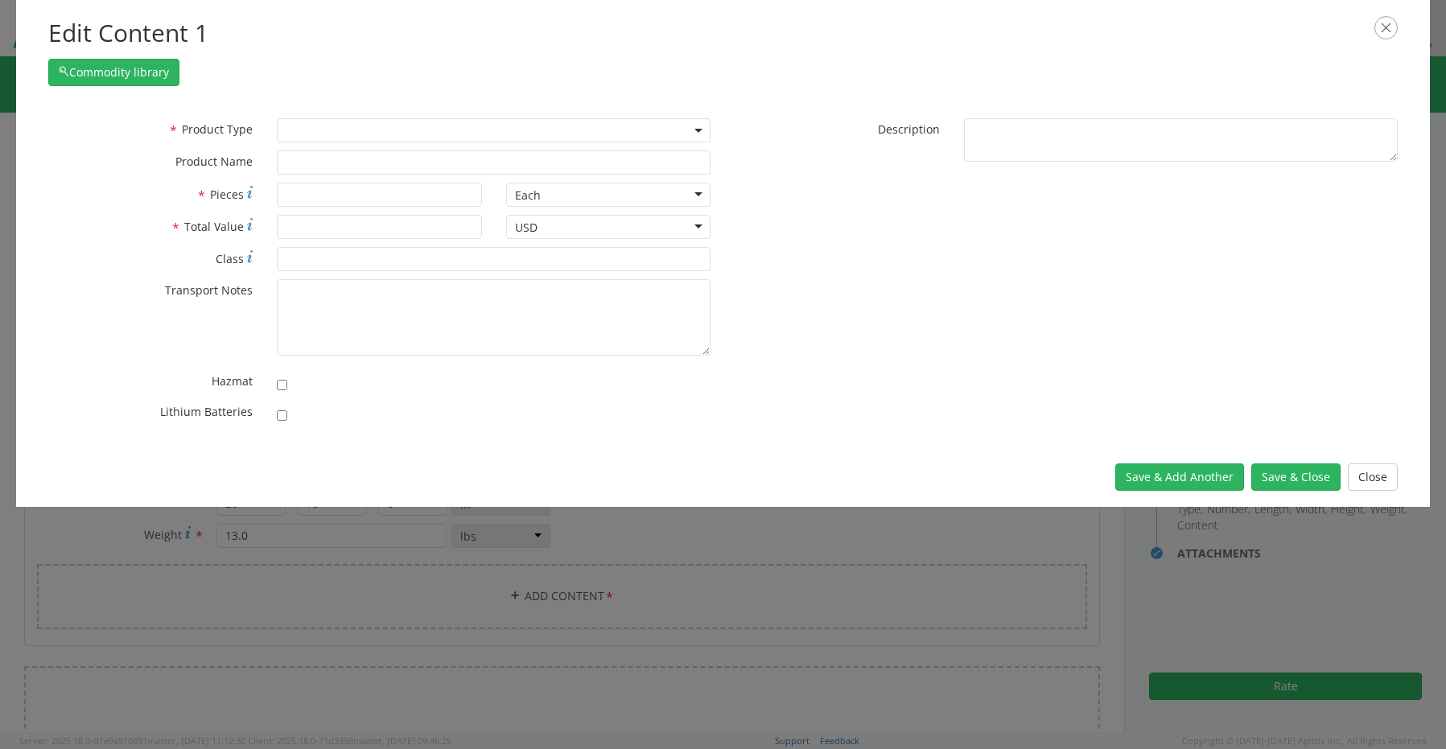
click at [298, 134] on span at bounding box center [494, 130] width 434 height 24
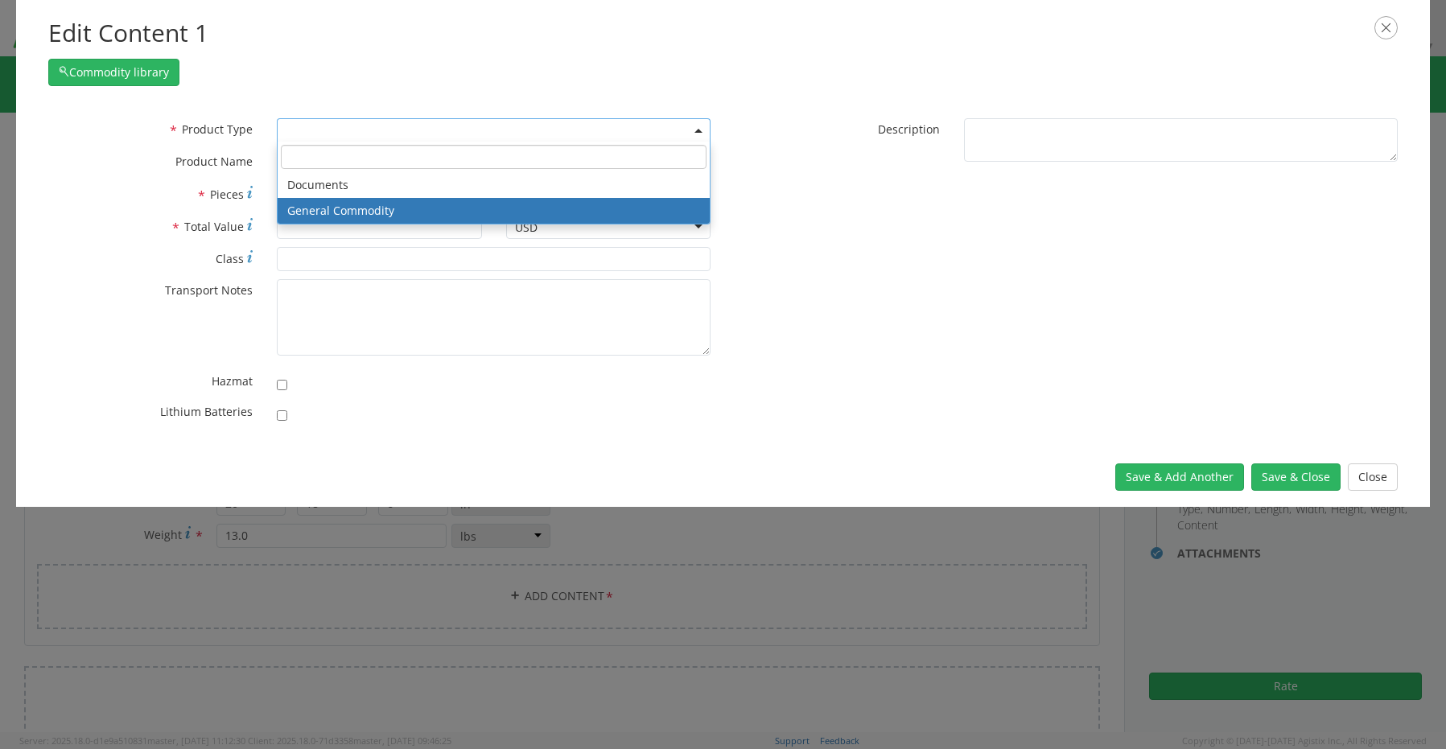
select select "COMMODITY"
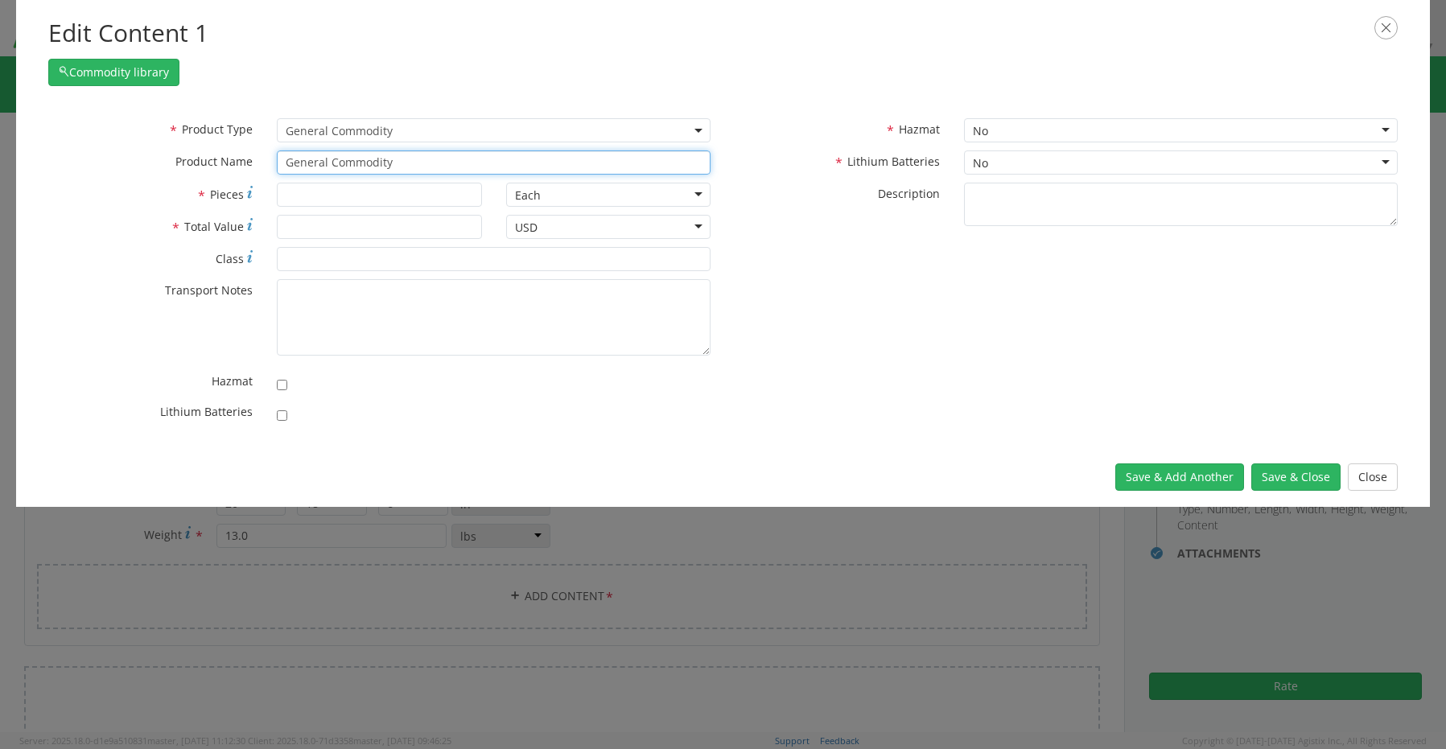
drag, startPoint x: 454, startPoint y: 170, endPoint x: 248, endPoint y: 147, distance: 207.2
click at [255, 147] on div "* Product Type Documents General Commodity General Commodity * Product Name Gen…" at bounding box center [379, 150] width 687 height 64
paste input "Laptop: CORP027108/SN: FC9PGB4 (RITM0220617)"
type input "Laptop: CORP027108/SN: FC9PGB4 (RITM0220617)"
type input "1"
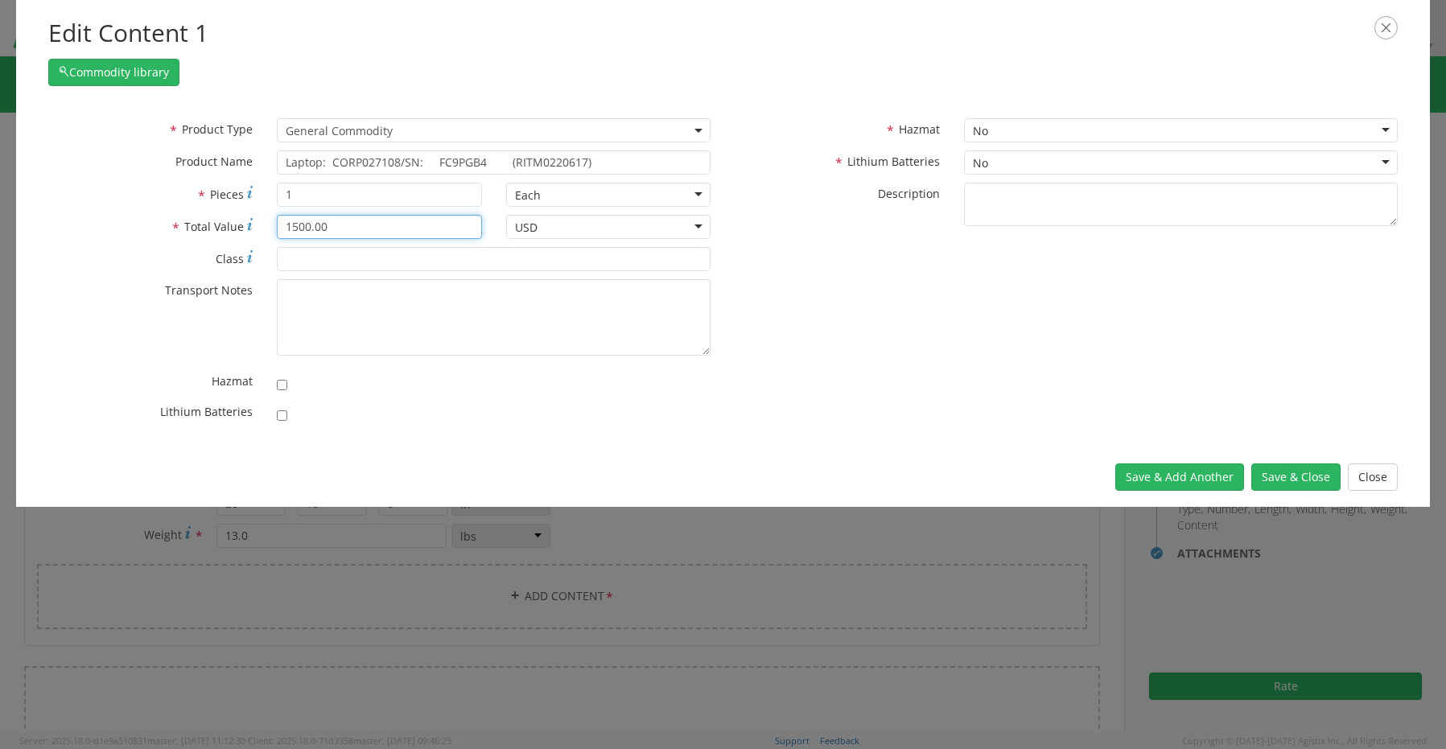
type input "1500.00"
click at [282, 417] on input "checkbox" at bounding box center [282, 415] width 10 height 10
checkbox input "true"
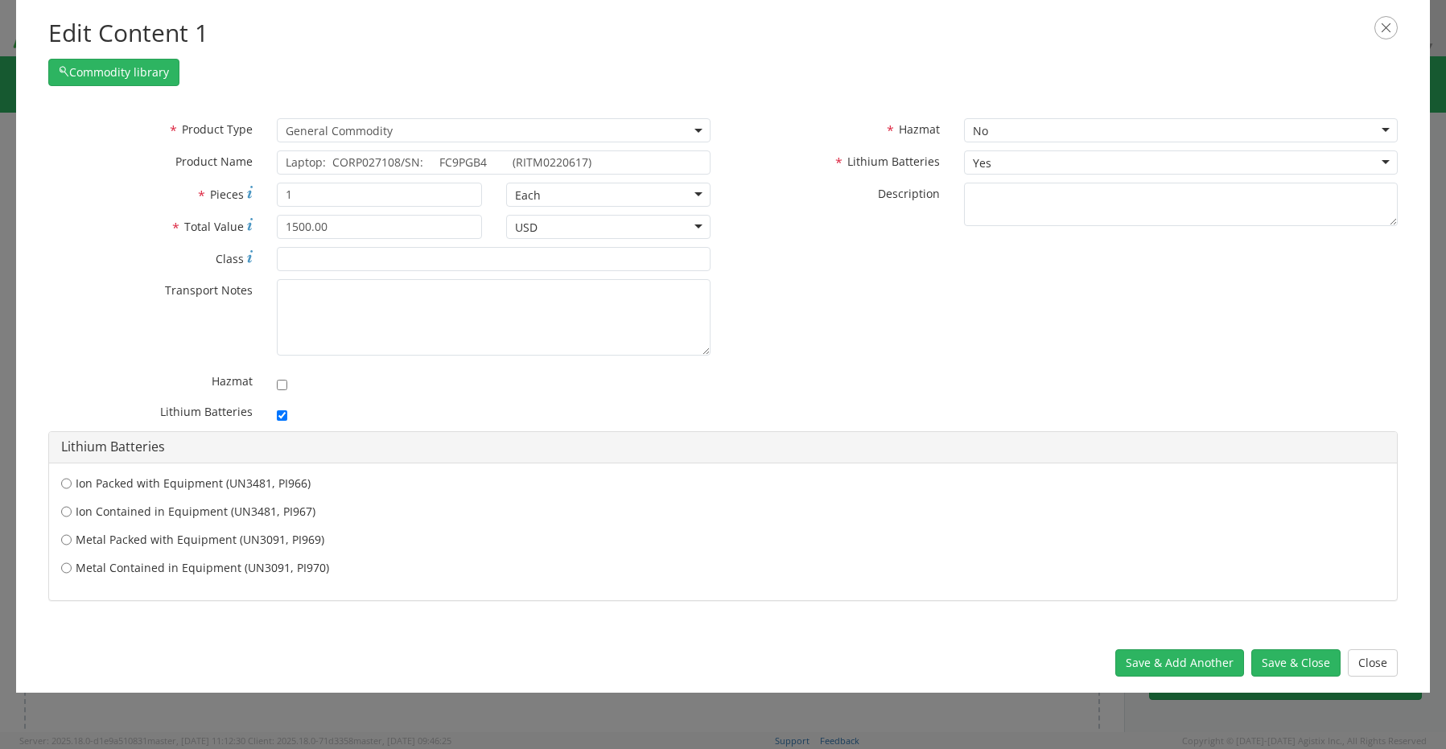
click at [179, 513] on label "Ion Contained in Equipment (UN3481, PI967)" at bounding box center [722, 512] width 1323 height 16
click at [72, 513] on input "Ion Contained in Equipment (UN3481, PI967)" at bounding box center [66, 512] width 10 height 16
radio input "true"
drag, startPoint x: 1285, startPoint y: 665, endPoint x: 1278, endPoint y: 661, distance: 8.3
click at [1281, 663] on button "Save & Close" at bounding box center [1295, 662] width 89 height 27
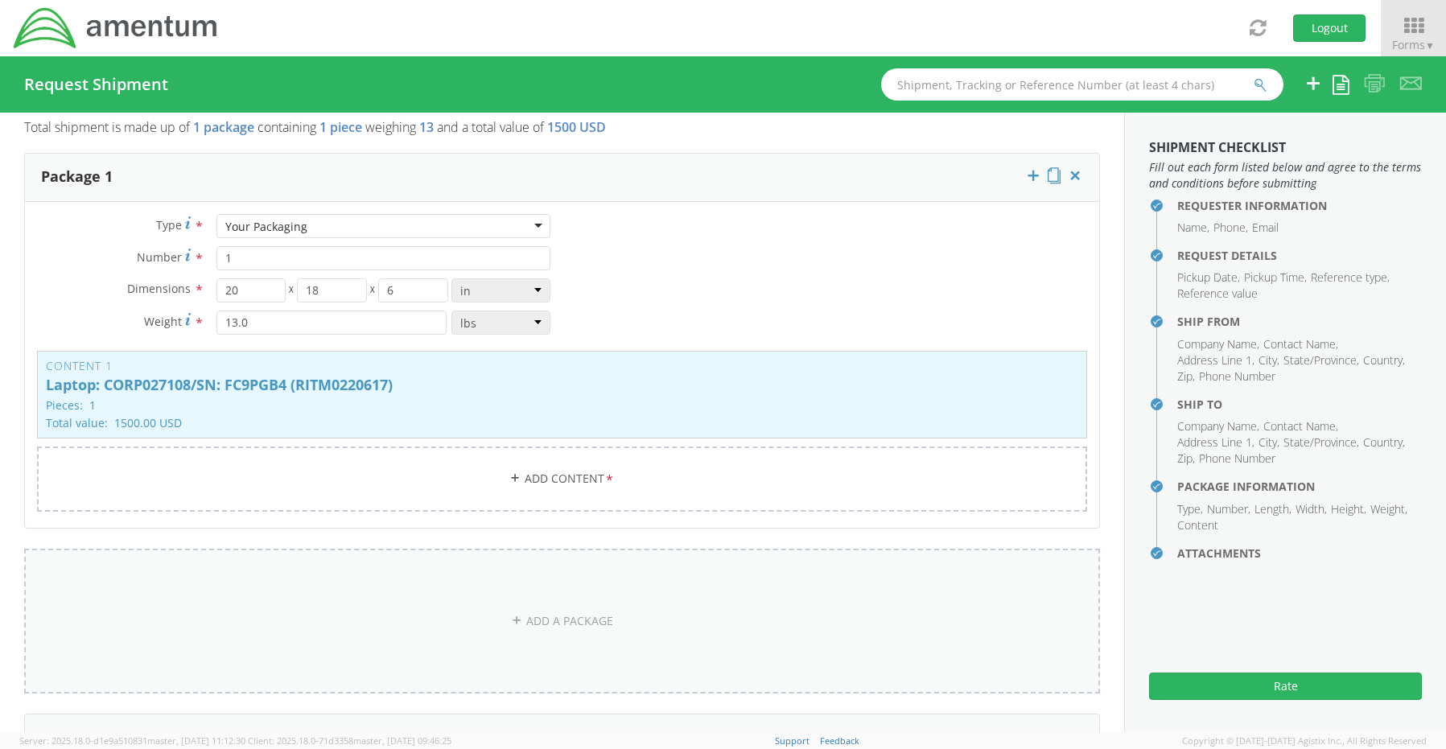
scroll to position [1419, 0]
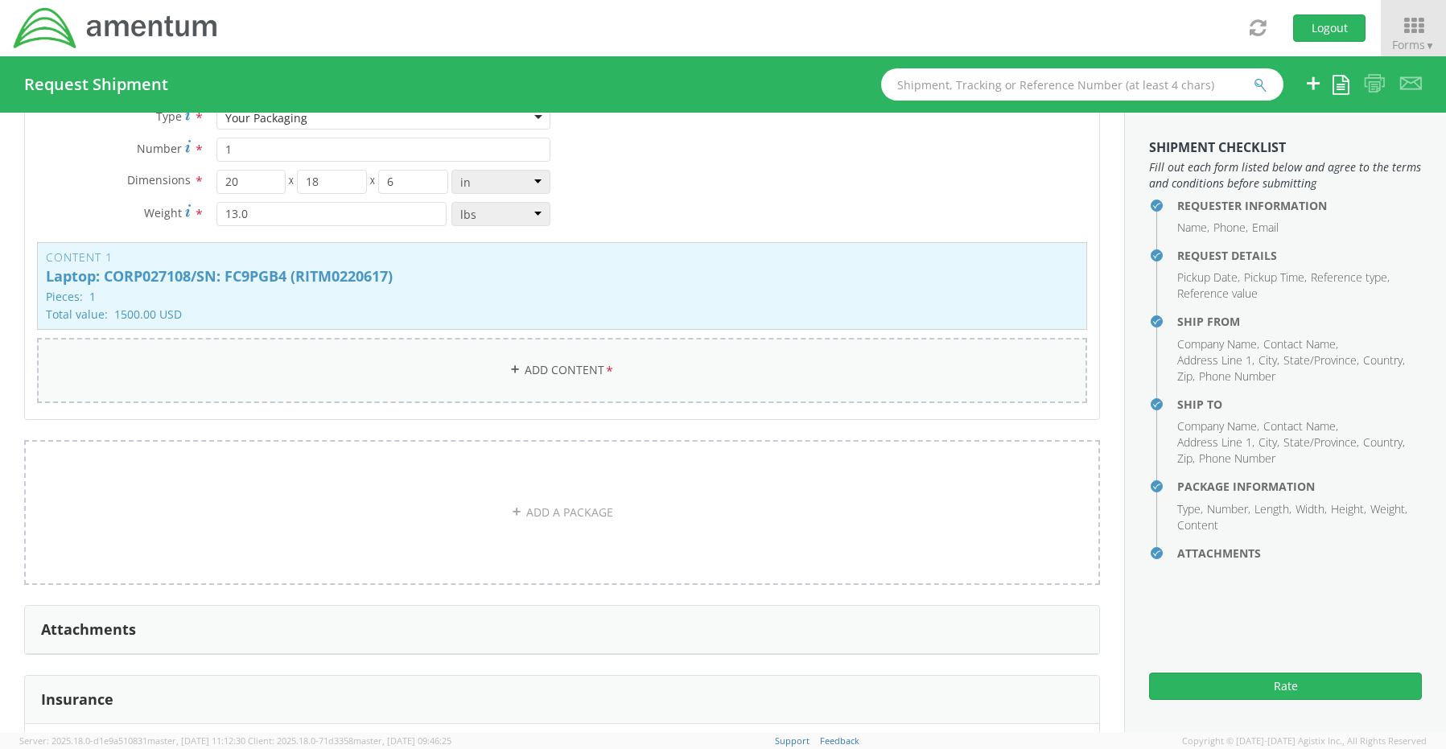
click at [533, 349] on link "Add Content *" at bounding box center [562, 370] width 1050 height 65
select select
type input "General Commodity"
checkbox input "false"
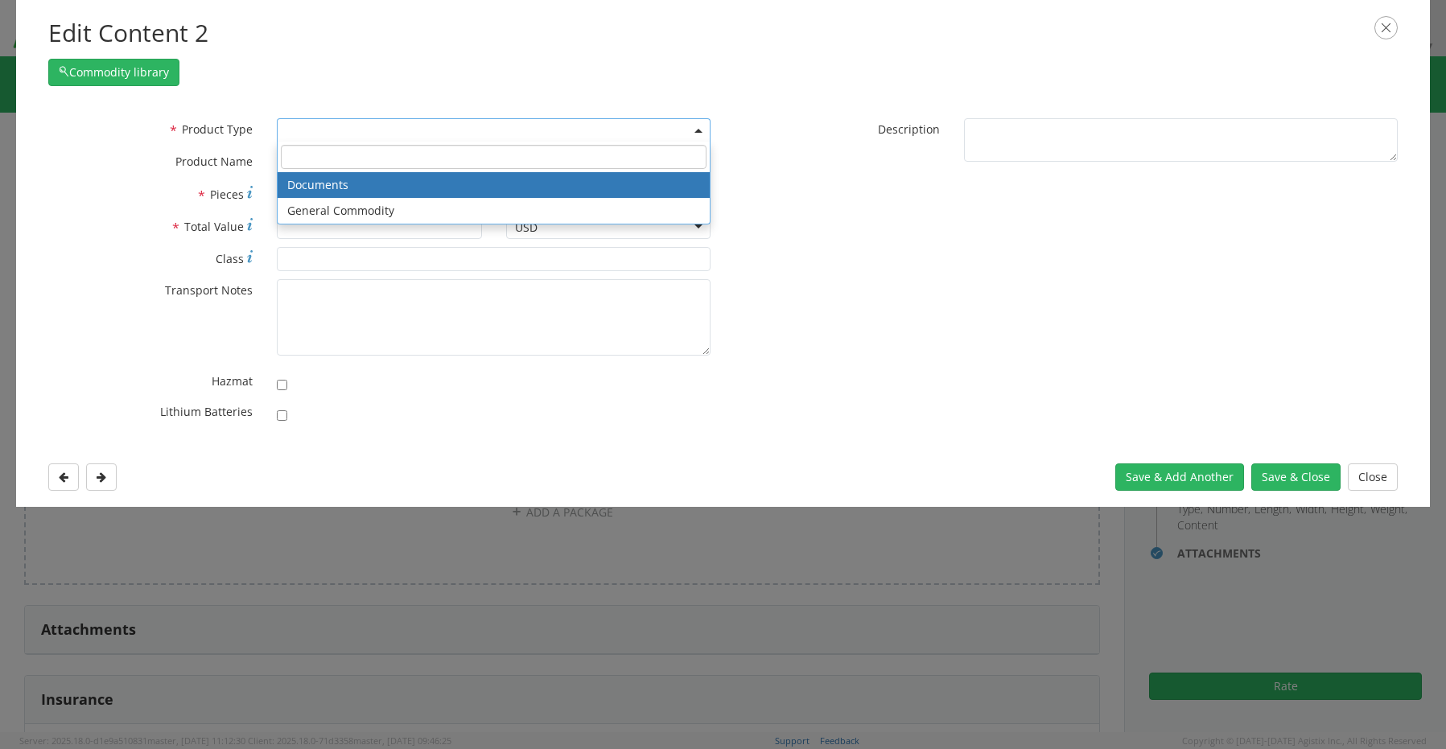
click at [335, 126] on span at bounding box center [494, 130] width 434 height 24
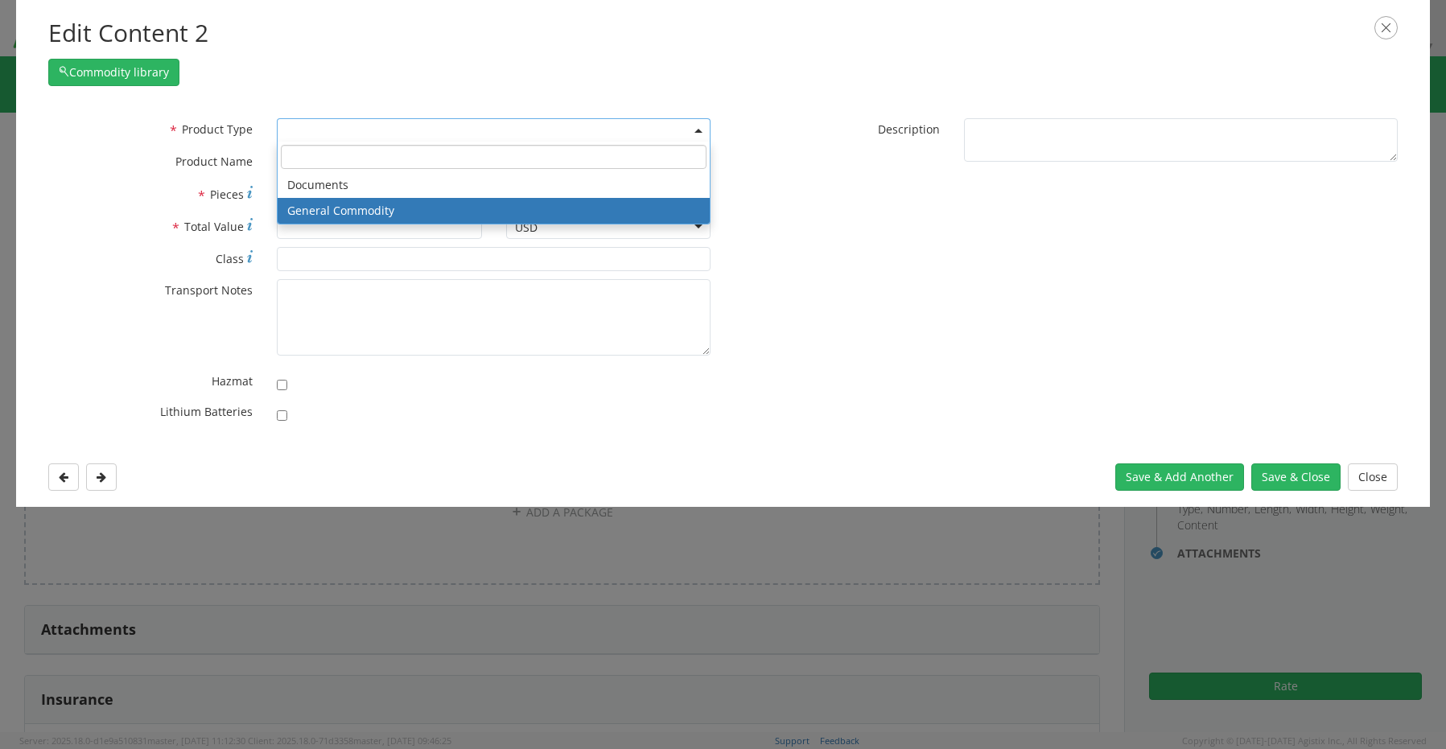
select select "COMMODITY"
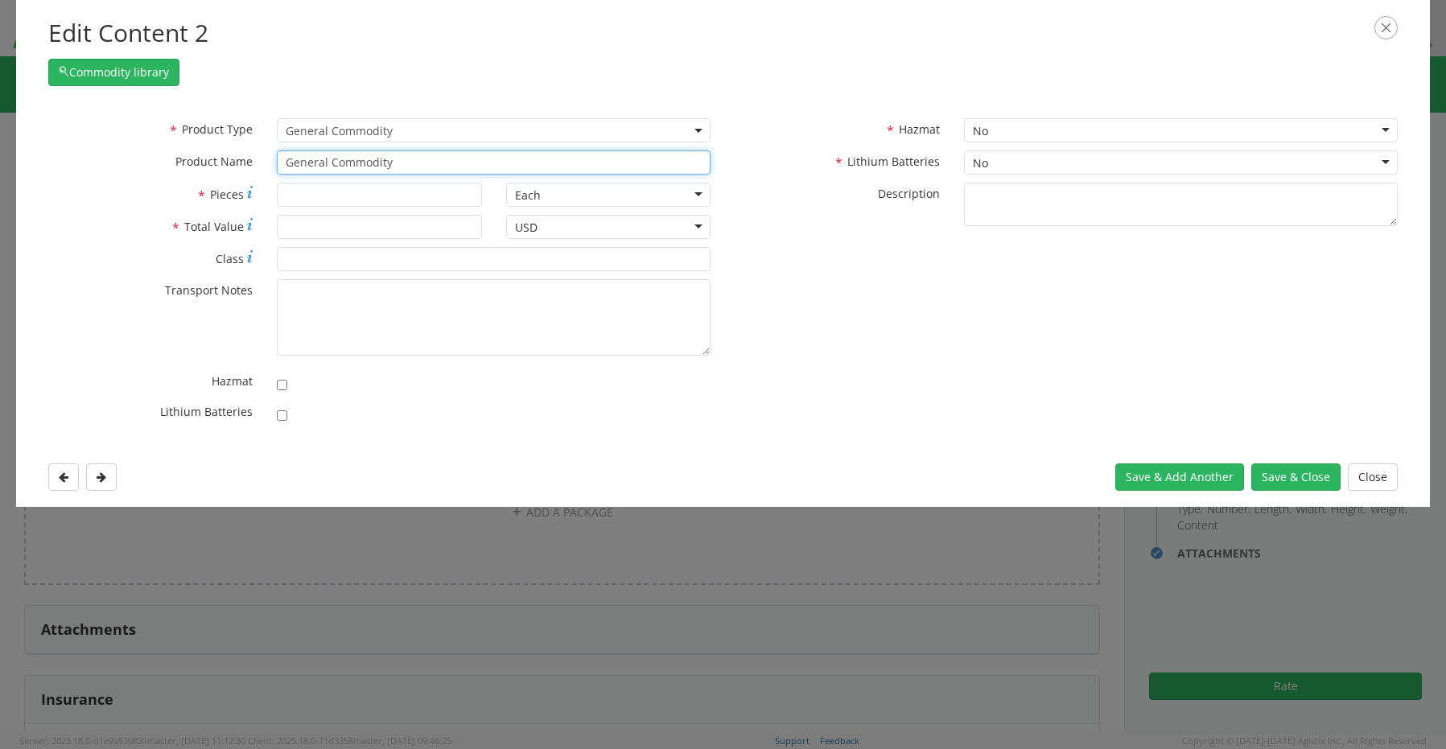
drag, startPoint x: 429, startPoint y: 167, endPoint x: 220, endPoint y: 163, distance: 208.4
click at [245, 163] on div "* Product Name General Commodity unable to find any results that match the curr…" at bounding box center [379, 162] width 687 height 24
paste input "Dock: 2VQ2364 (RITM0220626)"
click at [323, 157] on input "Dock: 2VQ2364 (RITM0220626)" at bounding box center [494, 162] width 434 height 24
type input "Dock: 2VQ2364 (RITM0220626)"
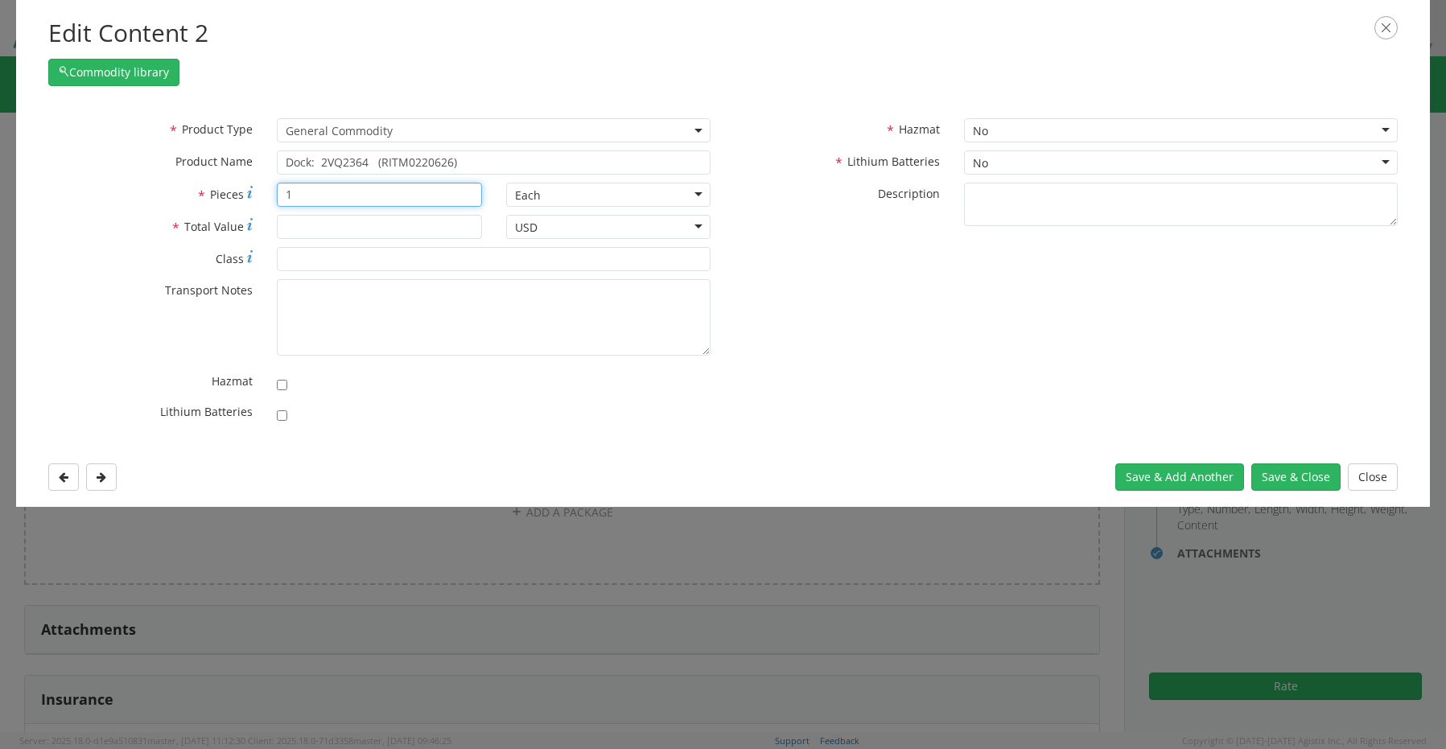
type input "1"
type input "200.00"
click at [1273, 471] on button "Save & Close" at bounding box center [1295, 476] width 89 height 27
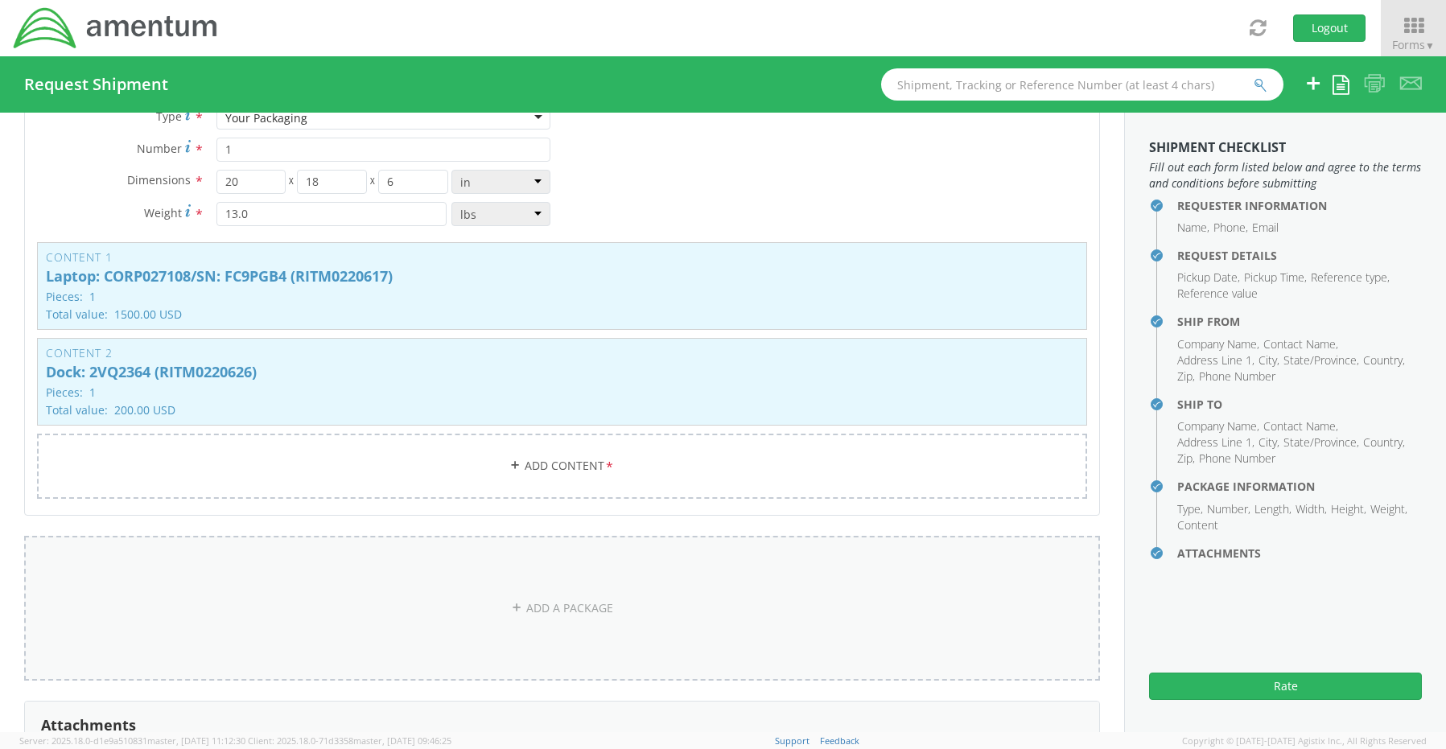
click at [584, 601] on link "ADD A PACKAGE" at bounding box center [561, 608] width 1075 height 145
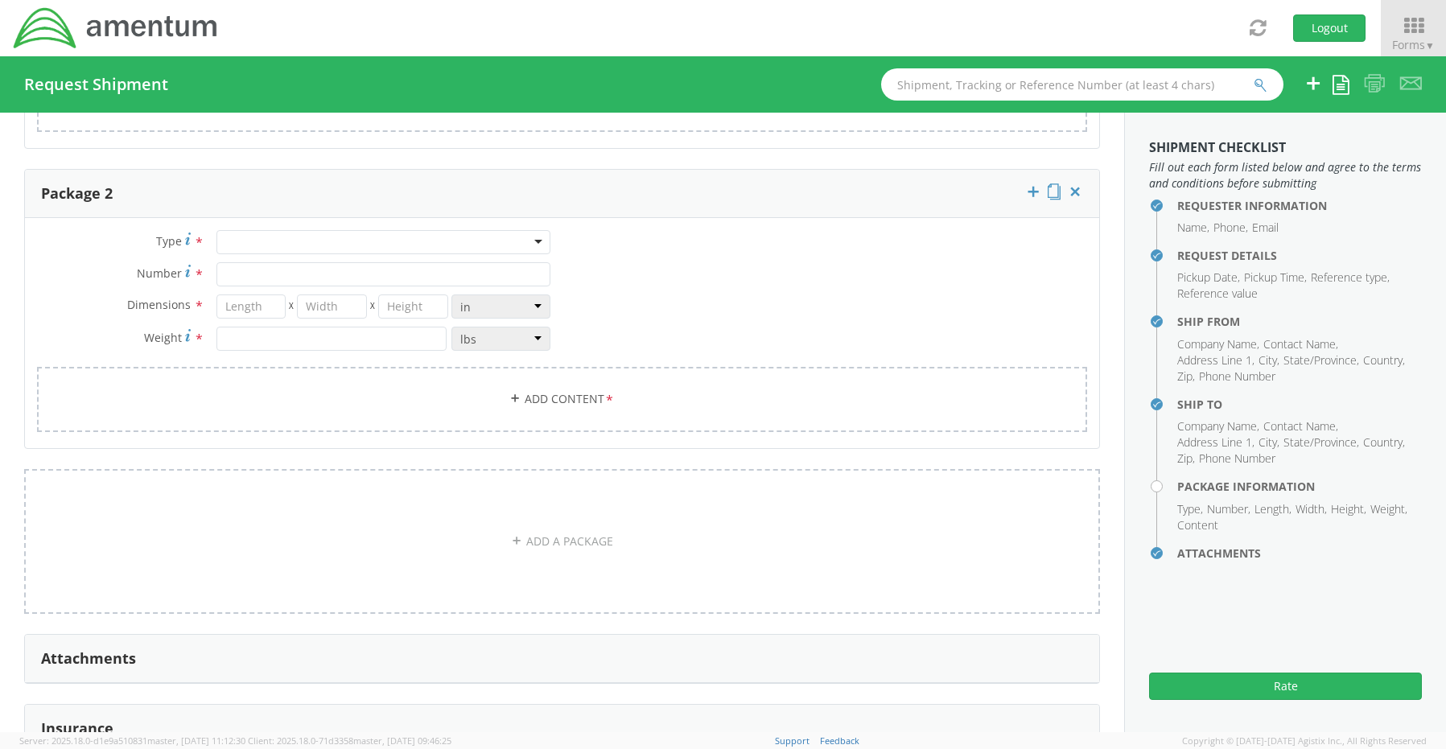
scroll to position [1821, 0]
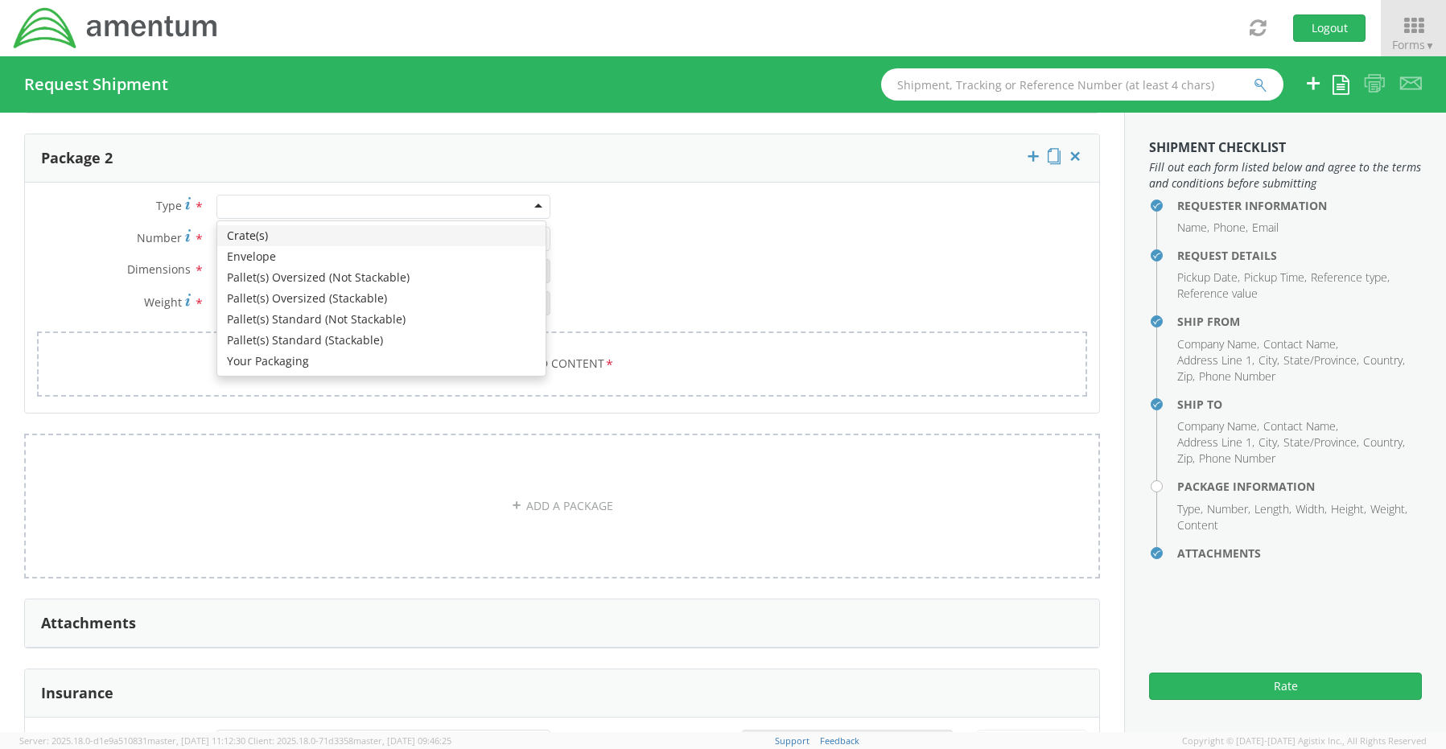
click at [247, 195] on div at bounding box center [383, 207] width 334 height 24
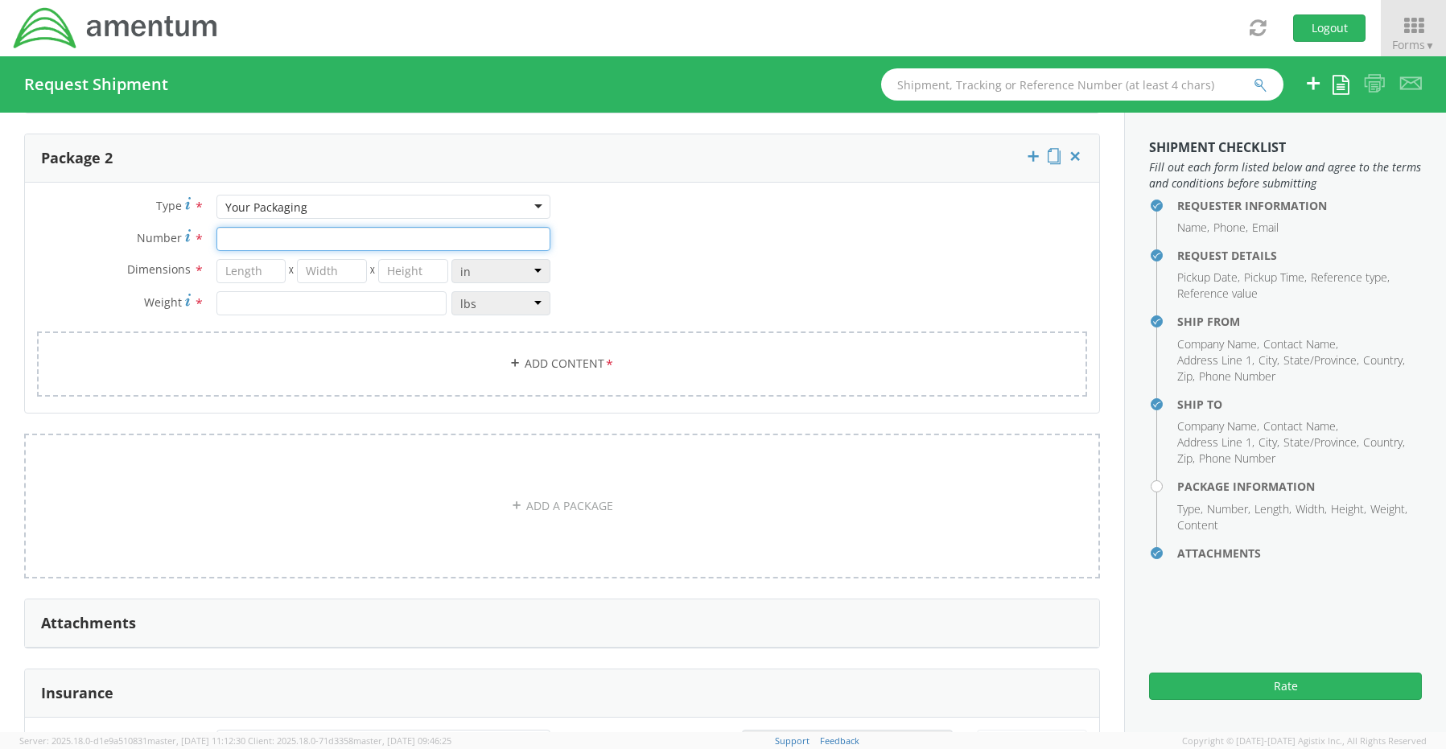
click at [236, 231] on input "Number *" at bounding box center [383, 239] width 334 height 24
type input "1"
type input "29"
type input "16"
type input "5"
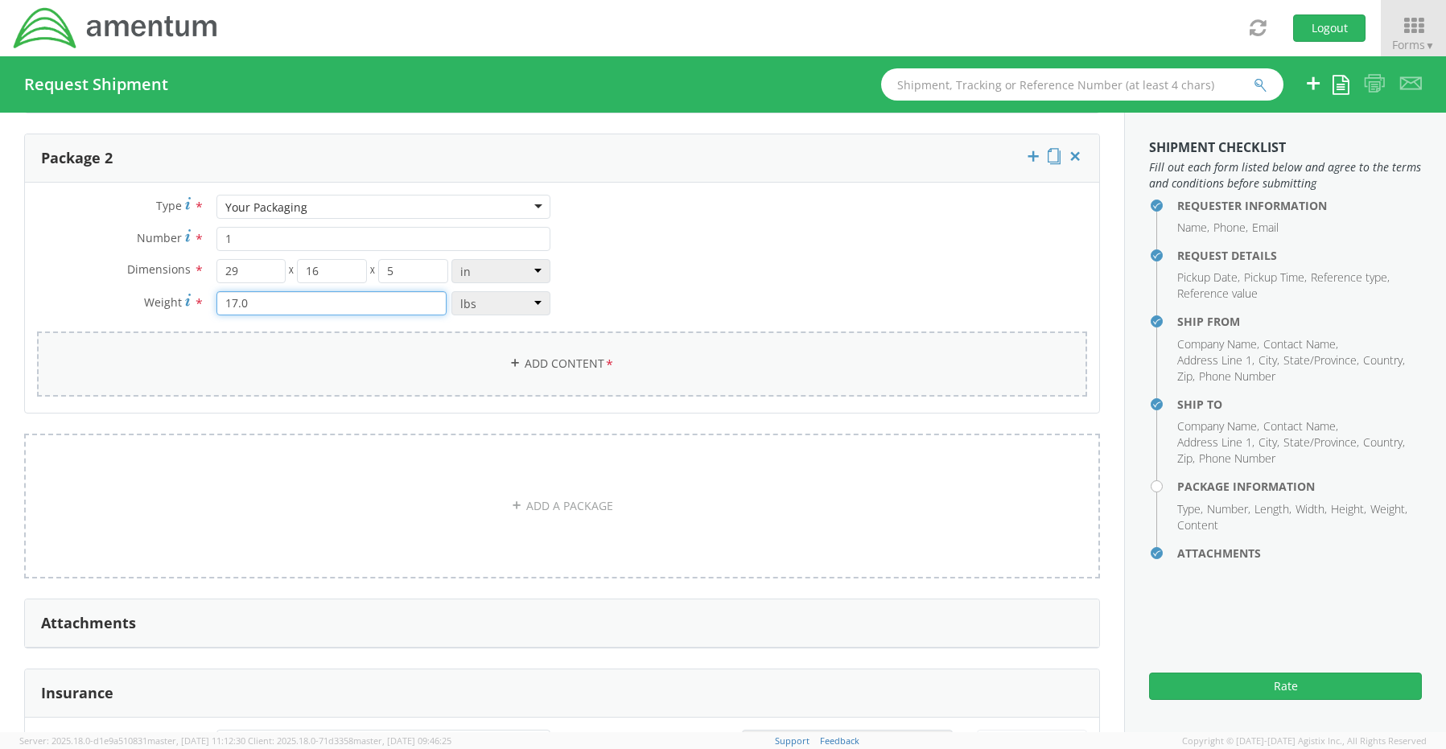
type input "17.0"
click at [543, 360] on link "Add Content *" at bounding box center [562, 363] width 1050 height 65
select select
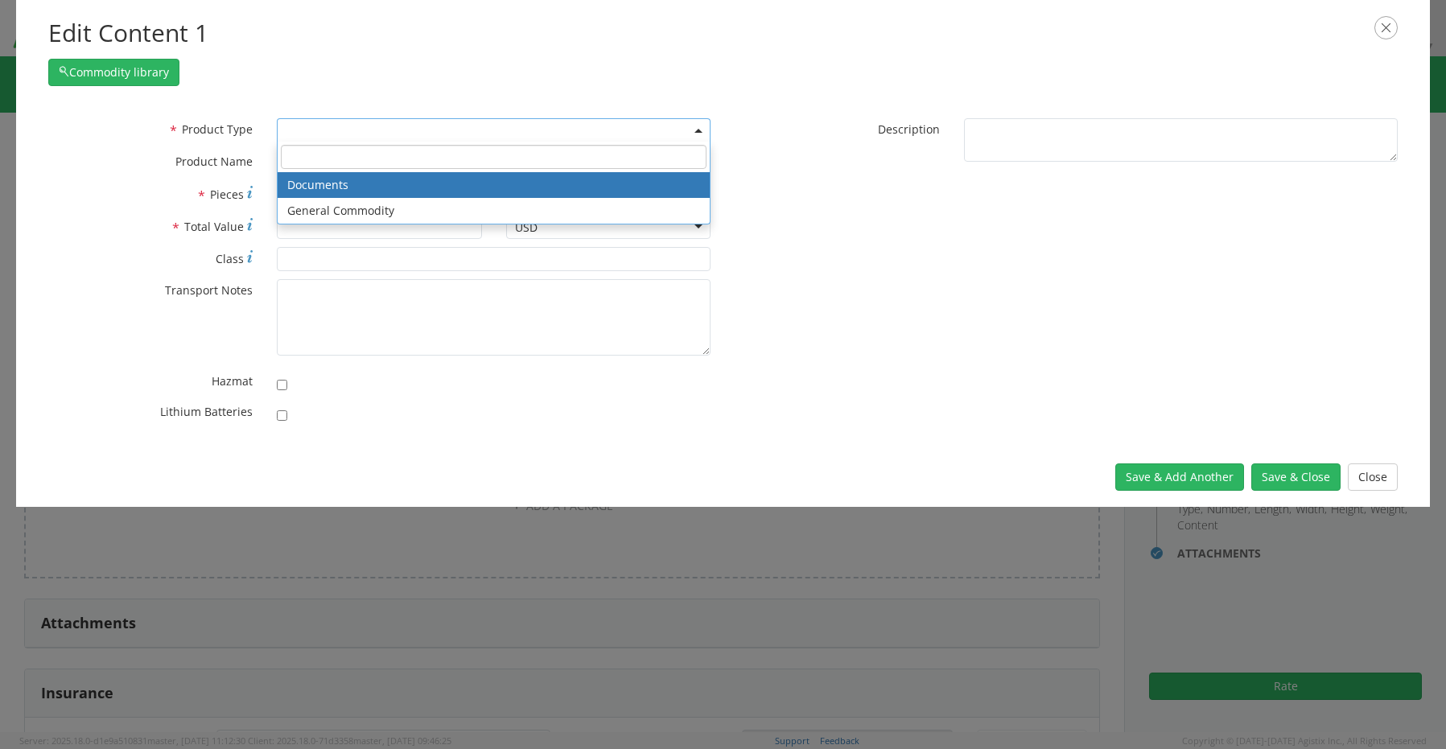
click at [305, 136] on span at bounding box center [494, 130] width 434 height 24
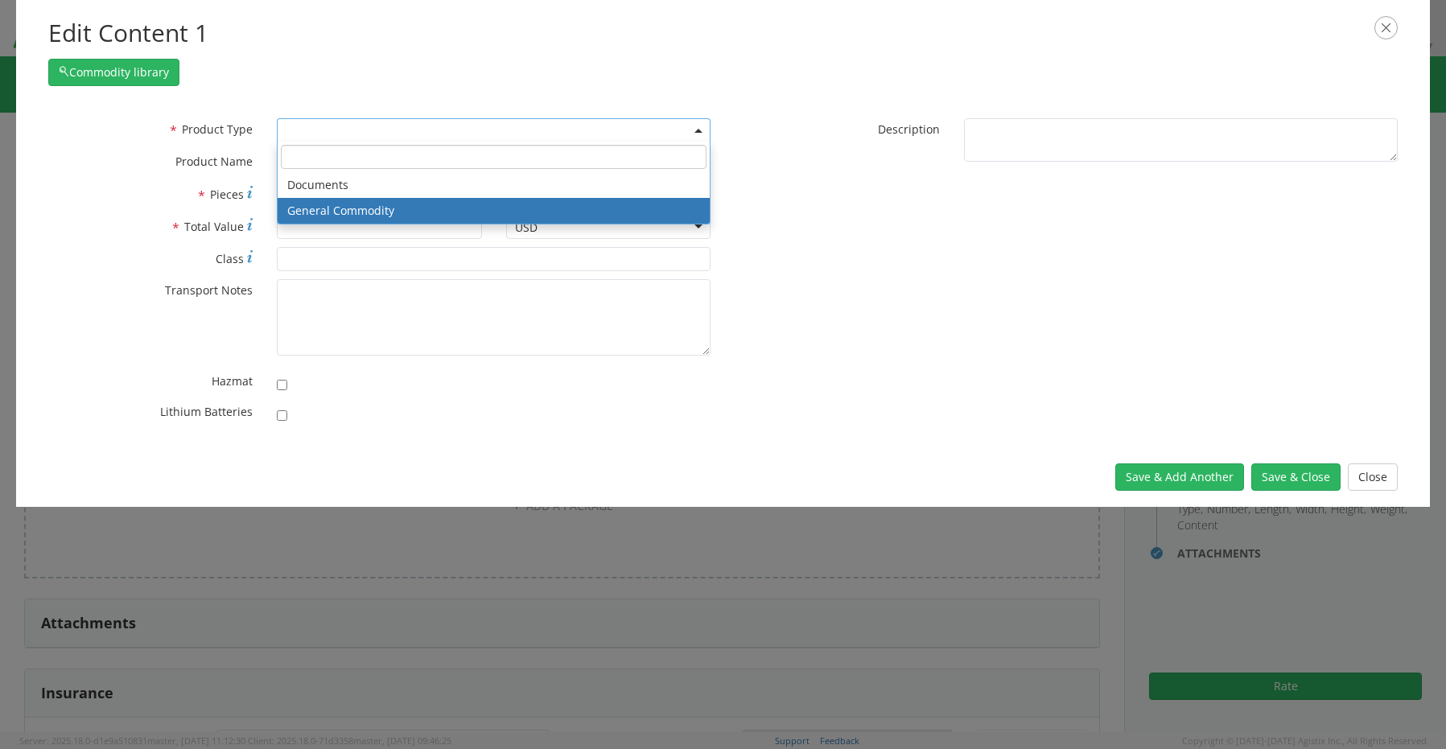
select select "COMMODITY"
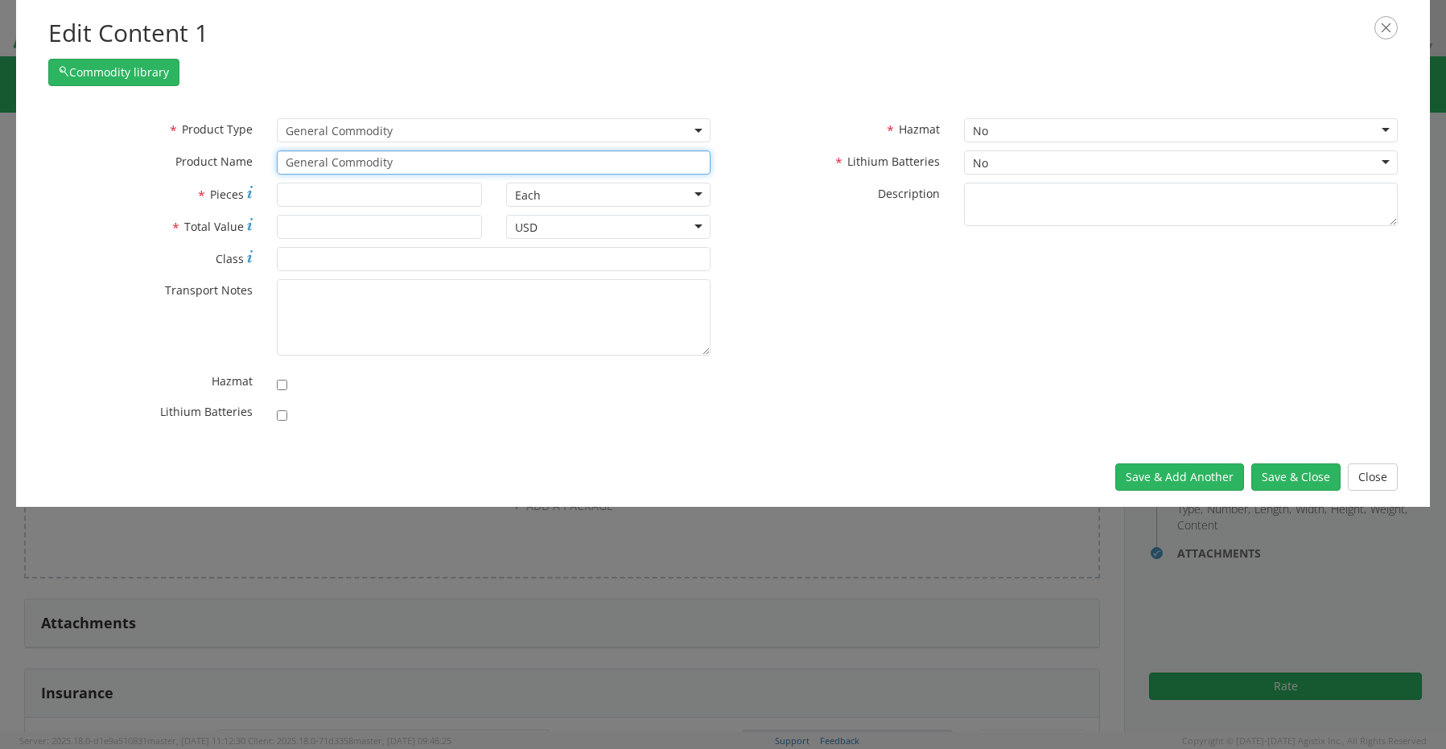
drag, startPoint x: 412, startPoint y: 163, endPoint x: 241, endPoint y: 147, distance: 171.3
click at [242, 147] on div "* Product Type Documents General Commodity General Commodity * Product Name Gen…" at bounding box center [379, 150] width 687 height 64
paste input "Monitor: 5YGQV04 (RITM0220624)"
click at [344, 167] on input "Monitor: 5YGQV04 (RITM0220624)" at bounding box center [494, 162] width 434 height 24
type input "Monitor: 5YGQV04 (RITM0220624)"
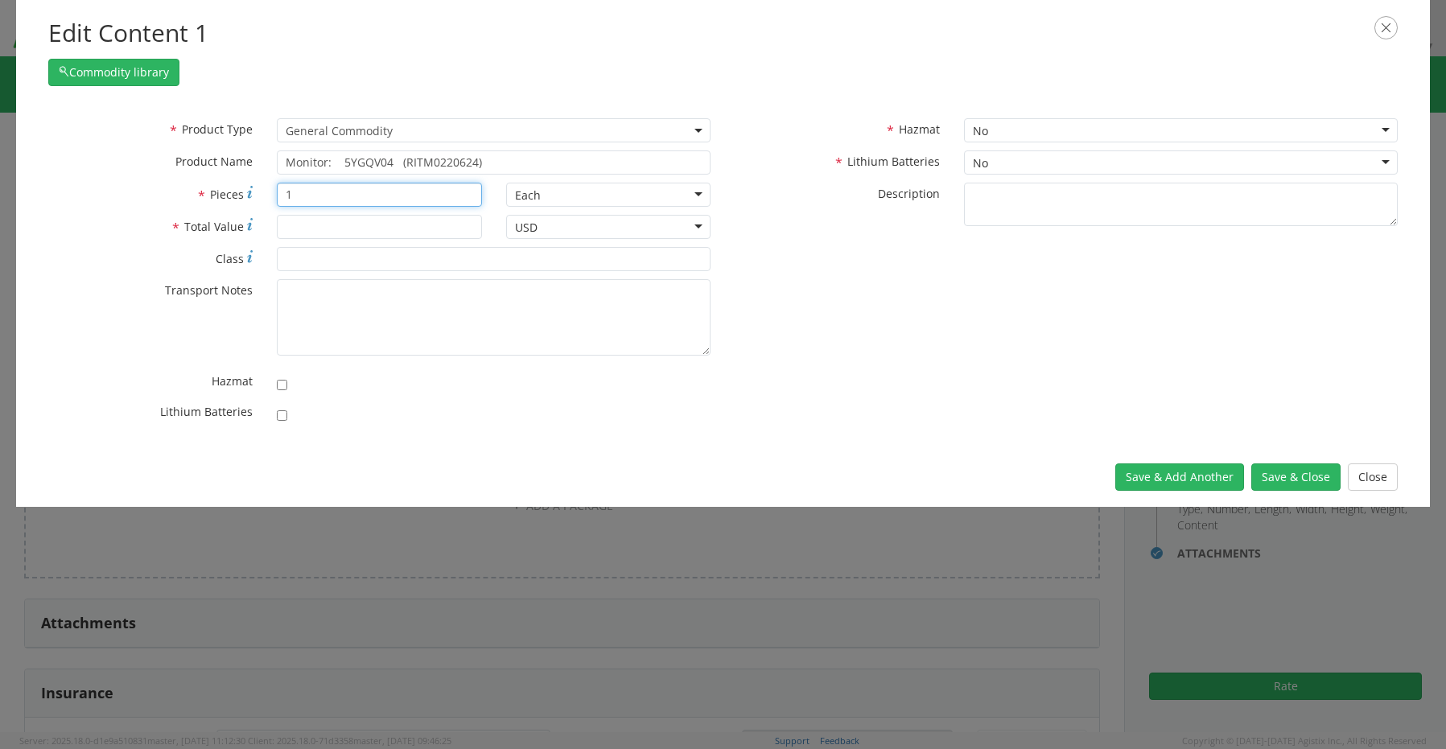
type input "1"
type input "300.00"
click at [1285, 472] on button "Save & Close" at bounding box center [1295, 476] width 89 height 27
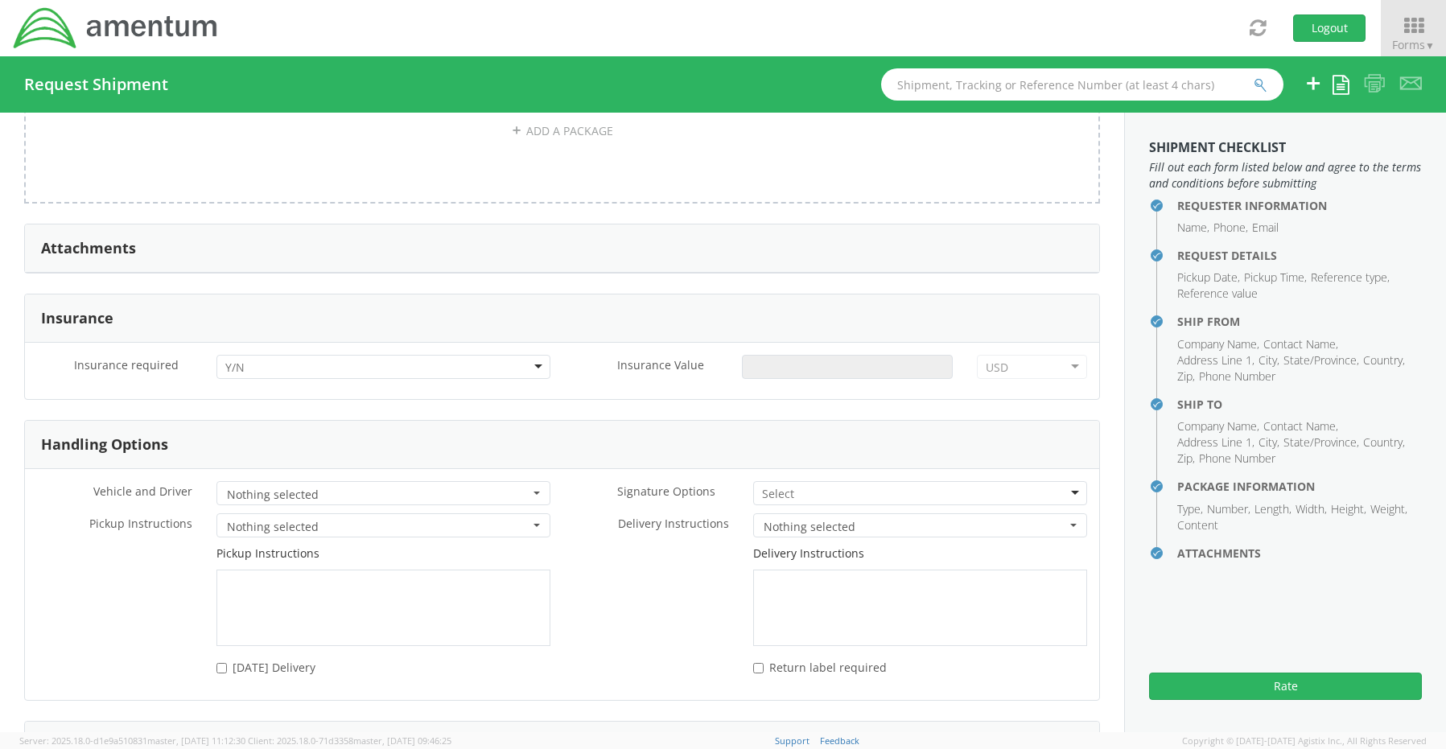
scroll to position [2304, 0]
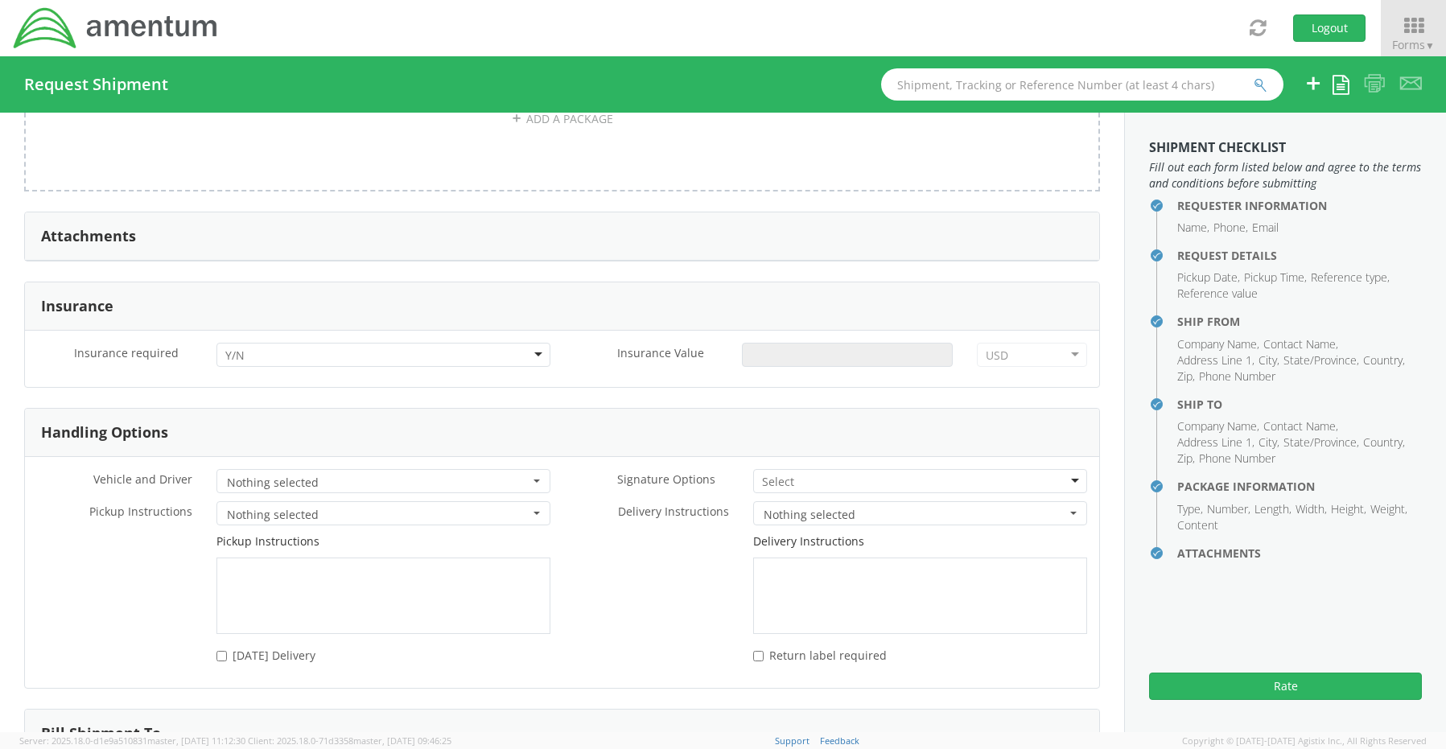
click at [272, 343] on div at bounding box center [383, 355] width 334 height 24
click at [790, 343] on input "Insurance Value *" at bounding box center [847, 355] width 211 height 24
type input "2000.00"
click at [796, 469] on div at bounding box center [920, 481] width 334 height 24
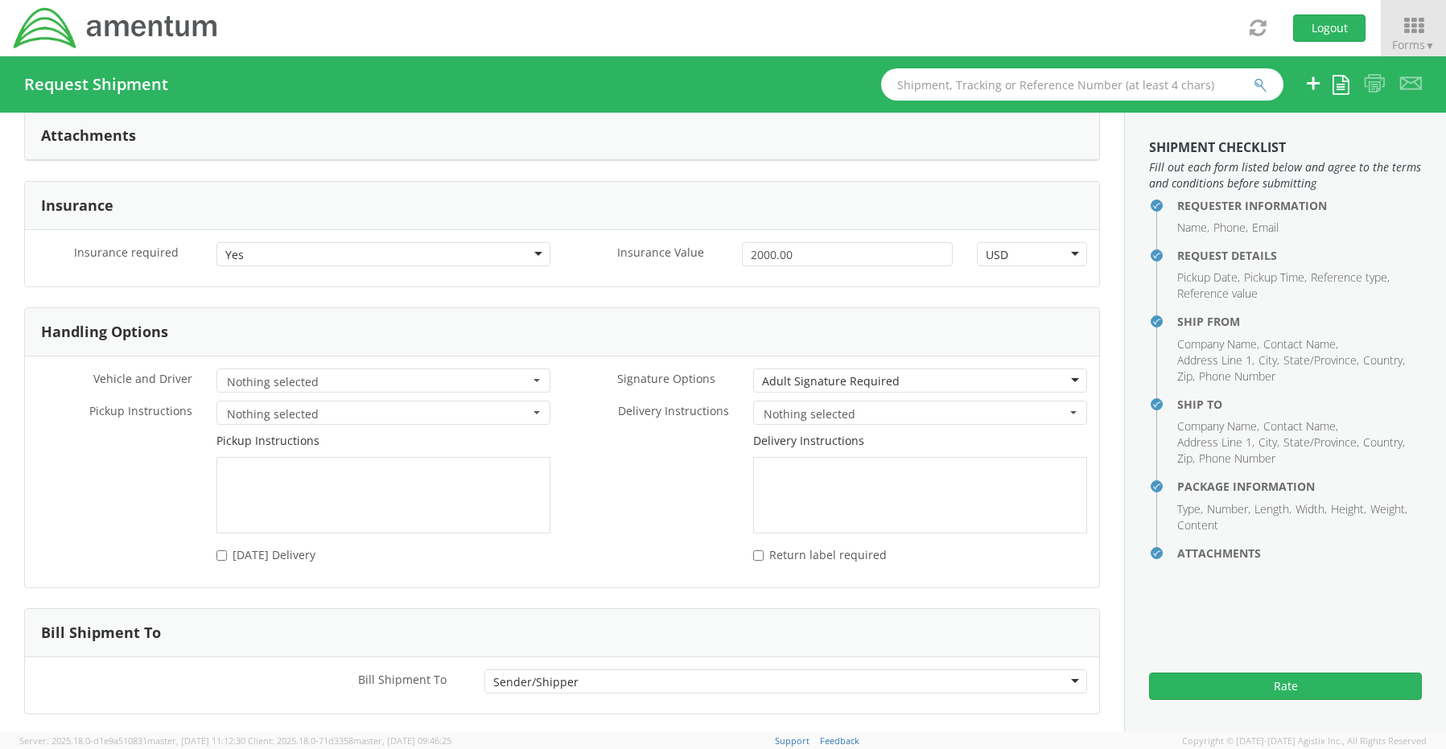
scroll to position [2462, 0]
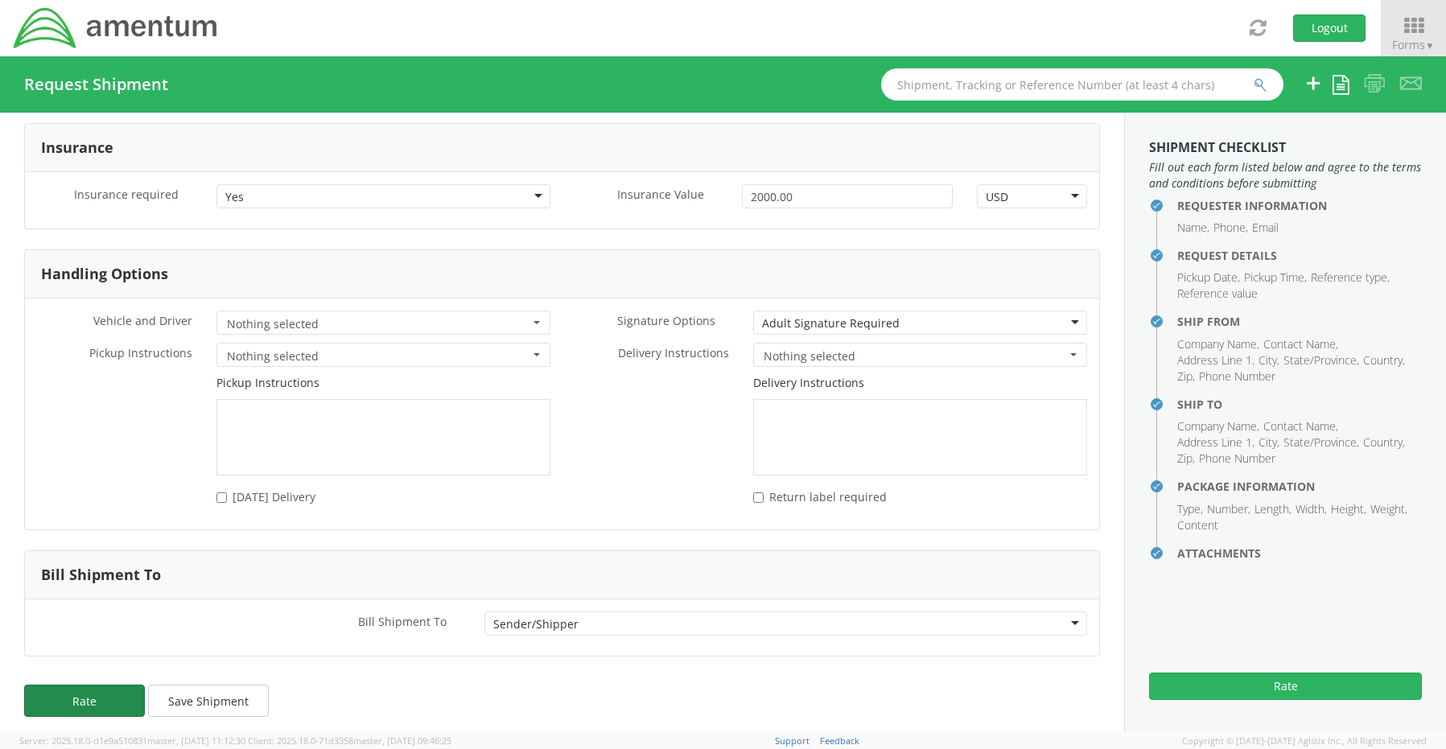
click at [107, 689] on button "Rate" at bounding box center [84, 701] width 121 height 32
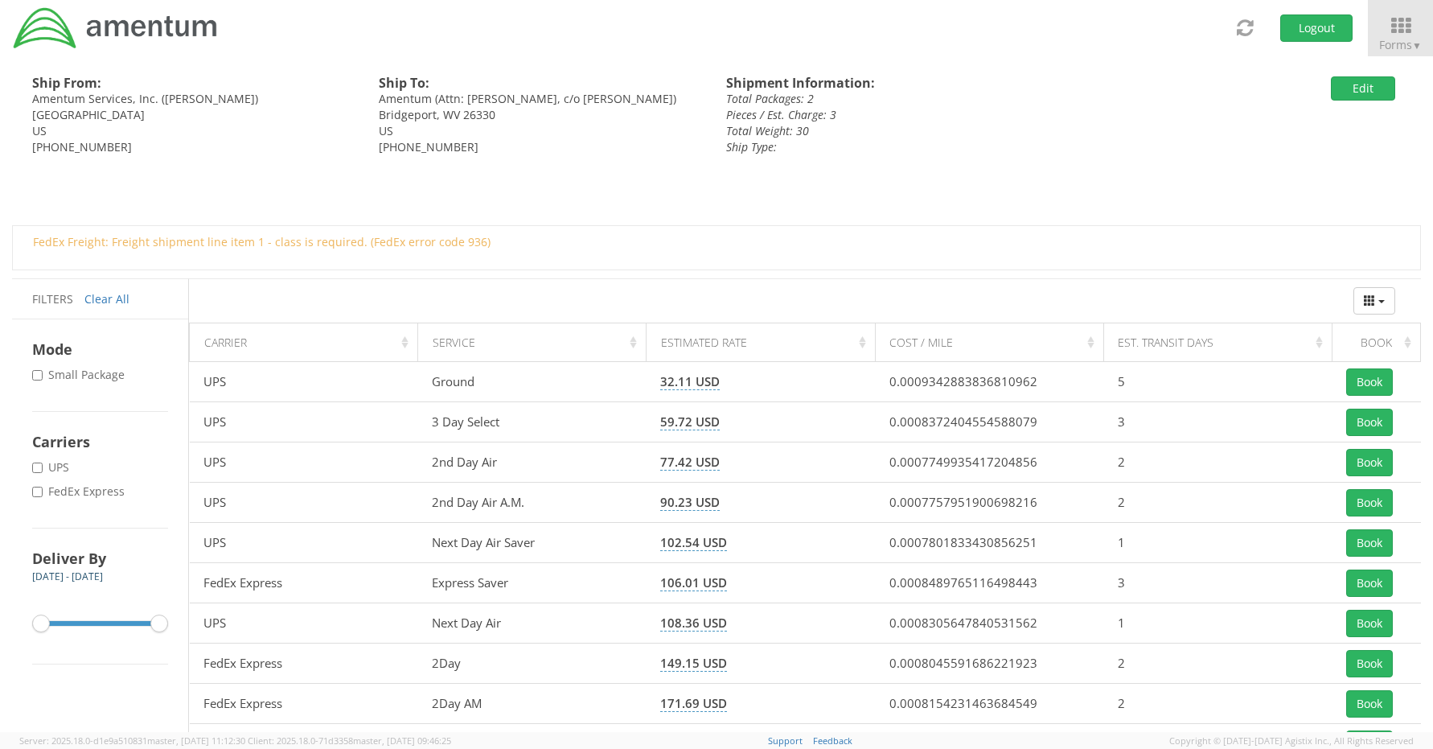
click at [52, 492] on label "* FedEx Express" at bounding box center [80, 491] width 96 height 16
click at [43, 492] on input "* FedEx Express" at bounding box center [37, 492] width 10 height 10
checkbox input "true"
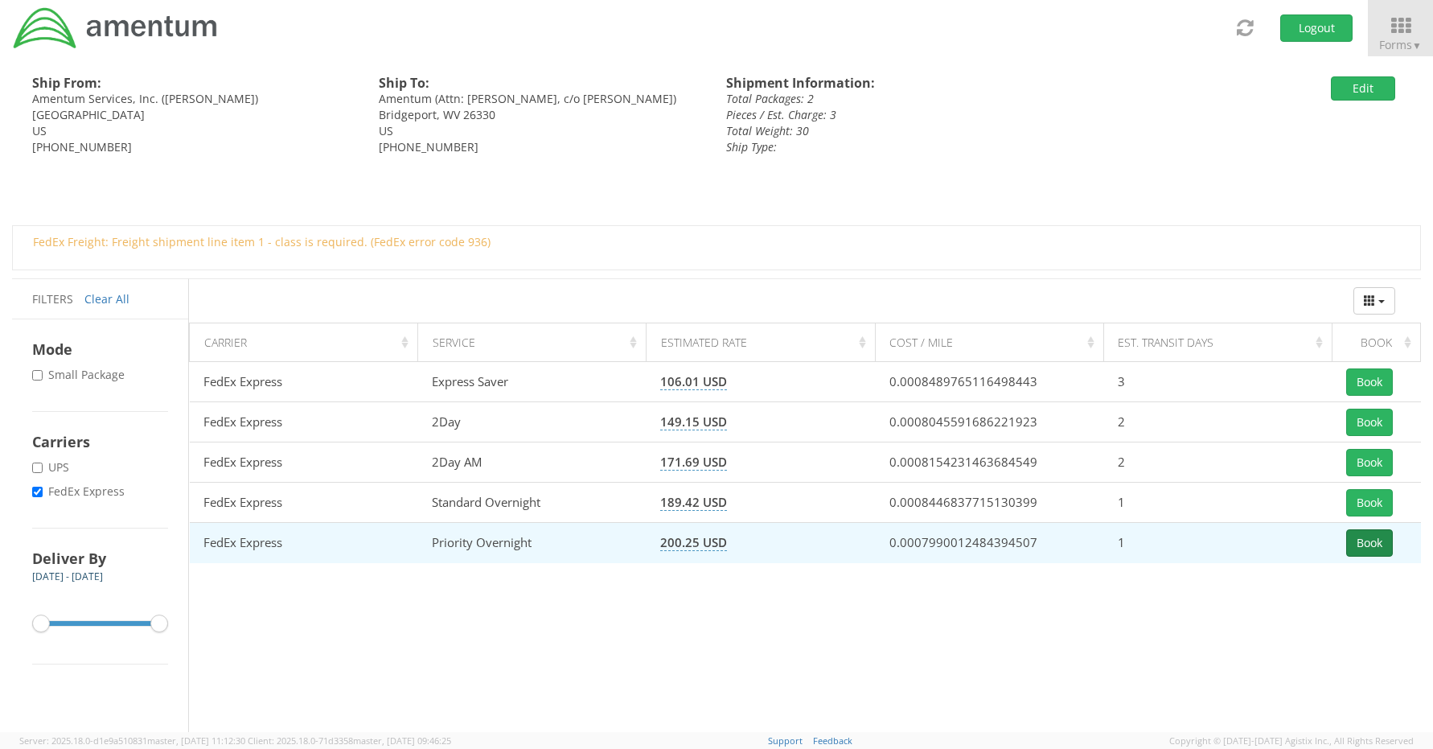
click at [1371, 539] on button "Book" at bounding box center [1370, 542] width 47 height 27
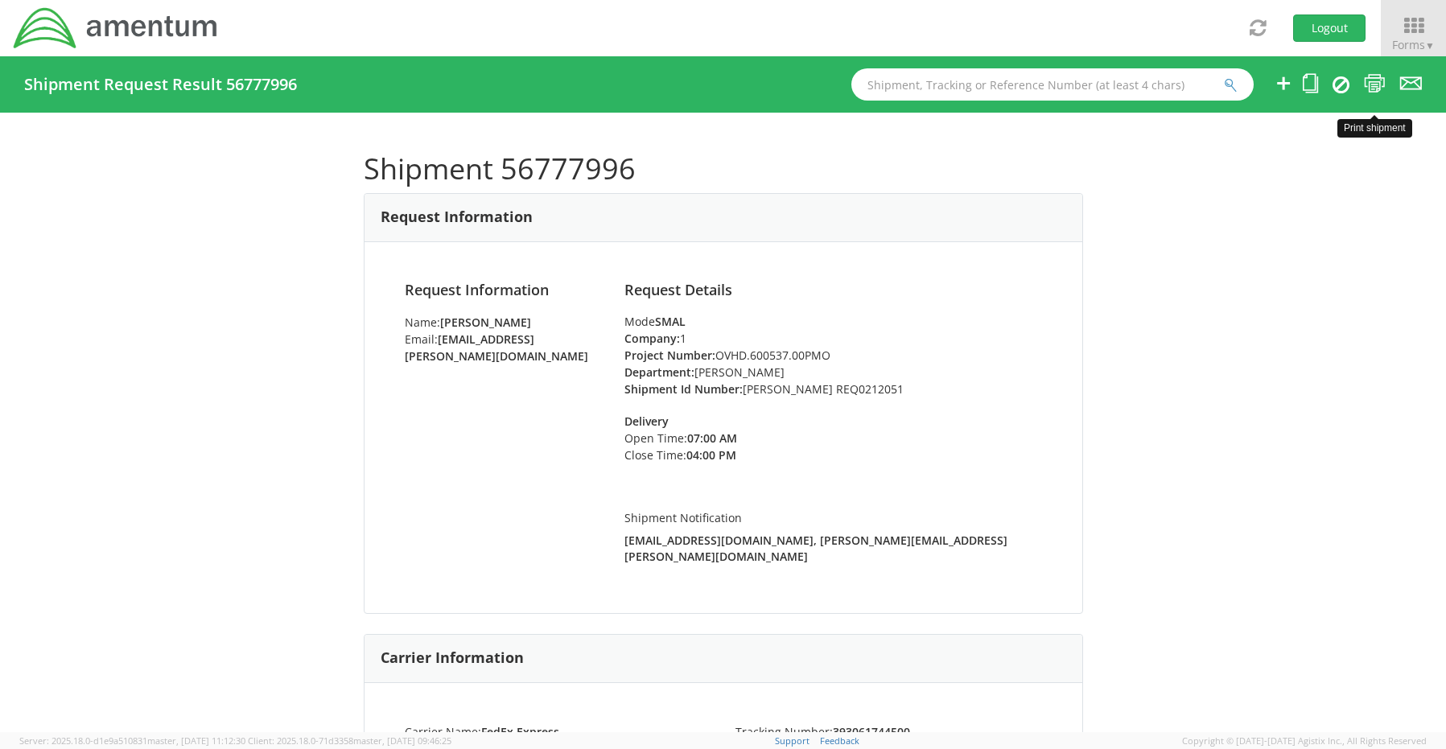
click at [1374, 82] on icon at bounding box center [1374, 83] width 22 height 20
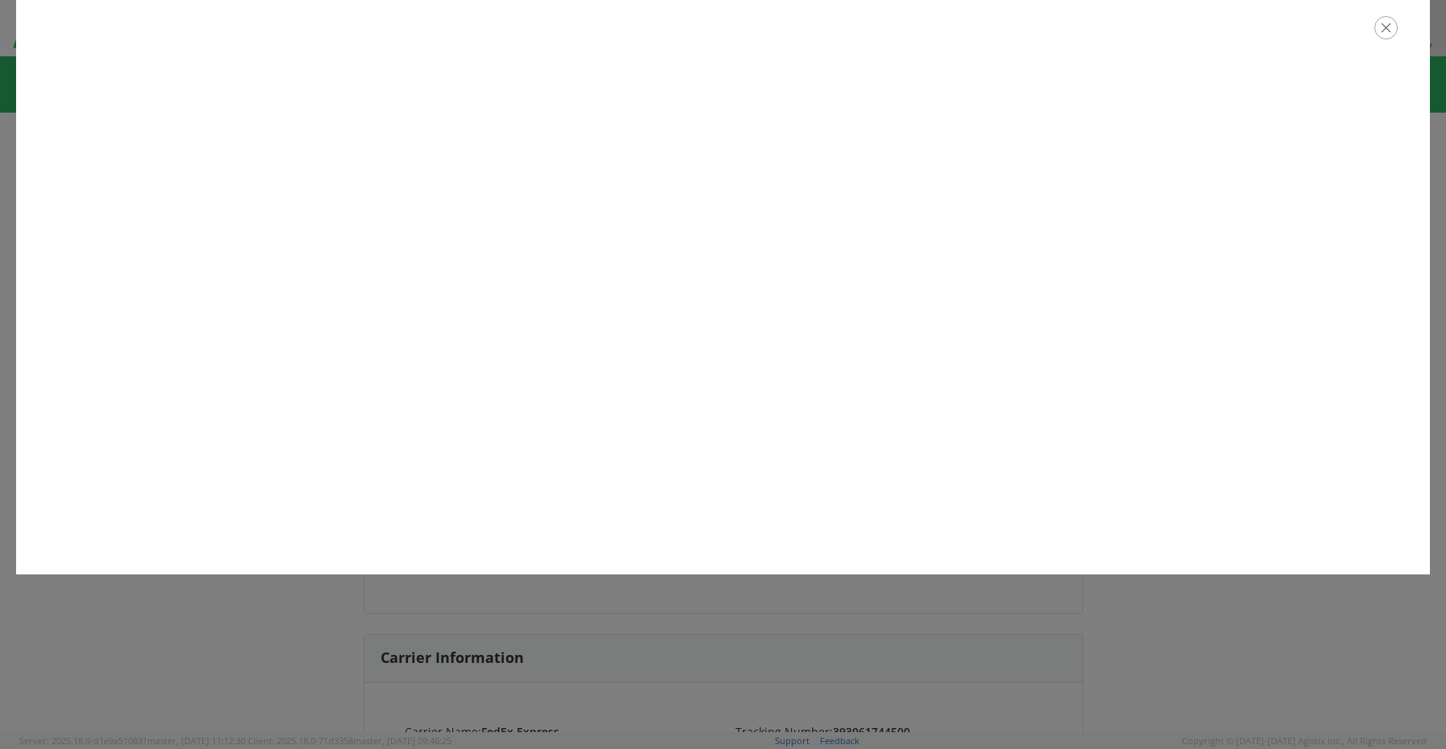
click at [1386, 33] on icon "button" at bounding box center [1385, 27] width 23 height 23
